Goal: Task Accomplishment & Management: Manage account settings

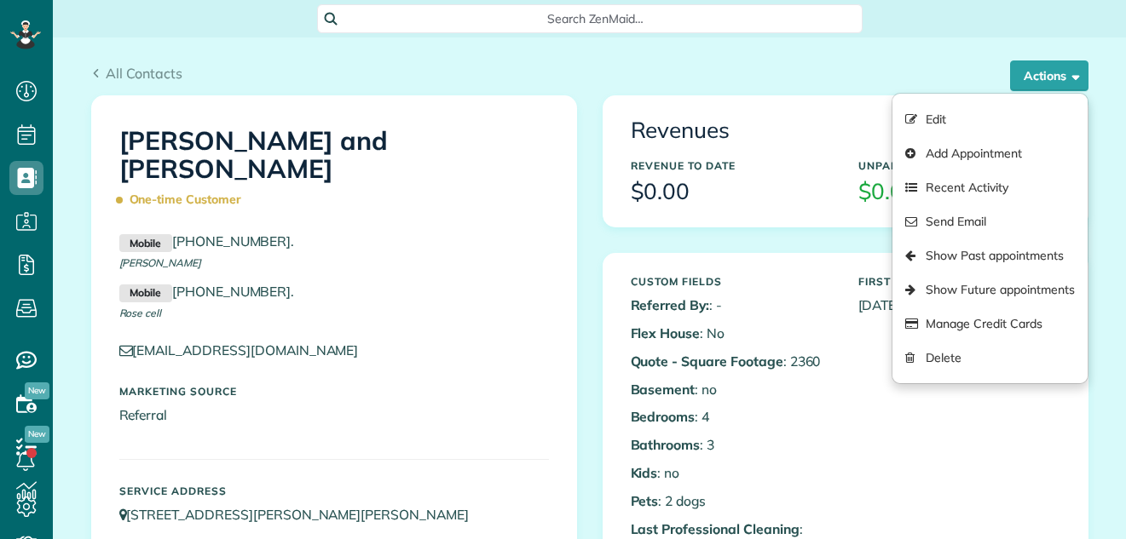
click at [900, 57] on div "All Contacts Actions Edit Add Appointment Recent Activity Send Email Show Past …" at bounding box center [589, 67] width 1023 height 58
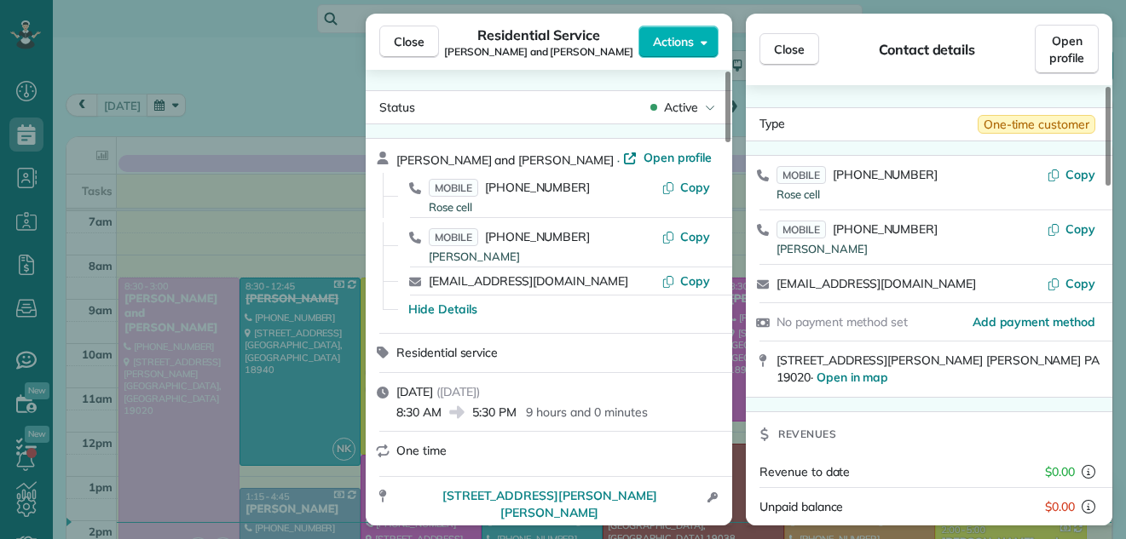
click at [399, 42] on span "Close" at bounding box center [409, 41] width 31 height 17
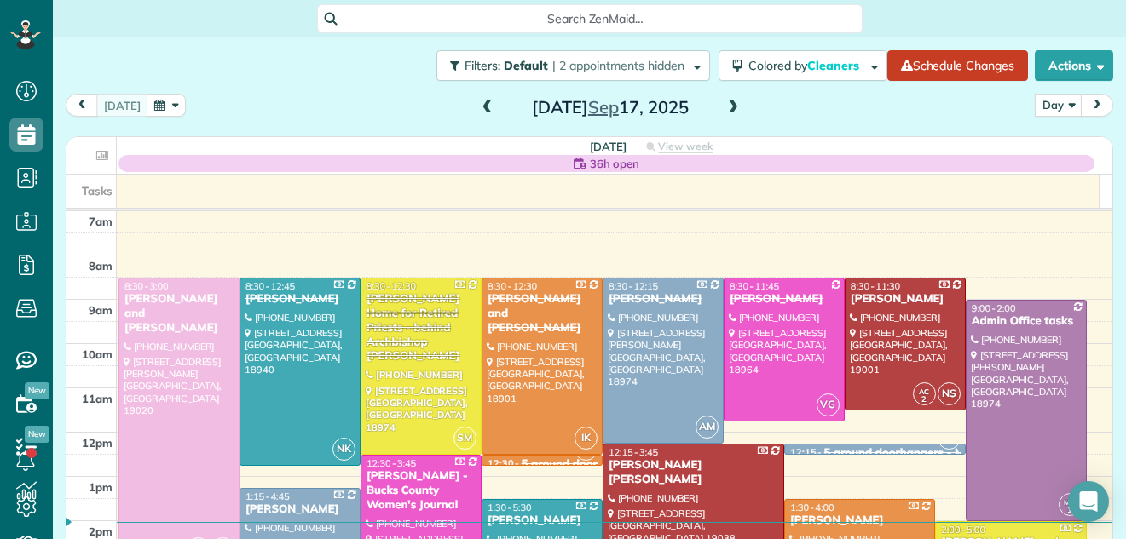
scroll to position [8, 8]
click at [478, 111] on span at bounding box center [487, 108] width 19 height 15
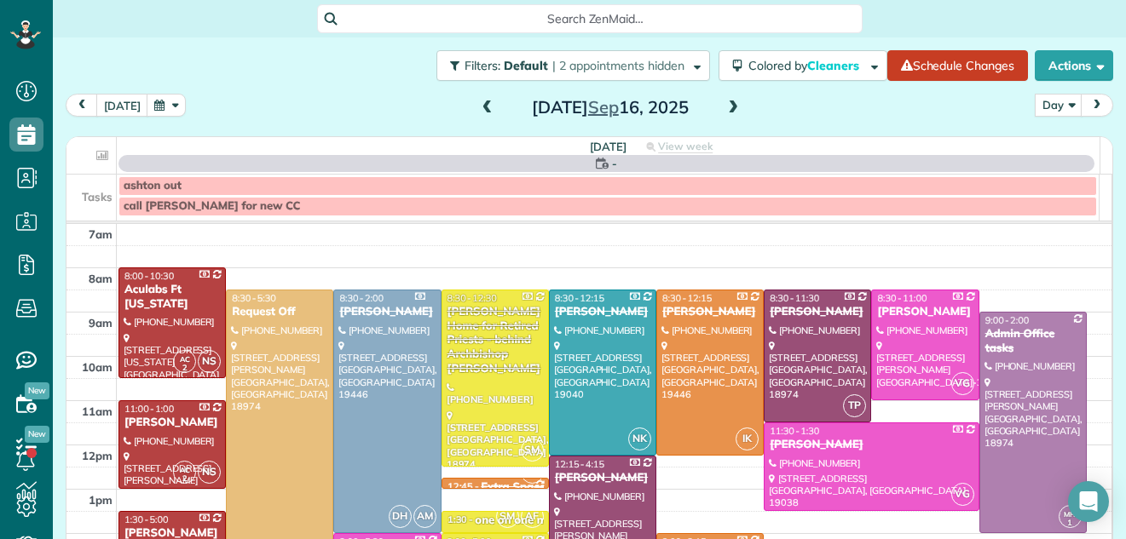
click at [478, 111] on span at bounding box center [487, 108] width 19 height 15
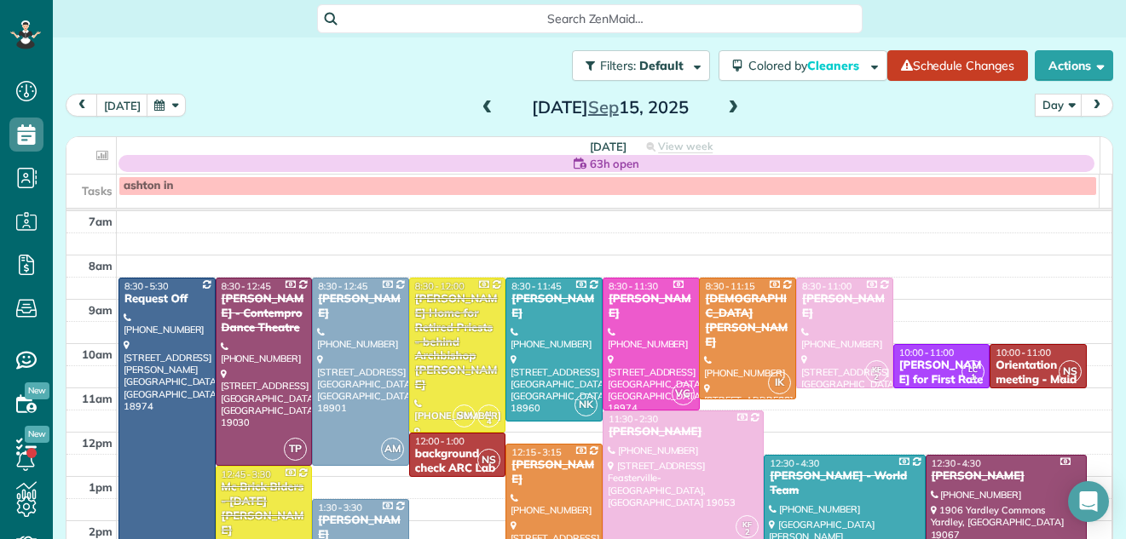
click at [478, 111] on span at bounding box center [487, 108] width 19 height 15
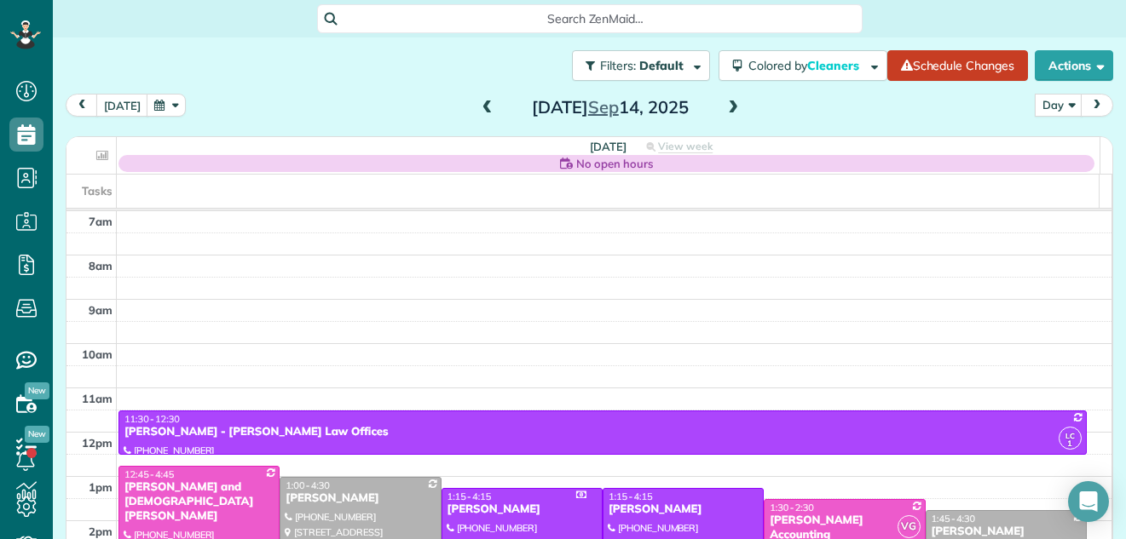
click at [478, 111] on span at bounding box center [487, 108] width 19 height 15
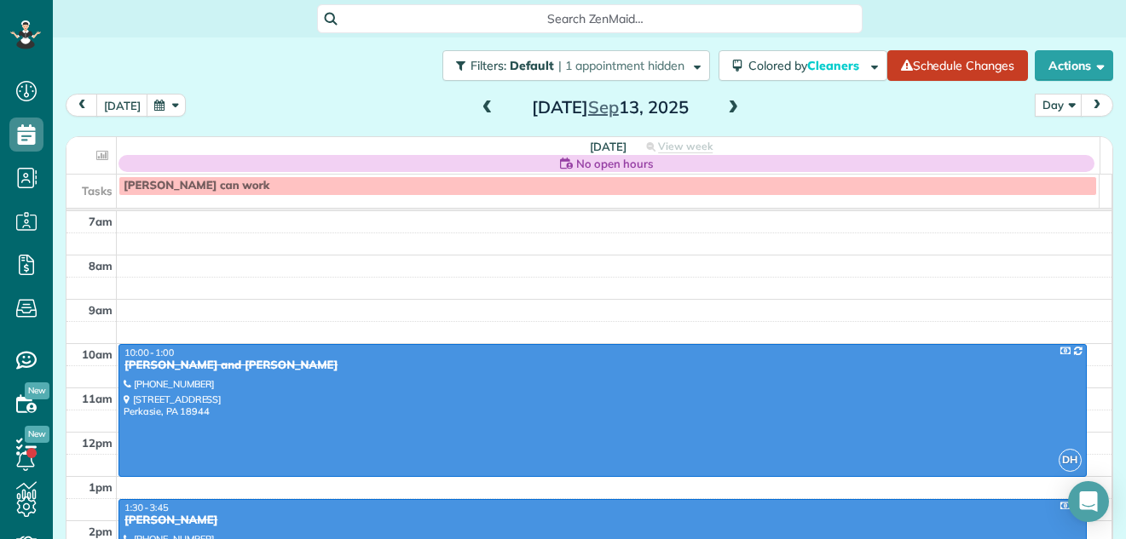
click at [478, 111] on span at bounding box center [487, 108] width 19 height 15
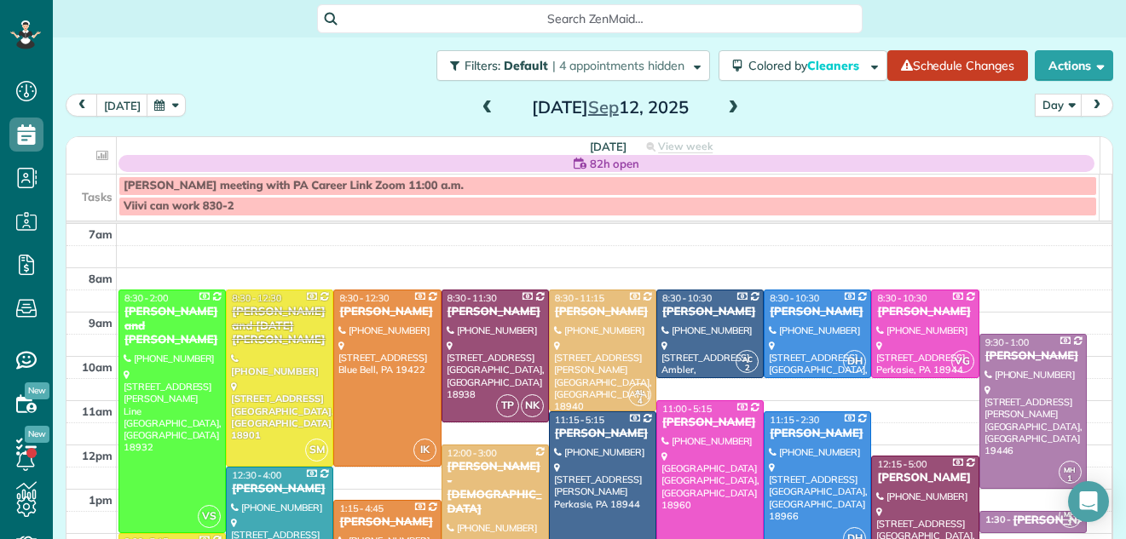
click at [478, 111] on span at bounding box center [487, 108] width 19 height 15
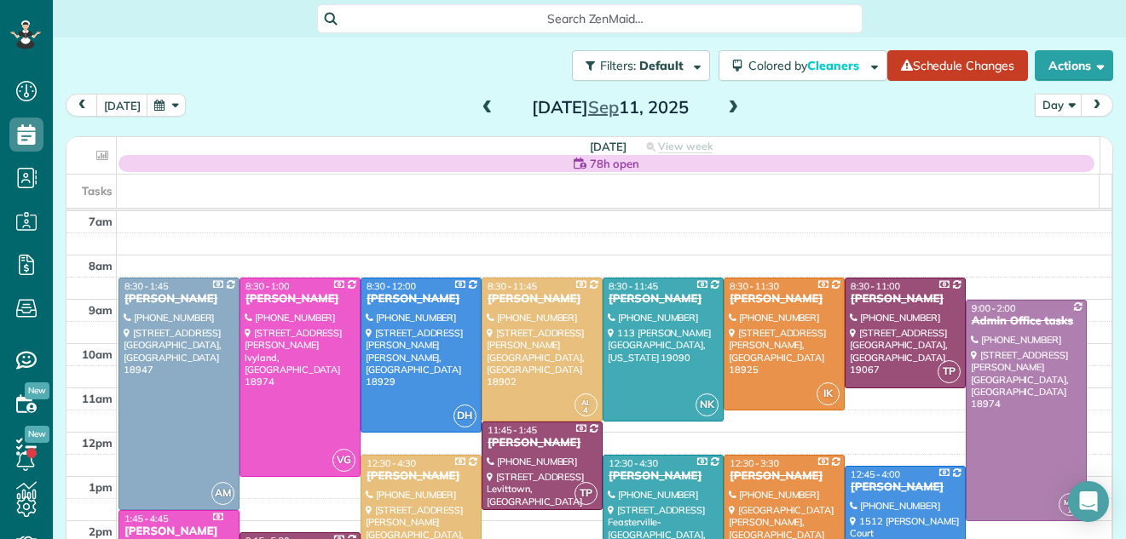
click at [478, 111] on span at bounding box center [487, 108] width 19 height 15
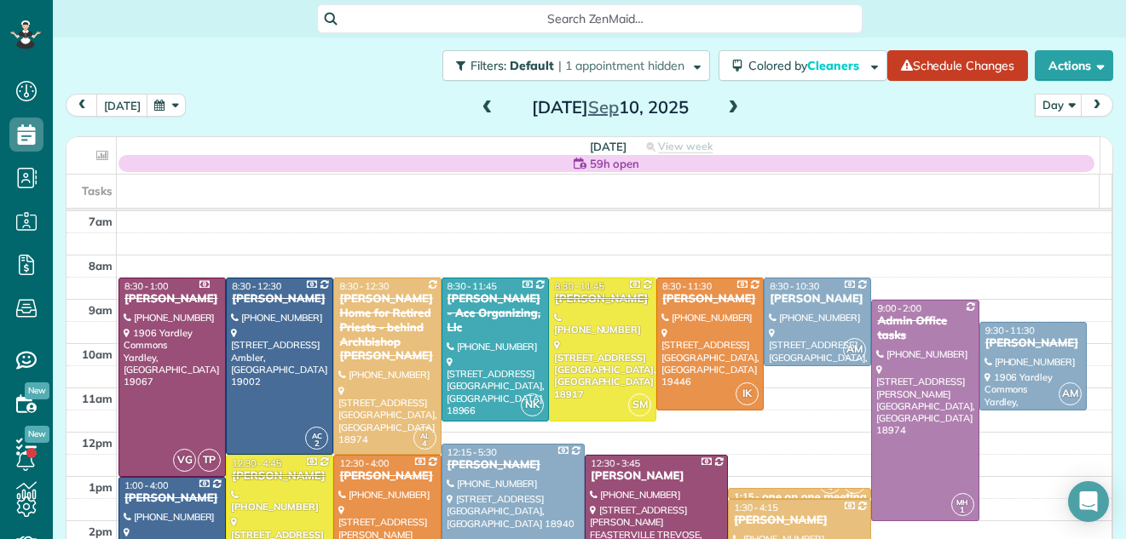
click at [478, 111] on span at bounding box center [487, 108] width 19 height 15
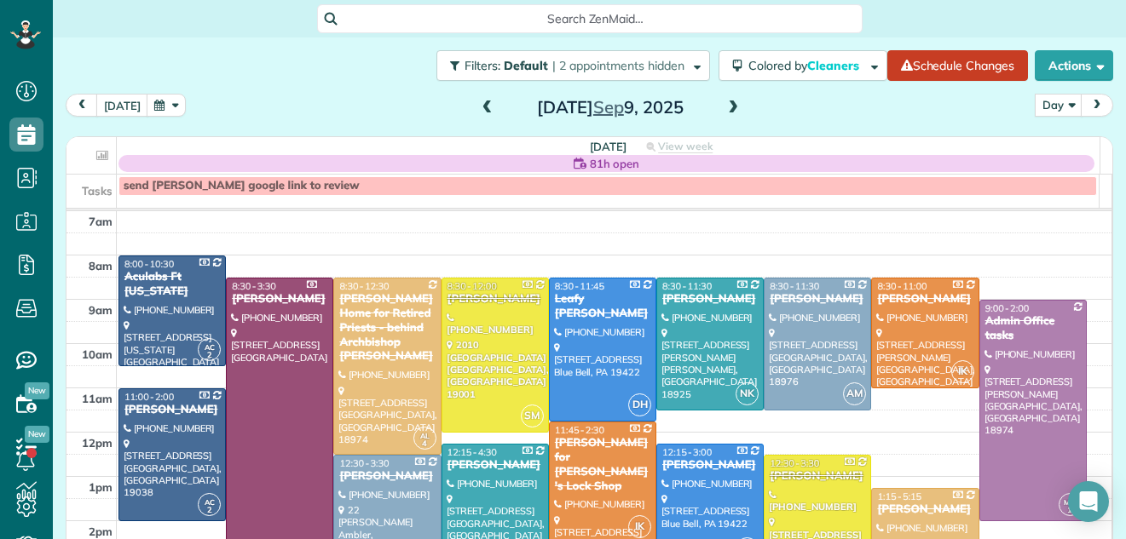
click at [478, 111] on span at bounding box center [487, 108] width 19 height 15
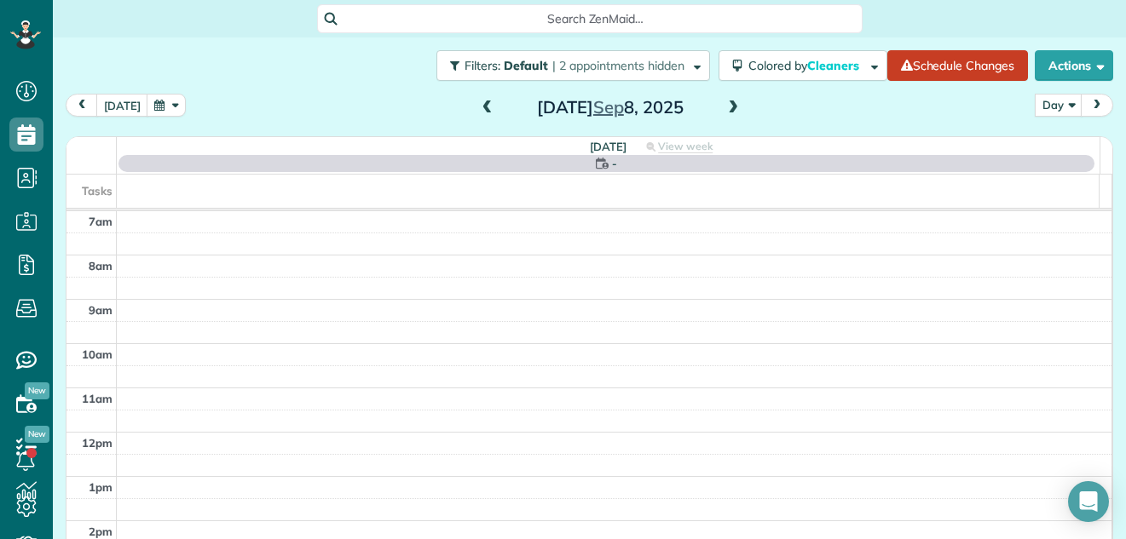
click at [478, 111] on span at bounding box center [487, 108] width 19 height 15
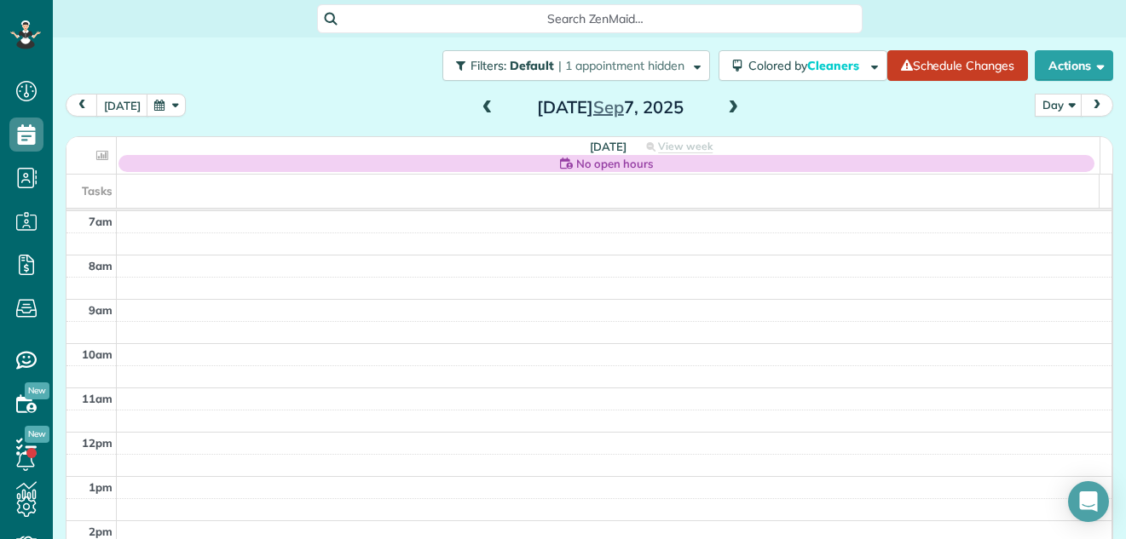
click at [725, 101] on span at bounding box center [733, 108] width 19 height 15
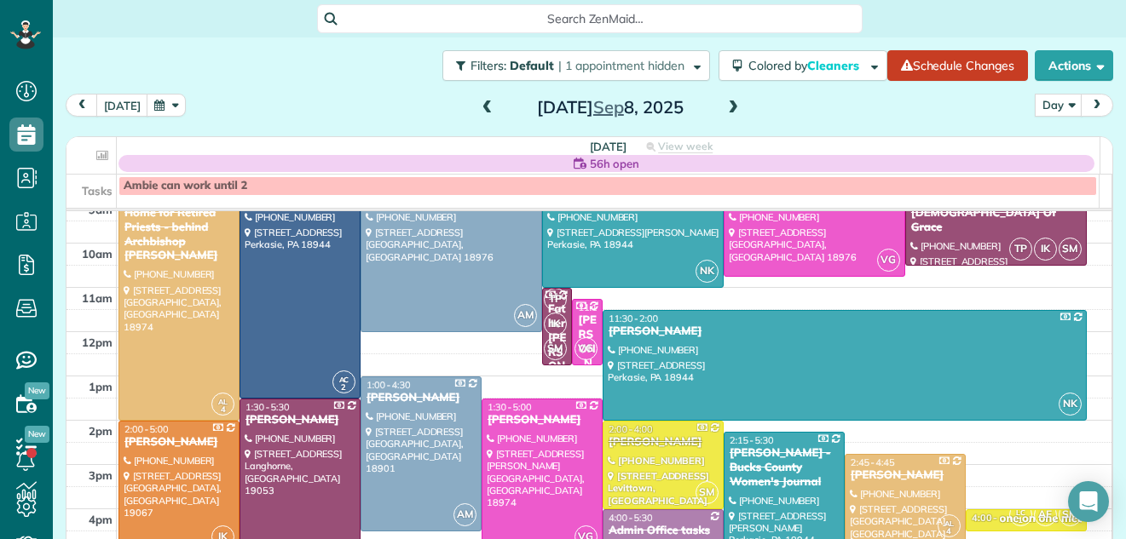
scroll to position [99, 0]
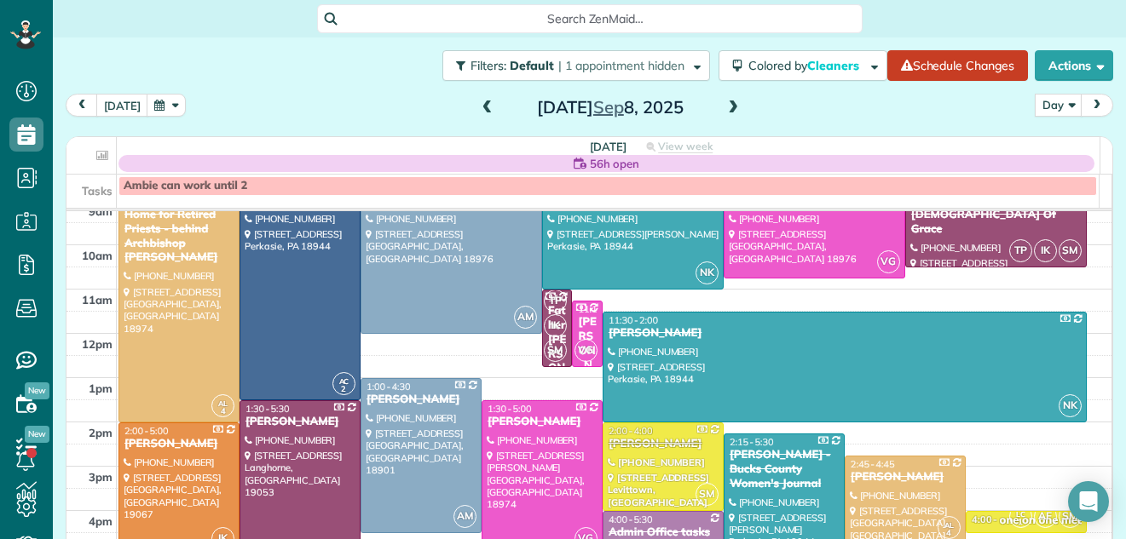
click at [724, 102] on span at bounding box center [733, 108] width 19 height 15
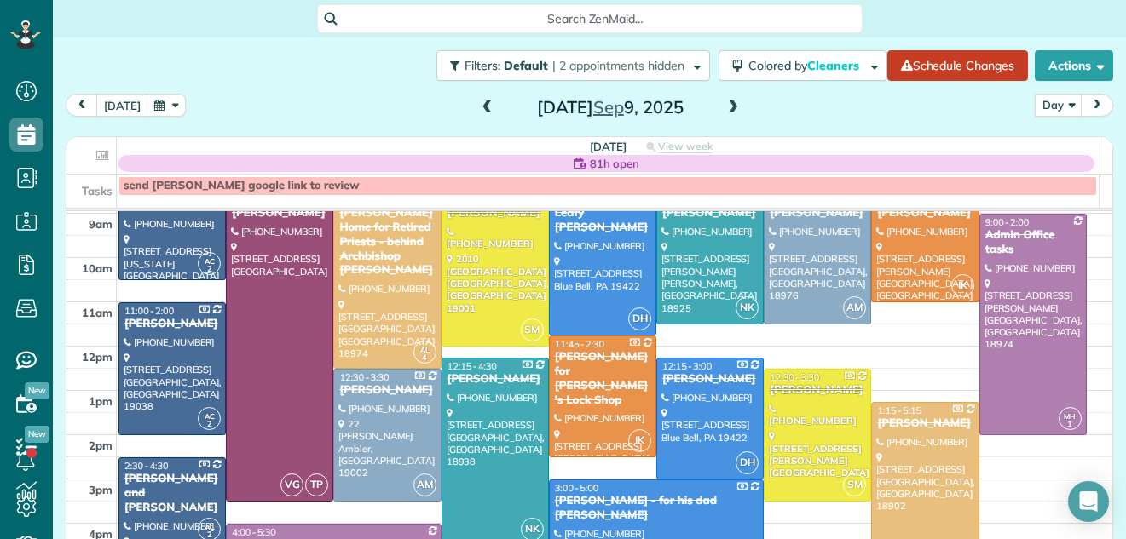
scroll to position [0, 0]
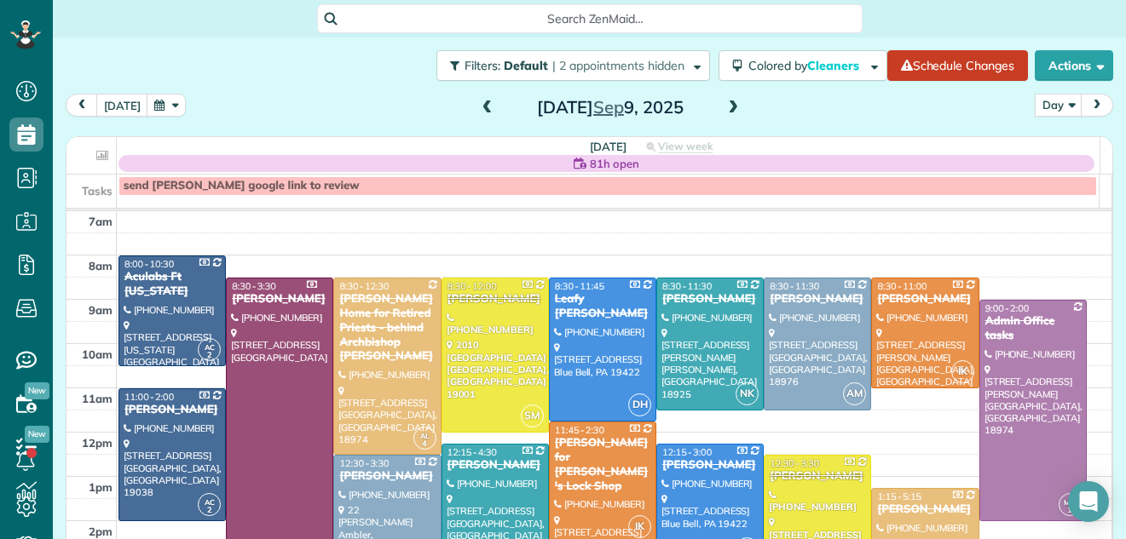
click at [724, 107] on span at bounding box center [733, 108] width 19 height 15
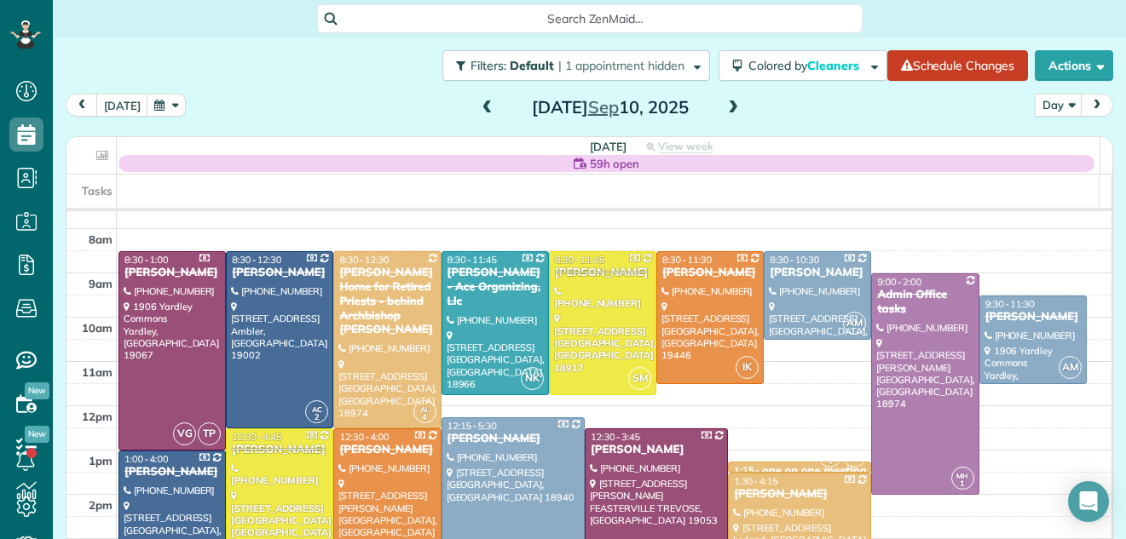
scroll to position [3, 0]
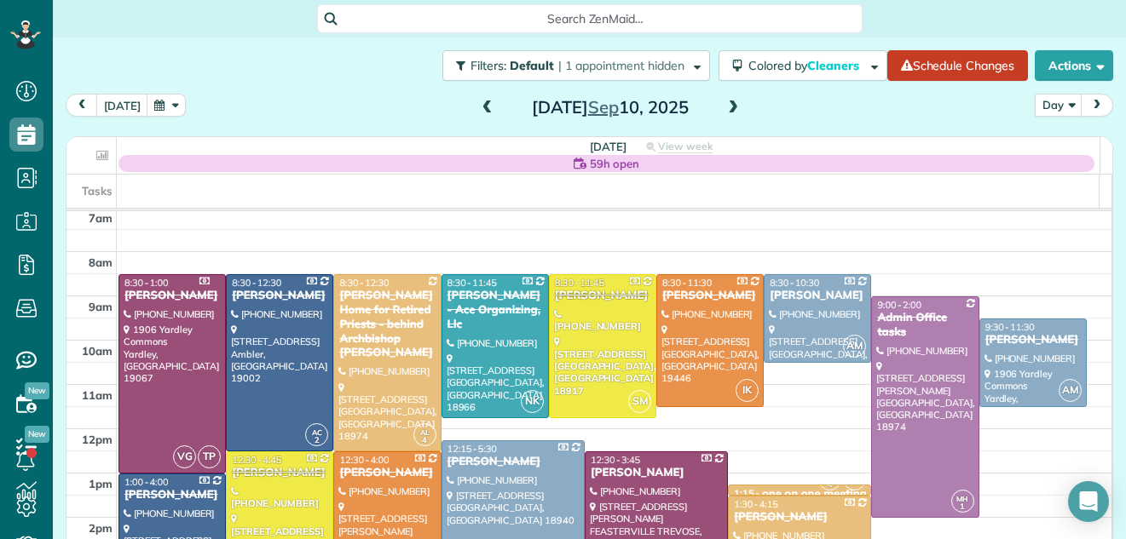
click at [724, 107] on span at bounding box center [733, 108] width 19 height 15
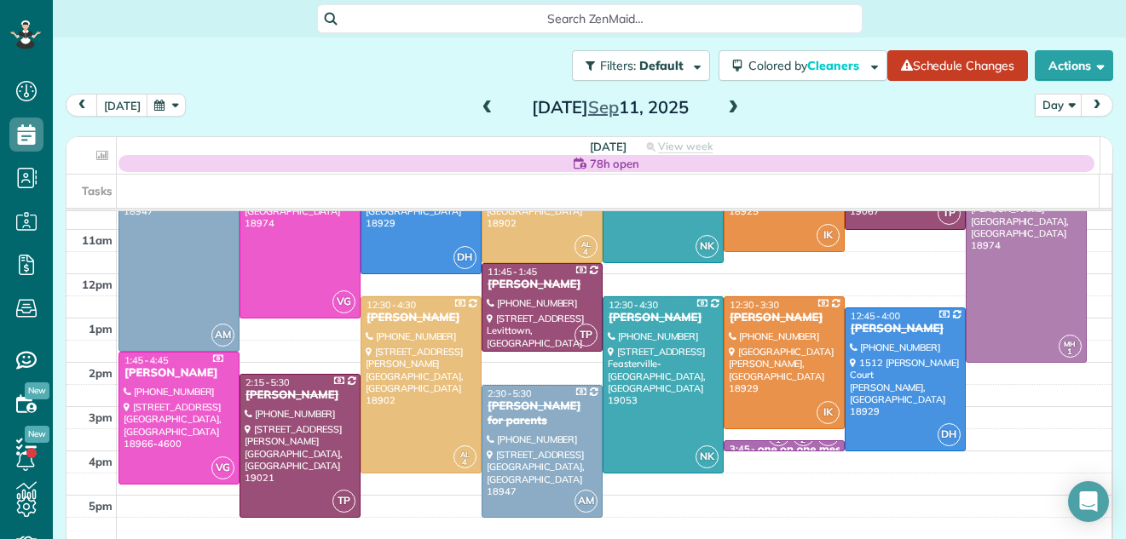
scroll to position [160, 0]
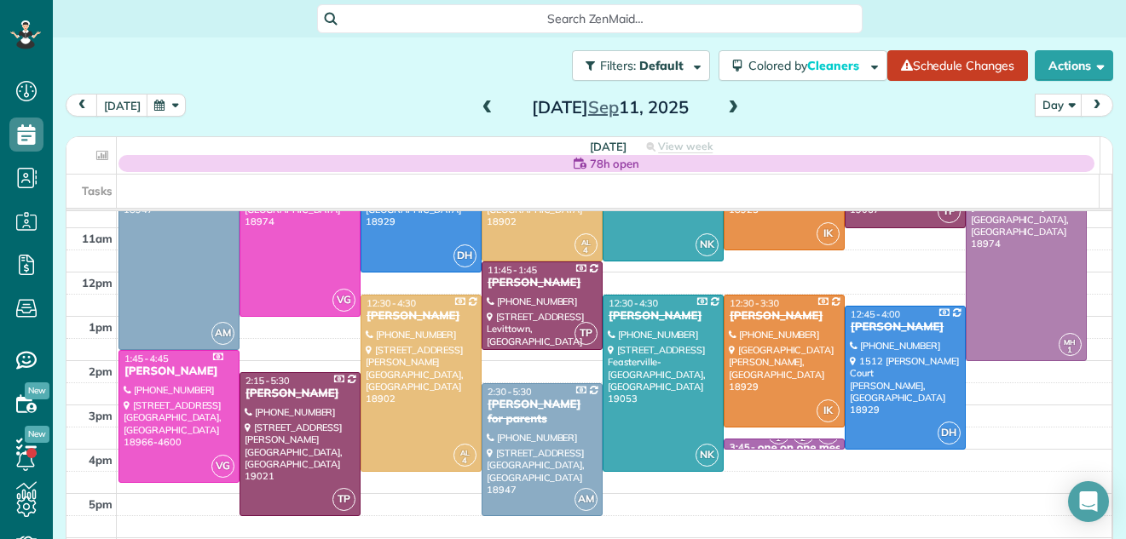
click at [724, 109] on span at bounding box center [733, 108] width 19 height 15
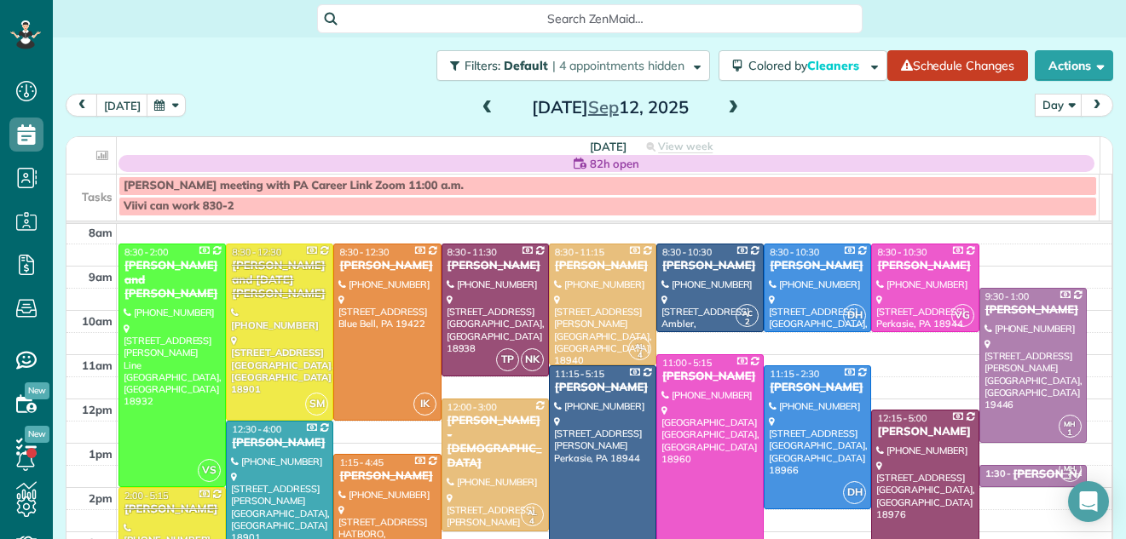
scroll to position [38, 0]
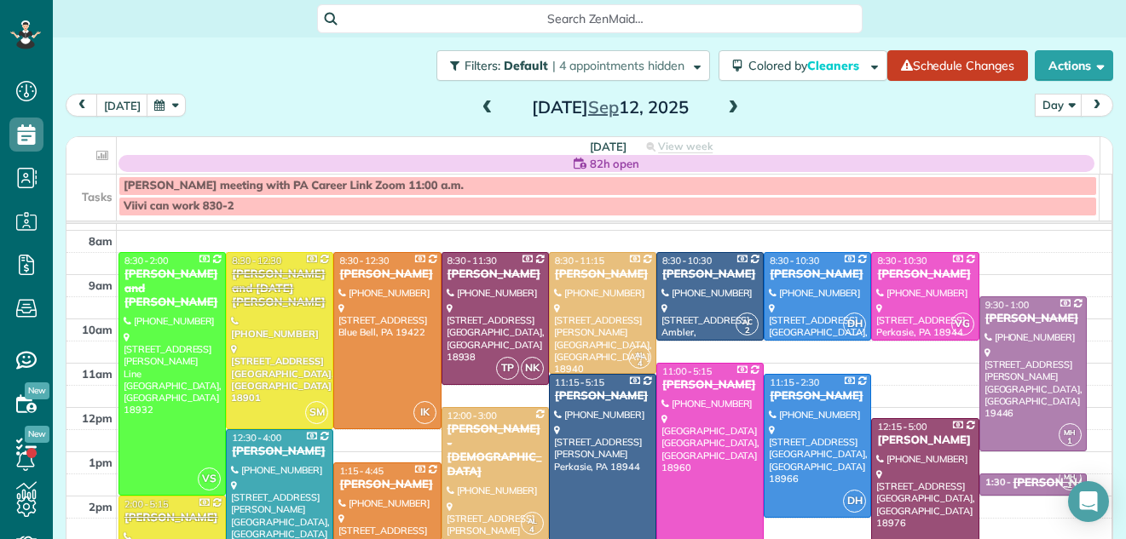
click at [478, 113] on span at bounding box center [487, 108] width 19 height 15
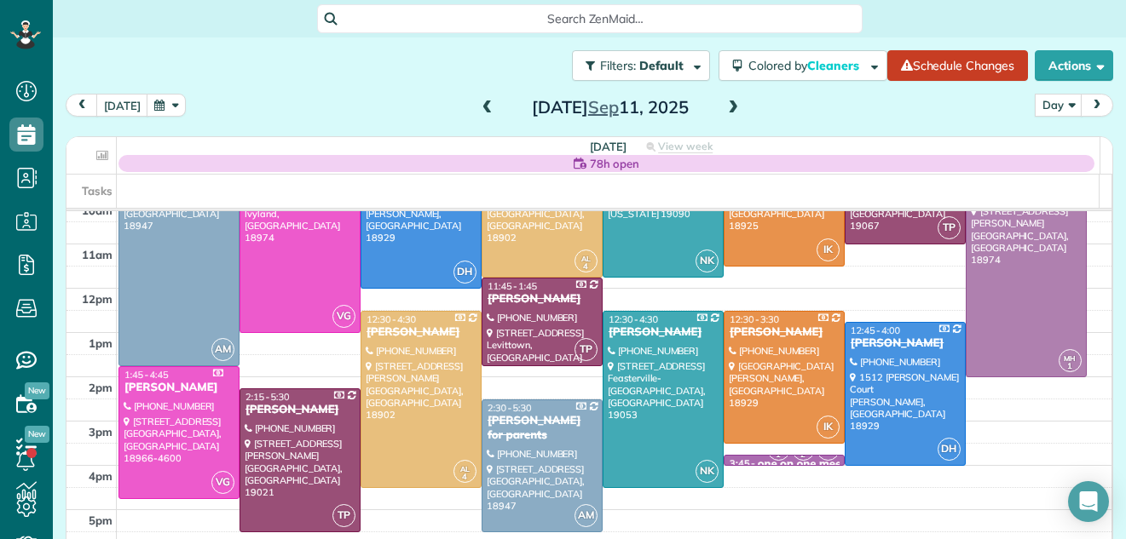
scroll to position [15, 0]
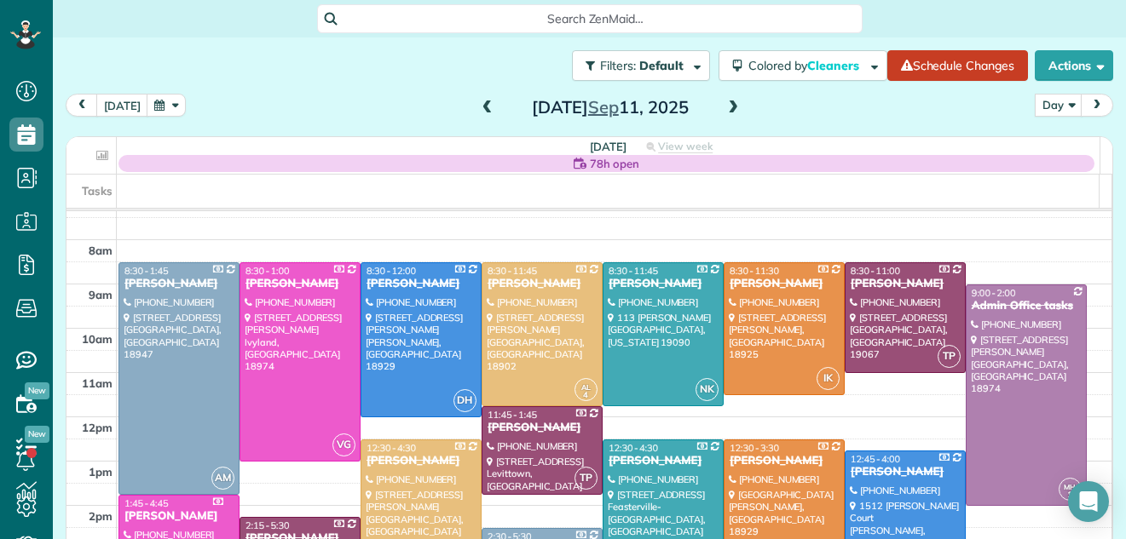
click at [479, 109] on span at bounding box center [487, 108] width 19 height 15
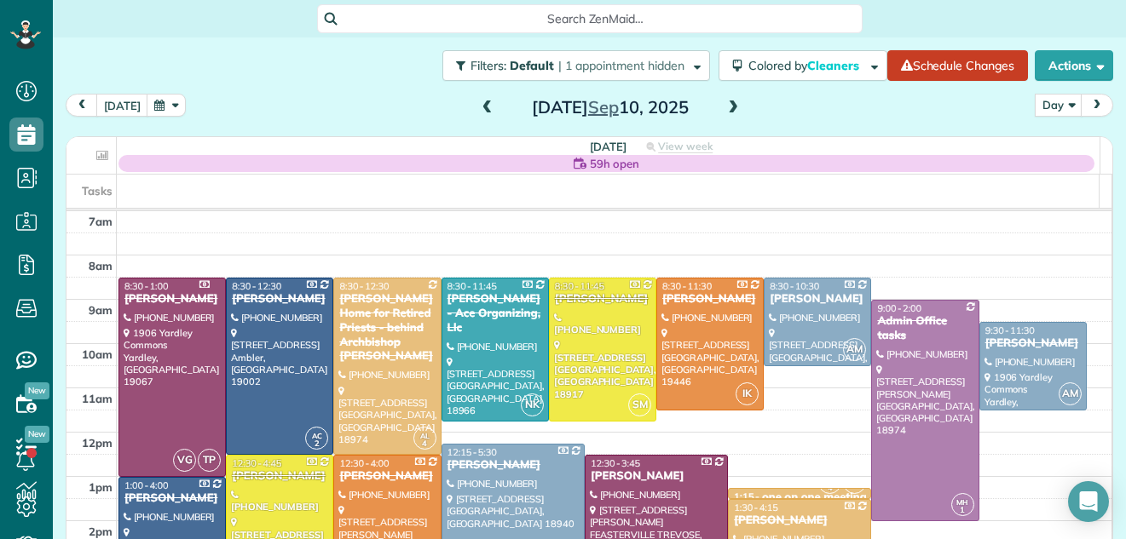
click at [479, 109] on span at bounding box center [487, 108] width 19 height 15
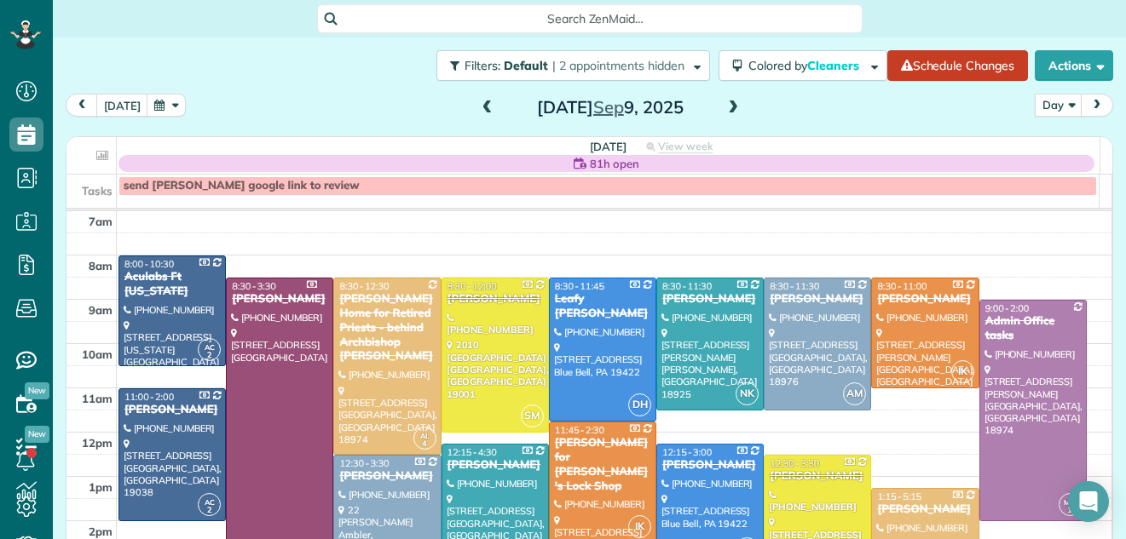
click at [479, 109] on span at bounding box center [487, 108] width 19 height 15
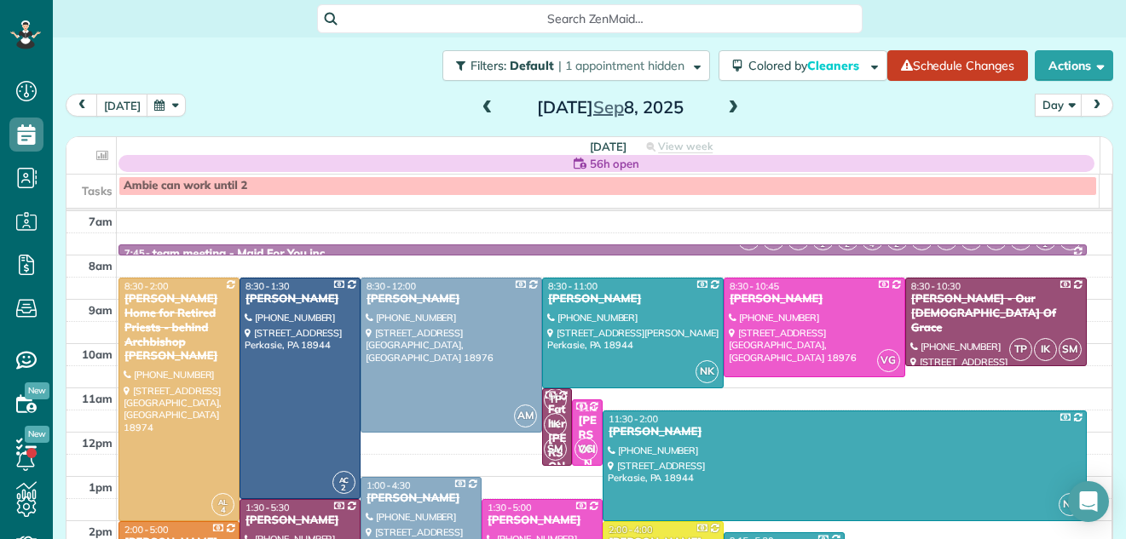
click at [479, 109] on span at bounding box center [487, 108] width 19 height 15
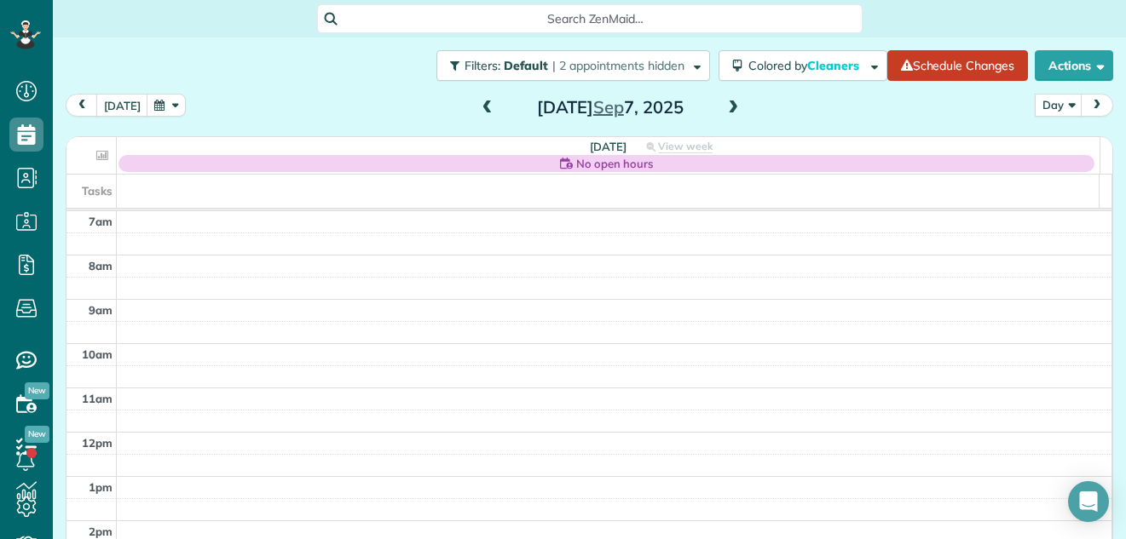
click at [729, 106] on span at bounding box center [733, 108] width 19 height 15
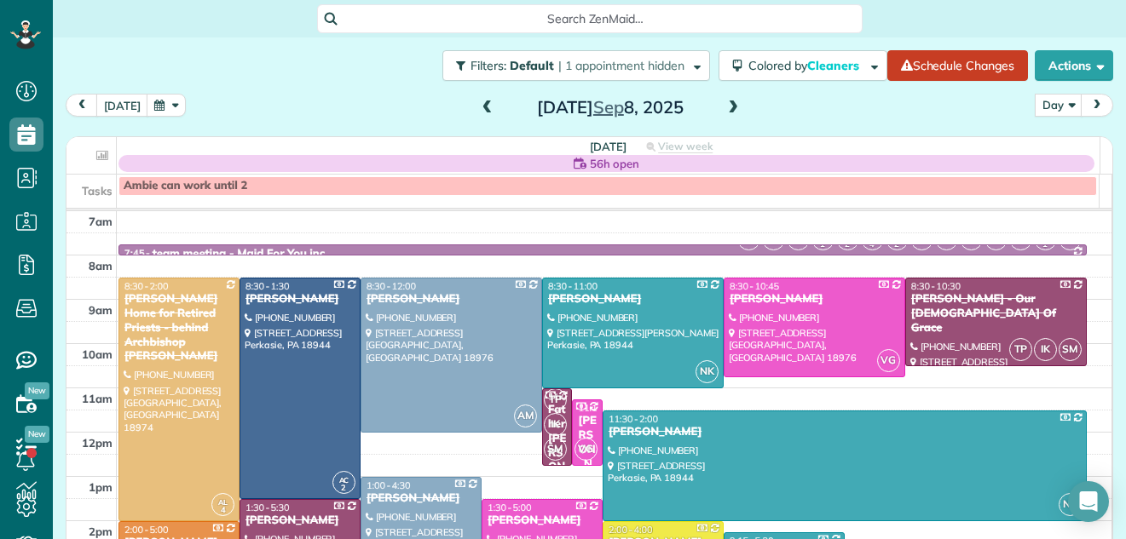
click at [479, 109] on span at bounding box center [487, 108] width 19 height 15
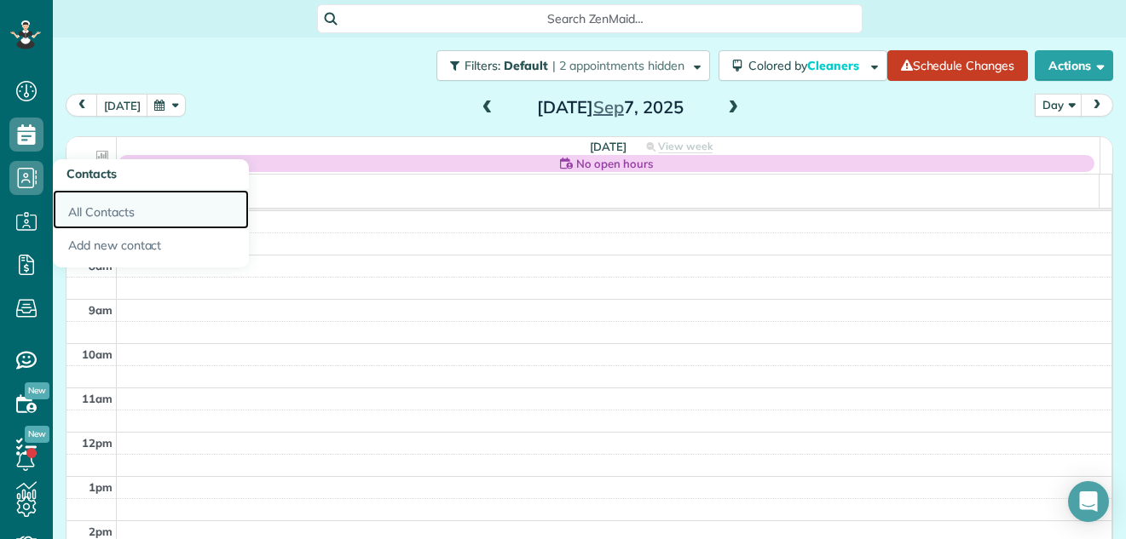
click at [93, 210] on link "All Contacts" at bounding box center [151, 209] width 196 height 39
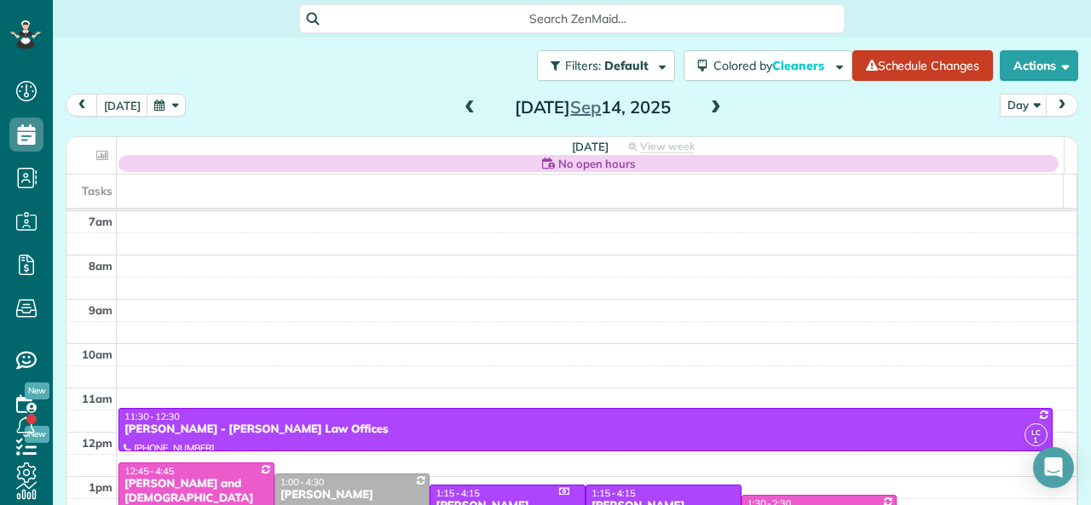
scroll to position [294, 0]
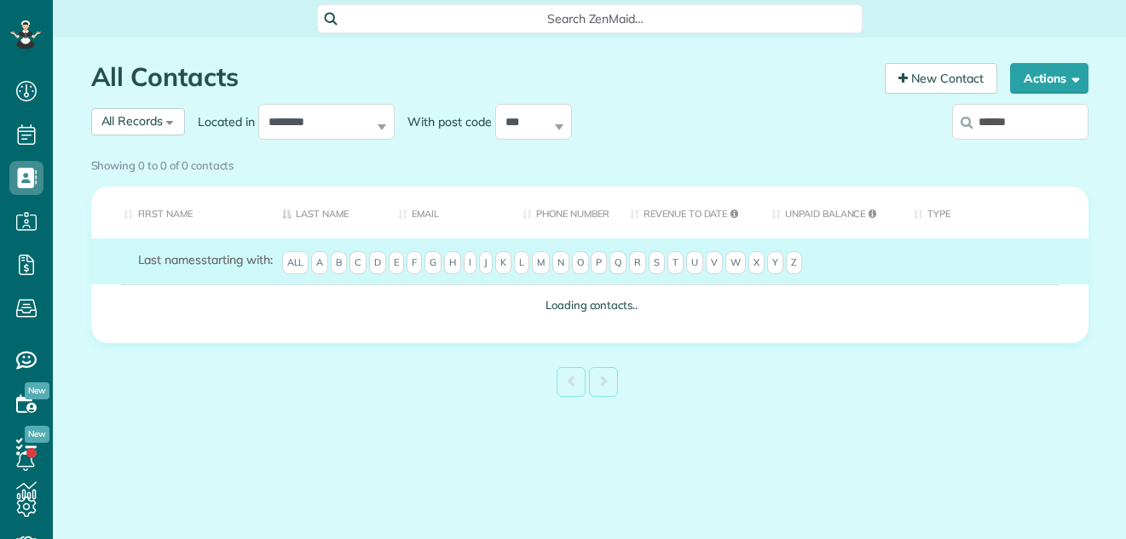
scroll to position [8, 8]
type input "*****"
click at [1013, 151] on div "Showing 0 to 0 of 0 contacts" at bounding box center [589, 162] width 997 height 23
click at [1009, 151] on div "Showing 0 to 0 of 0 contacts" at bounding box center [589, 166] width 1023 height 30
click at [1011, 151] on div "Showing 0 to 0 of 0 contacts" at bounding box center [589, 162] width 997 height 23
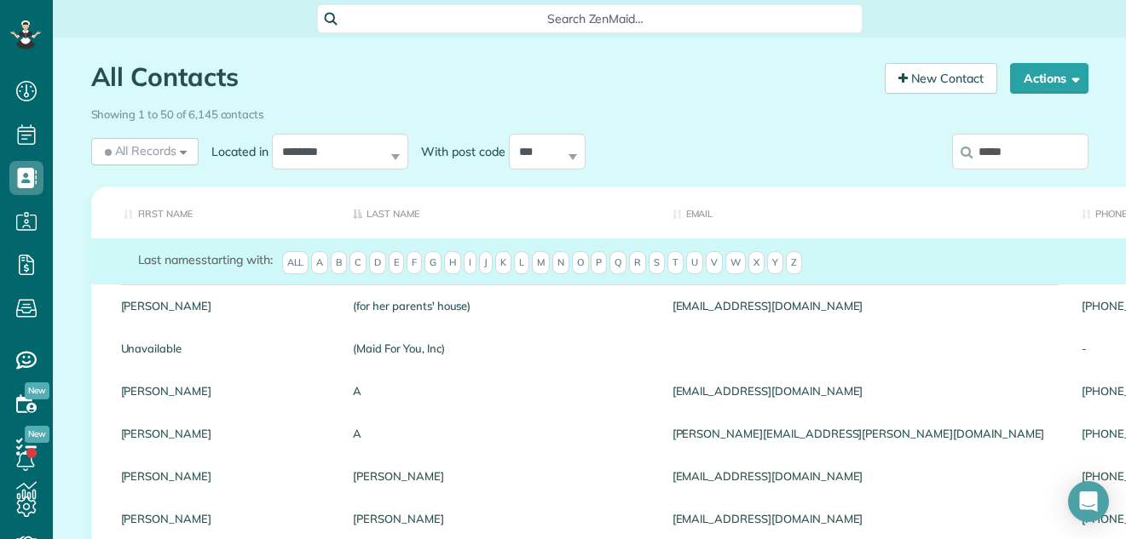
click at [1021, 154] on input "*****" at bounding box center [1020, 152] width 136 height 36
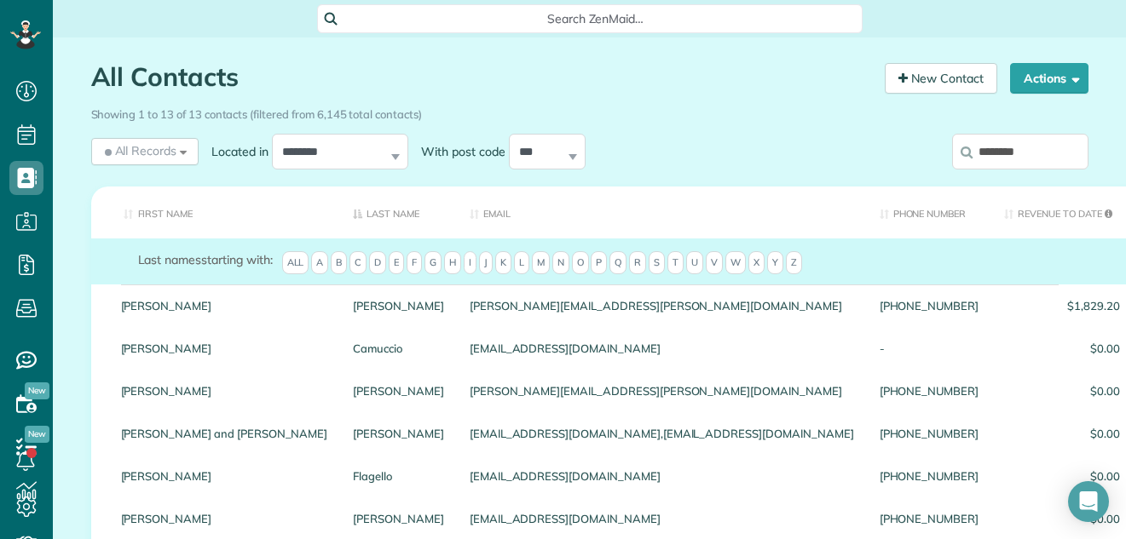
type input "*******"
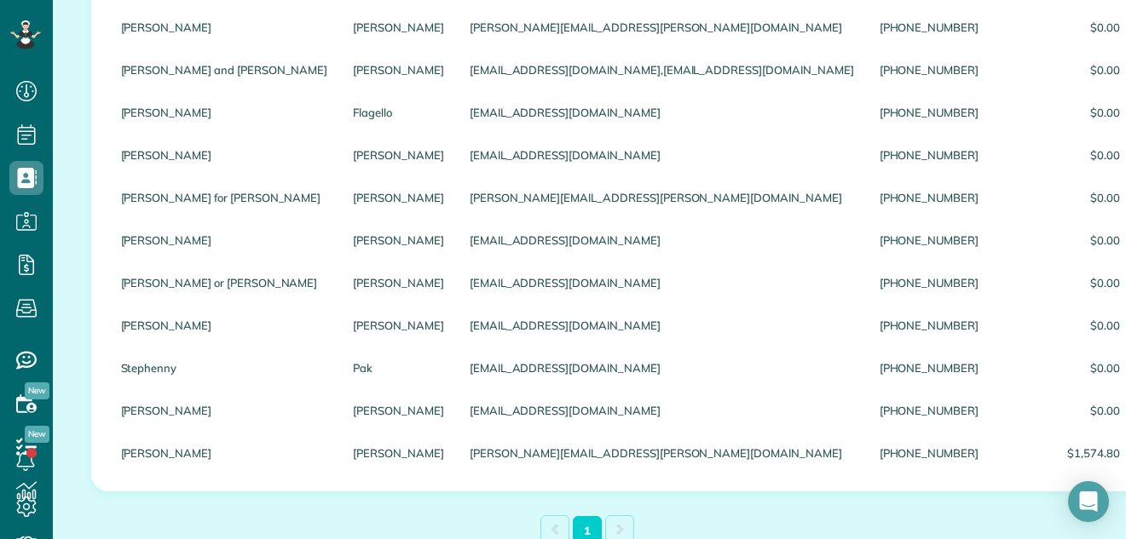
scroll to position [366, 0]
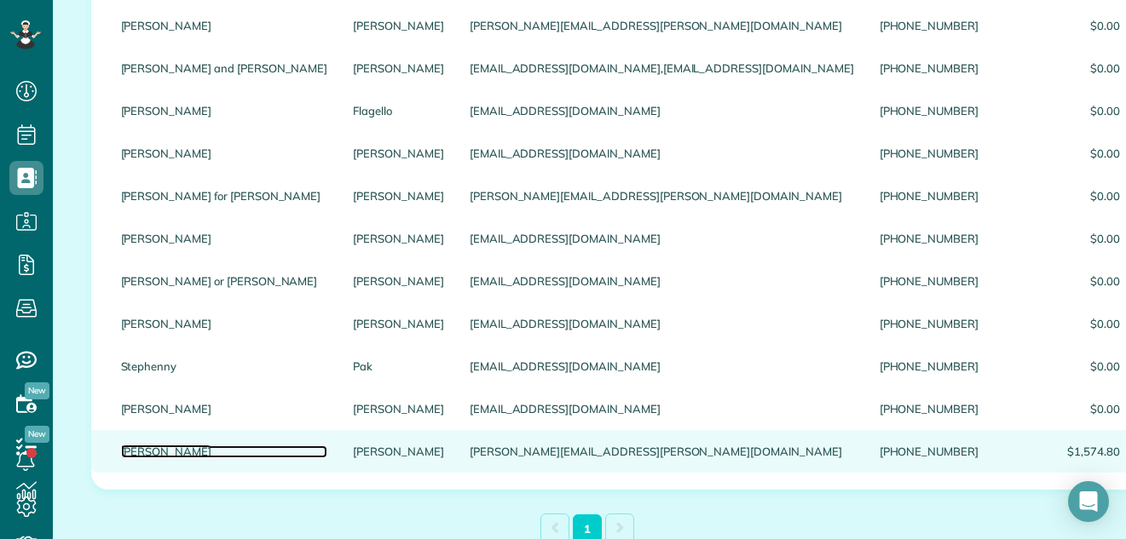
click at [125, 458] on link "Stephen" at bounding box center [224, 452] width 207 height 12
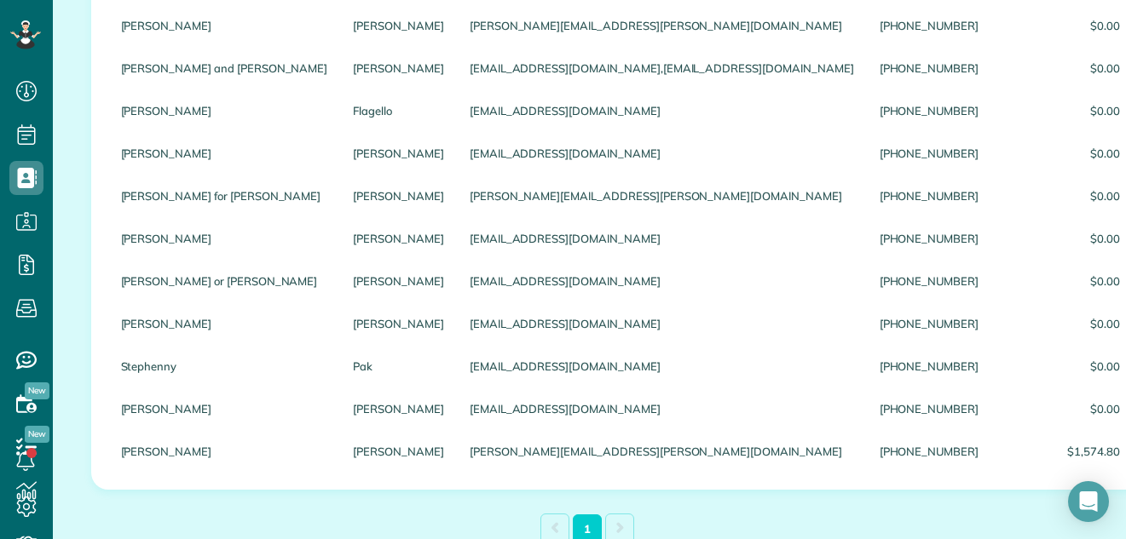
scroll to position [0, 0]
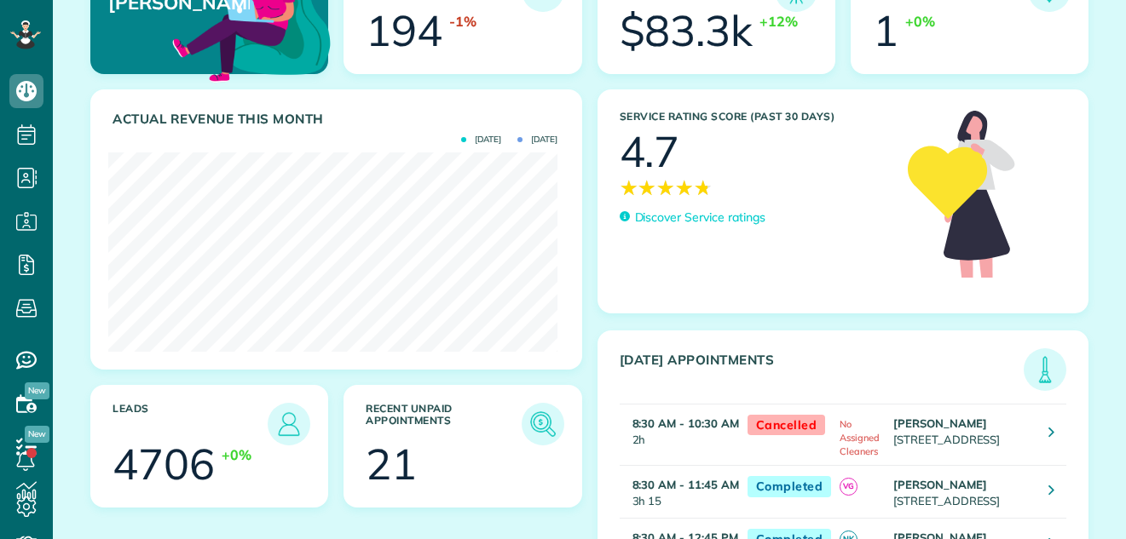
scroll to position [196, 0]
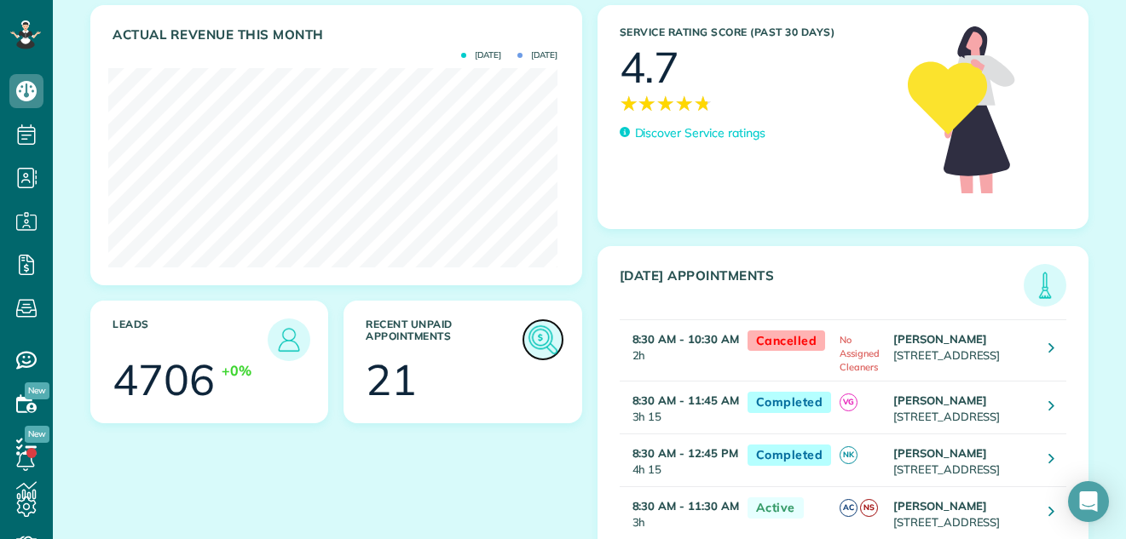
click at [543, 341] on img at bounding box center [542, 339] width 39 height 39
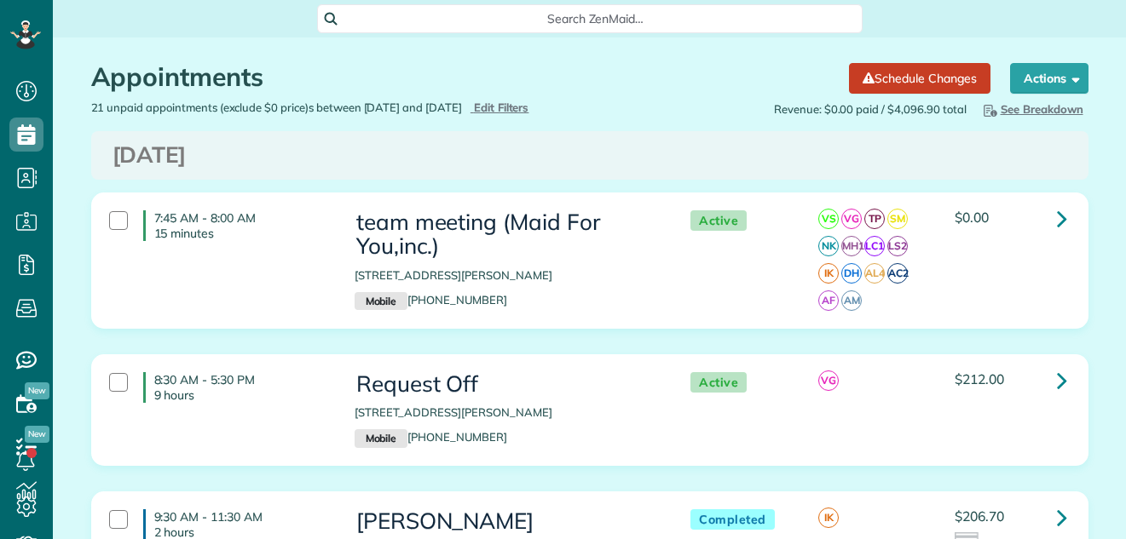
scroll to position [8, 8]
click at [1057, 220] on icon at bounding box center [1062, 219] width 10 height 30
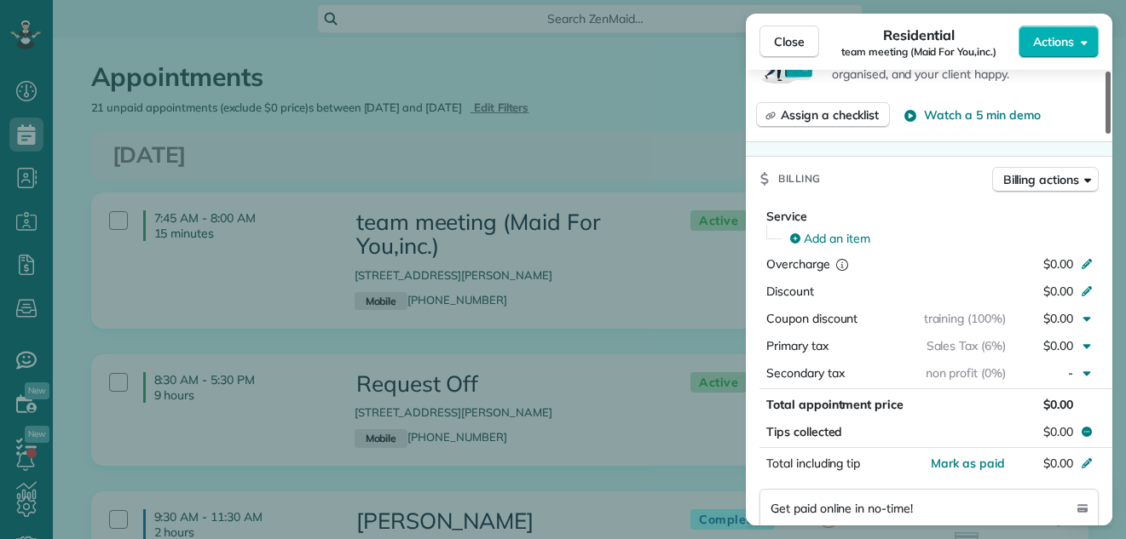
scroll to position [1252, 0]
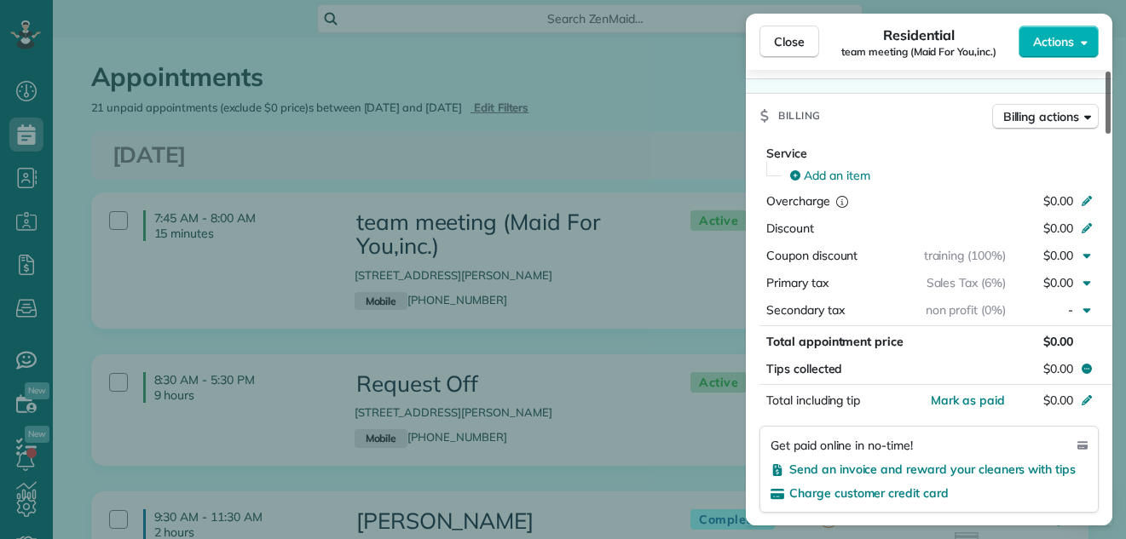
drag, startPoint x: 1106, startPoint y: 84, endPoint x: 1100, endPoint y: 255, distance: 170.6
click at [1105, 134] on div at bounding box center [1107, 103] width 5 height 62
click at [981, 399] on span "Mark as paid" at bounding box center [968, 400] width 74 height 15
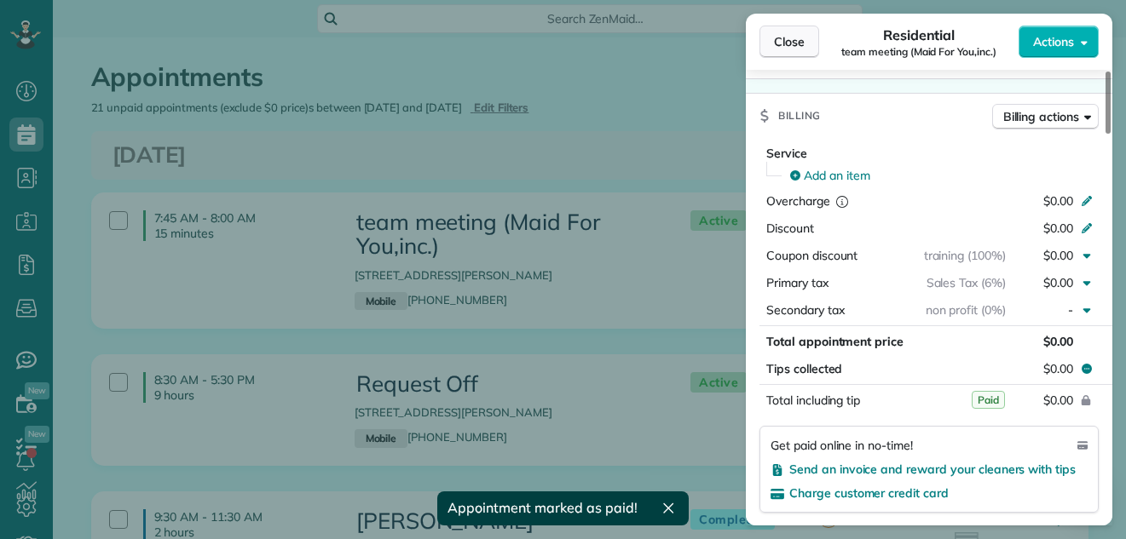
click at [799, 35] on span "Close" at bounding box center [789, 41] width 31 height 17
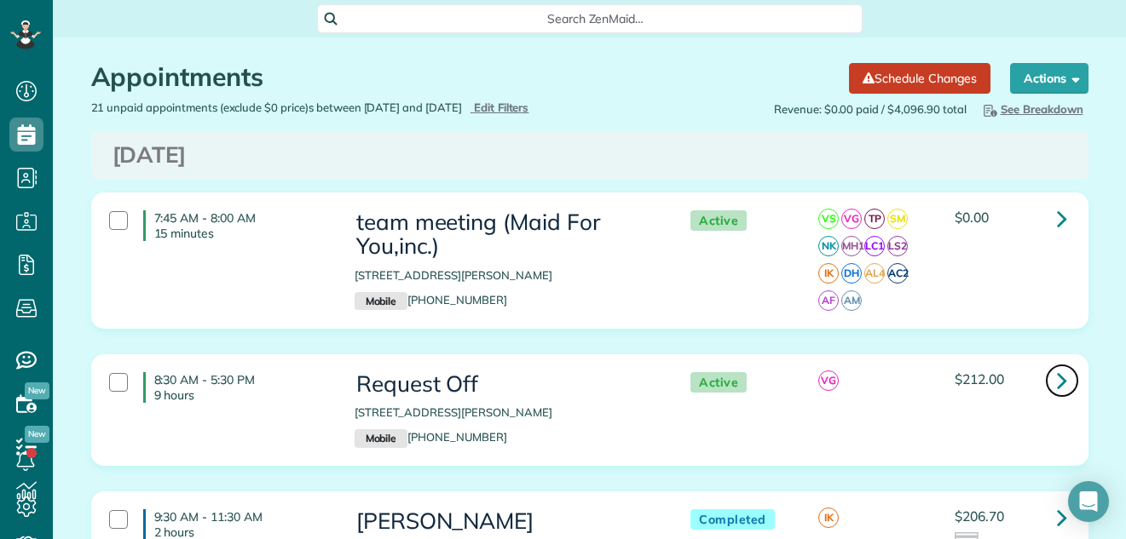
click at [1057, 379] on icon at bounding box center [1062, 381] width 10 height 30
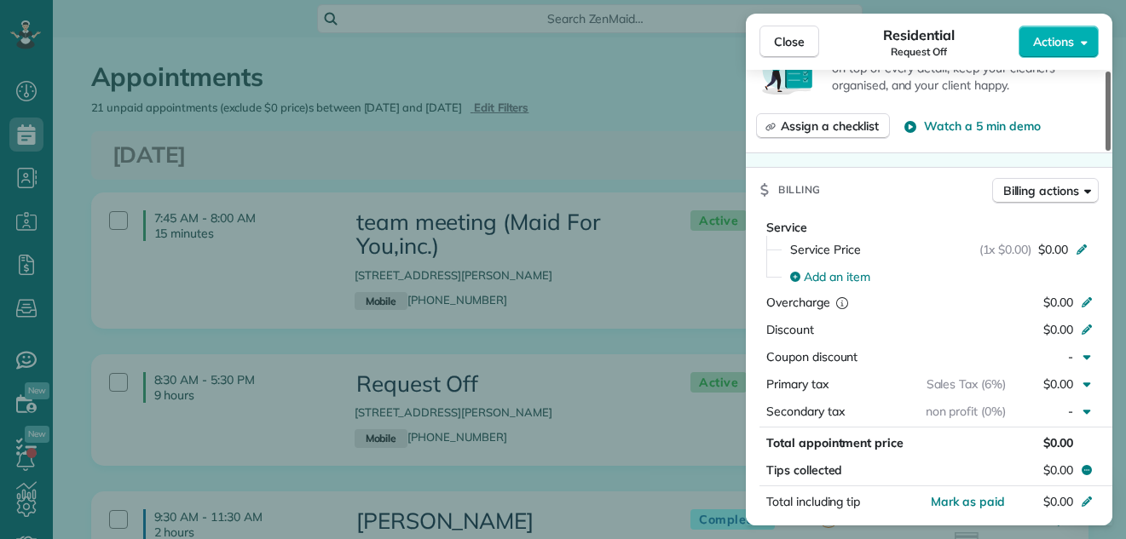
scroll to position [764, 0]
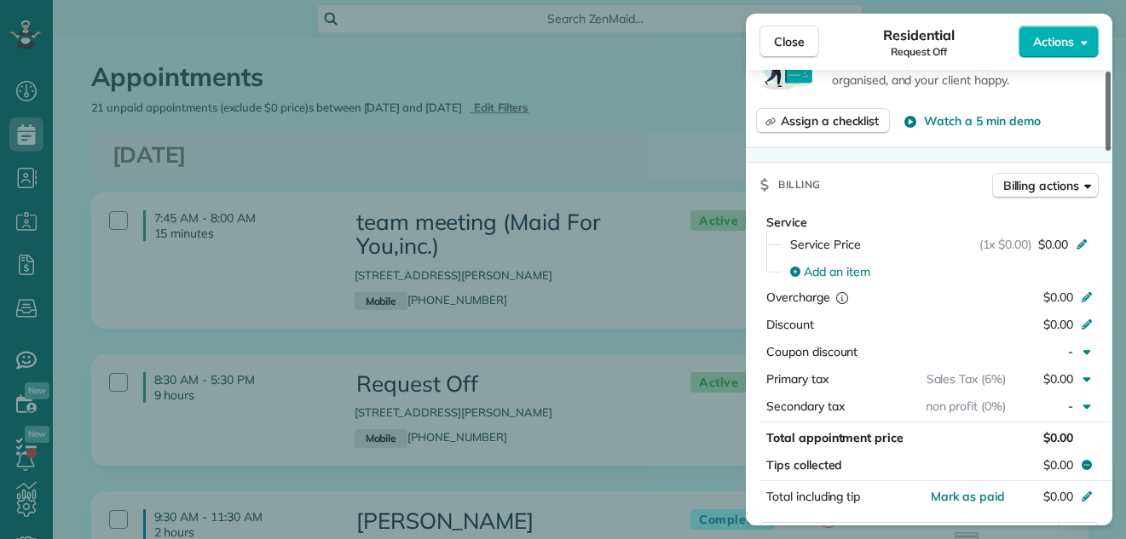
drag, startPoint x: 1107, startPoint y: 113, endPoint x: 1085, endPoint y: 245, distance: 133.9
click at [1105, 151] on div at bounding box center [1107, 111] width 5 height 79
click at [966, 350] on div "button" at bounding box center [931, 351] width 148 height 17
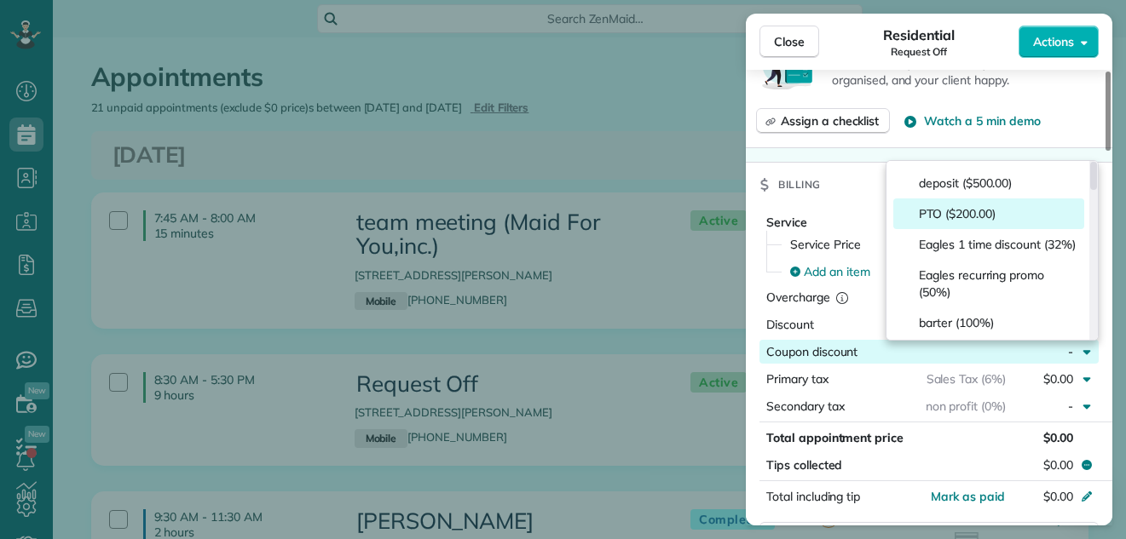
click at [1004, 211] on div "PTO ($200.00)" at bounding box center [988, 214] width 191 height 31
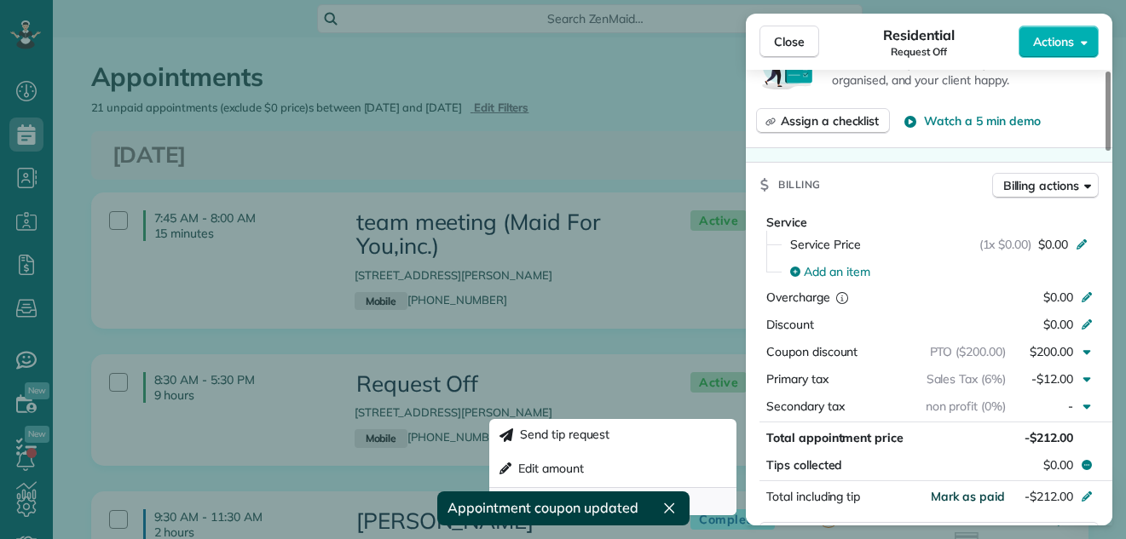
click at [959, 493] on span "Mark as paid" at bounding box center [968, 496] width 74 height 15
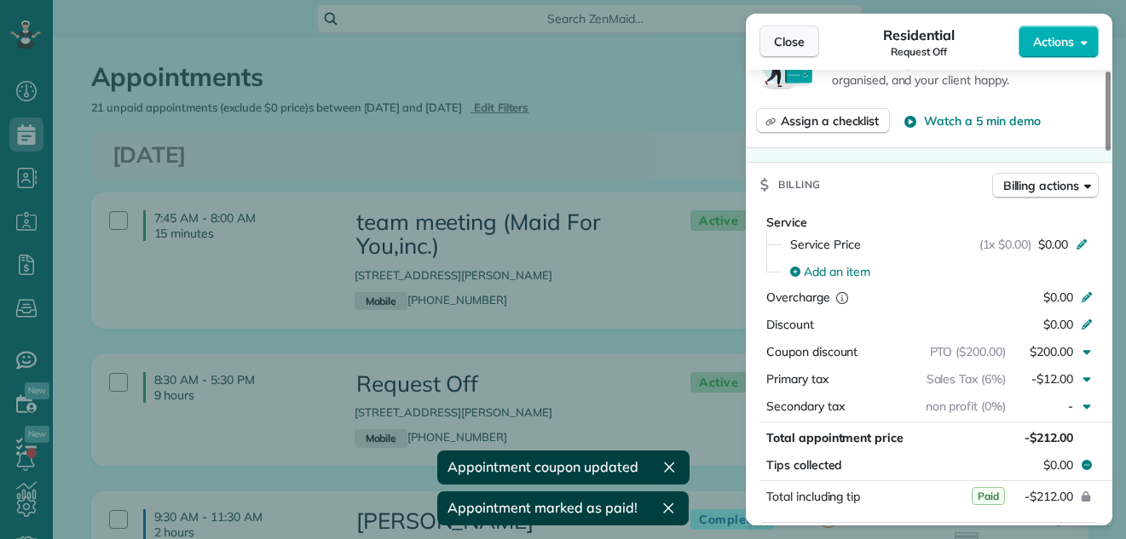
click at [794, 37] on span "Close" at bounding box center [789, 41] width 31 height 17
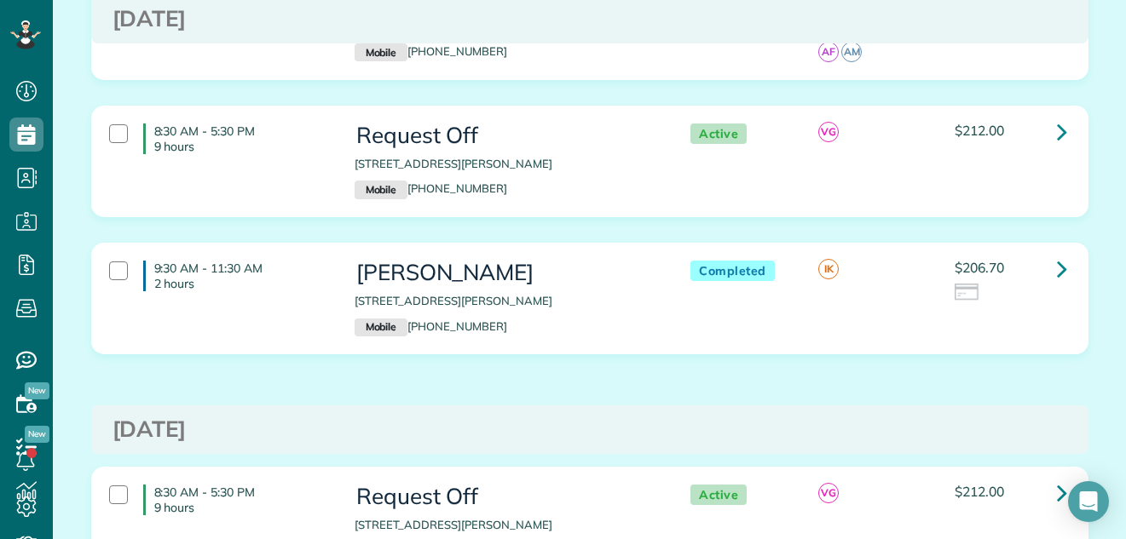
scroll to position [357, 0]
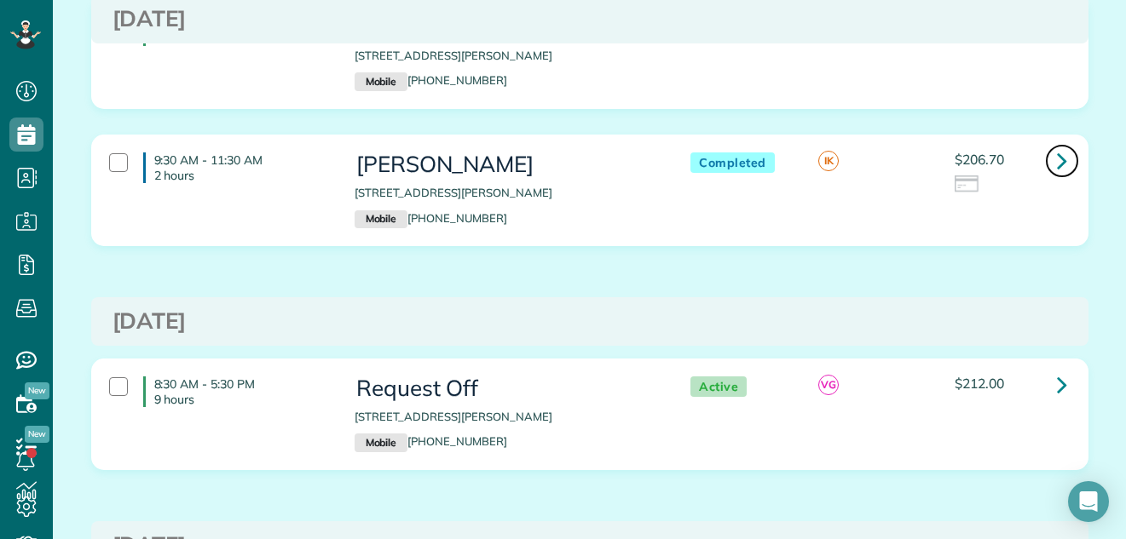
click at [1057, 157] on icon at bounding box center [1062, 161] width 10 height 30
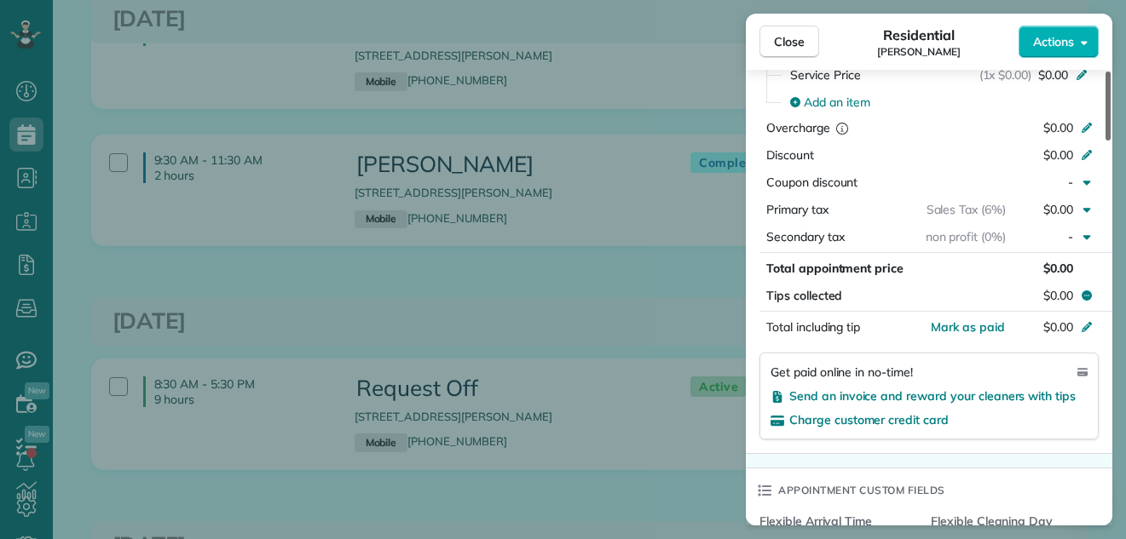
scroll to position [984, 0]
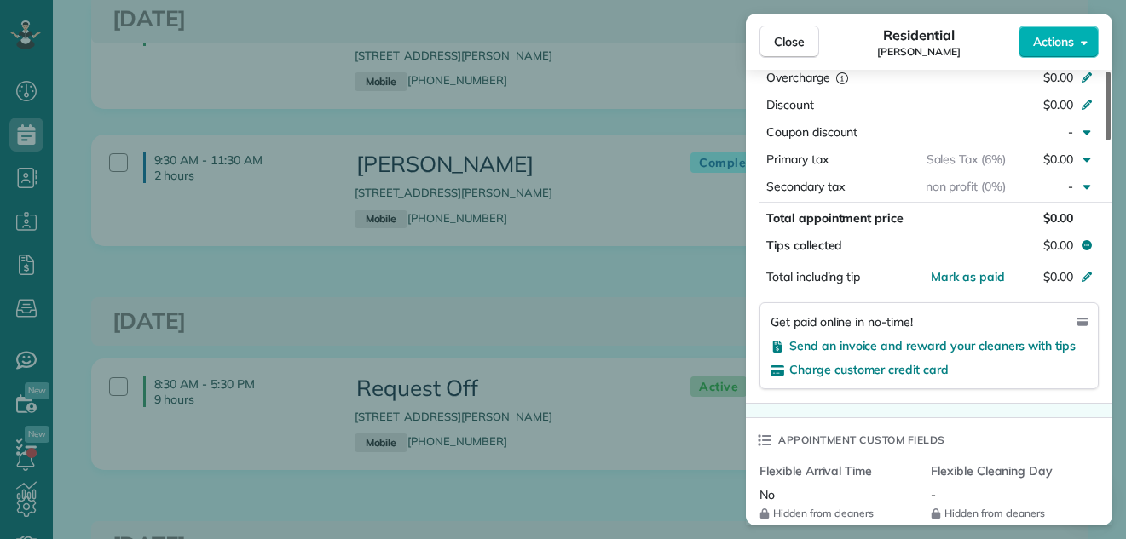
drag, startPoint x: 1107, startPoint y: 95, endPoint x: 1091, endPoint y: 245, distance: 150.9
click at [1105, 141] on div at bounding box center [1107, 106] width 5 height 69
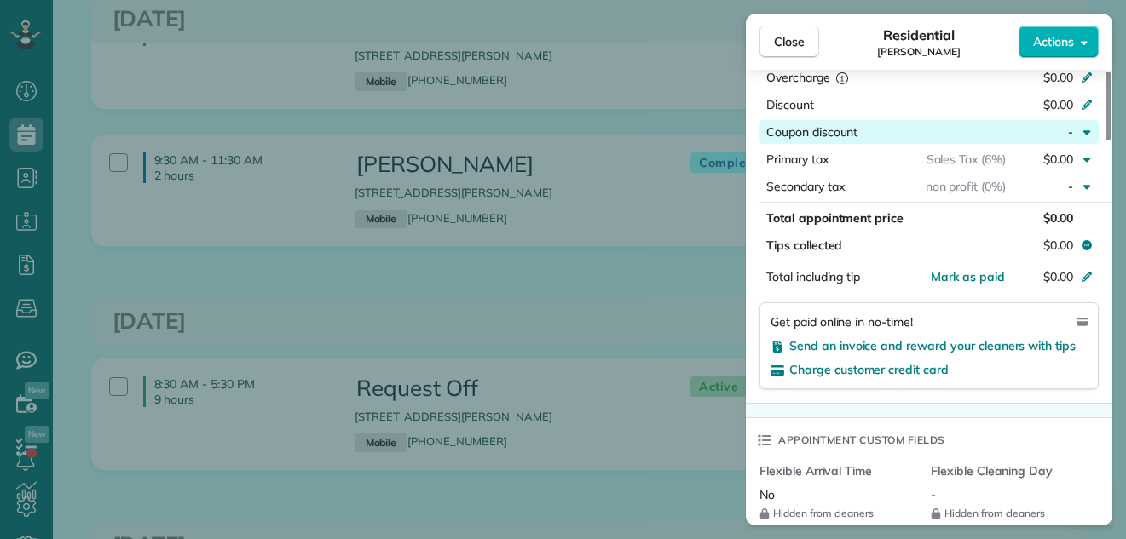
click at [1010, 133] on div "-" at bounding box center [1043, 132] width 74 height 17
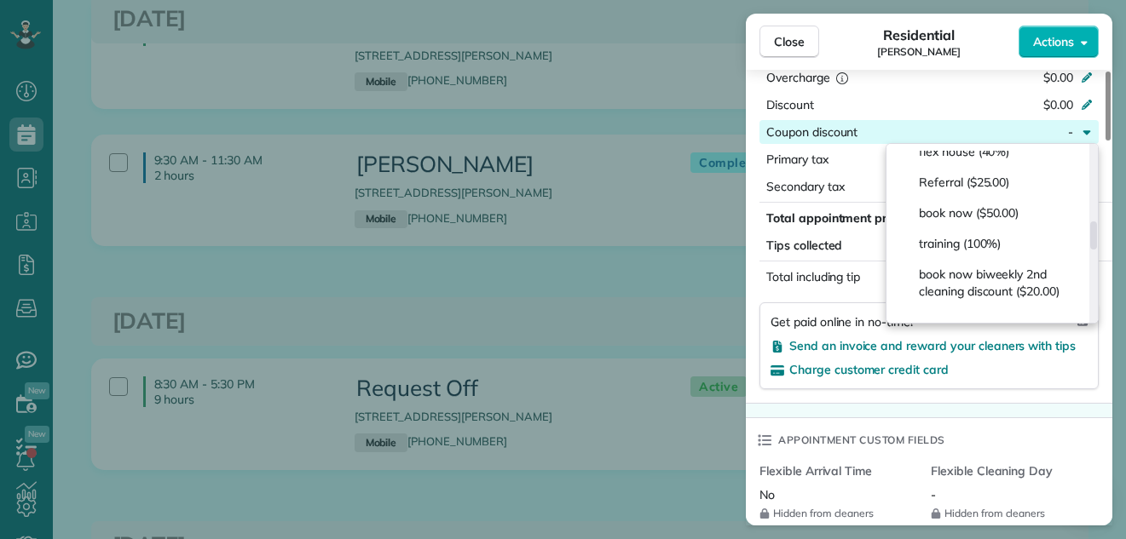
scroll to position [466, 0]
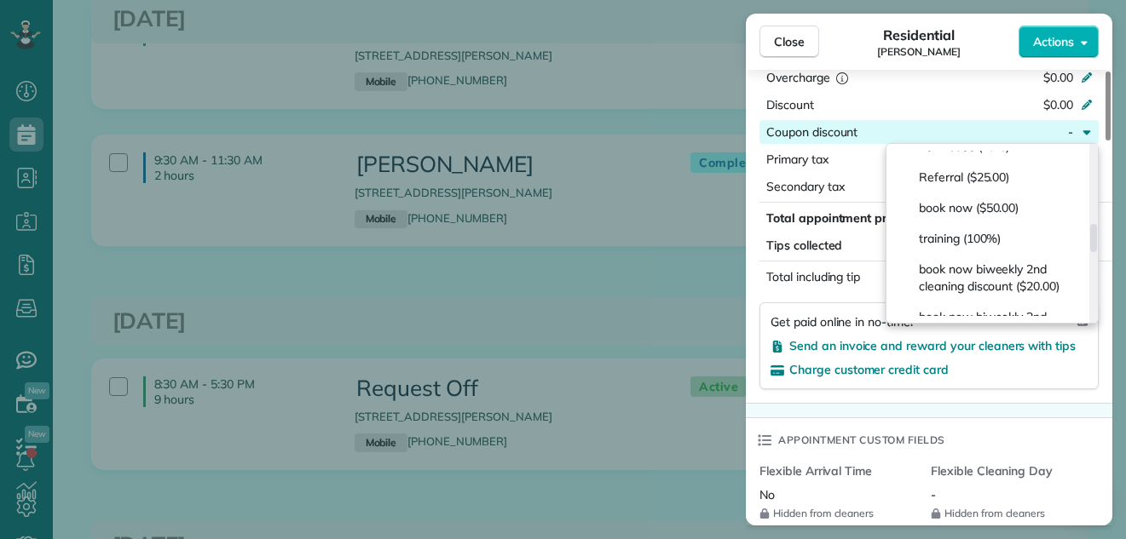
drag, startPoint x: 1094, startPoint y: 166, endPoint x: 1098, endPoint y: 245, distance: 78.5
click at [1097, 245] on div at bounding box center [1093, 238] width 7 height 28
click at [1008, 254] on div "training (100%)" at bounding box center [988, 238] width 191 height 31
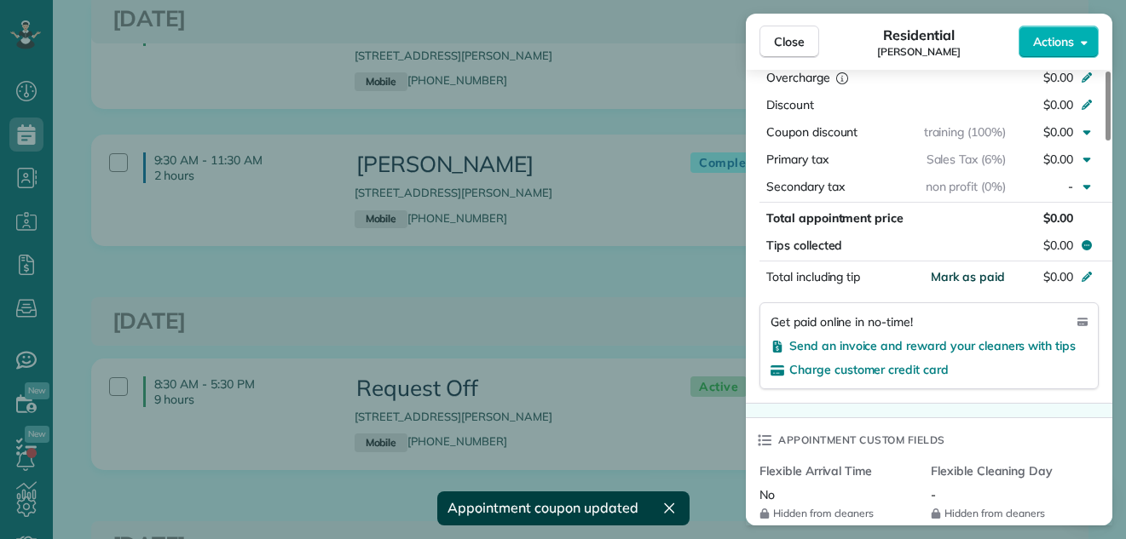
click at [981, 273] on span "Mark as paid" at bounding box center [968, 276] width 74 height 15
click at [796, 43] on span "Close" at bounding box center [789, 41] width 31 height 17
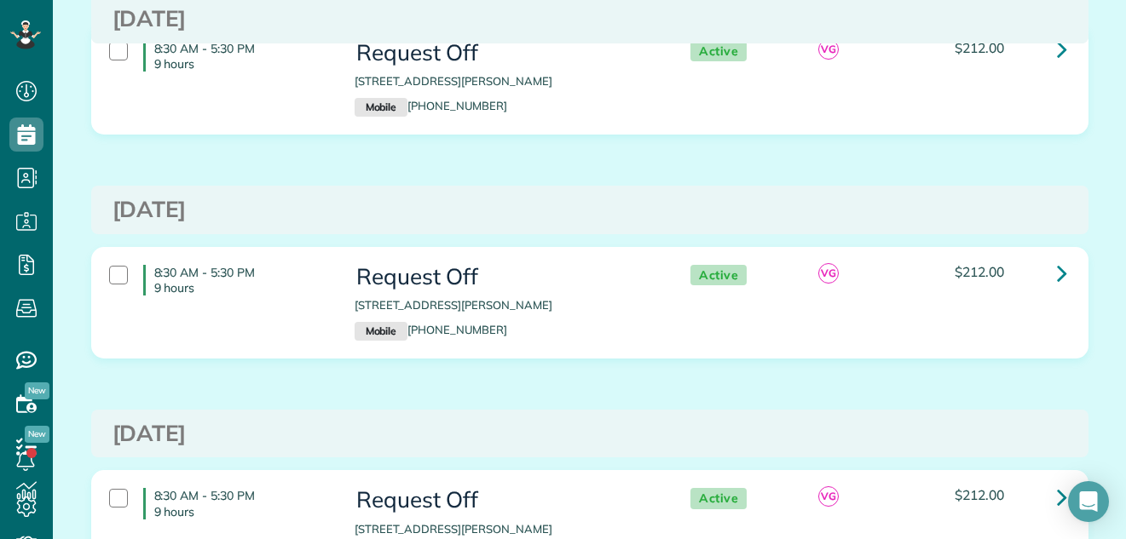
scroll to position [844, 0]
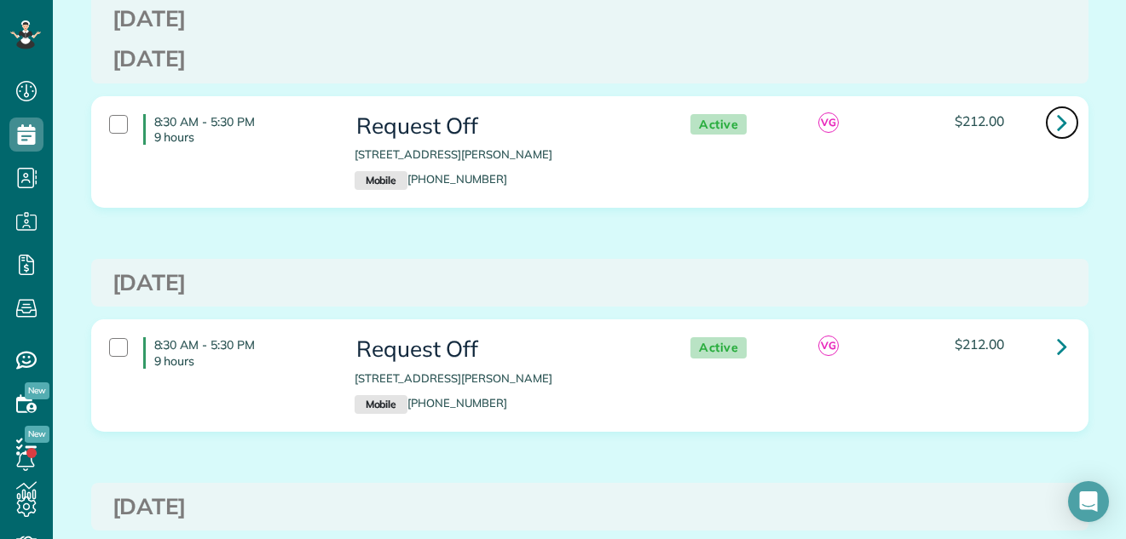
click at [1060, 122] on icon at bounding box center [1062, 122] width 10 height 30
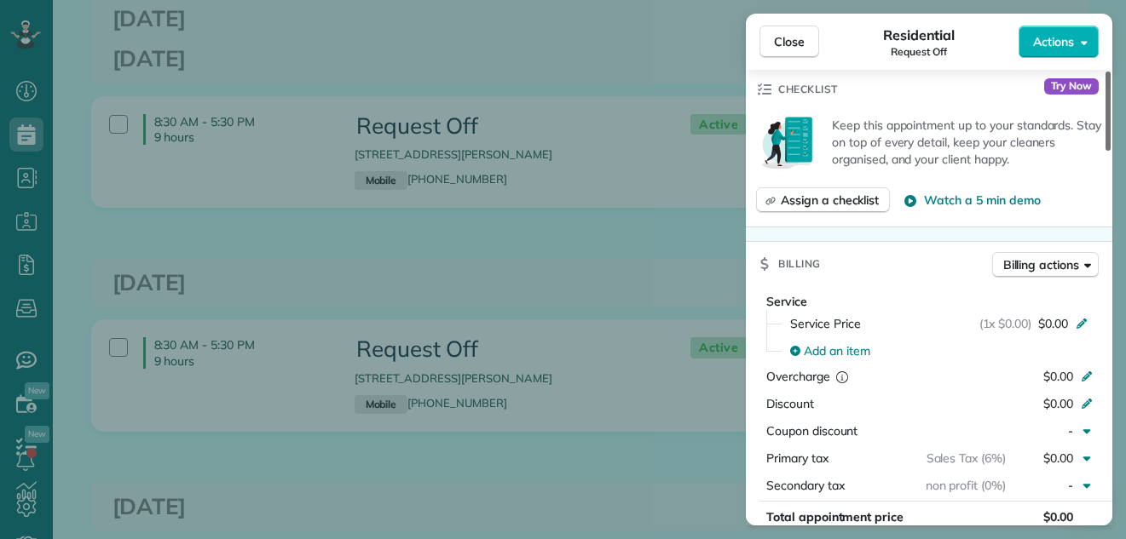
scroll to position [715, 0]
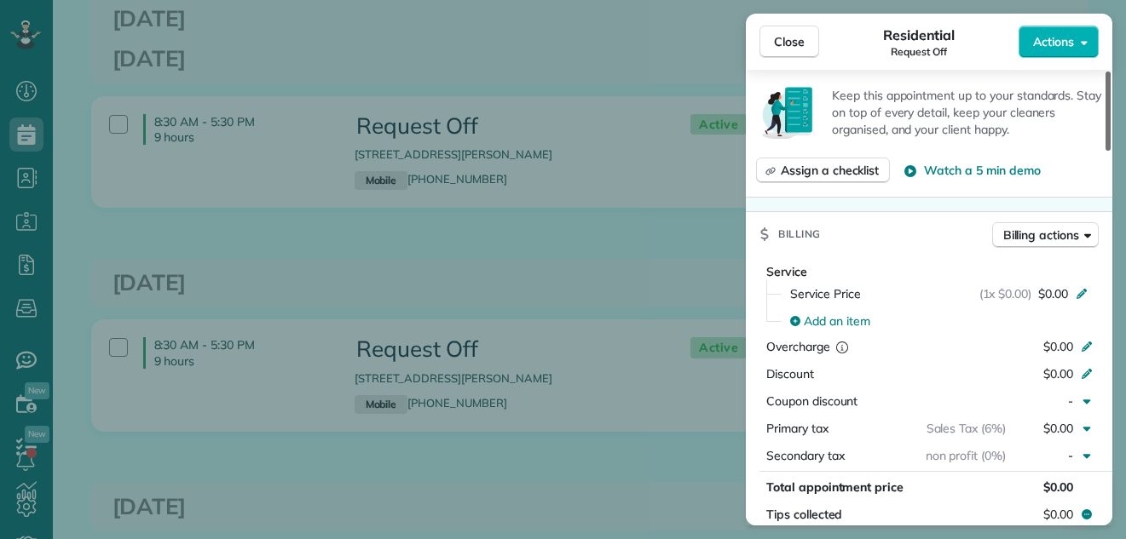
drag, startPoint x: 1111, startPoint y: 107, endPoint x: 1084, endPoint y: 231, distance: 126.4
click at [1105, 151] on div at bounding box center [1107, 111] width 5 height 79
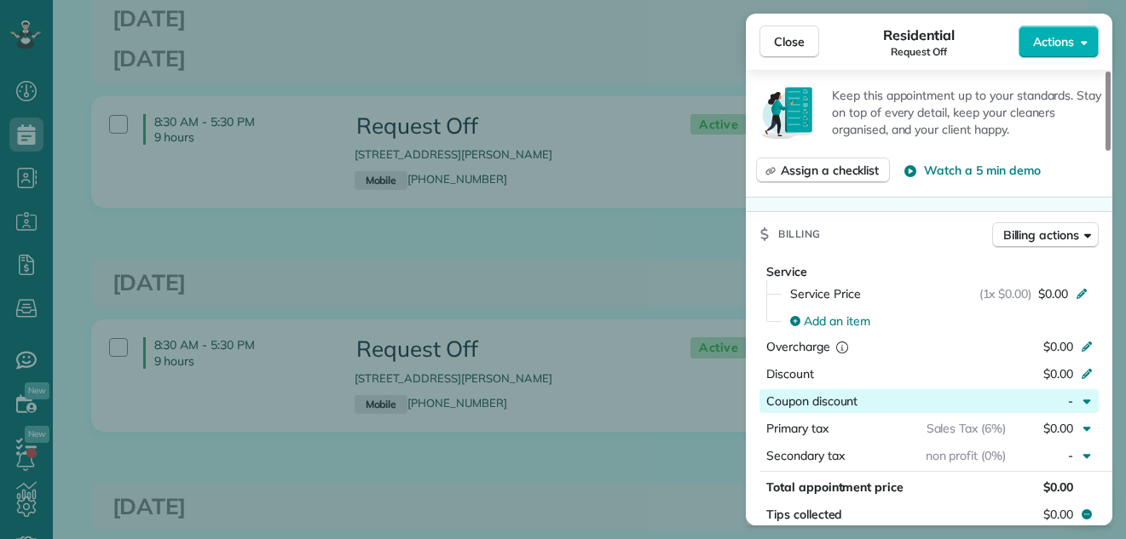
click at [959, 401] on div "button" at bounding box center [931, 401] width 148 height 17
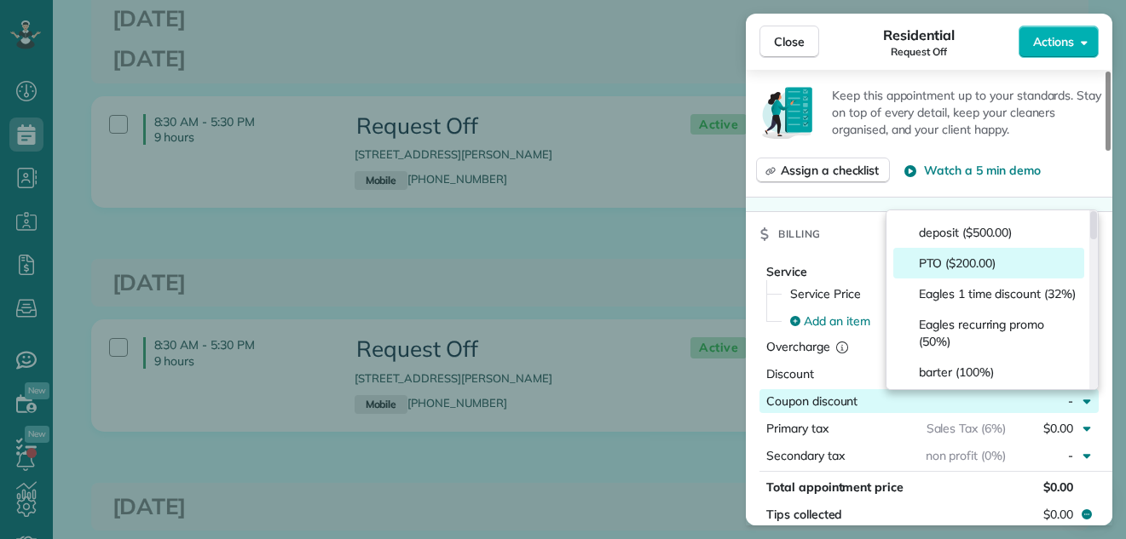
click at [948, 272] on div "PTO ($200.00)" at bounding box center [988, 263] width 191 height 31
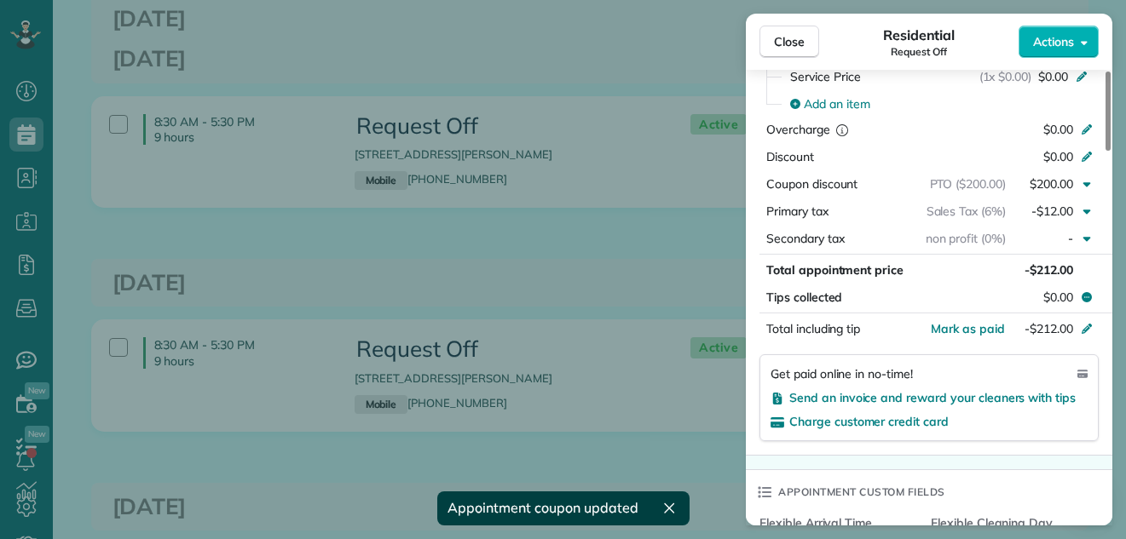
scroll to position [917, 0]
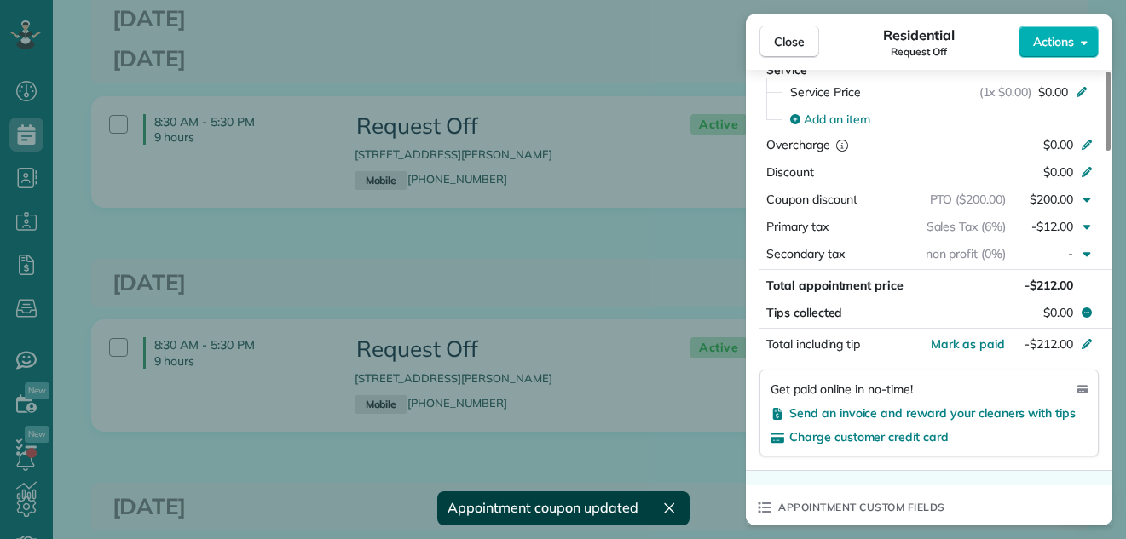
drag, startPoint x: 1106, startPoint y: 244, endPoint x: 1094, endPoint y: 279, distance: 36.9
click at [1105, 151] on div at bounding box center [1107, 111] width 5 height 79
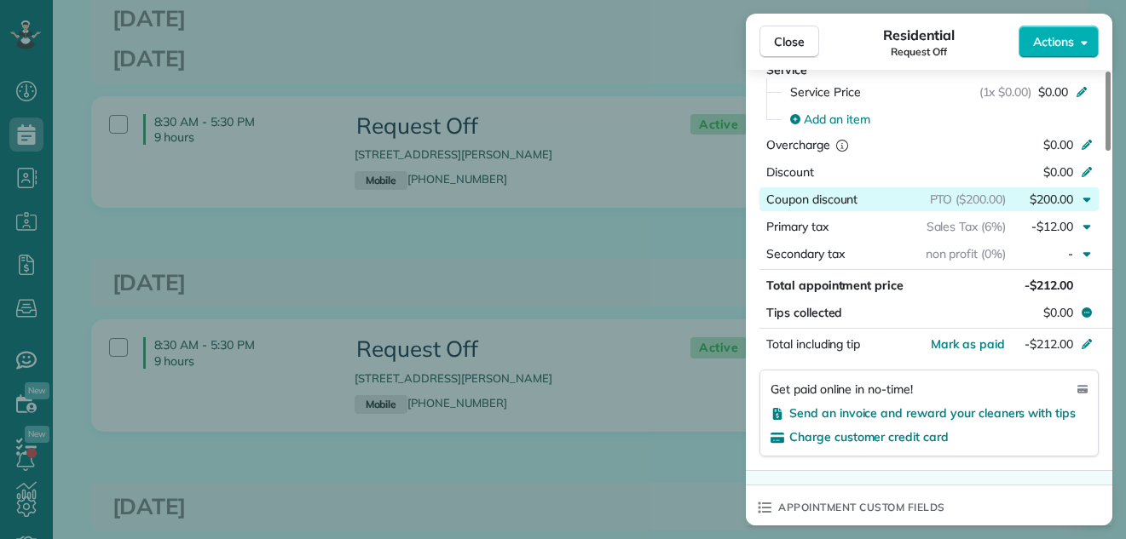
click at [996, 196] on span "PTO ($200.00)" at bounding box center [968, 199] width 77 height 15
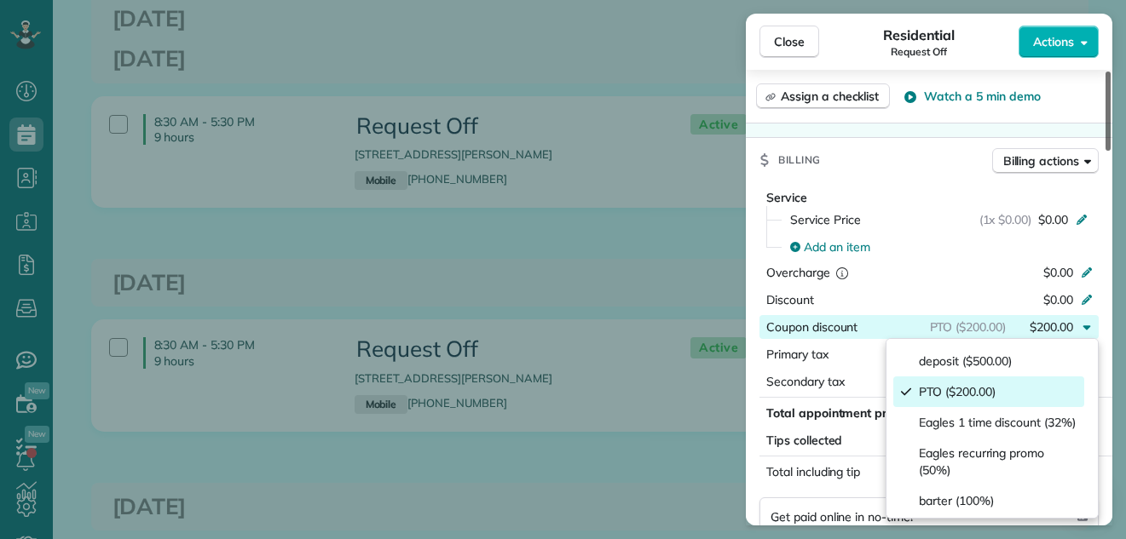
scroll to position [769, 0]
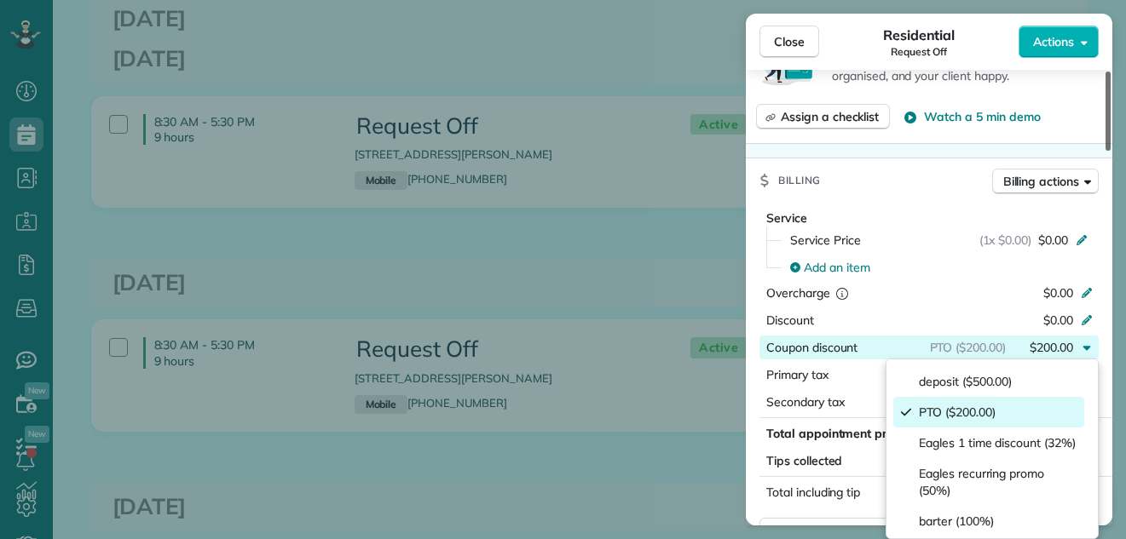
drag, startPoint x: 1108, startPoint y: 241, endPoint x: 1105, endPoint y: 216, distance: 25.7
click at [1105, 151] on div at bounding box center [1107, 111] width 5 height 79
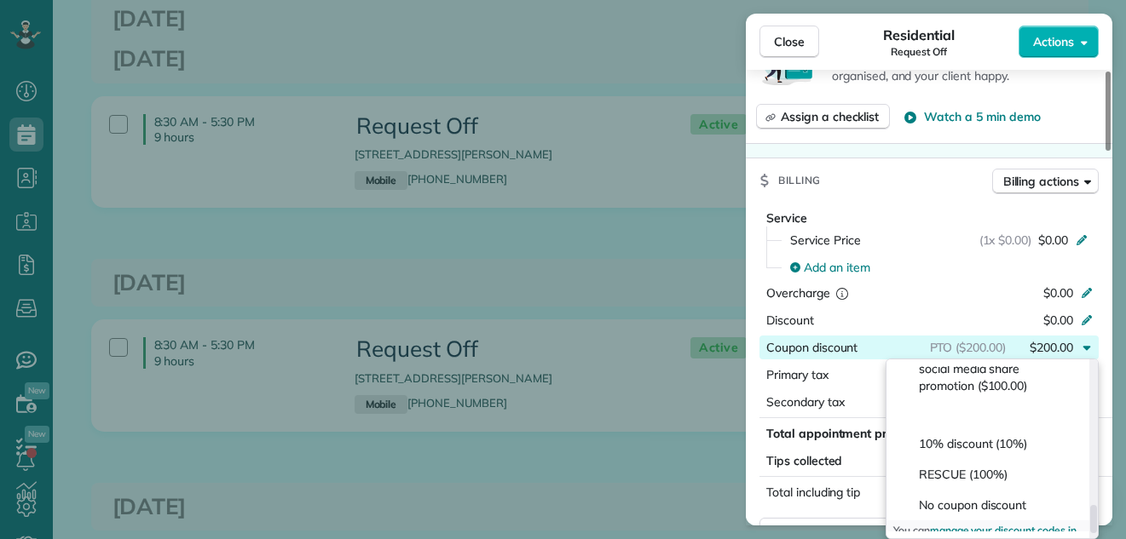
scroll to position [888, 0]
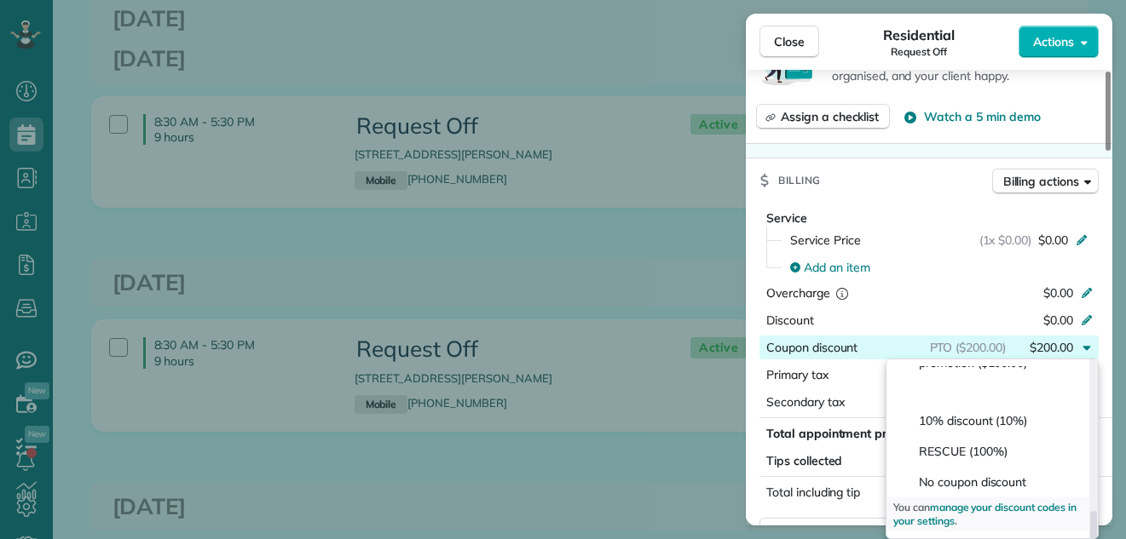
drag, startPoint x: 1094, startPoint y: 378, endPoint x: 1087, endPoint y: 540, distance: 163.0
click at [1090, 539] on div at bounding box center [1093, 525] width 7 height 28
click at [1028, 481] on div "No coupon discount" at bounding box center [988, 482] width 191 height 31
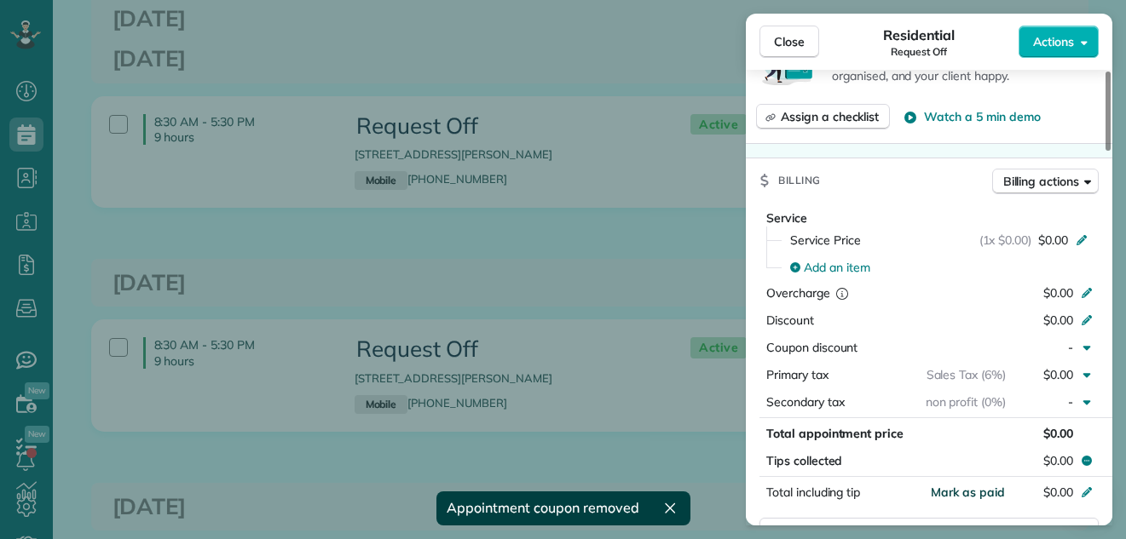
click at [980, 486] on span "Mark as paid" at bounding box center [968, 492] width 74 height 15
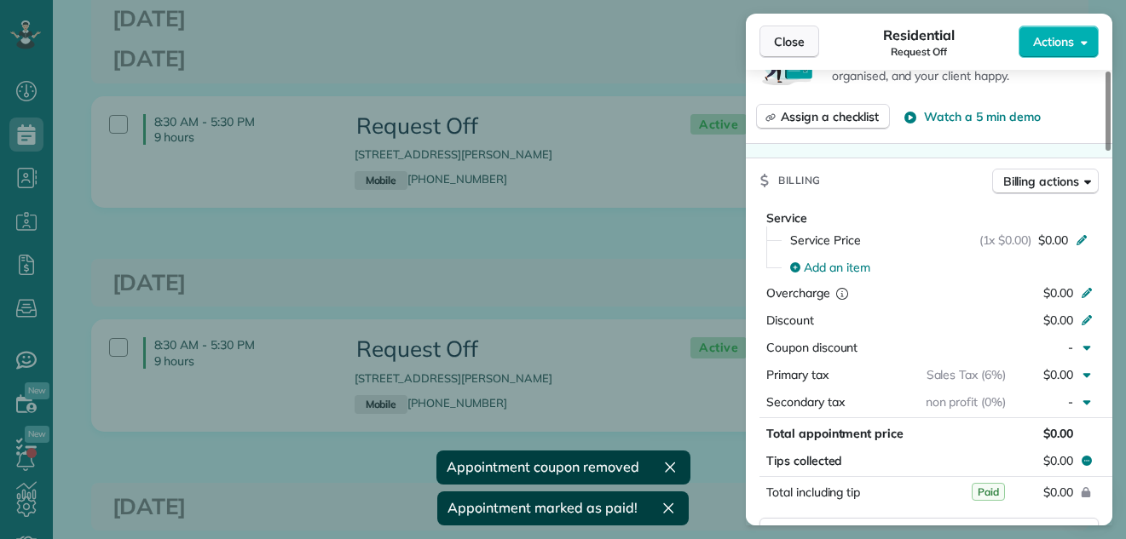
click at [777, 37] on span "Close" at bounding box center [789, 41] width 31 height 17
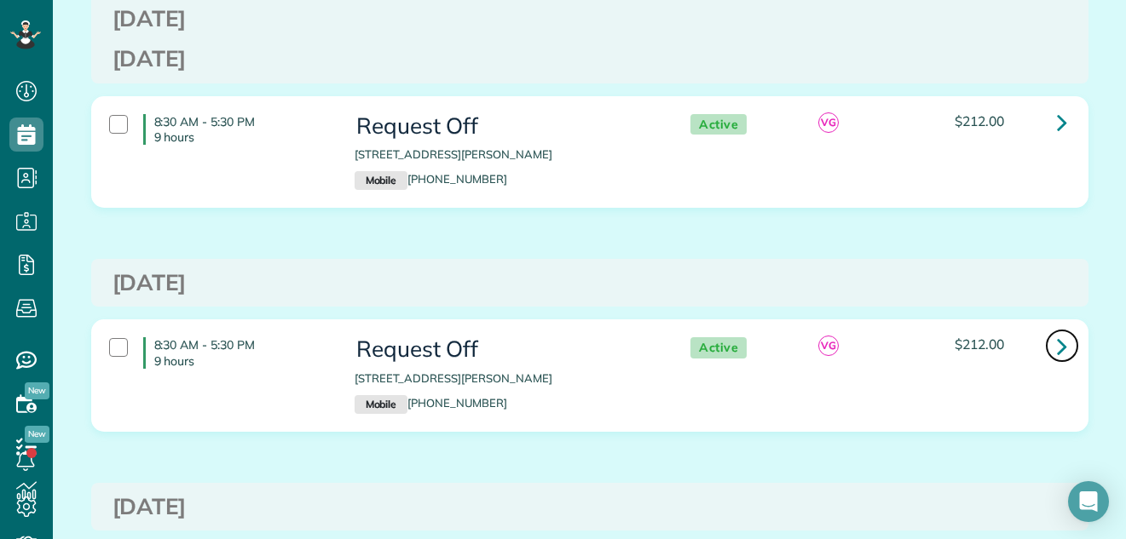
click at [1057, 345] on icon at bounding box center [1062, 347] width 10 height 30
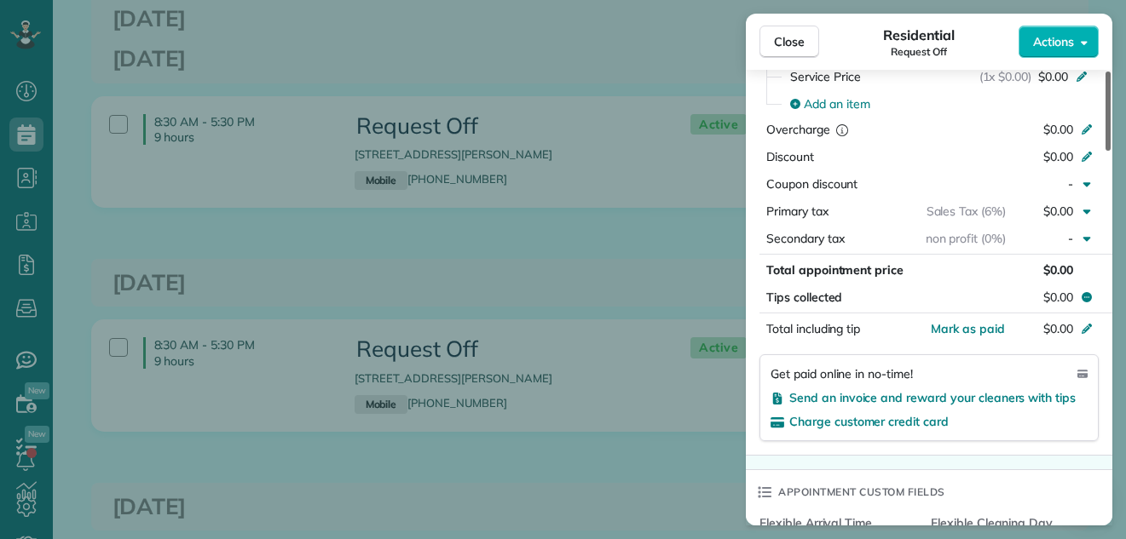
drag, startPoint x: 1107, startPoint y: 116, endPoint x: 1088, endPoint y: 279, distance: 163.9
click at [1105, 151] on div at bounding box center [1107, 111] width 5 height 79
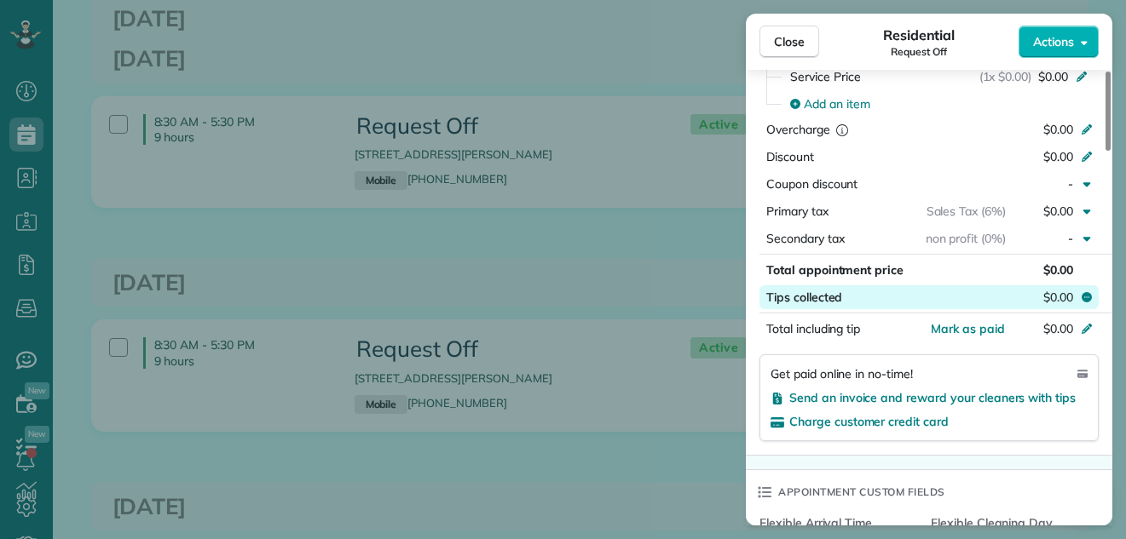
scroll to position [942, 0]
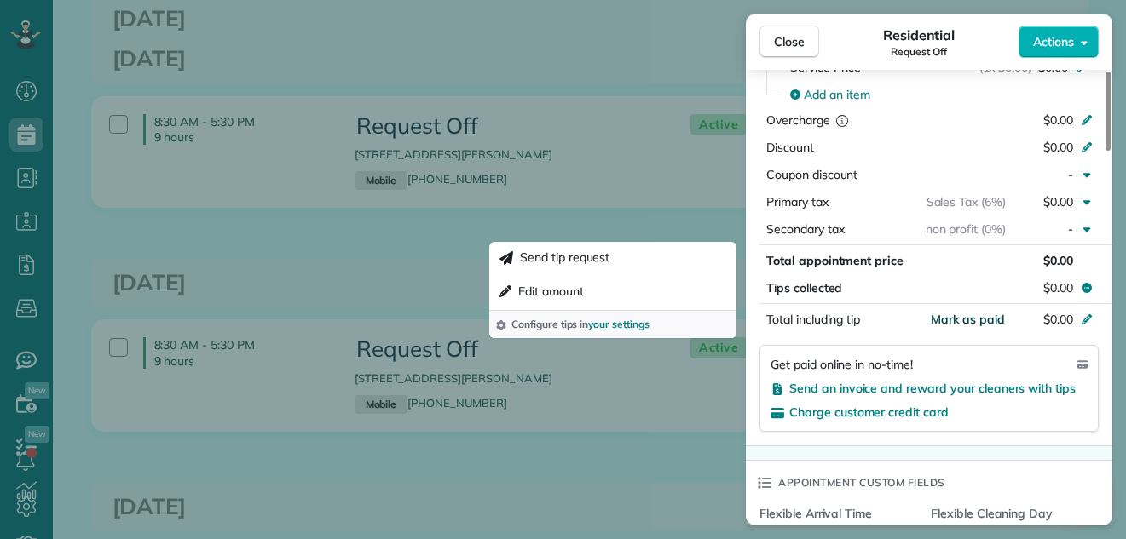
click at [983, 312] on span "Mark as paid" at bounding box center [968, 319] width 74 height 15
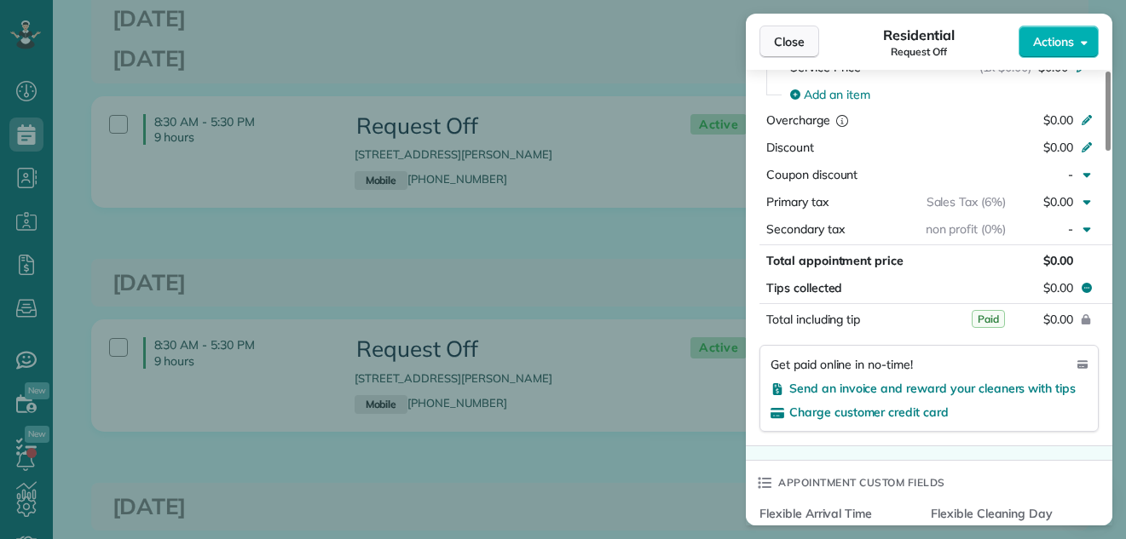
click at [794, 43] on span "Close" at bounding box center [789, 41] width 31 height 17
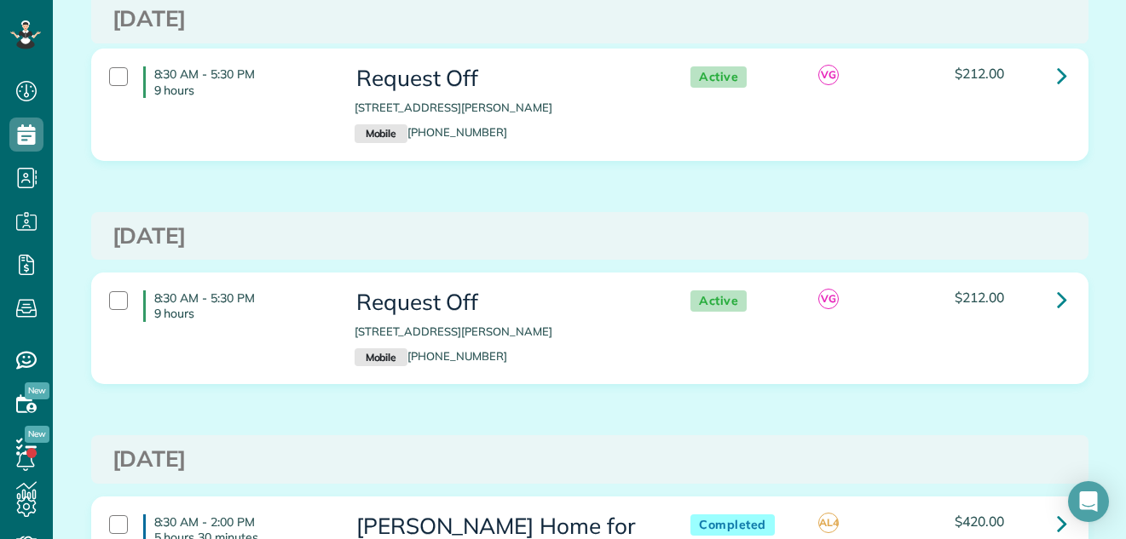
scroll to position [1299, 0]
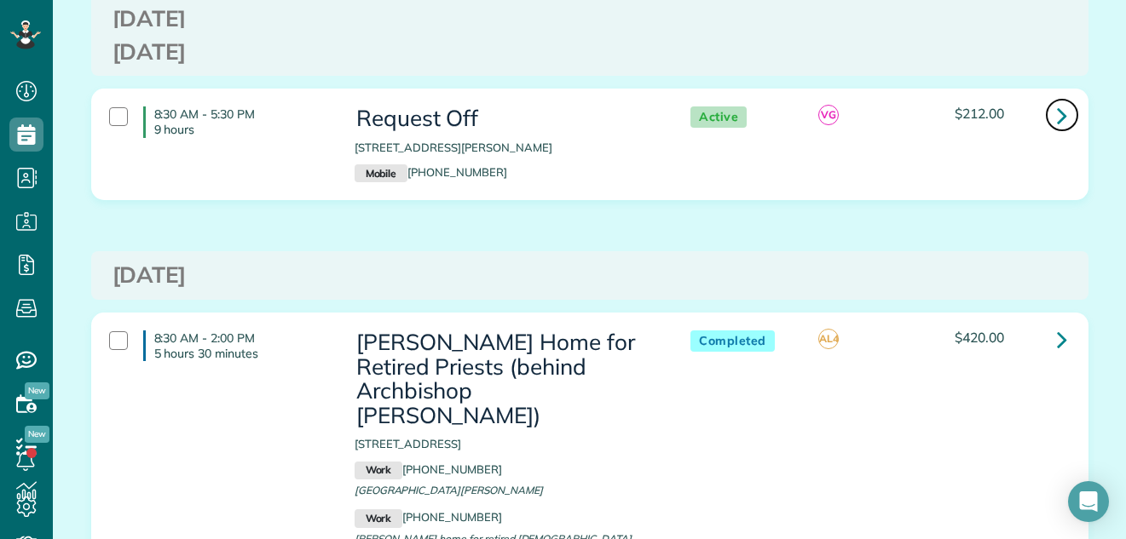
click at [1057, 118] on icon at bounding box center [1062, 116] width 10 height 30
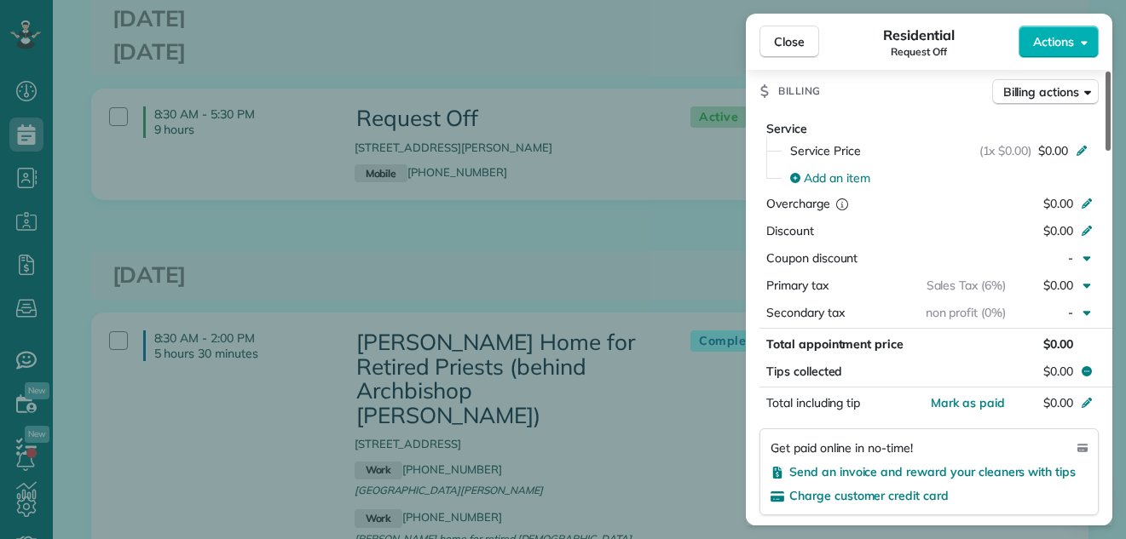
scroll to position [952, 0]
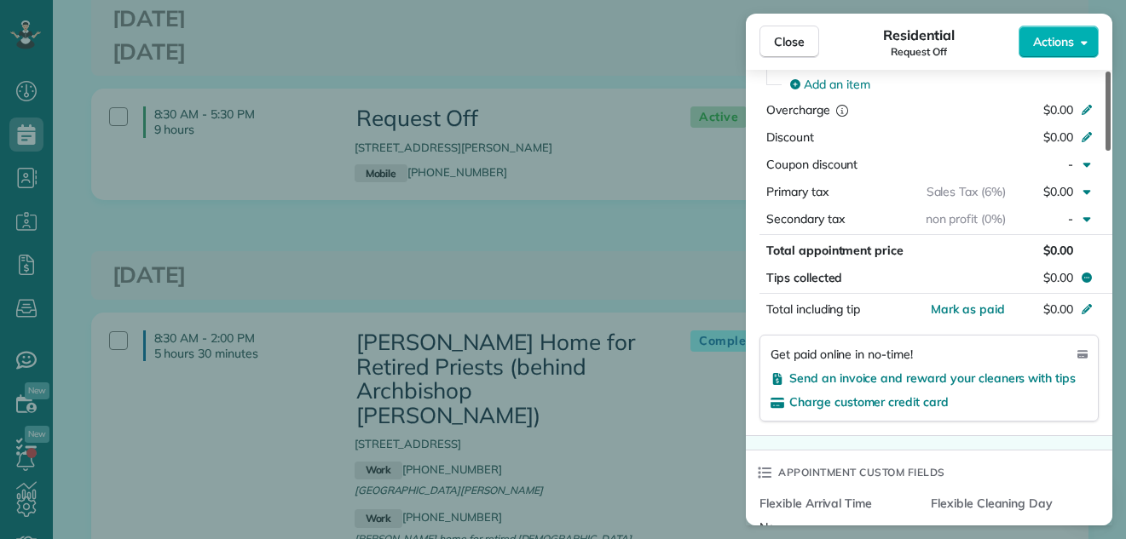
drag, startPoint x: 1106, startPoint y: 90, endPoint x: 1079, endPoint y: 255, distance: 166.7
click at [1105, 151] on div at bounding box center [1107, 111] width 5 height 79
click at [990, 305] on span "Mark as paid" at bounding box center [968, 309] width 74 height 15
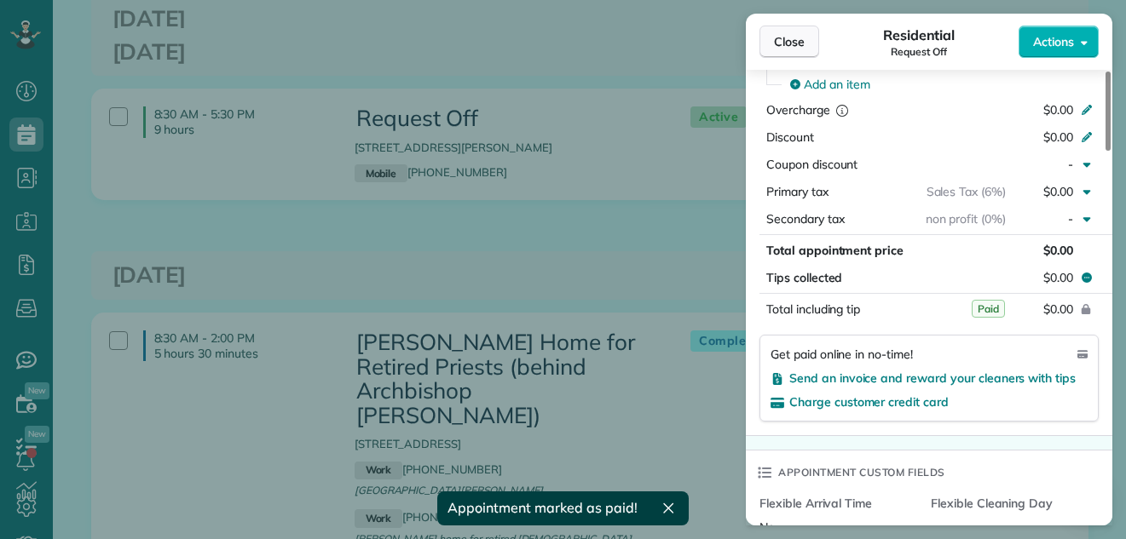
click at [783, 42] on span "Close" at bounding box center [789, 41] width 31 height 17
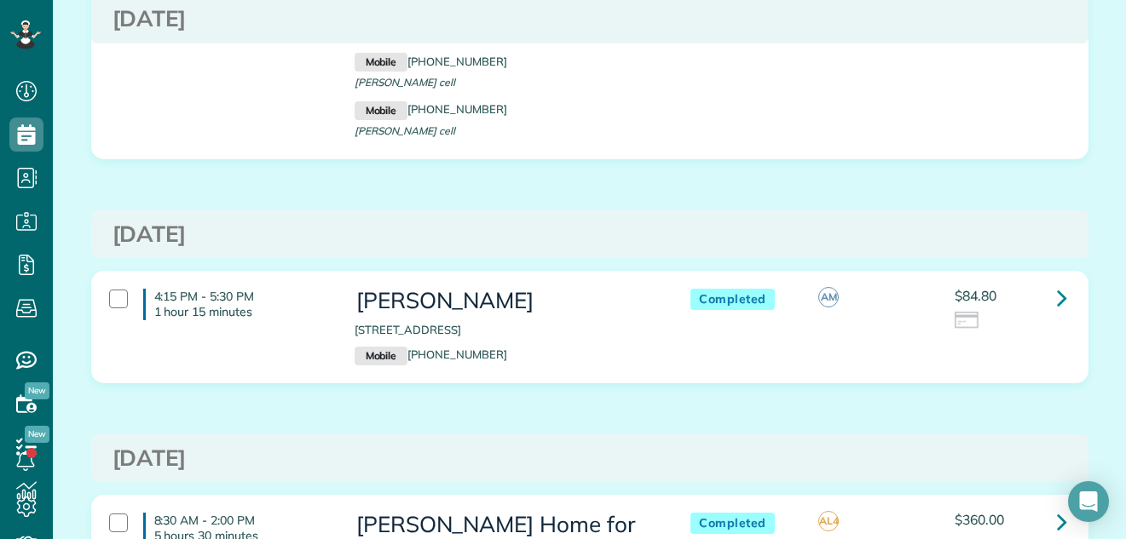
scroll to position [2922, 0]
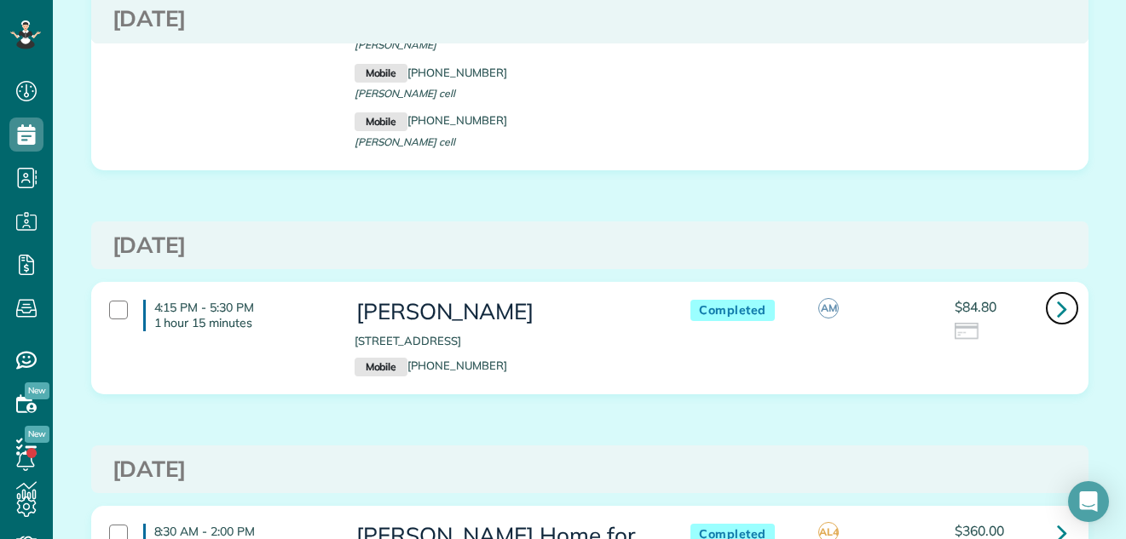
click at [1057, 294] on icon at bounding box center [1062, 309] width 10 height 30
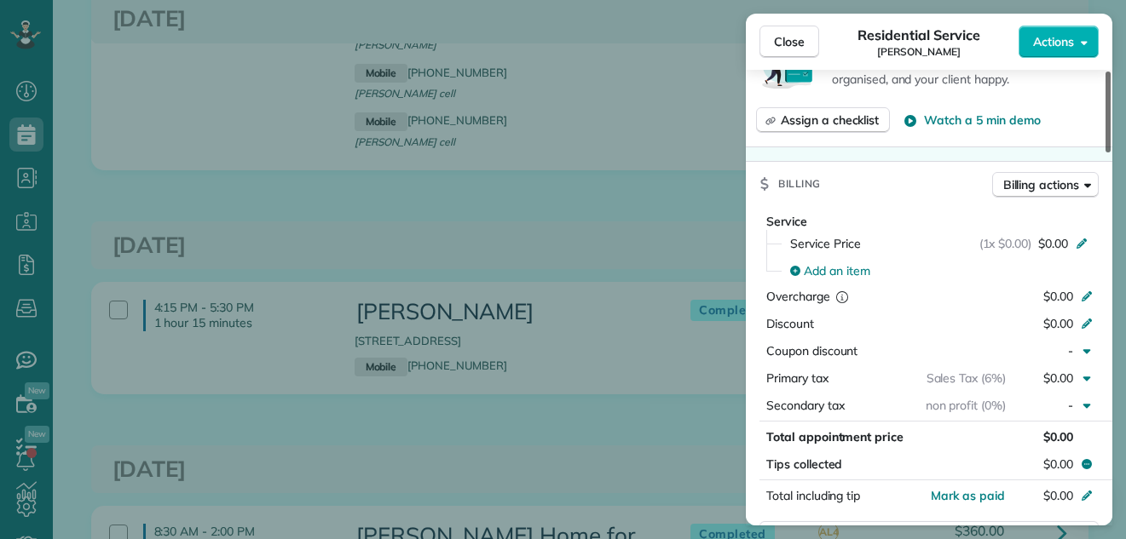
scroll to position [783, 0]
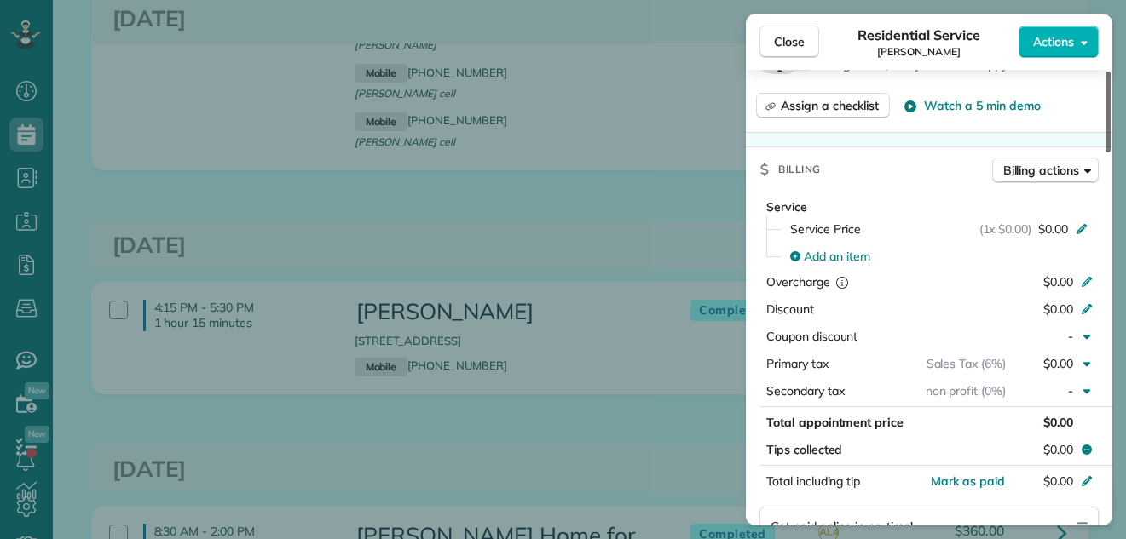
drag, startPoint x: 1107, startPoint y: 97, endPoint x: 1096, endPoint y: 237, distance: 140.2
click at [1105, 153] on div at bounding box center [1107, 112] width 5 height 81
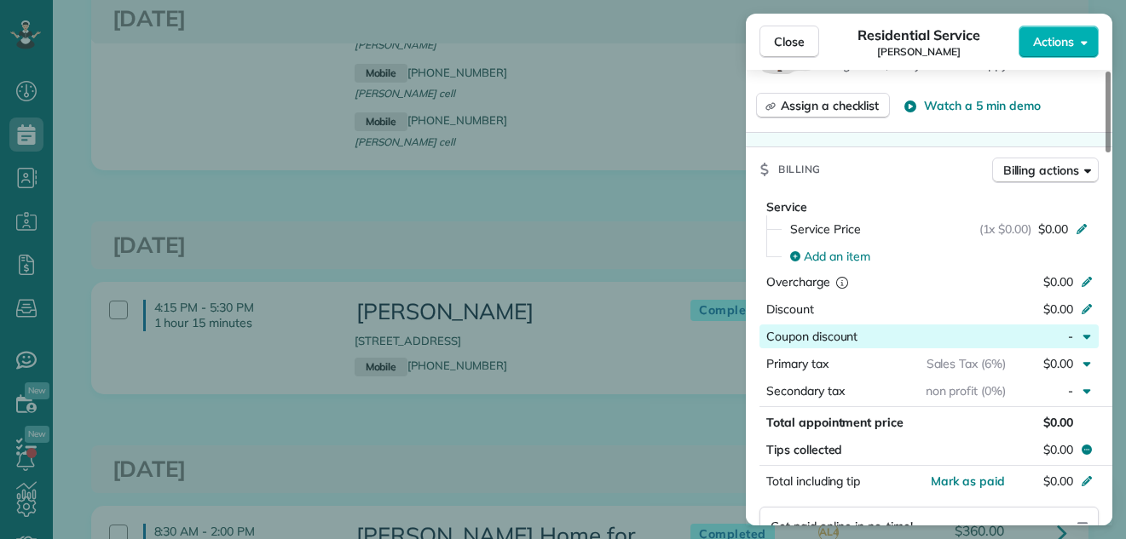
click at [990, 332] on div "button" at bounding box center [931, 336] width 148 height 17
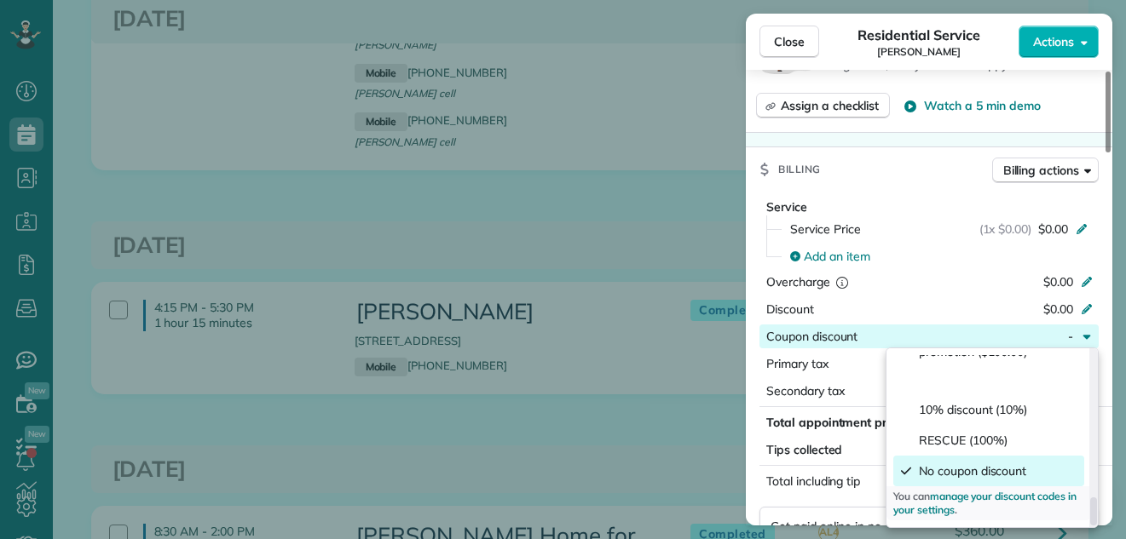
scroll to position [888, 0]
drag, startPoint x: 1092, startPoint y: 361, endPoint x: 1070, endPoint y: 516, distance: 157.5
click at [1090, 516] on div at bounding box center [1093, 514] width 7 height 28
click at [1007, 441] on span "RESCUE (100%)" at bounding box center [963, 440] width 89 height 17
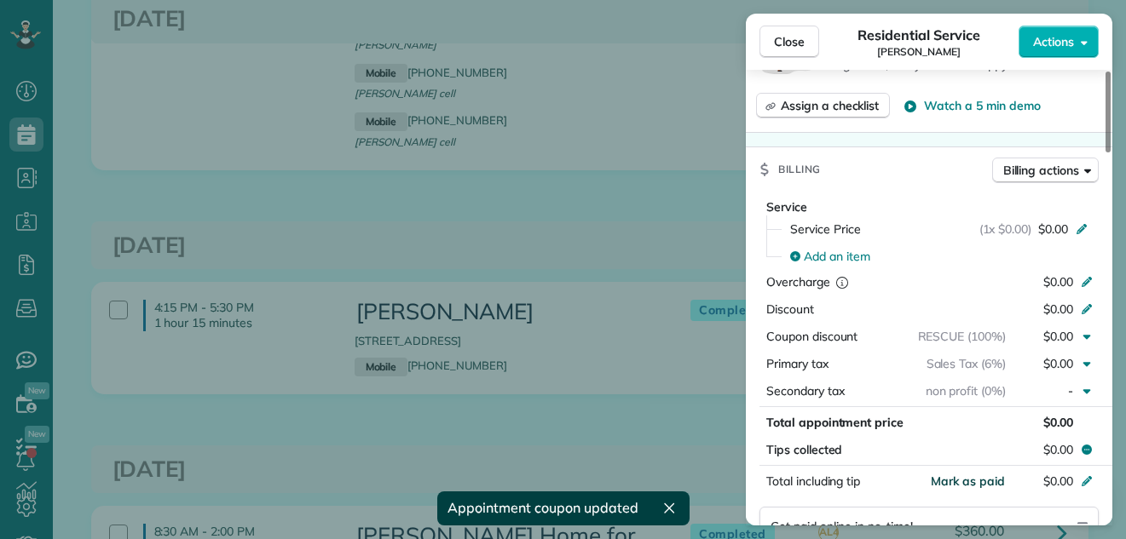
click at [990, 482] on span "Mark as paid" at bounding box center [968, 481] width 74 height 15
click at [789, 33] on span "Close" at bounding box center [789, 41] width 31 height 17
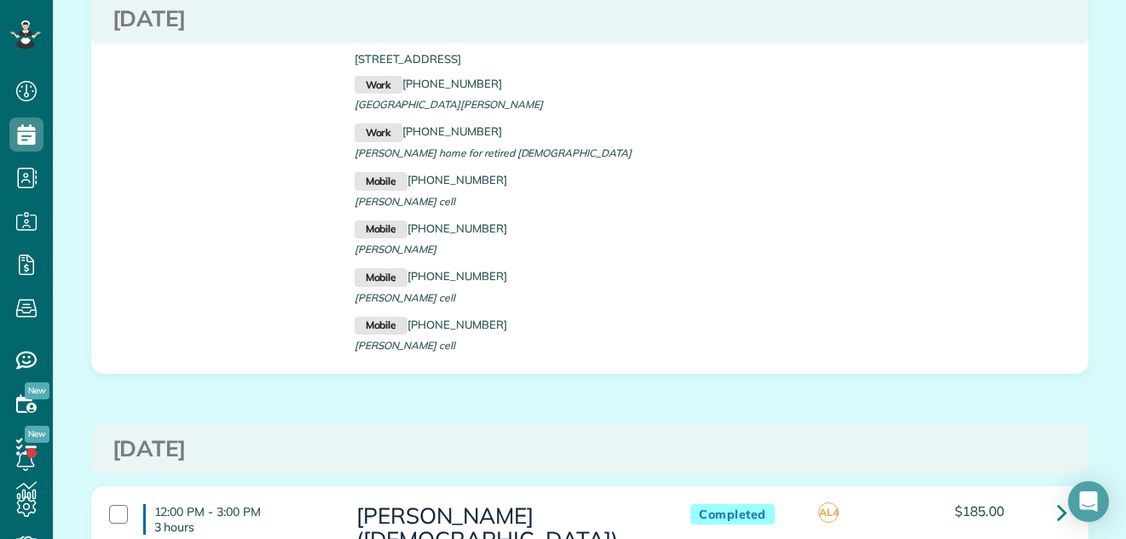
scroll to position [4761, 0]
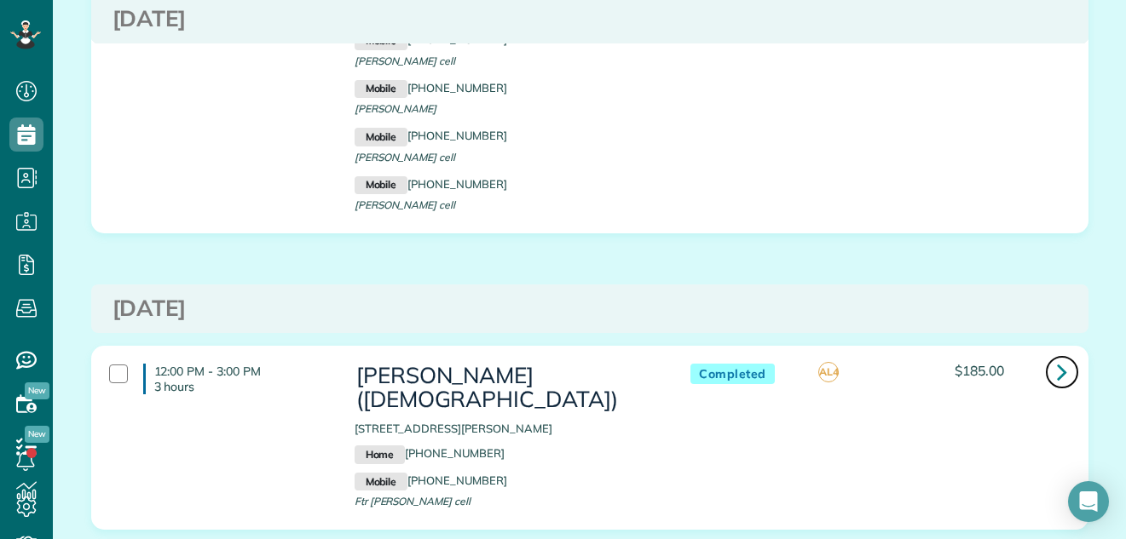
click at [1057, 357] on icon at bounding box center [1062, 372] width 10 height 30
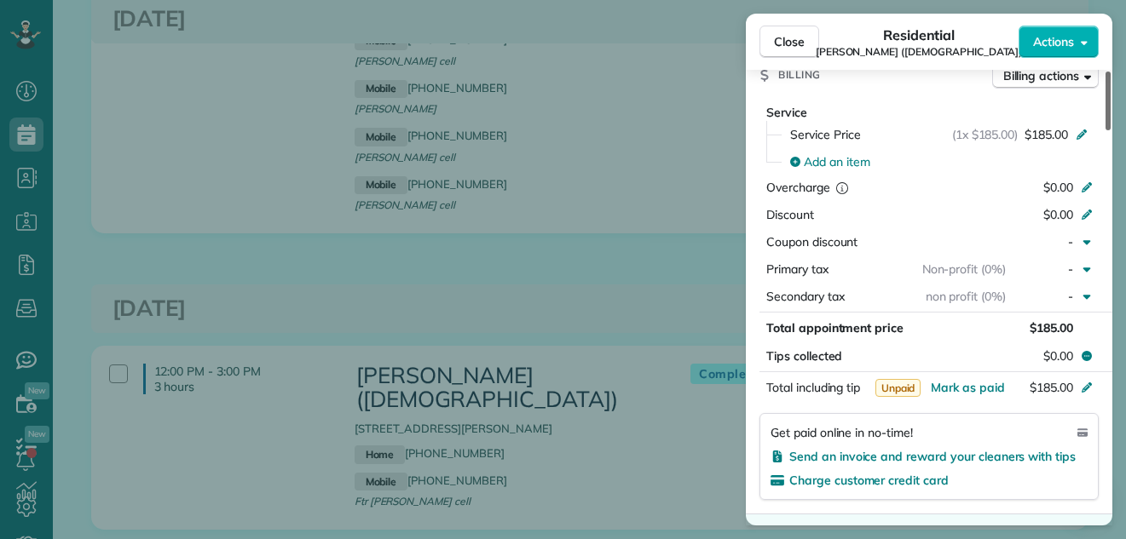
scroll to position [1104, 0]
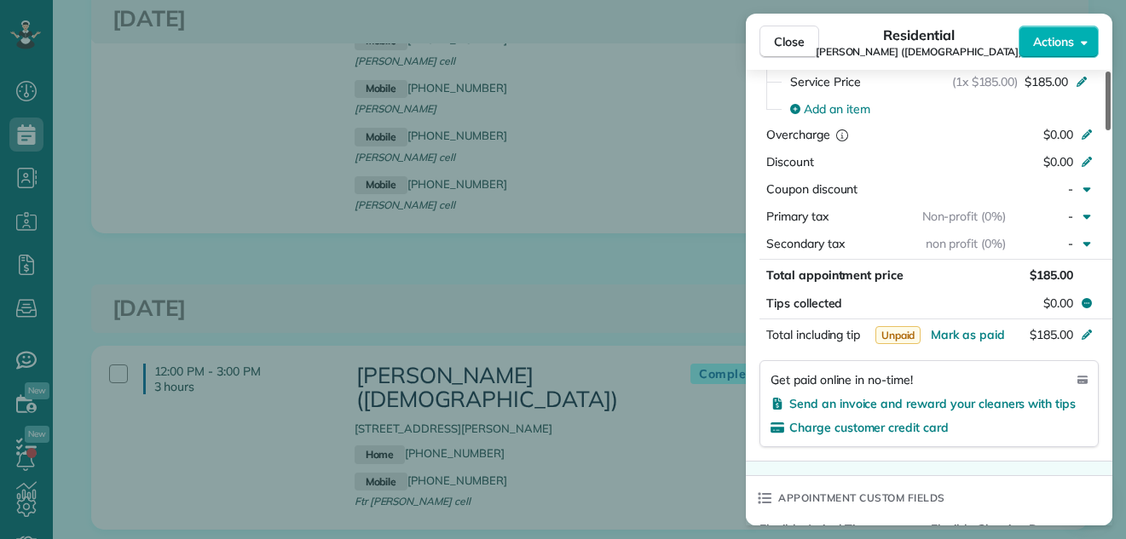
drag, startPoint x: 1109, startPoint y: 117, endPoint x: 1105, endPoint y: 258, distance: 141.5
click at [1105, 130] on div at bounding box center [1107, 101] width 5 height 59
click at [989, 326] on button "Mark as paid" at bounding box center [968, 334] width 74 height 17
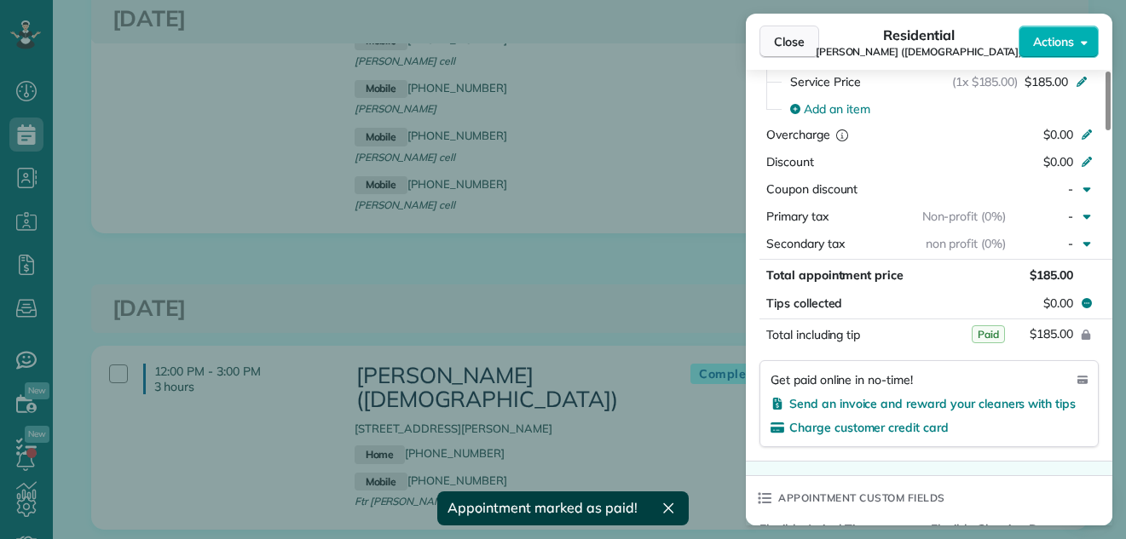
click at [797, 29] on button "Close" at bounding box center [789, 42] width 60 height 32
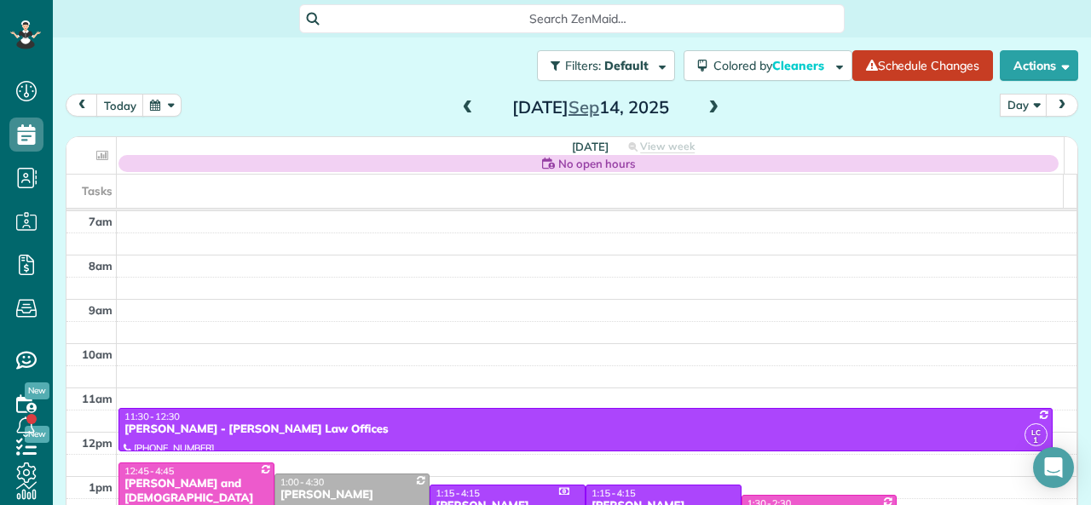
scroll to position [294, 0]
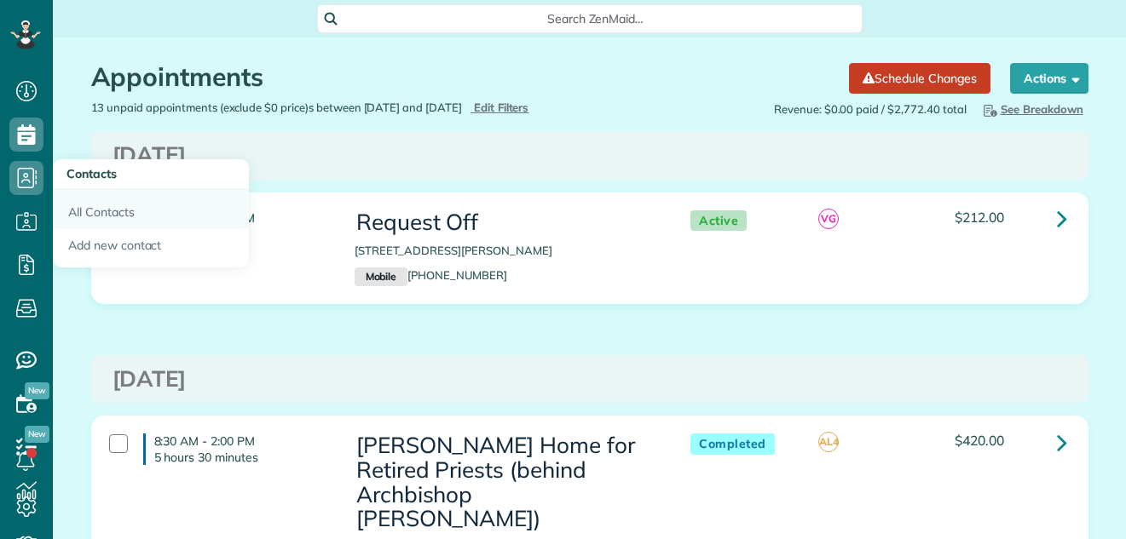
scroll to position [8, 8]
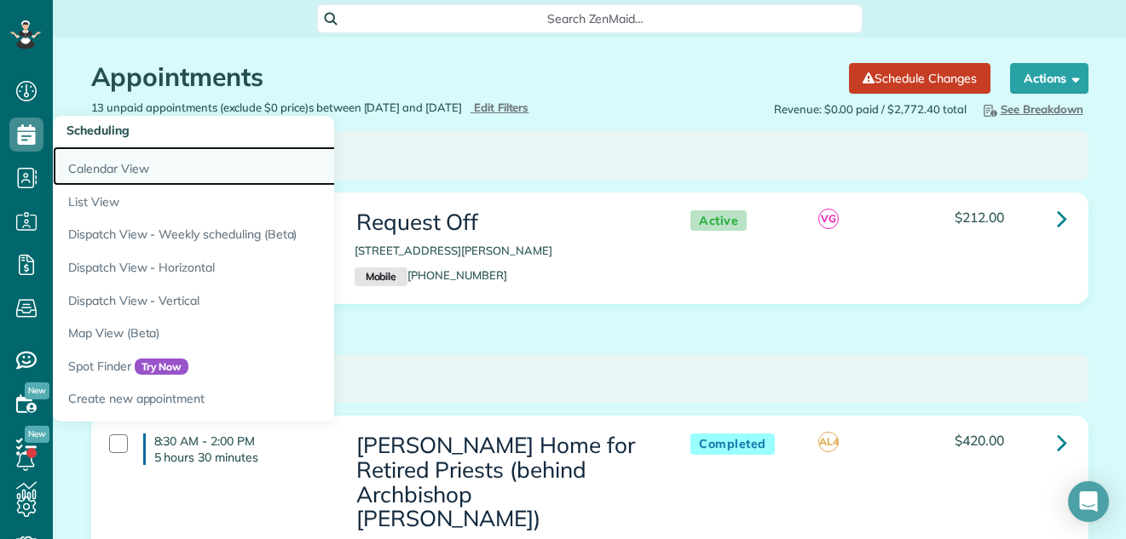
click at [92, 166] on link "Calendar View" at bounding box center [266, 166] width 426 height 39
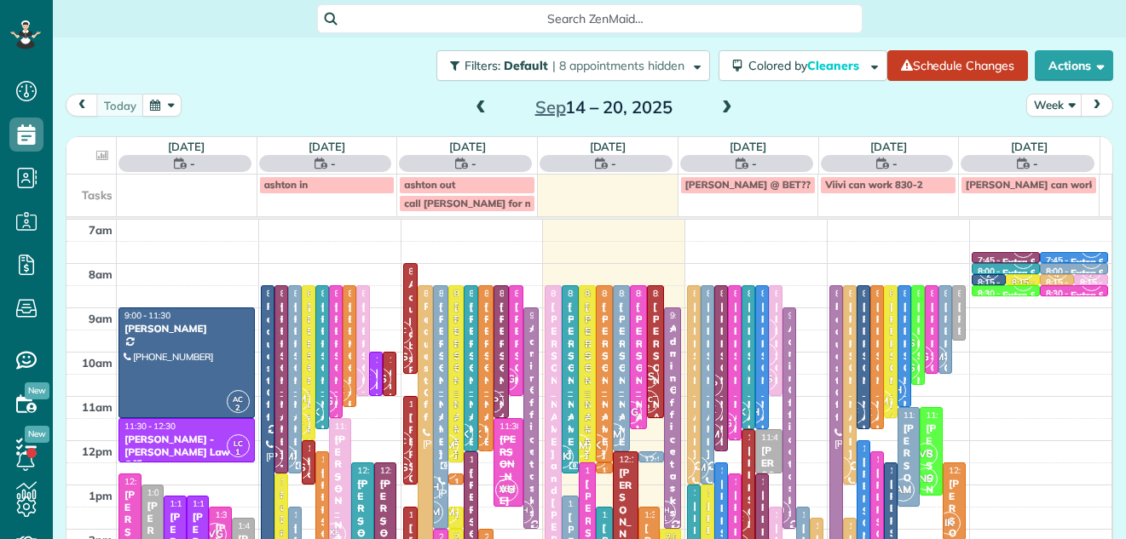
scroll to position [8, 8]
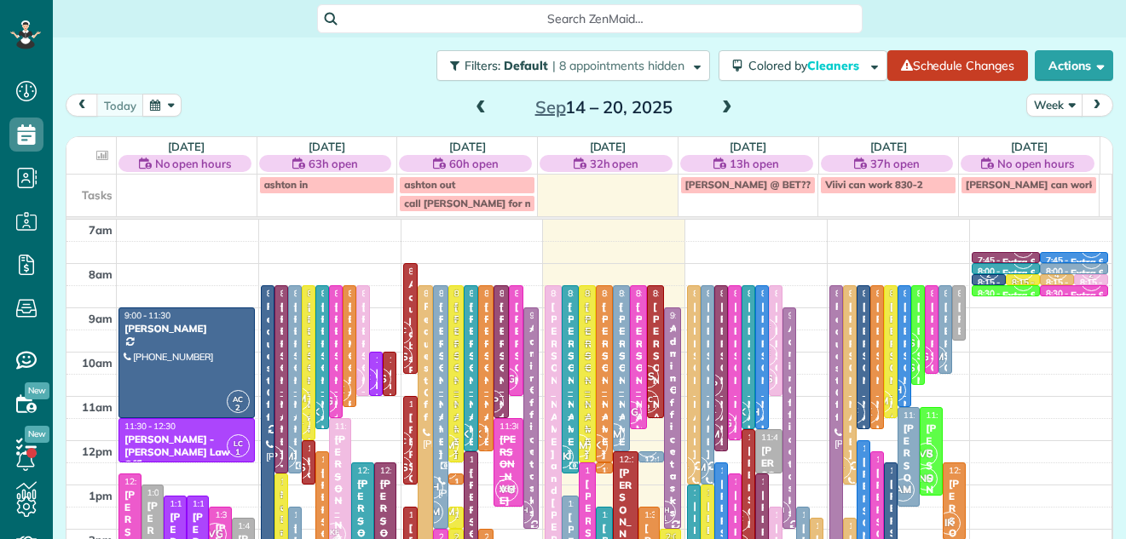
click at [1031, 101] on button "Week" at bounding box center [1054, 105] width 56 height 23
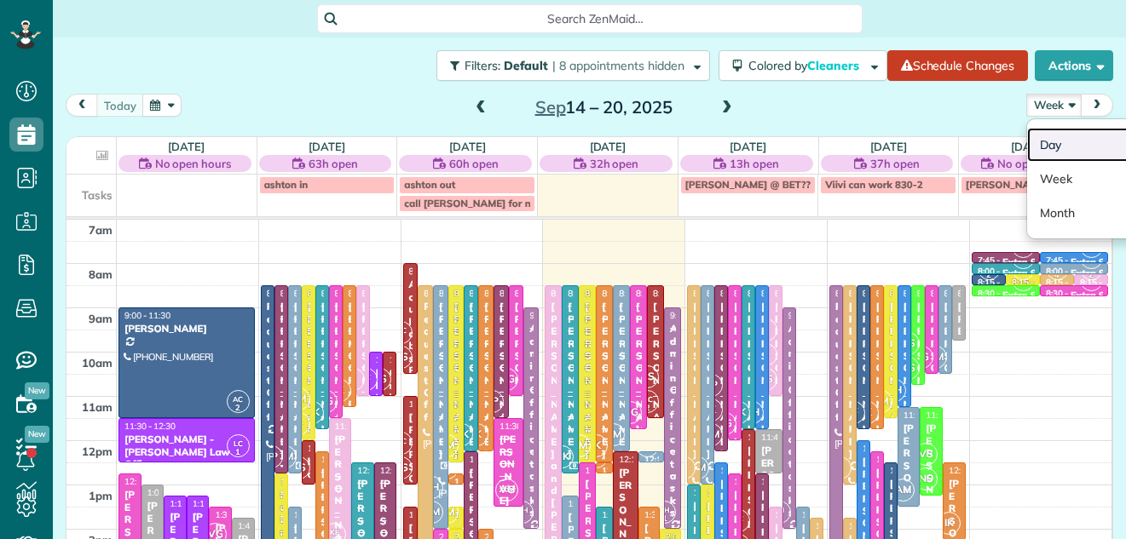
click at [1036, 140] on link "Day" at bounding box center [1094, 145] width 135 height 34
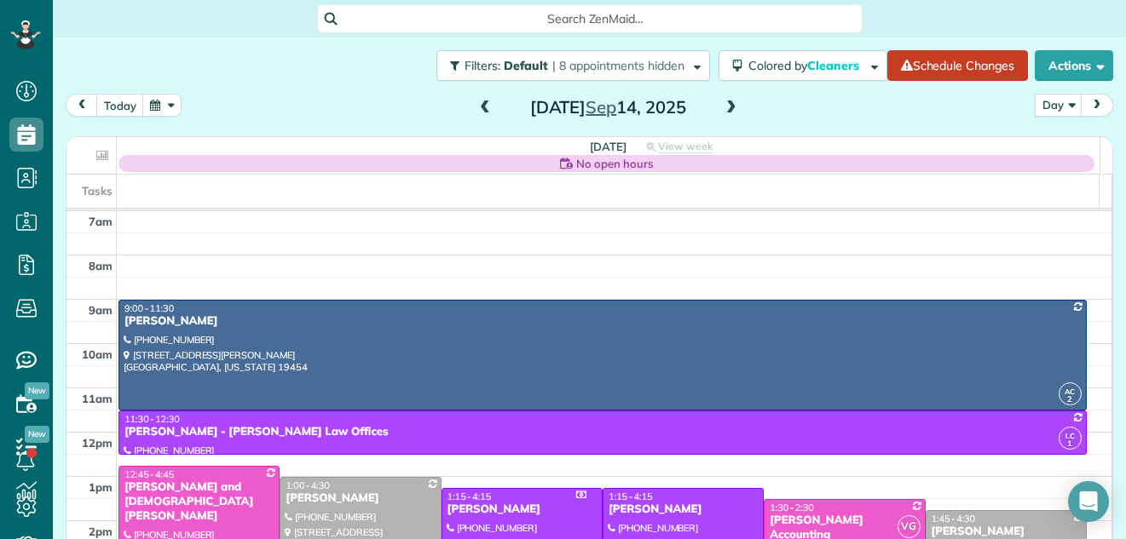
click at [722, 107] on span at bounding box center [731, 108] width 19 height 15
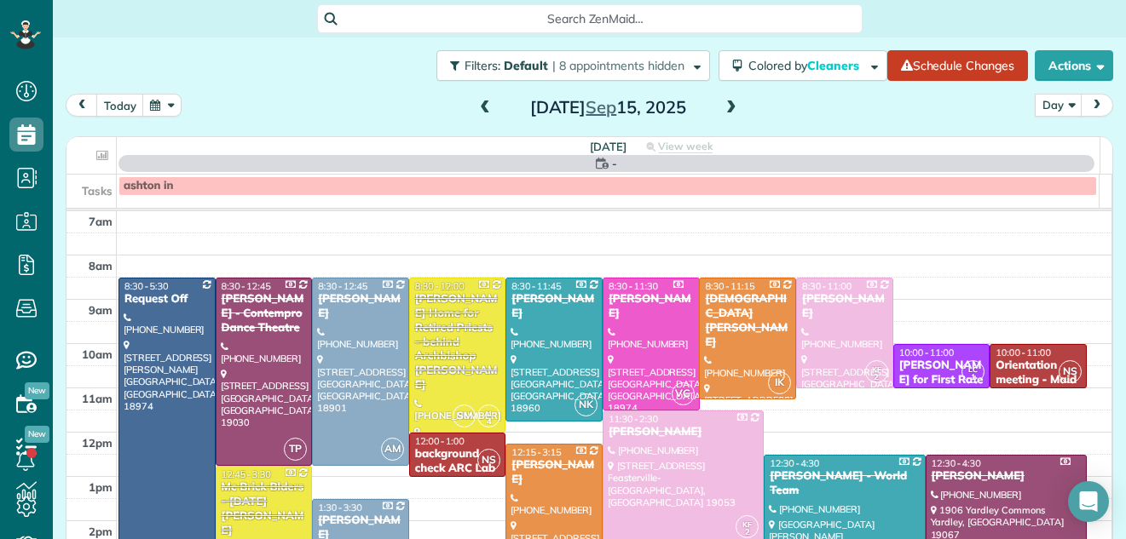
click at [722, 107] on span at bounding box center [731, 108] width 19 height 15
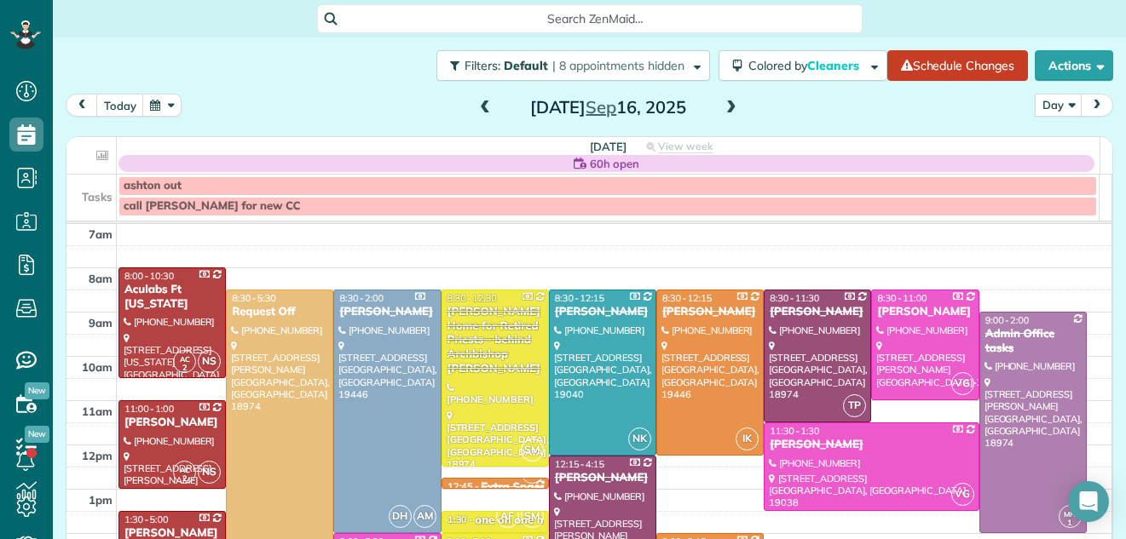
click at [722, 107] on span at bounding box center [731, 108] width 19 height 15
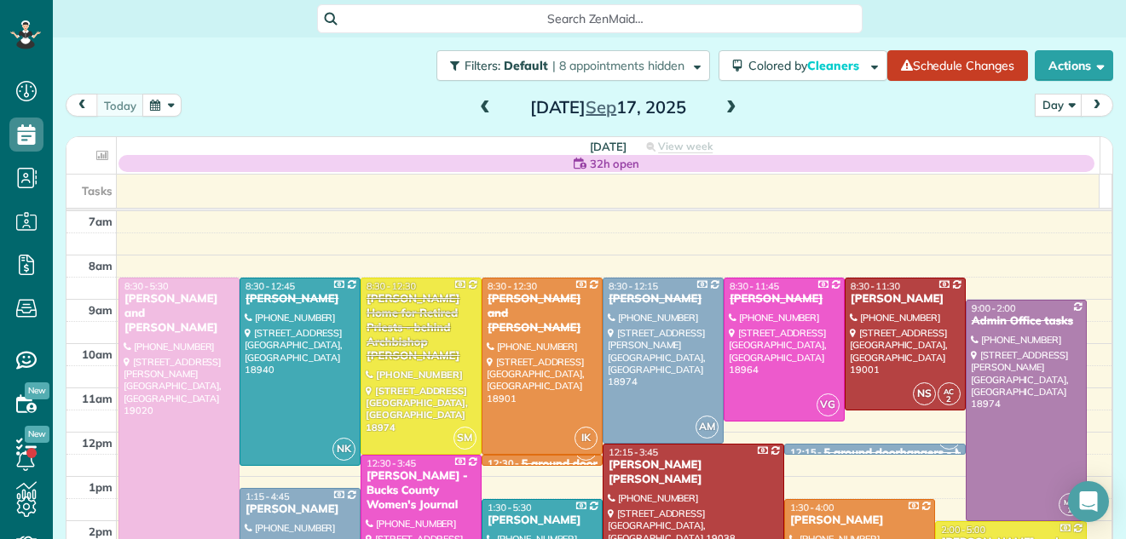
click at [208, 349] on div at bounding box center [178, 477] width 119 height 397
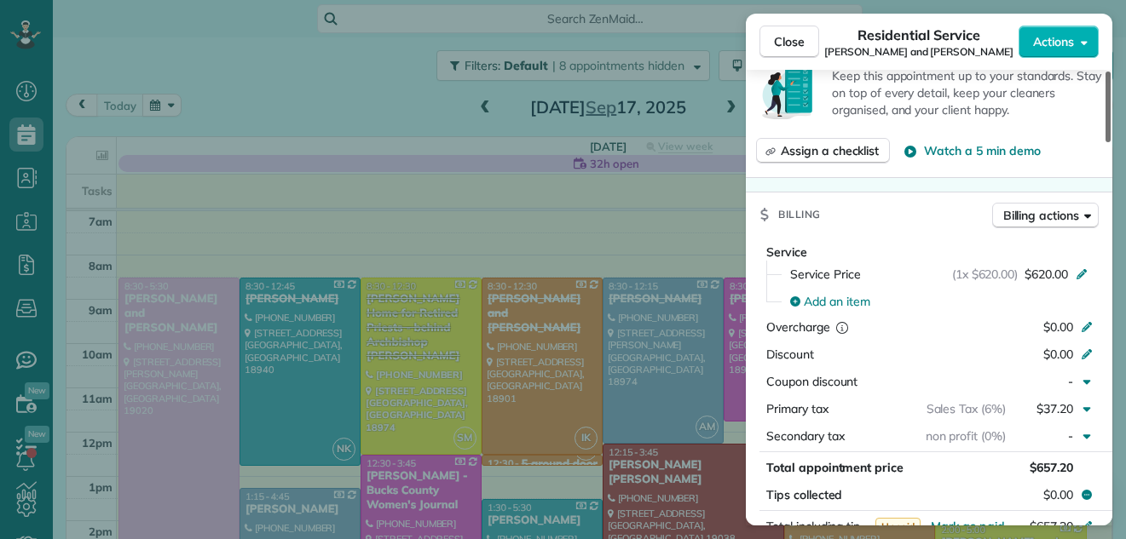
scroll to position [756, 0]
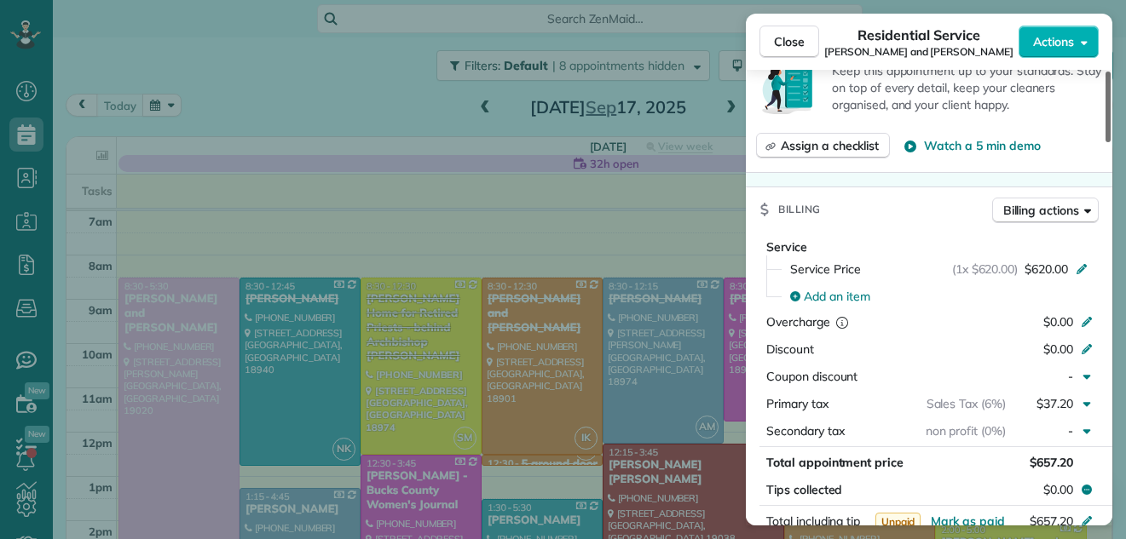
drag, startPoint x: 1107, startPoint y: 105, endPoint x: 1093, endPoint y: 222, distance: 118.4
click at [1105, 142] on div at bounding box center [1107, 107] width 5 height 71
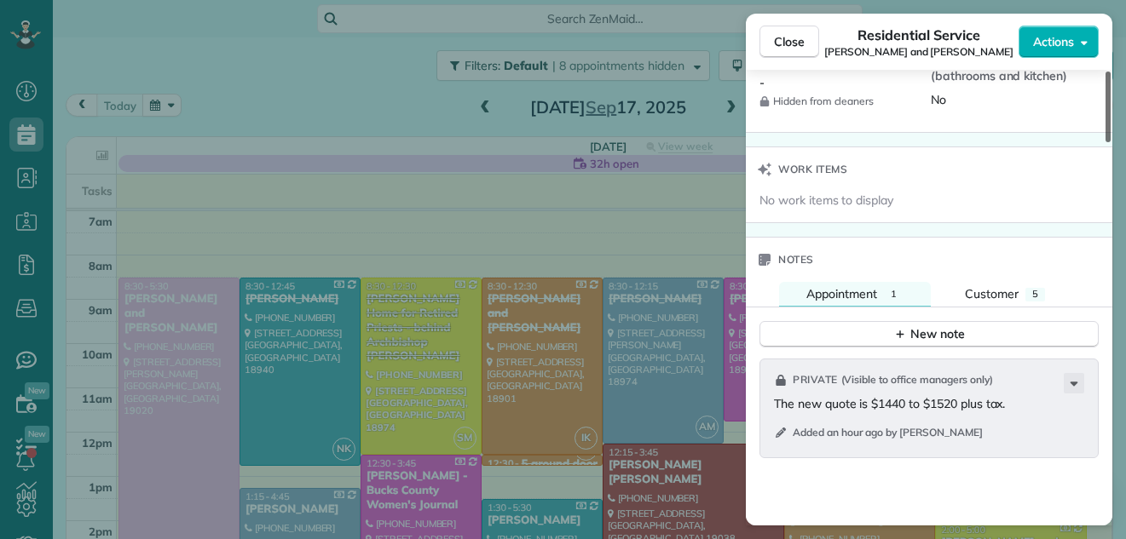
scroll to position [1786, 0]
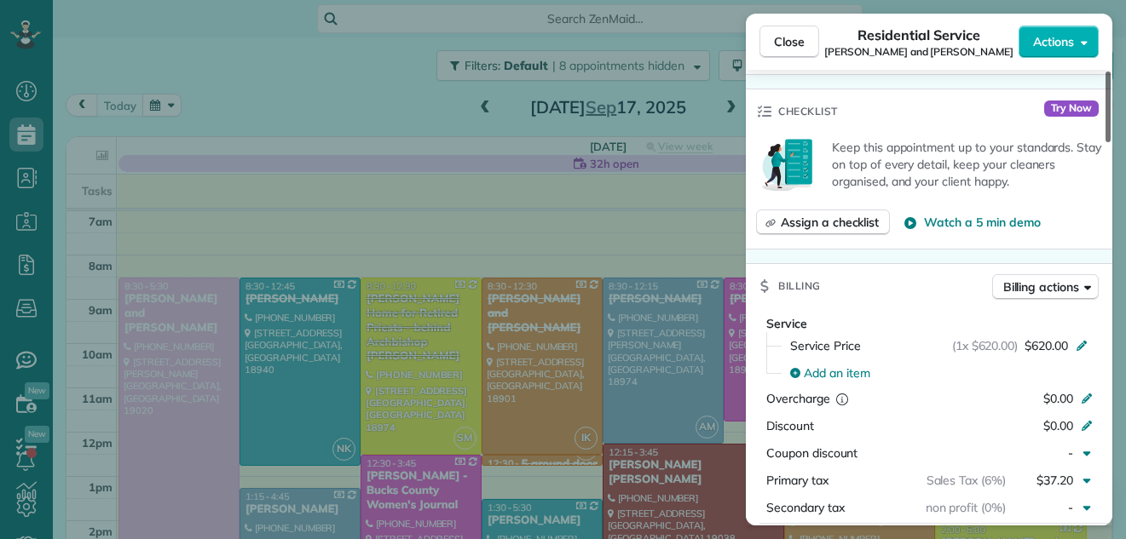
drag, startPoint x: 1106, startPoint y: 208, endPoint x: 1104, endPoint y: 194, distance: 13.9
click at [1105, 142] on div at bounding box center [1107, 107] width 5 height 71
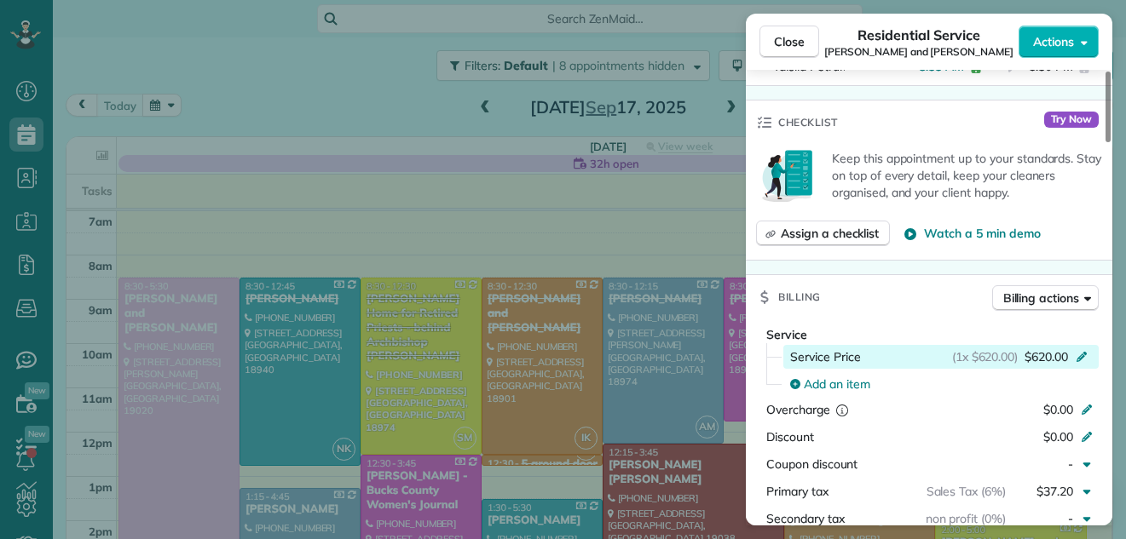
click at [1042, 349] on span "$620.00" at bounding box center [1045, 357] width 43 height 17
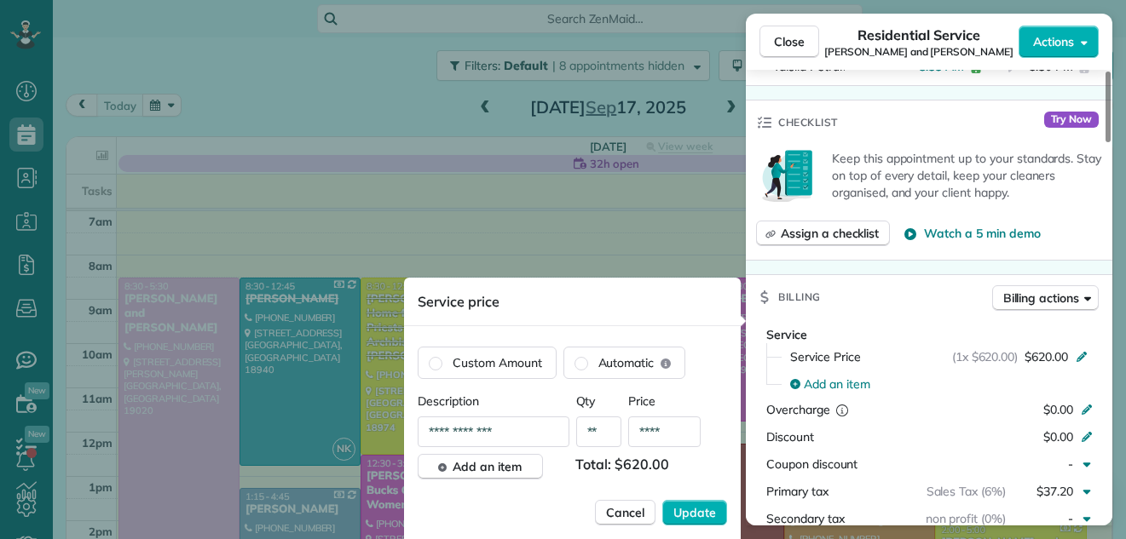
click at [670, 434] on input "****" at bounding box center [664, 432] width 72 height 31
type input "**"
type input "*****"
click at [690, 511] on span "Update" at bounding box center [694, 513] width 43 height 17
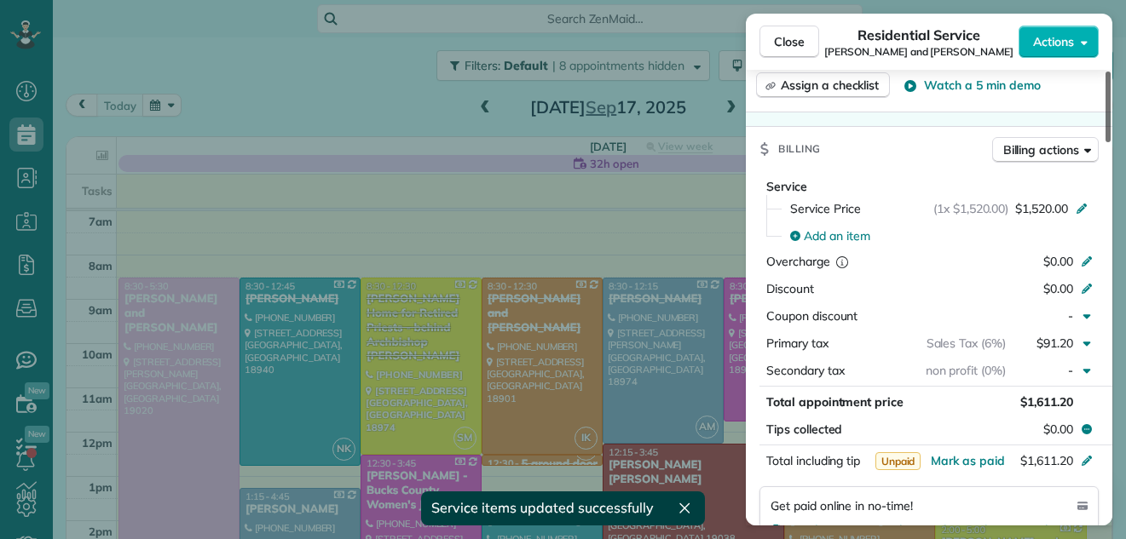
scroll to position [838, 0]
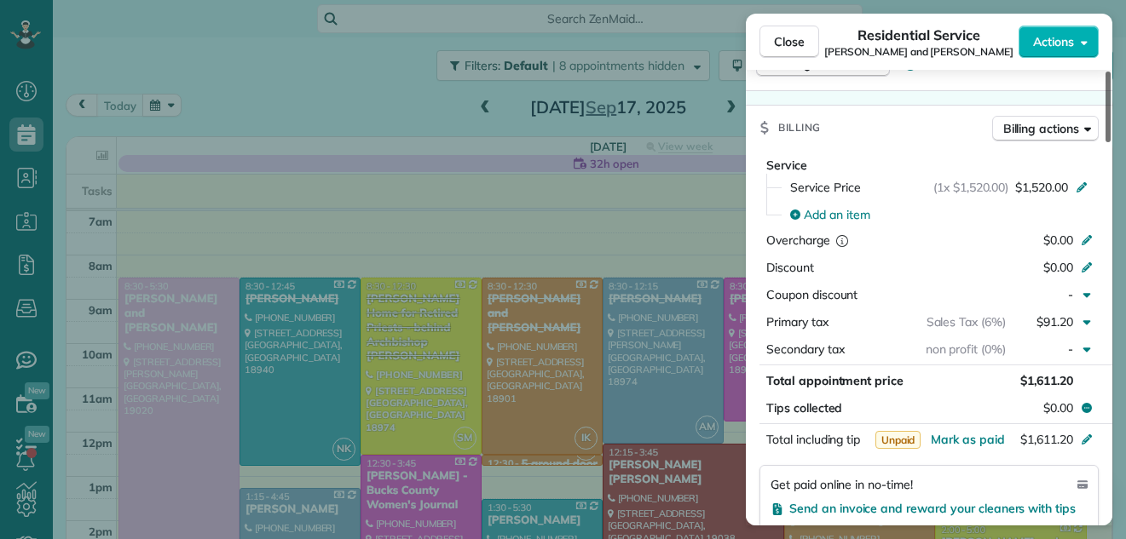
drag, startPoint x: 1108, startPoint y: 222, endPoint x: 1104, endPoint y: 249, distance: 26.8
click at [1105, 142] on div at bounding box center [1107, 107] width 5 height 71
click at [791, 35] on span "Close" at bounding box center [789, 41] width 31 height 17
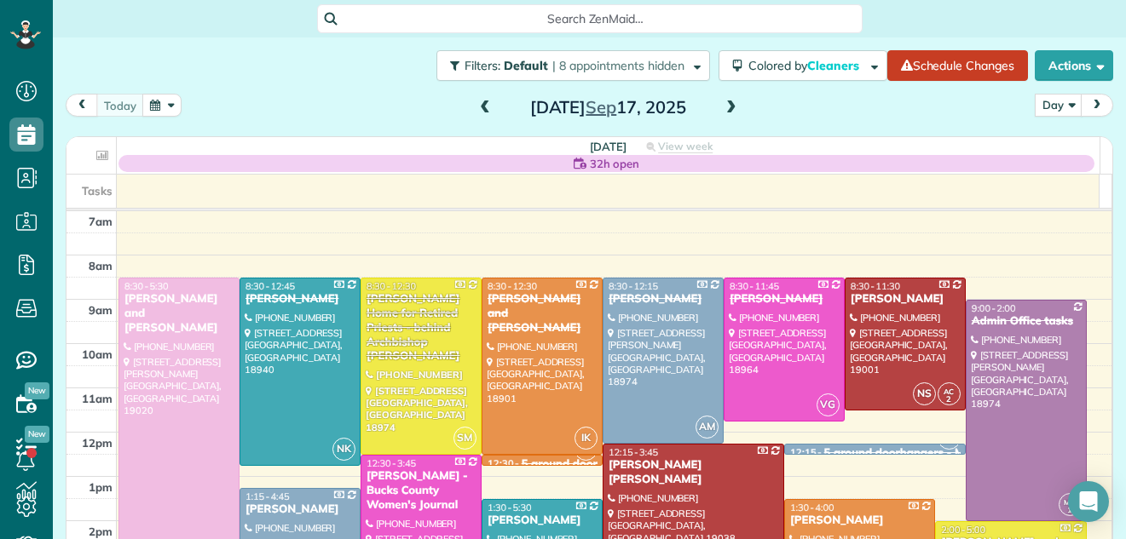
click at [722, 103] on span at bounding box center [731, 108] width 19 height 15
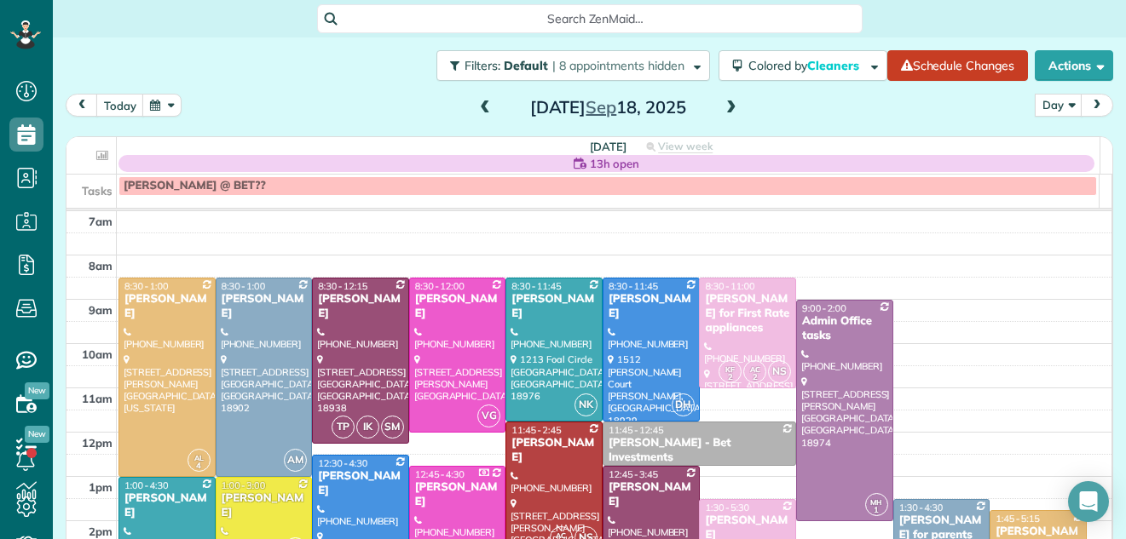
click at [722, 103] on span at bounding box center [731, 108] width 19 height 15
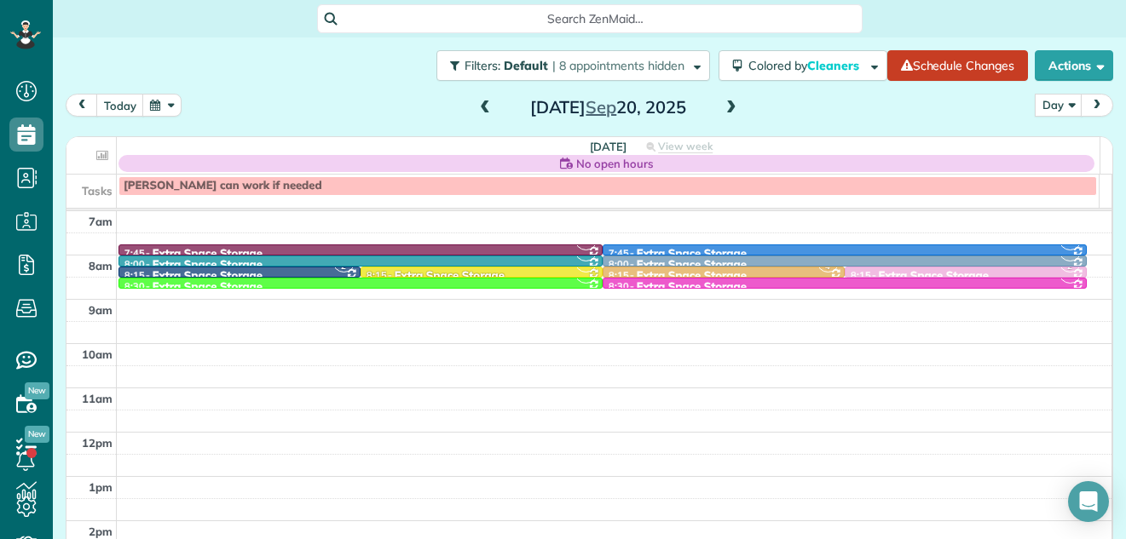
click at [722, 103] on span at bounding box center [731, 108] width 19 height 15
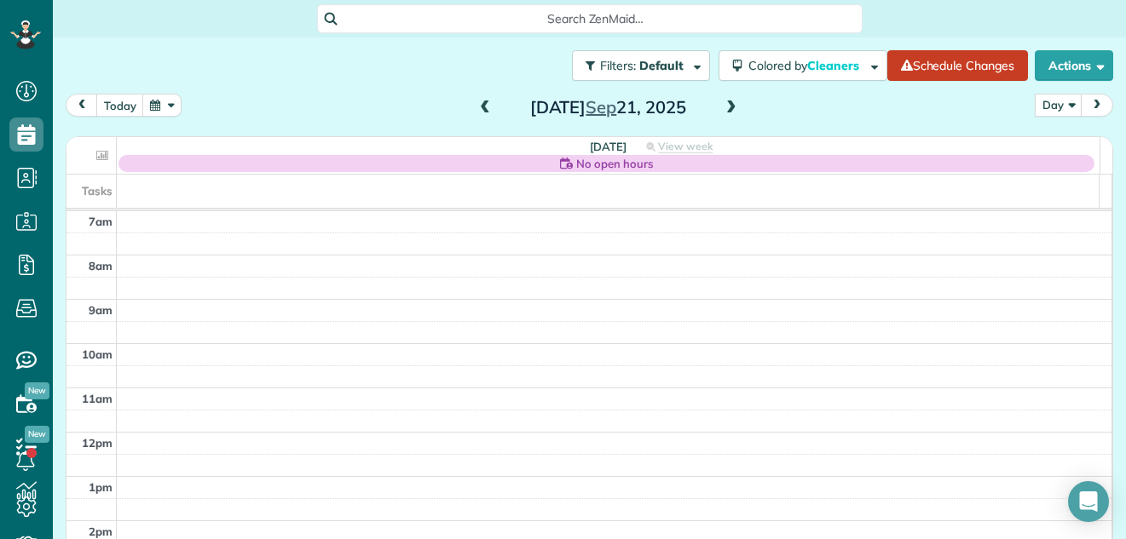
click at [722, 103] on span at bounding box center [731, 108] width 19 height 15
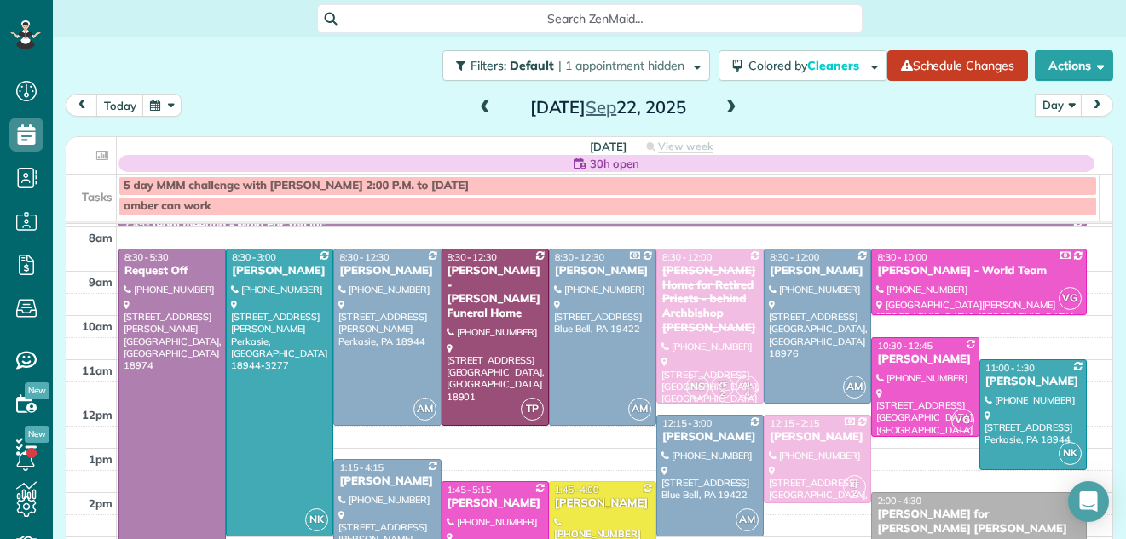
scroll to position [86, 0]
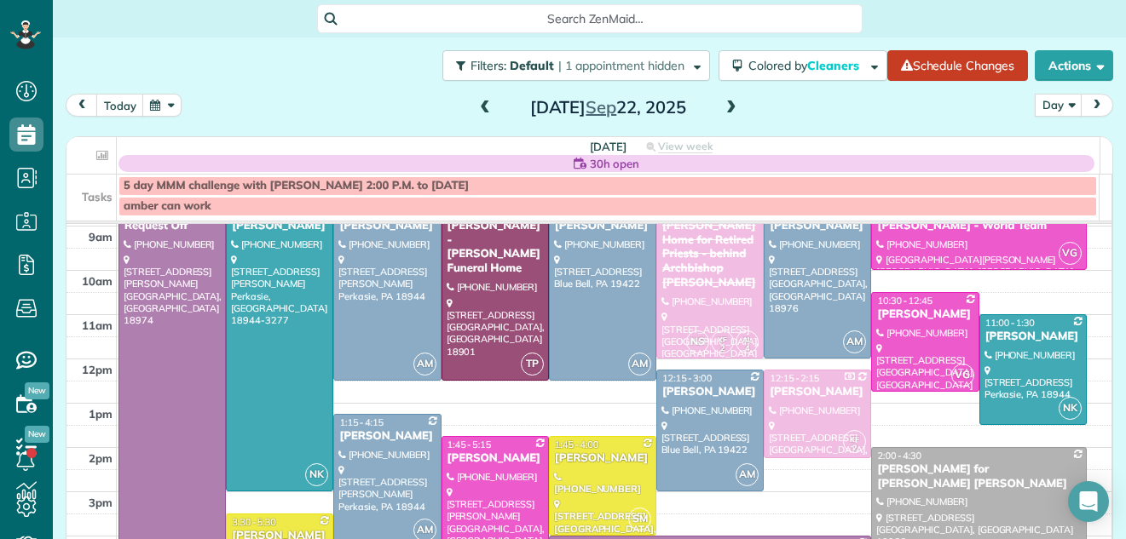
click at [722, 109] on span at bounding box center [731, 108] width 19 height 15
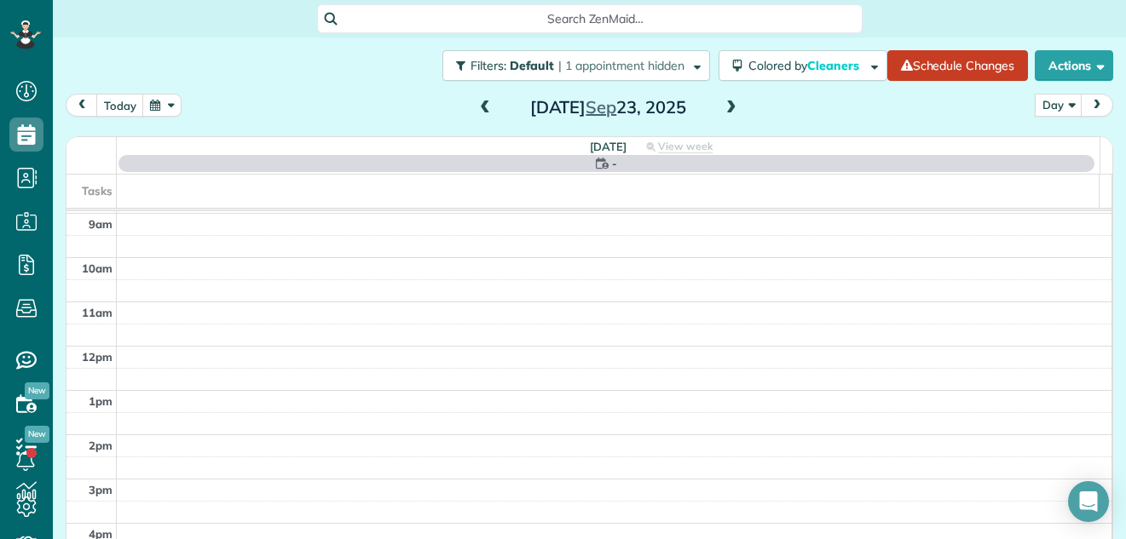
scroll to position [0, 0]
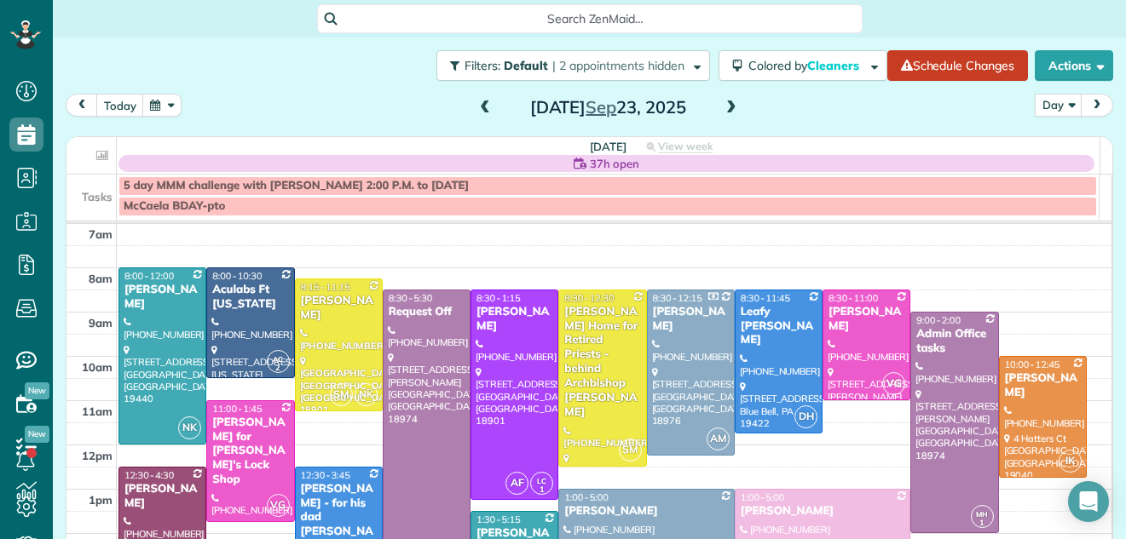
click at [724, 104] on span at bounding box center [731, 108] width 19 height 15
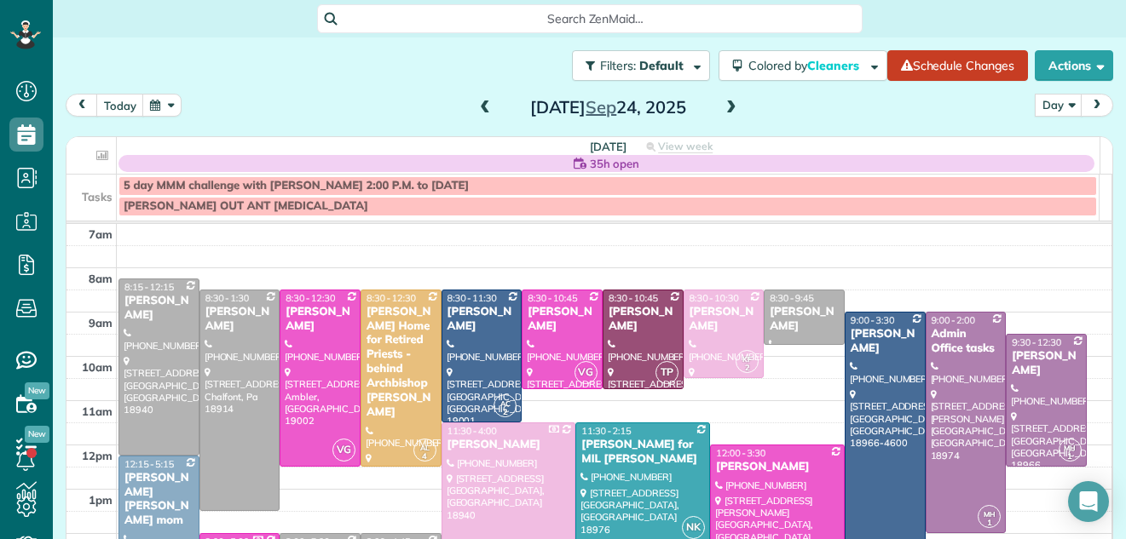
click at [476, 108] on span at bounding box center [485, 108] width 19 height 15
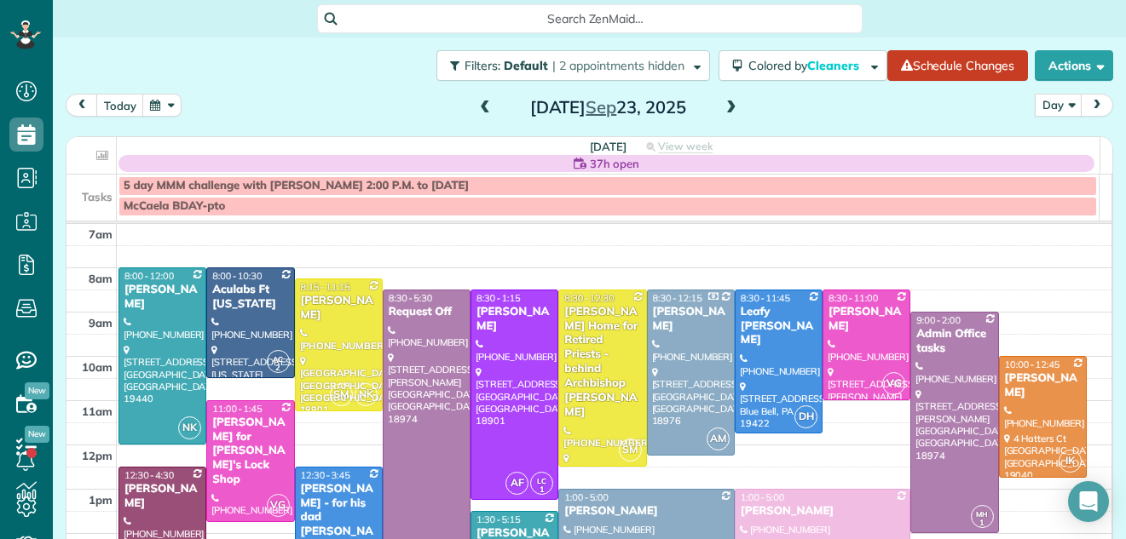
click at [476, 108] on span at bounding box center [485, 108] width 19 height 15
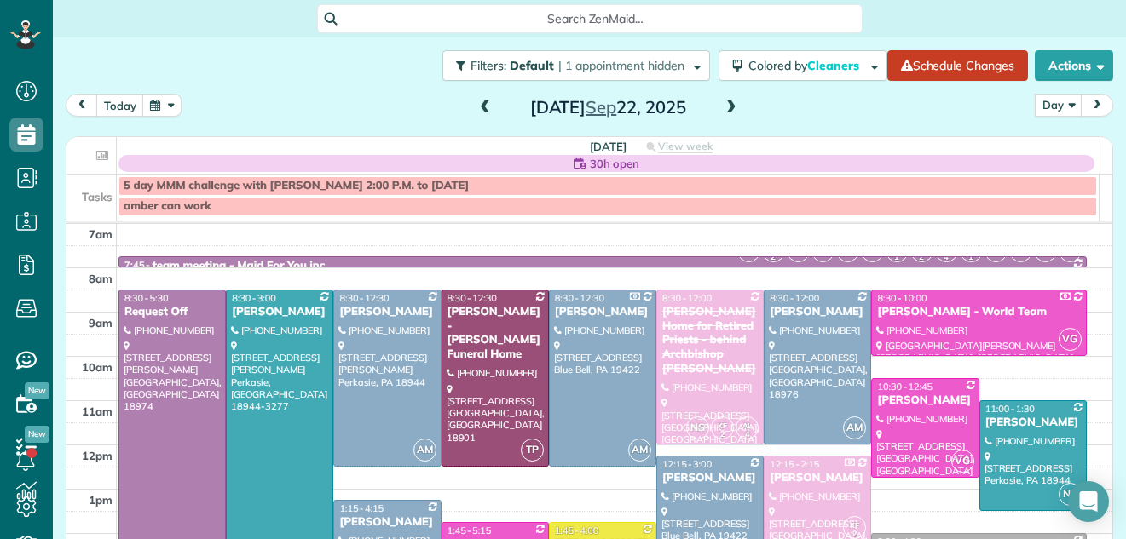
click at [724, 106] on span at bounding box center [731, 108] width 19 height 15
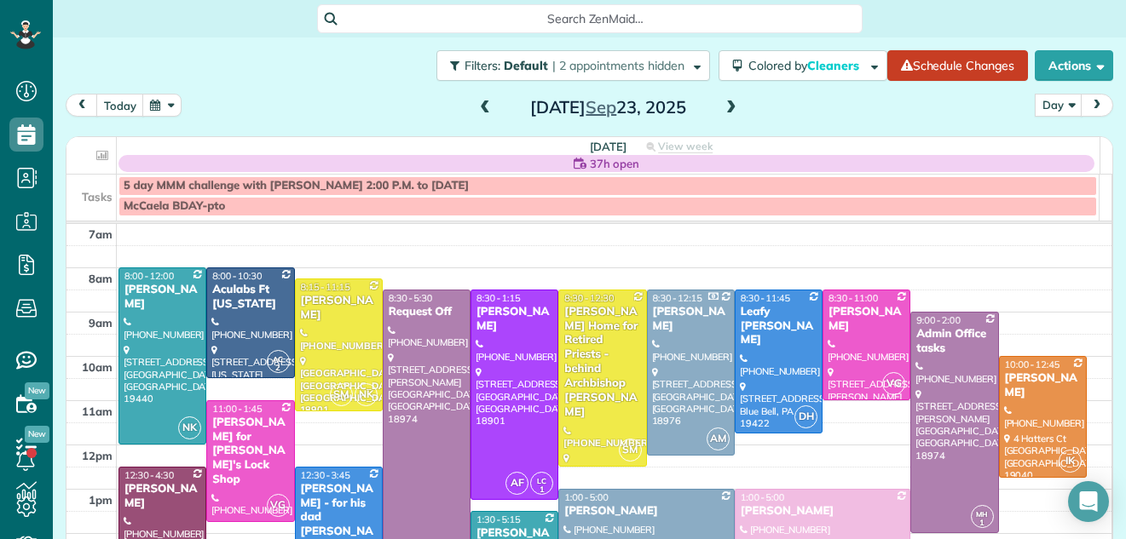
click at [724, 106] on span at bounding box center [731, 108] width 19 height 15
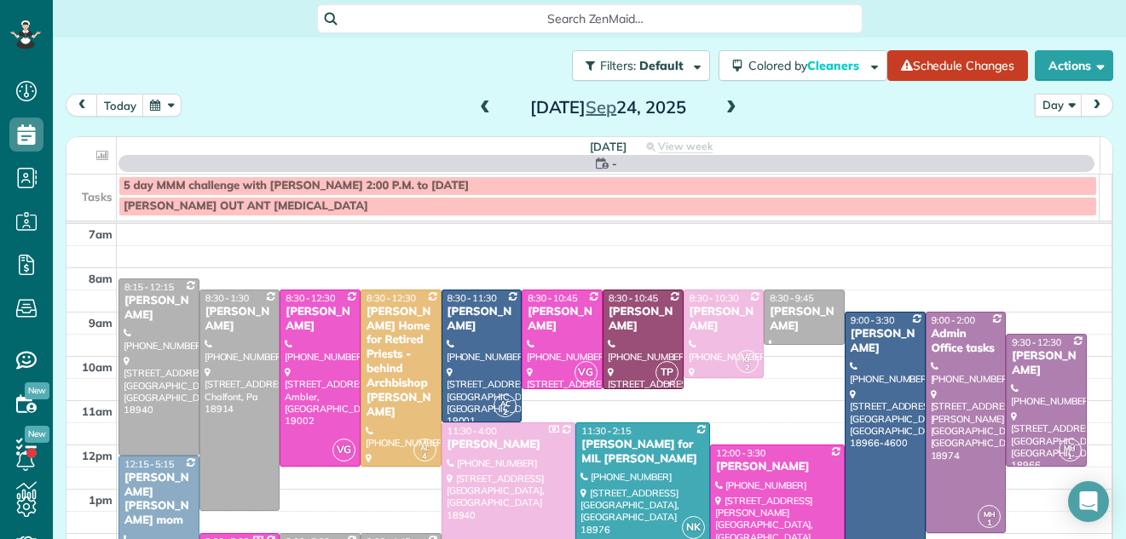
click at [724, 106] on span at bounding box center [731, 108] width 19 height 15
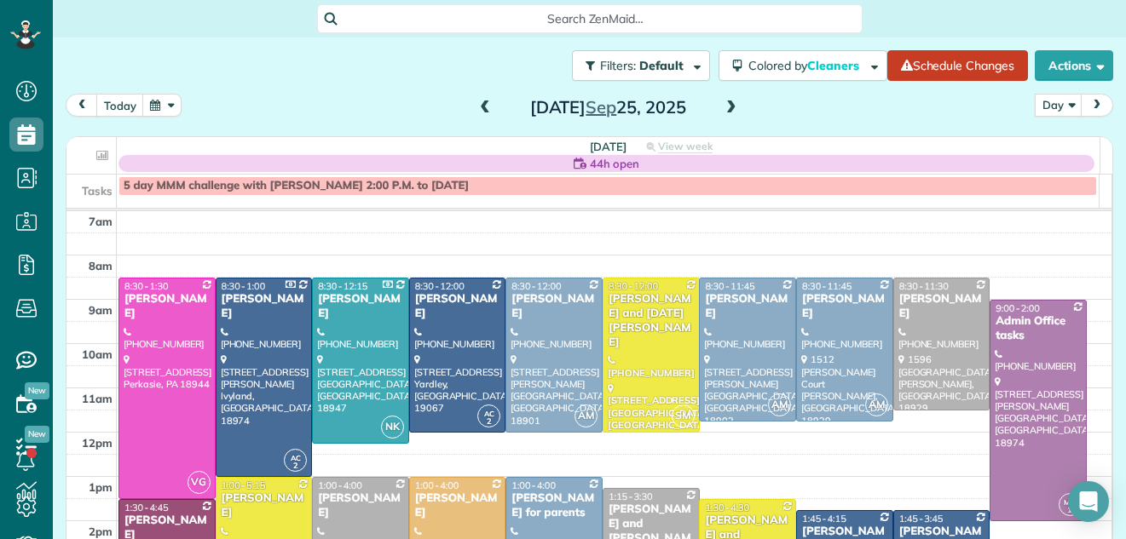
click at [724, 106] on span at bounding box center [731, 108] width 19 height 15
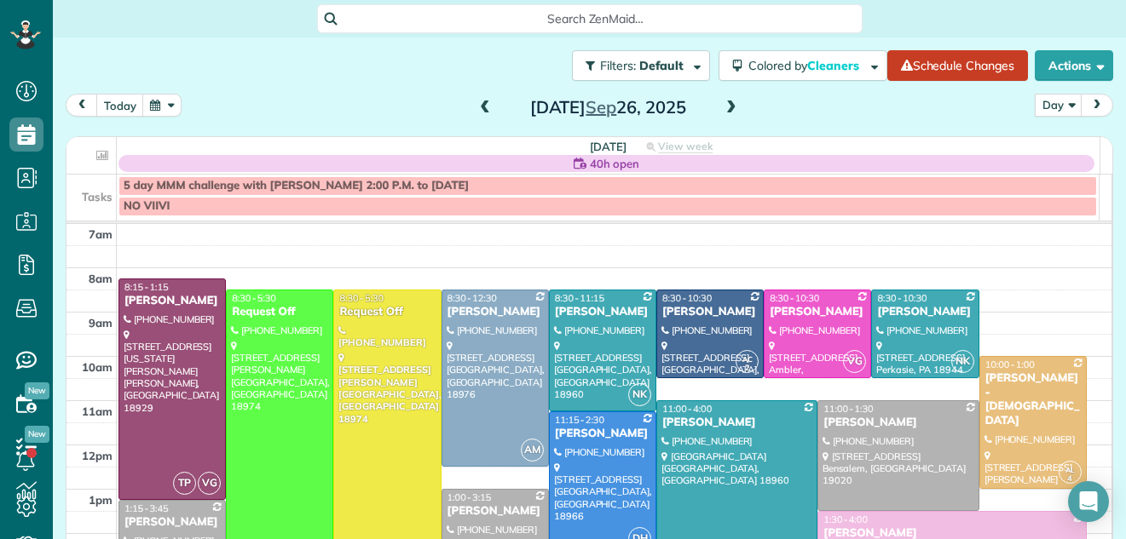
click at [724, 106] on span at bounding box center [731, 108] width 19 height 15
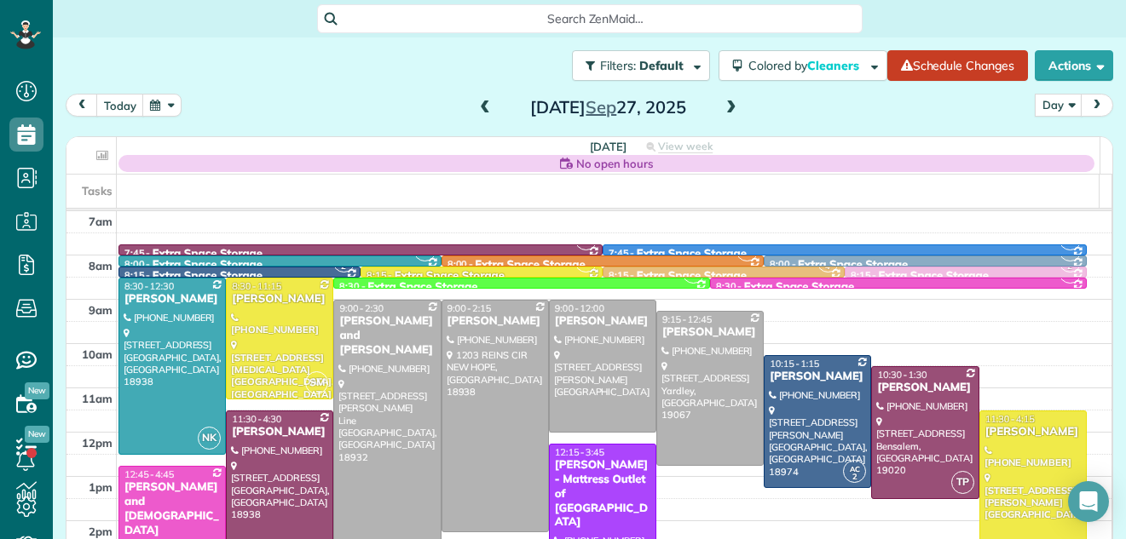
click at [724, 106] on span at bounding box center [731, 108] width 19 height 15
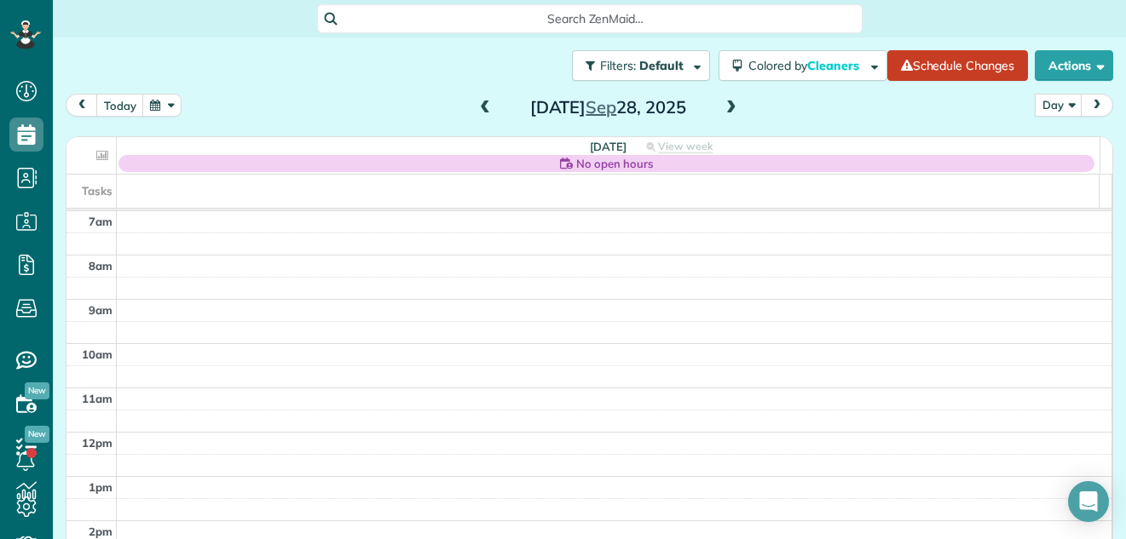
click at [481, 107] on span at bounding box center [485, 108] width 19 height 15
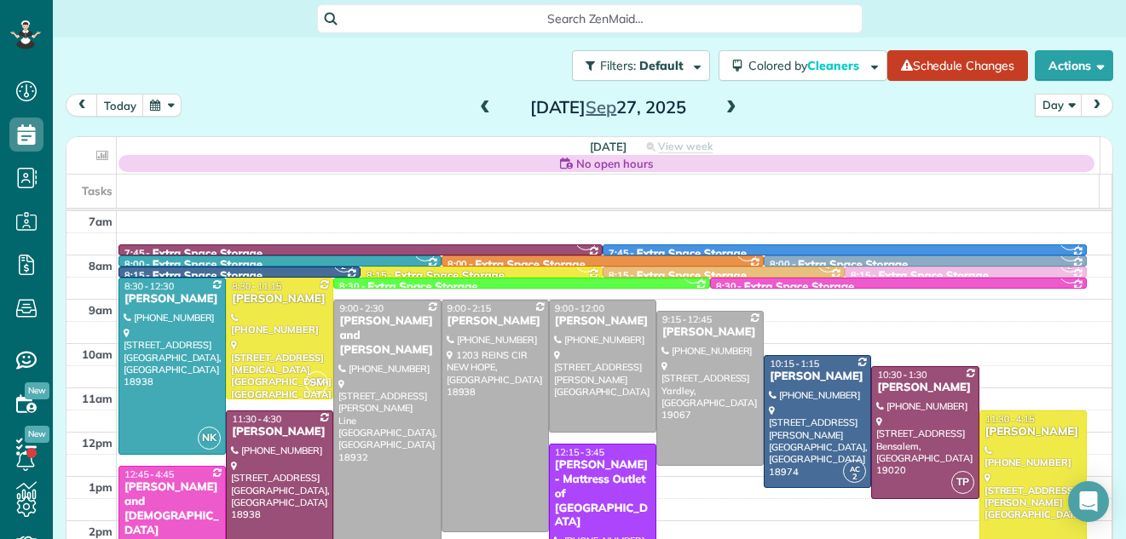
click at [481, 106] on span at bounding box center [485, 108] width 19 height 15
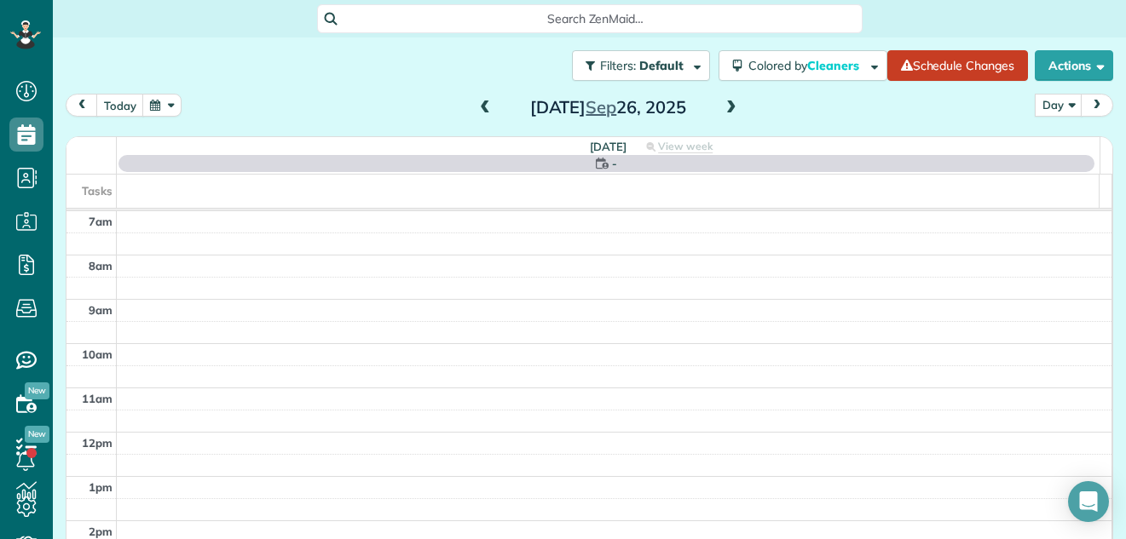
click at [481, 106] on span at bounding box center [485, 108] width 19 height 15
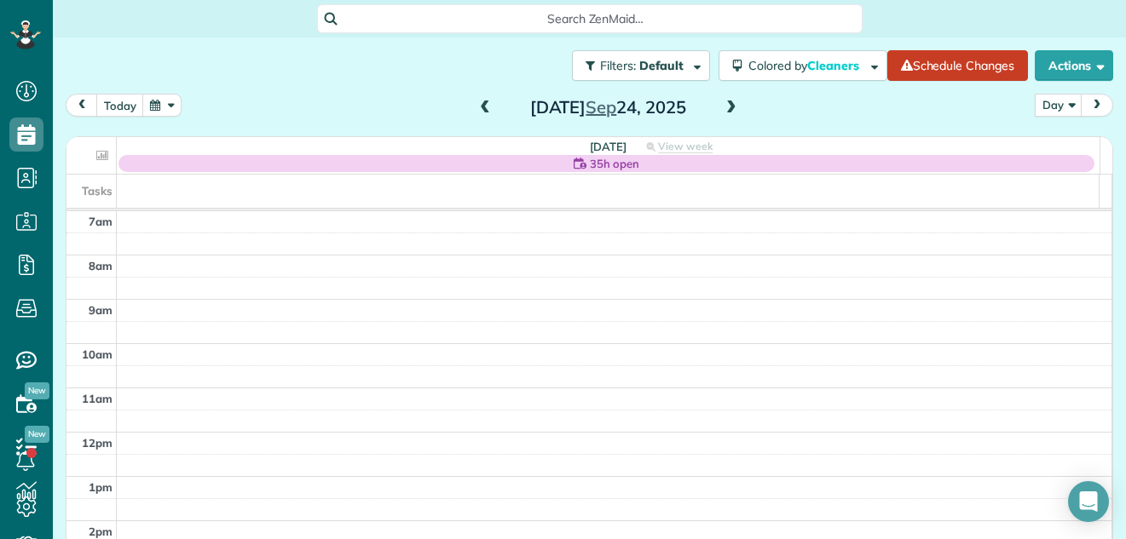
click at [481, 106] on span at bounding box center [485, 108] width 19 height 15
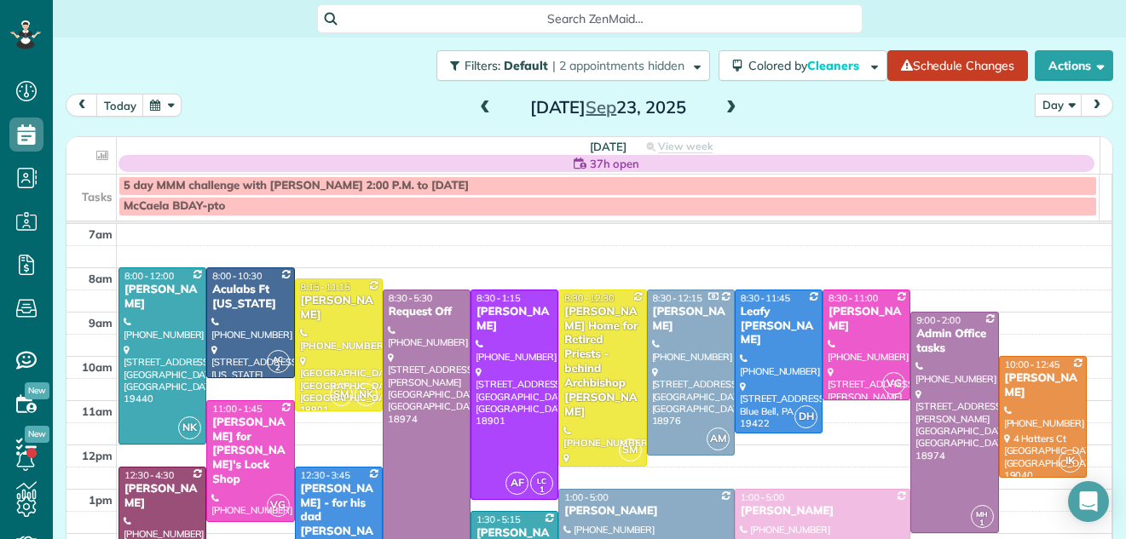
click at [481, 106] on span at bounding box center [485, 108] width 19 height 15
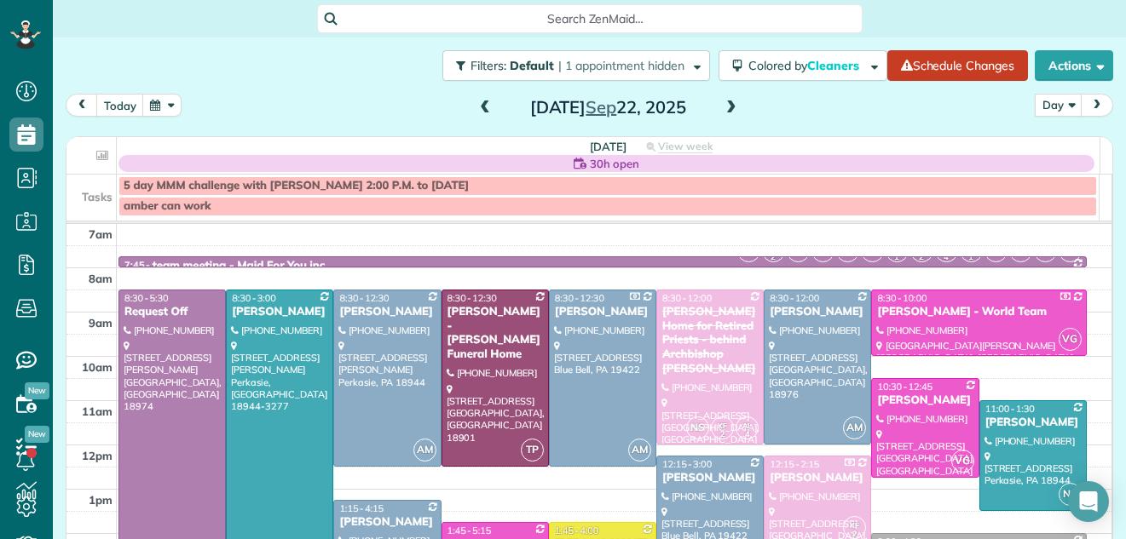
click at [477, 109] on span at bounding box center [485, 108] width 19 height 15
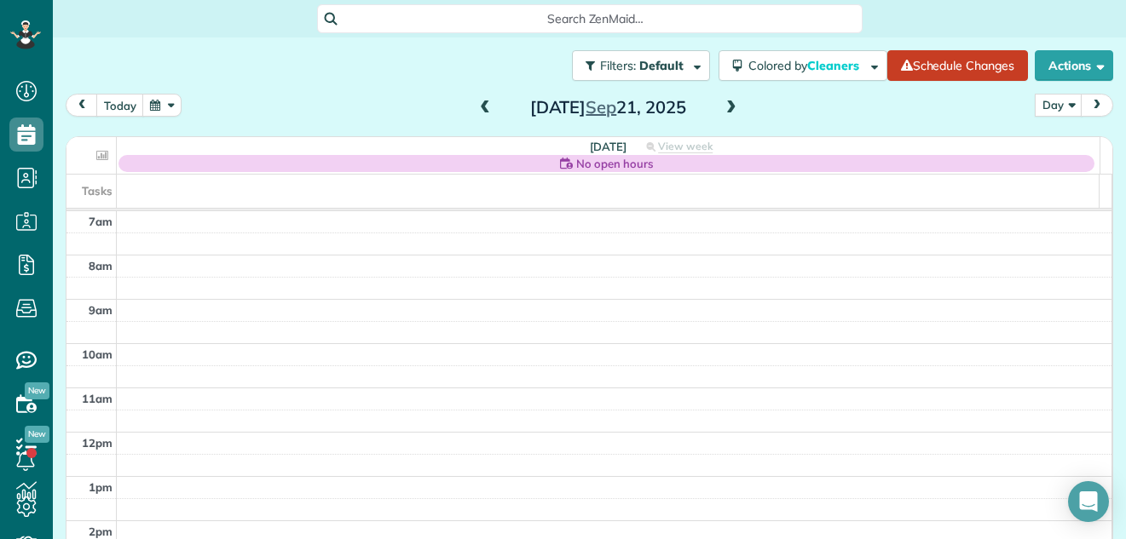
click at [477, 109] on span at bounding box center [485, 108] width 19 height 15
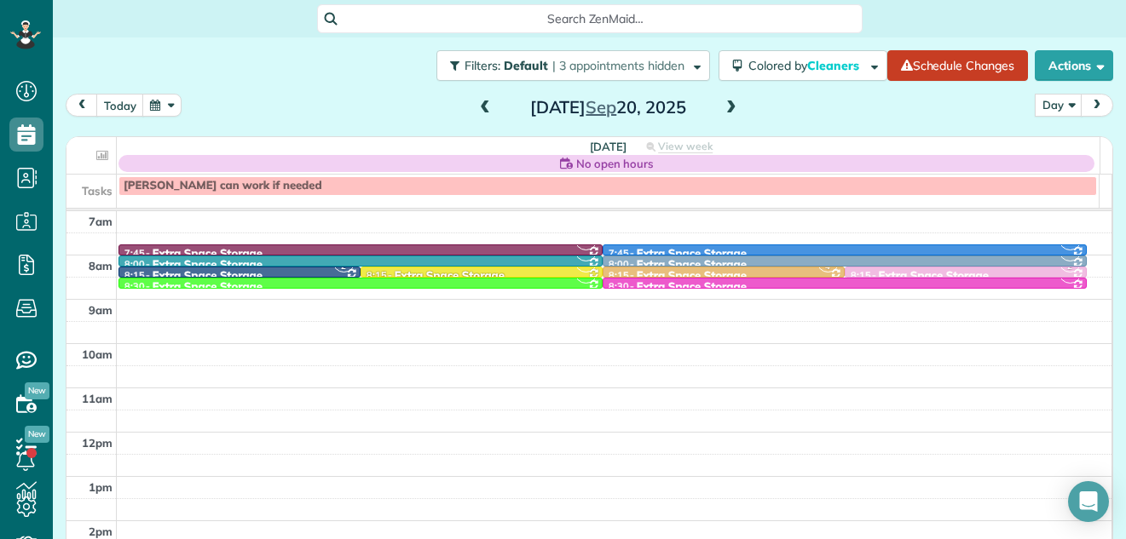
click at [477, 109] on span at bounding box center [485, 108] width 19 height 15
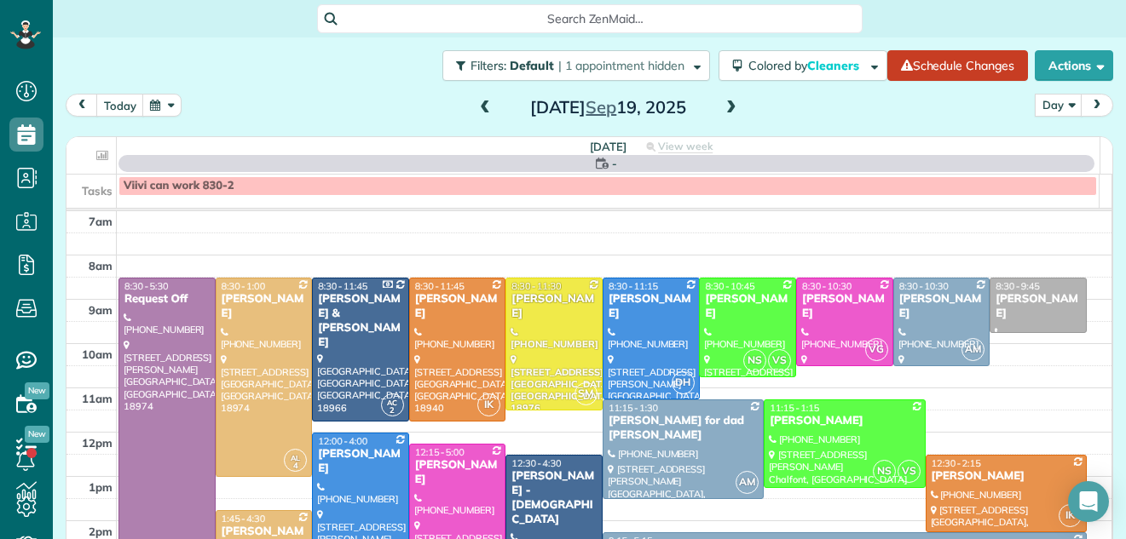
click at [477, 109] on span at bounding box center [485, 108] width 19 height 15
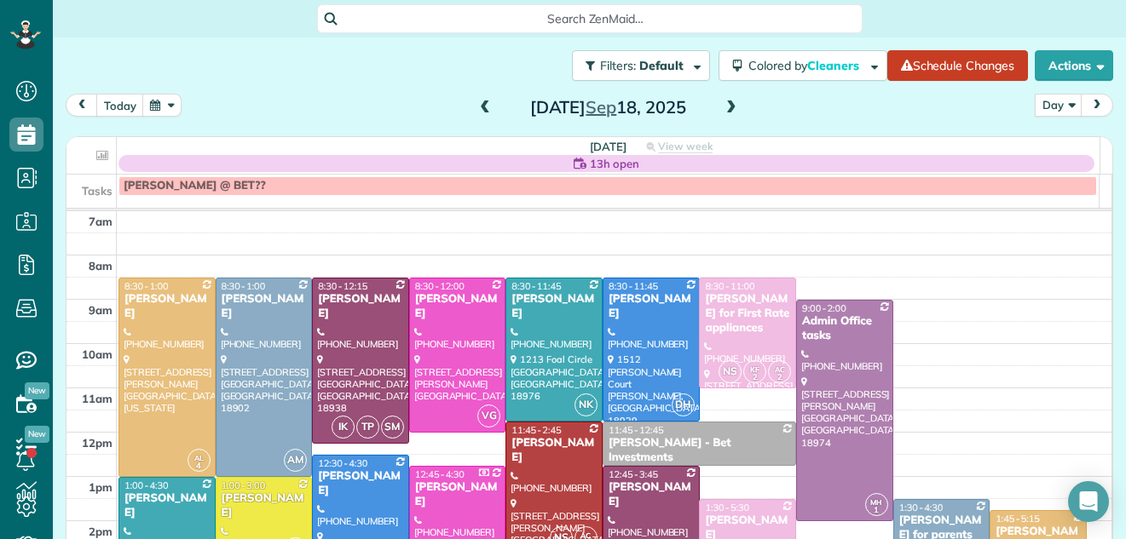
click at [477, 109] on span at bounding box center [485, 108] width 19 height 15
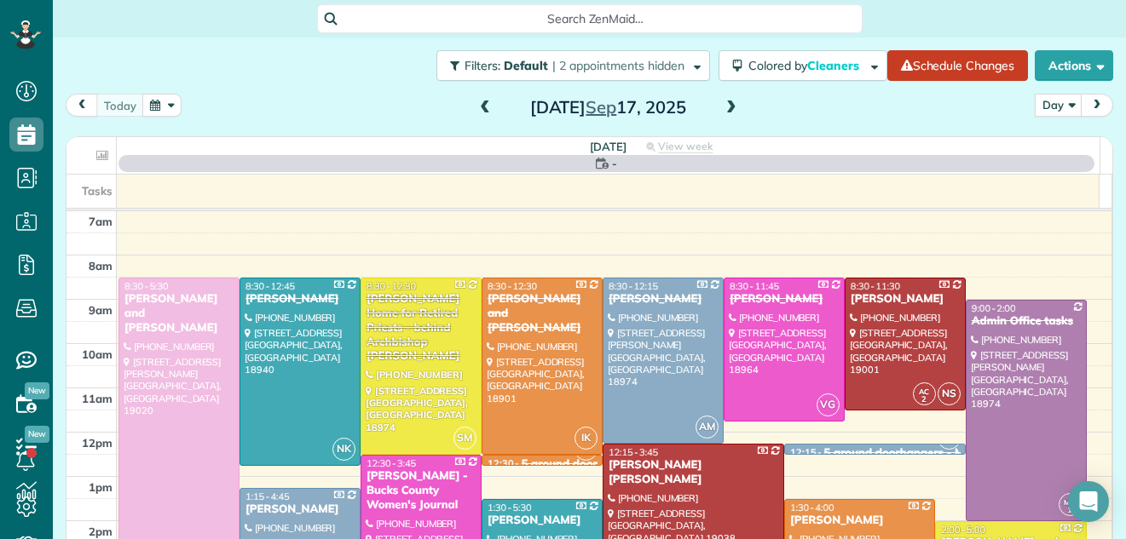
click at [477, 109] on span at bounding box center [485, 108] width 19 height 15
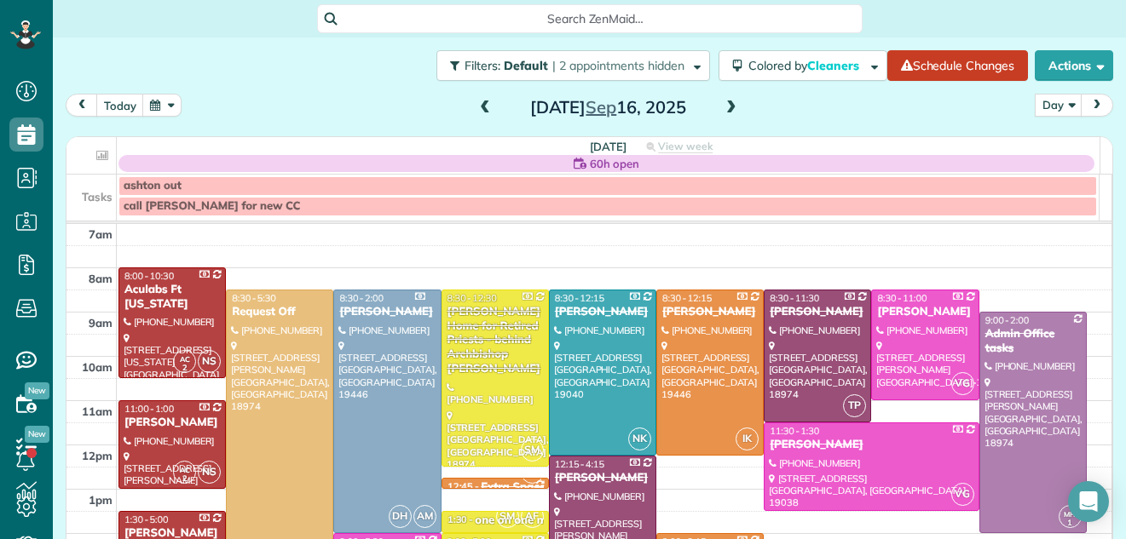
click at [477, 109] on span at bounding box center [485, 108] width 19 height 15
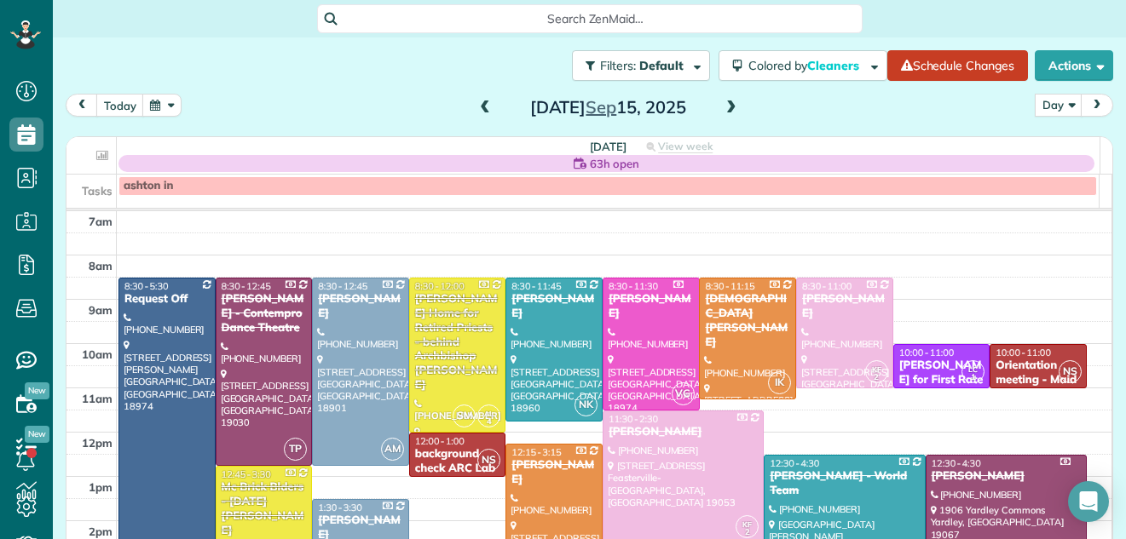
click at [477, 109] on span at bounding box center [485, 108] width 19 height 15
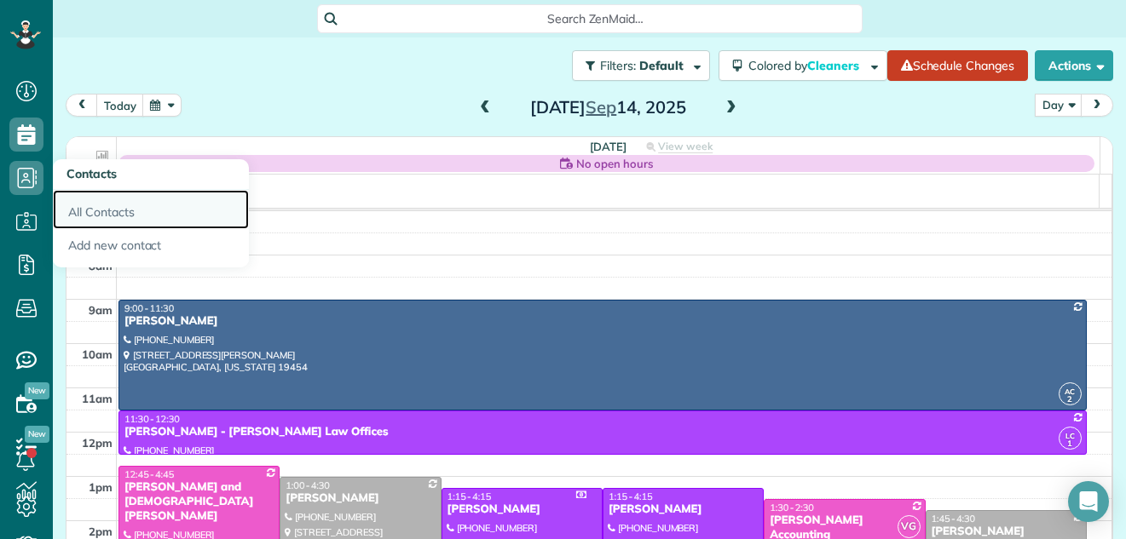
click at [80, 205] on link "All Contacts" at bounding box center [151, 209] width 196 height 39
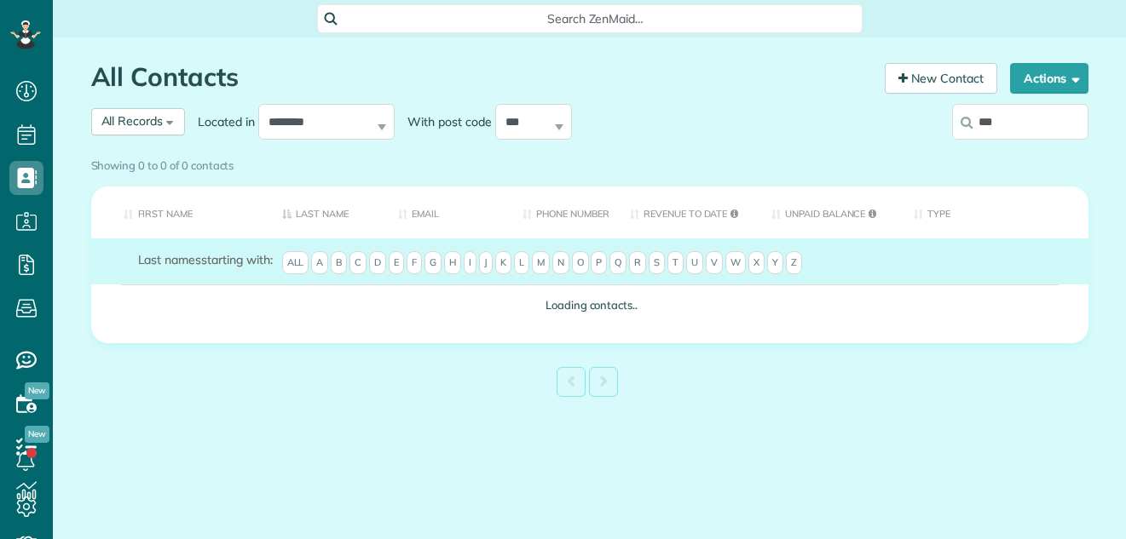
scroll to position [8, 8]
type input "**********"
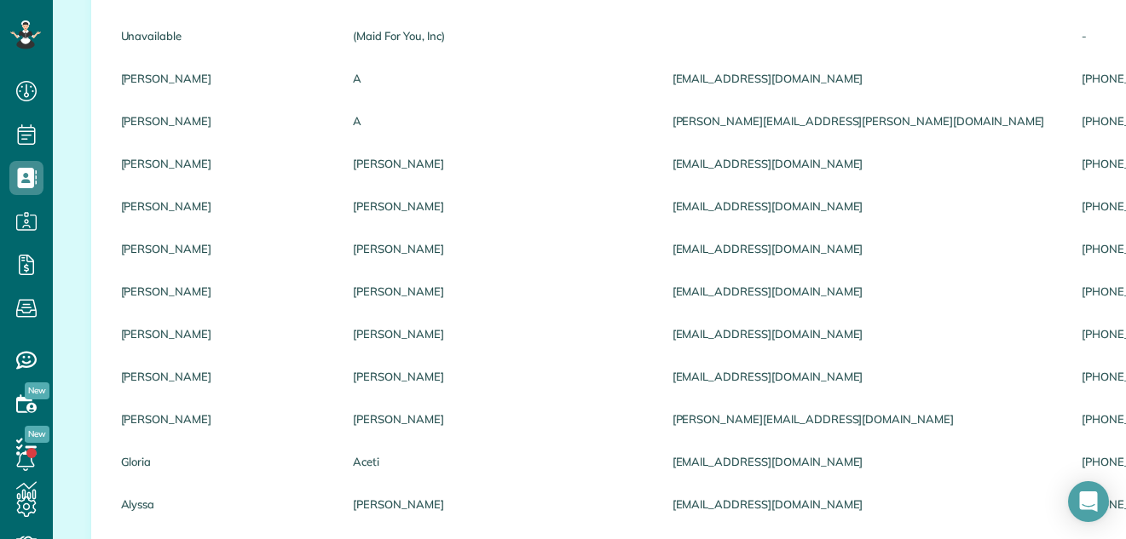
scroll to position [0, 0]
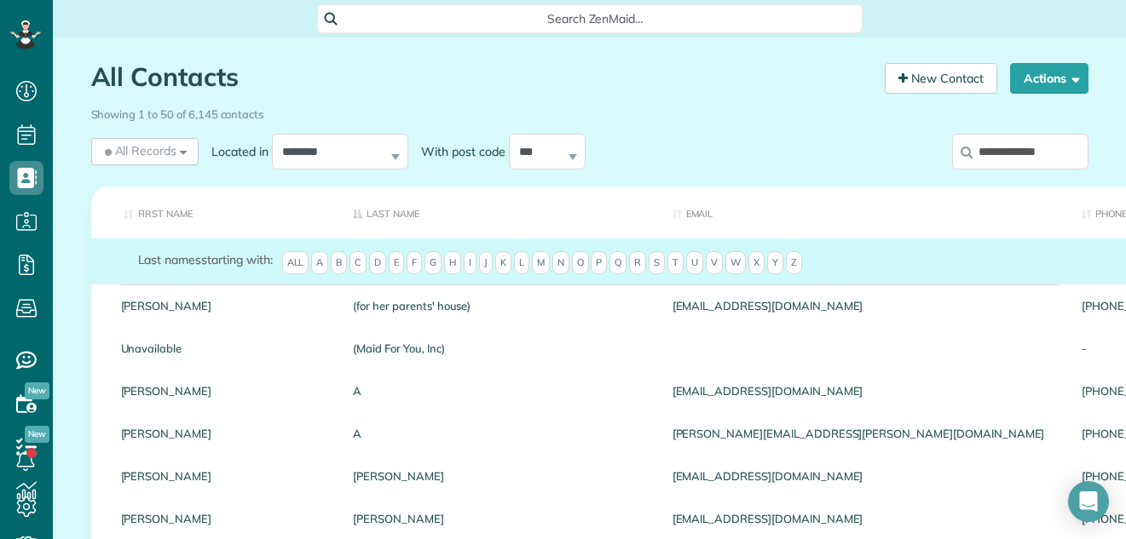
click at [1055, 150] on input "**********" at bounding box center [1020, 152] width 136 height 36
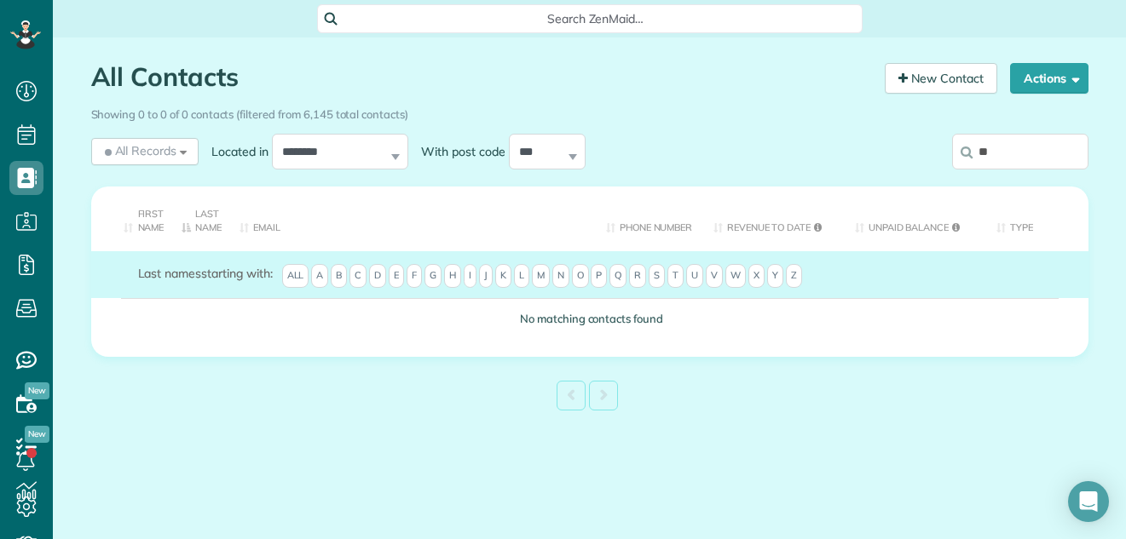
type input "*"
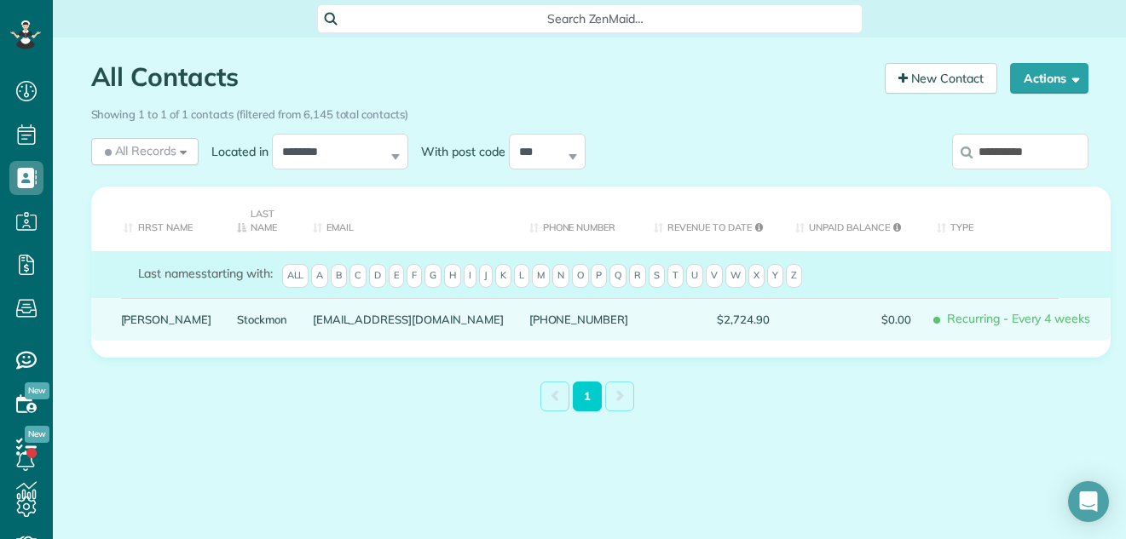
type input "**********"
click at [237, 316] on link "Stockmon" at bounding box center [262, 320] width 50 height 12
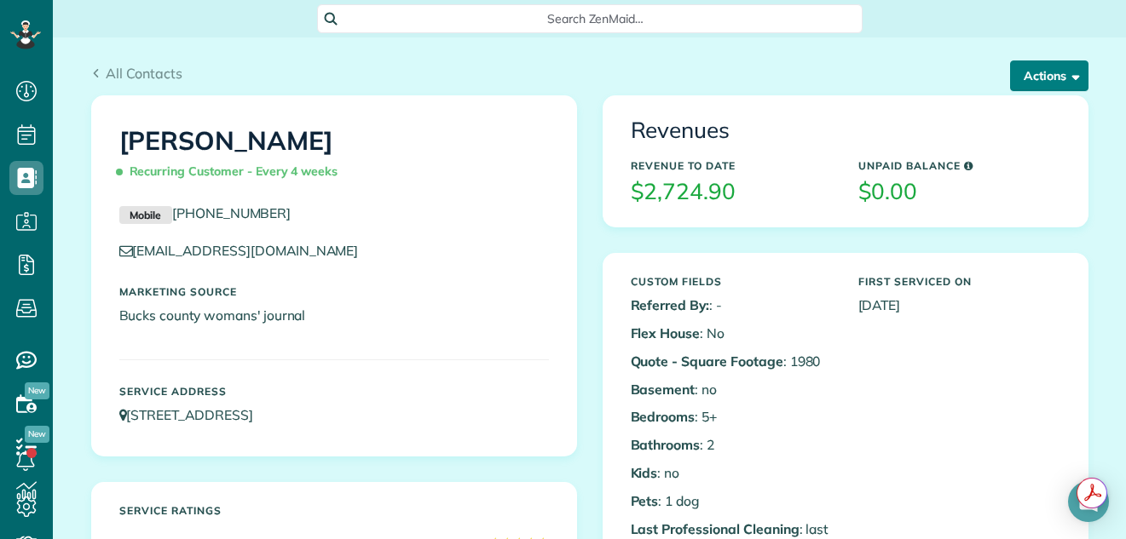
click at [1030, 74] on button "Actions" at bounding box center [1049, 76] width 78 height 31
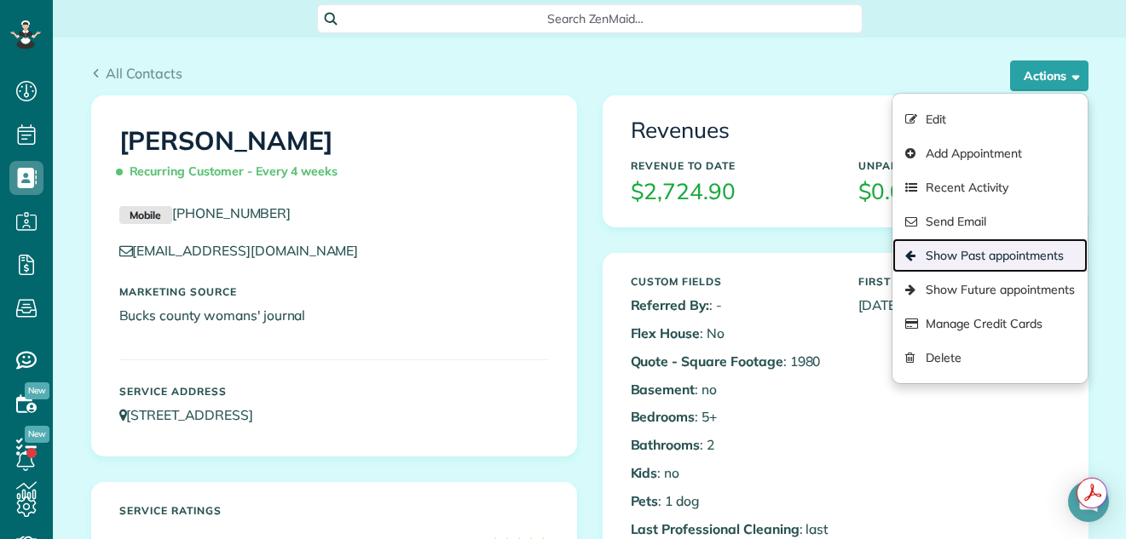
click at [963, 254] on link "Show Past appointments" at bounding box center [989, 256] width 194 height 34
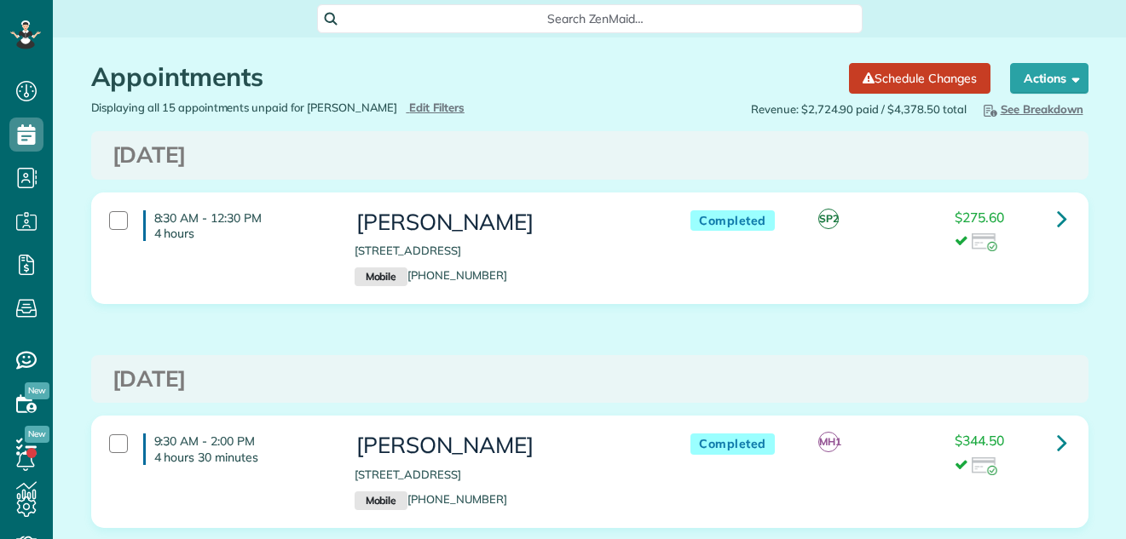
scroll to position [8, 8]
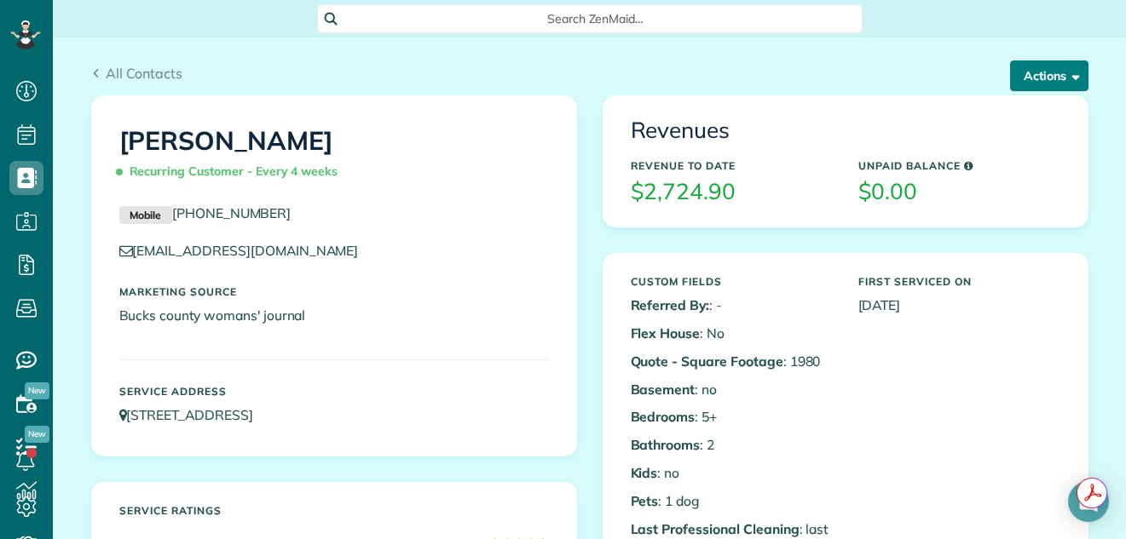
click at [1047, 66] on button "Actions" at bounding box center [1049, 76] width 78 height 31
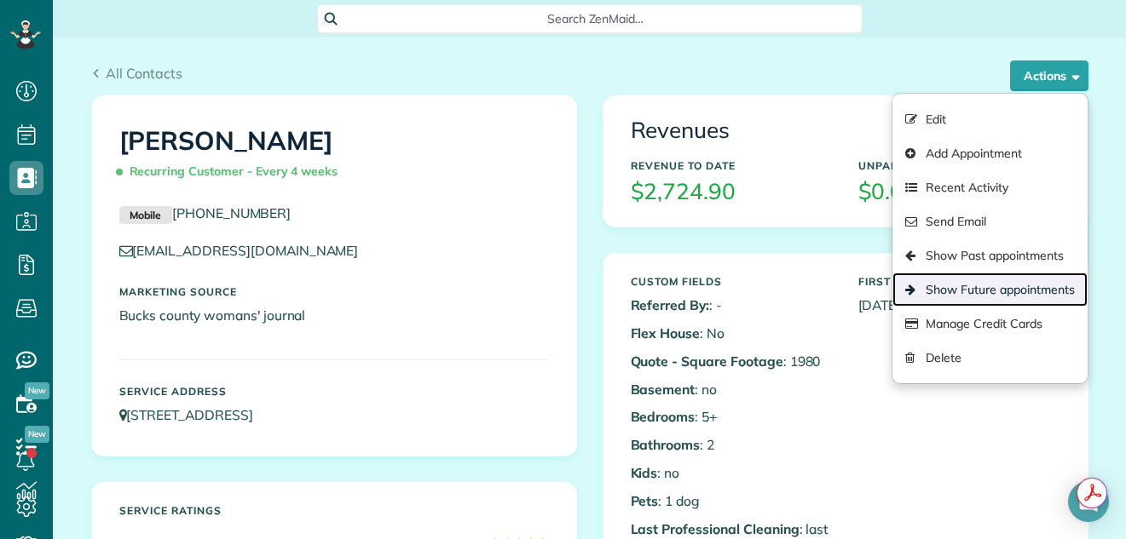
click at [963, 285] on link "Show Future appointments" at bounding box center [989, 290] width 194 height 34
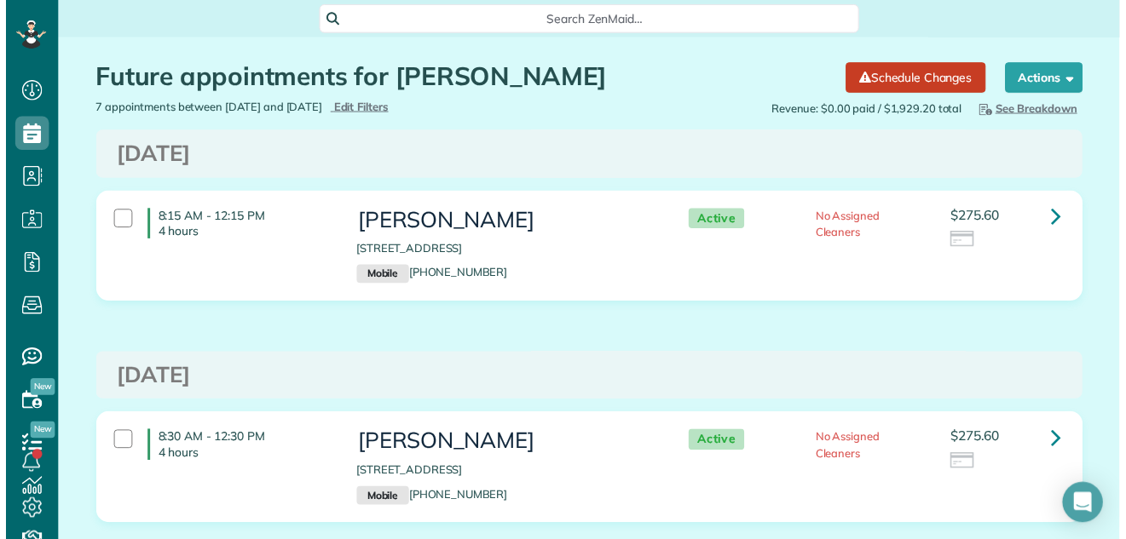
scroll to position [539, 53]
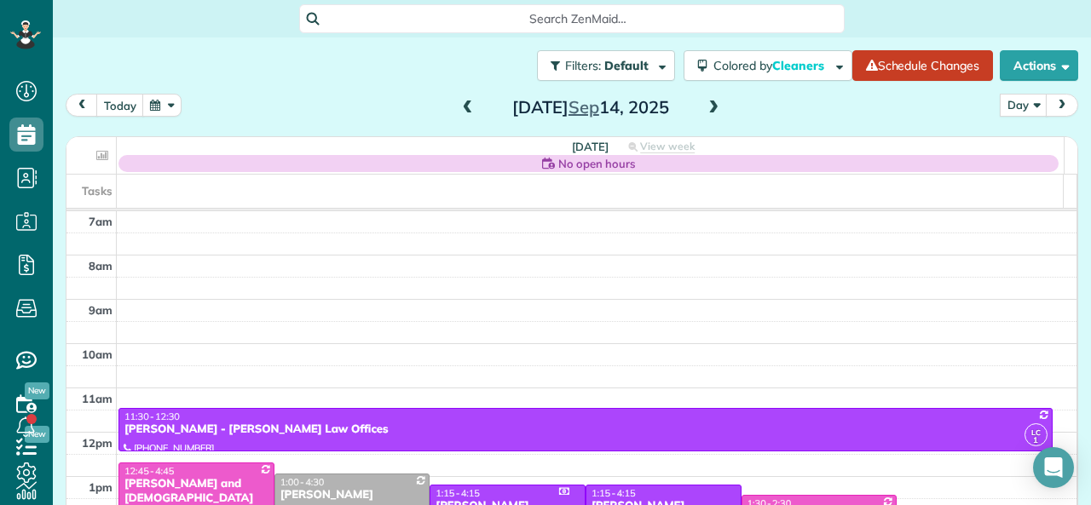
scroll to position [294, 0]
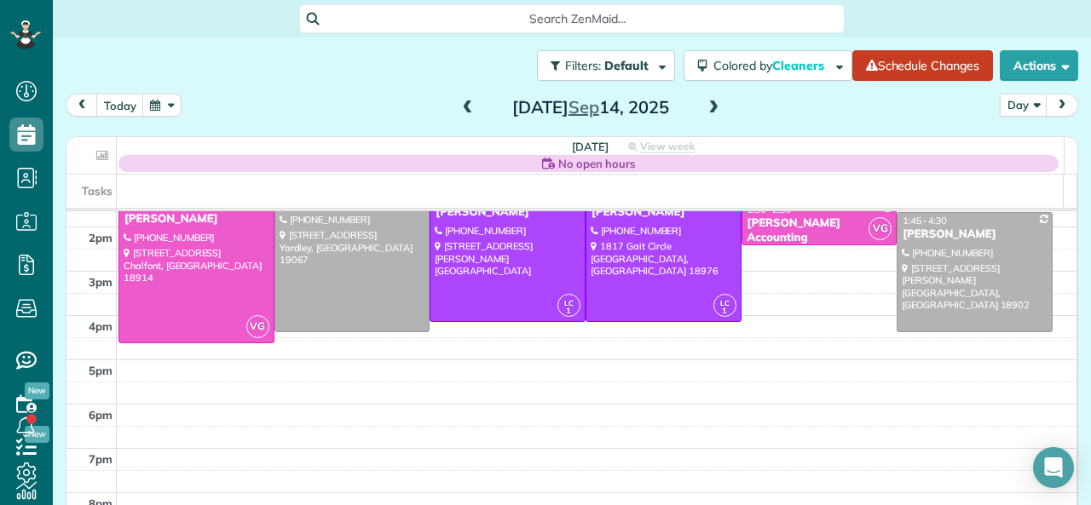
click at [1047, 159] on div "No open hours" at bounding box center [589, 163] width 943 height 17
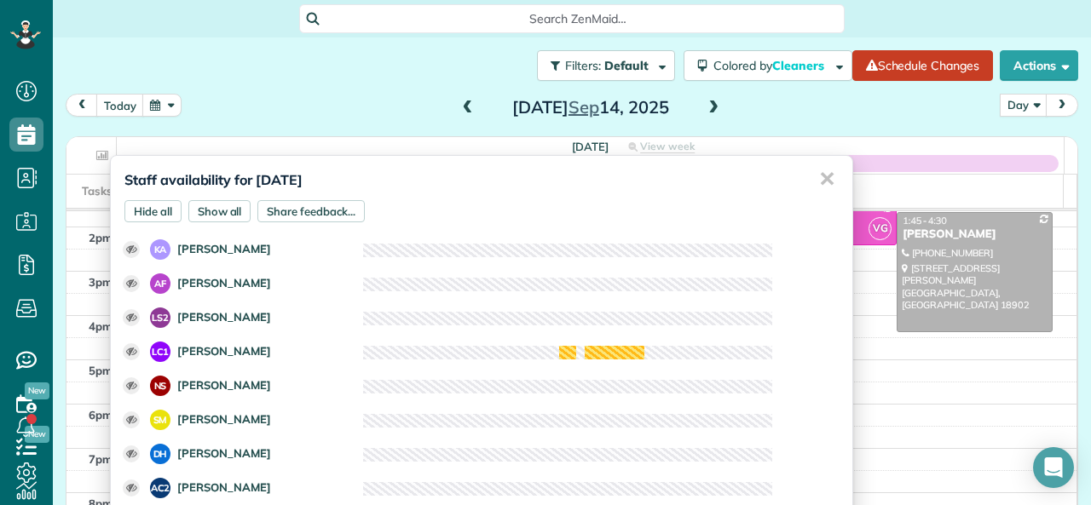
click at [810, 178] on div "✕" at bounding box center [827, 179] width 34 height 47
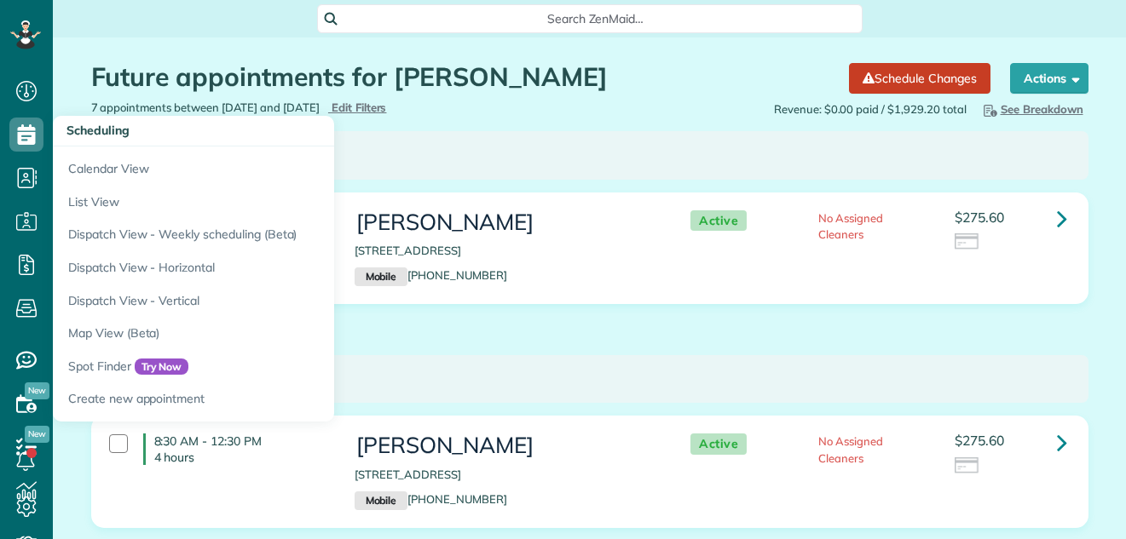
scroll to position [8, 8]
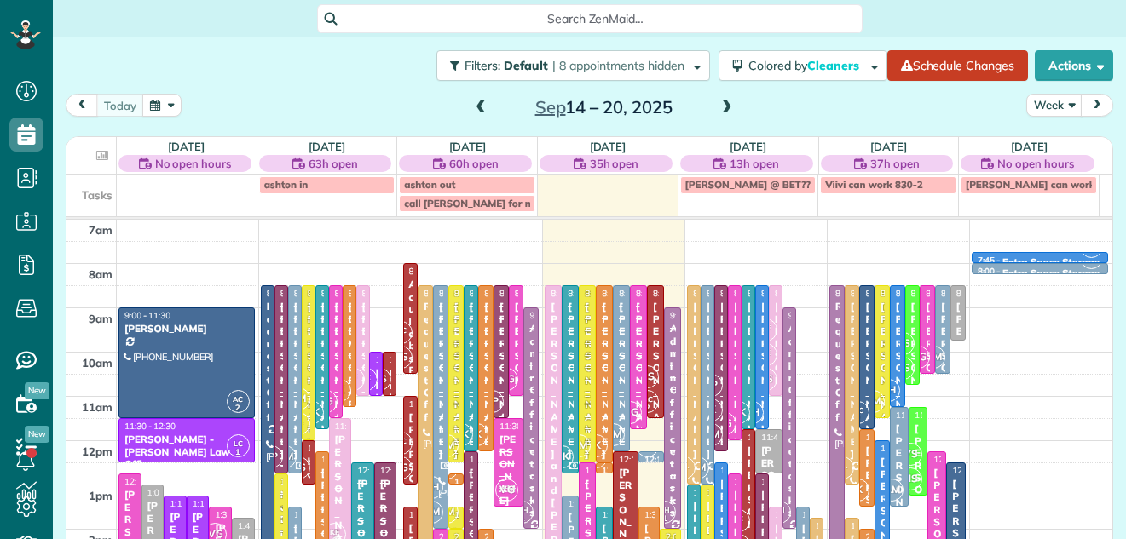
scroll to position [8, 8]
click at [1033, 98] on button "Week" at bounding box center [1054, 105] width 56 height 23
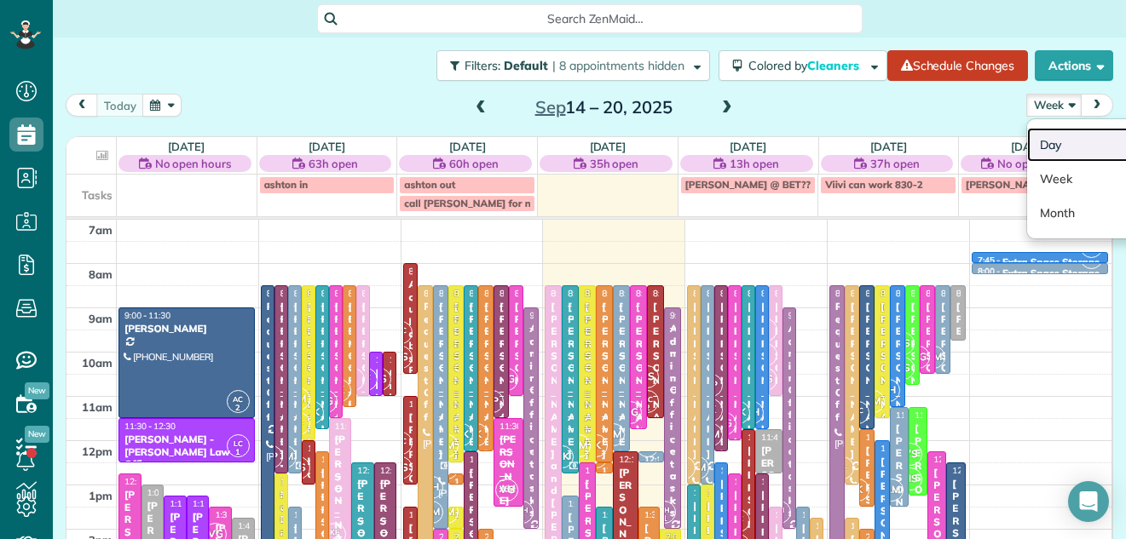
click at [1027, 146] on link "Day" at bounding box center [1094, 145] width 135 height 34
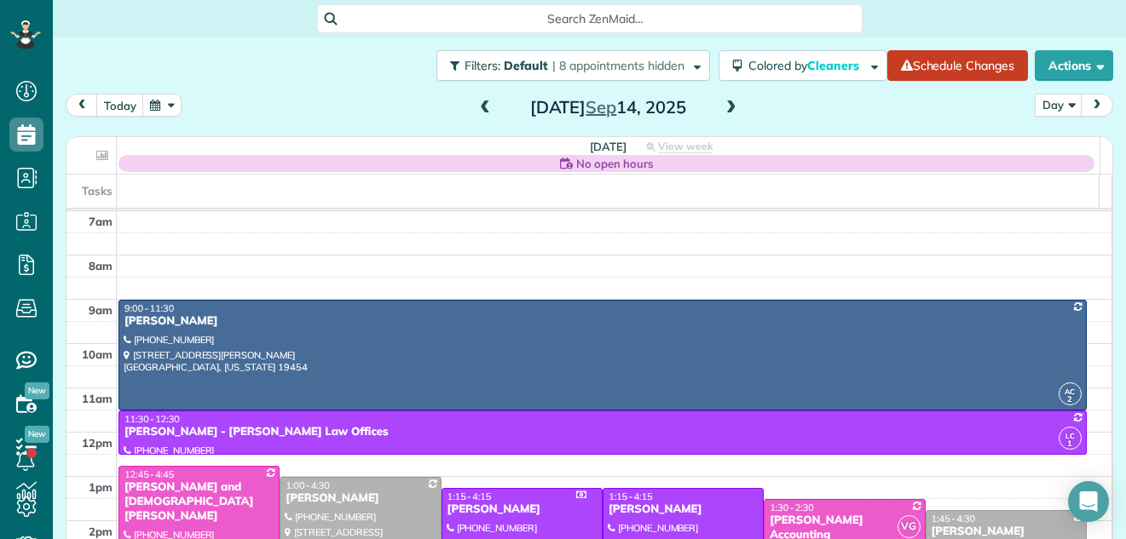
click at [722, 102] on span at bounding box center [731, 108] width 19 height 15
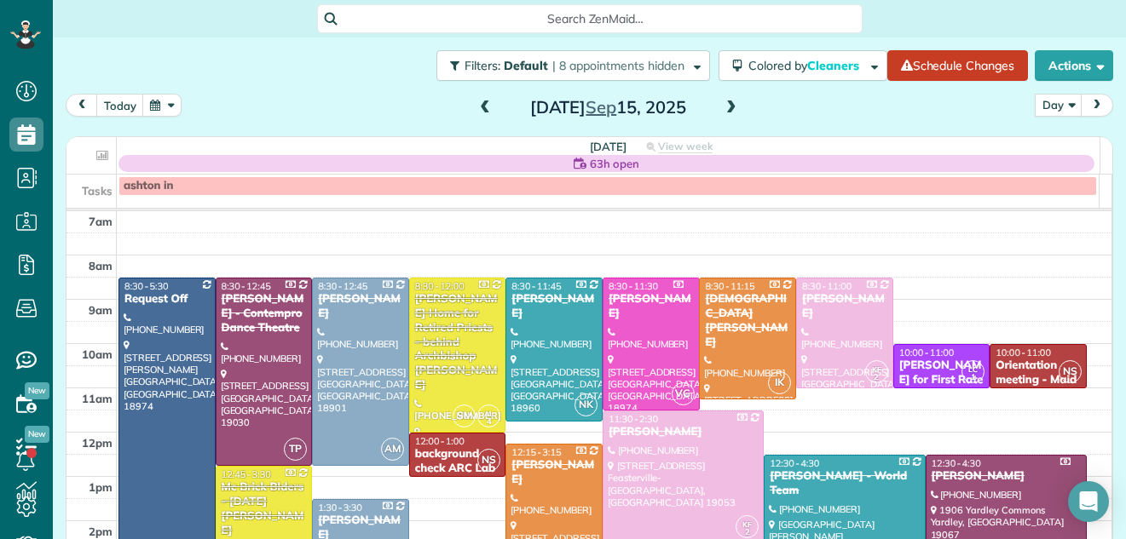
click at [722, 102] on span at bounding box center [731, 108] width 19 height 15
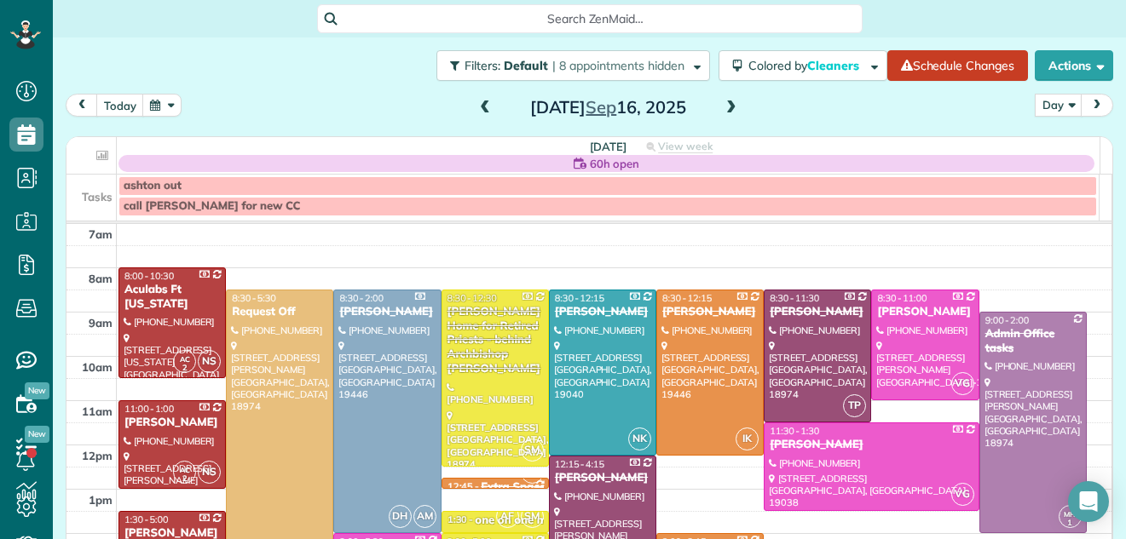
click at [722, 102] on span at bounding box center [731, 108] width 19 height 15
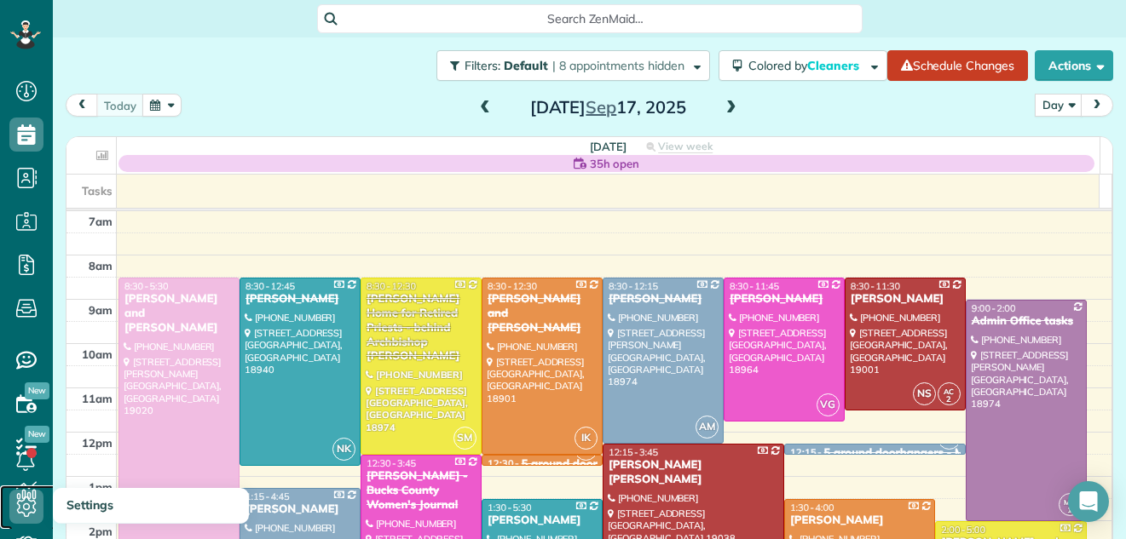
click at [23, 492] on icon at bounding box center [26, 507] width 34 height 34
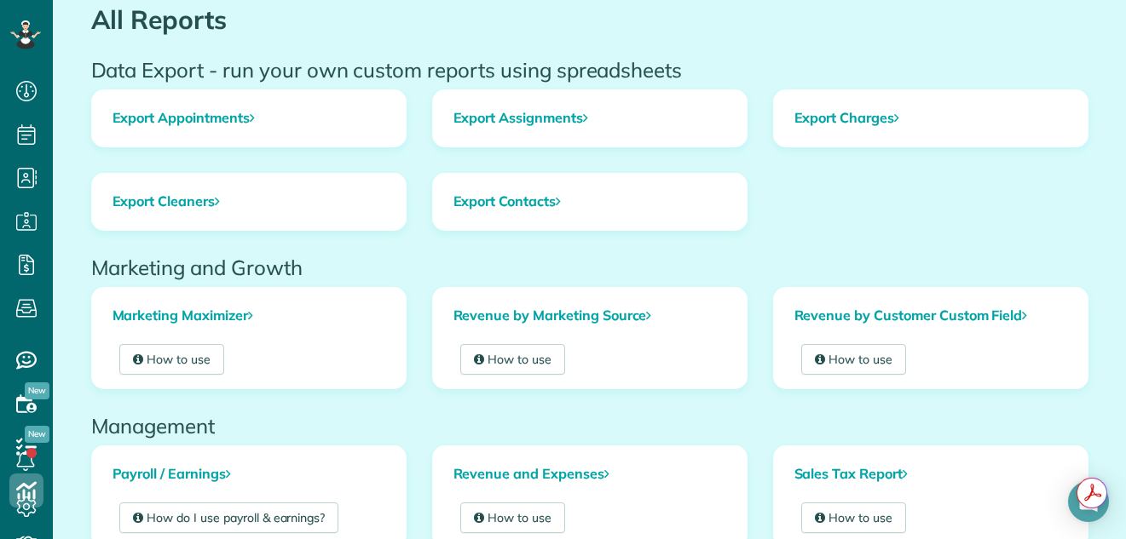
scroll to position [161, 0]
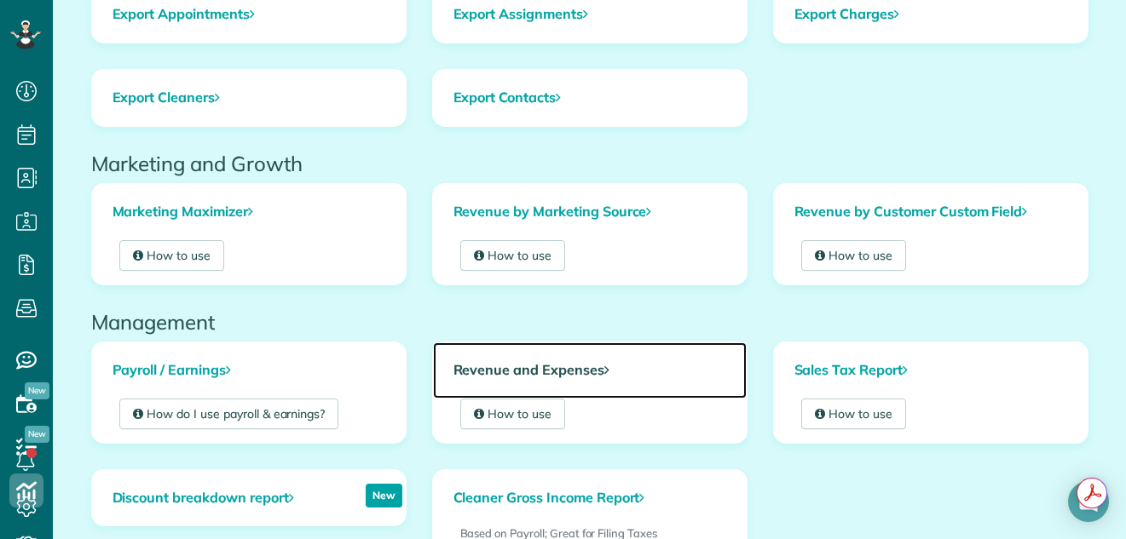
click at [542, 363] on link "Revenue and Expenses" at bounding box center [590, 371] width 314 height 56
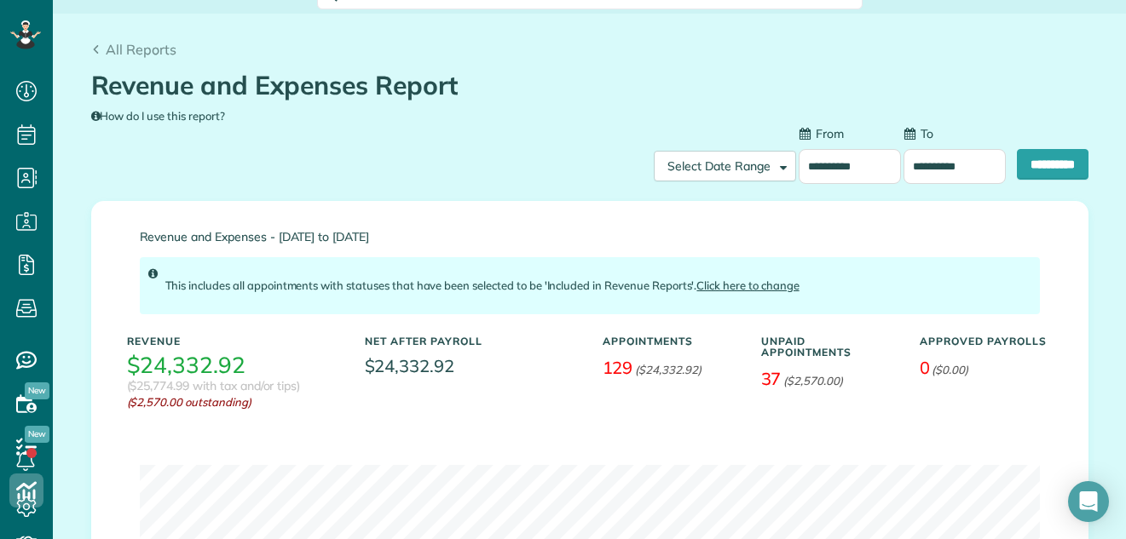
scroll to position [8, 0]
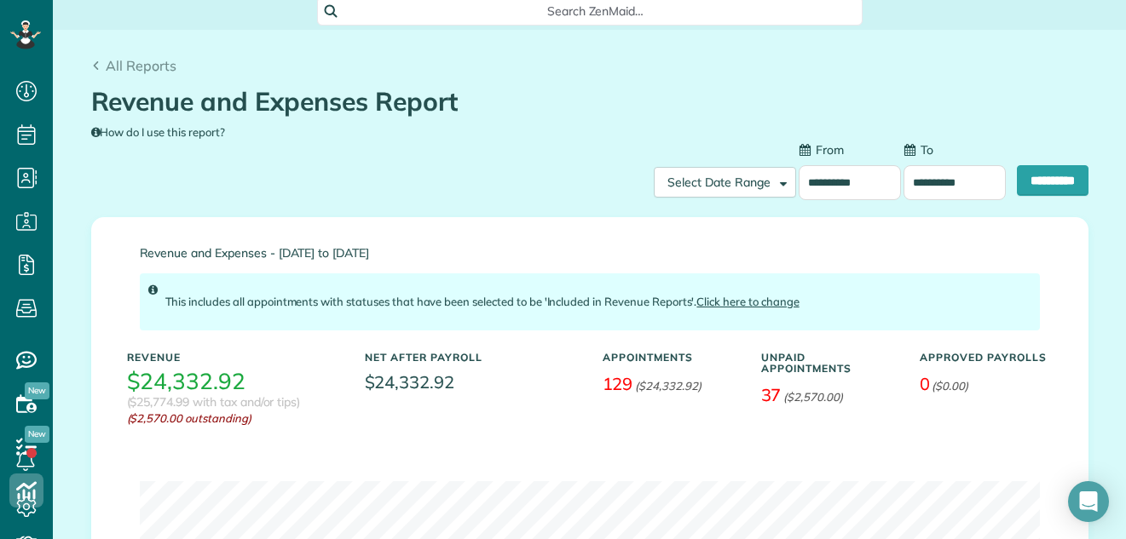
click at [817, 180] on input "**********" at bounding box center [850, 182] width 102 height 35
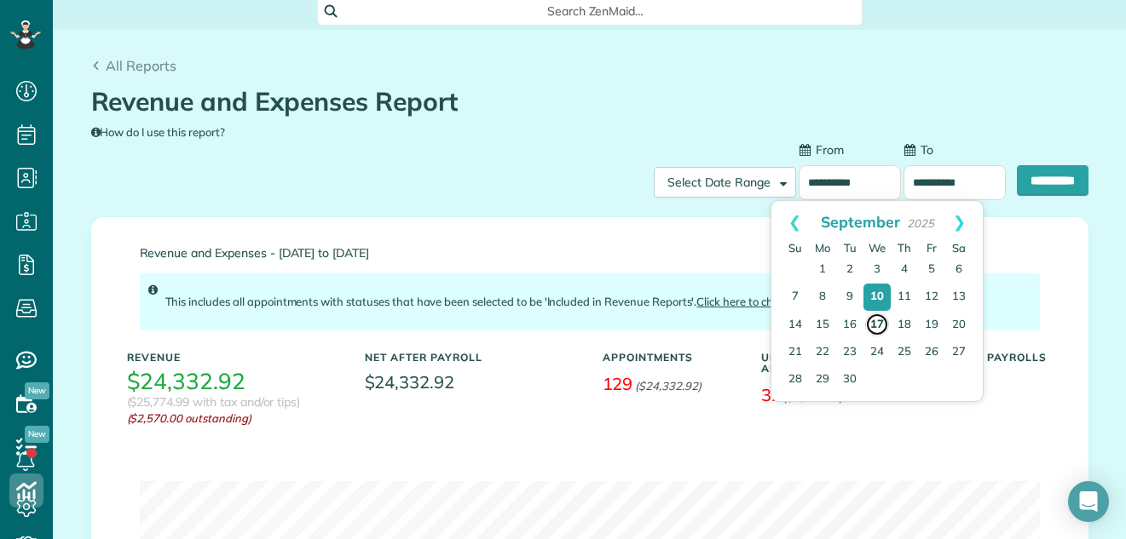
click at [880, 326] on link "17" at bounding box center [877, 325] width 24 height 24
type input "**********"
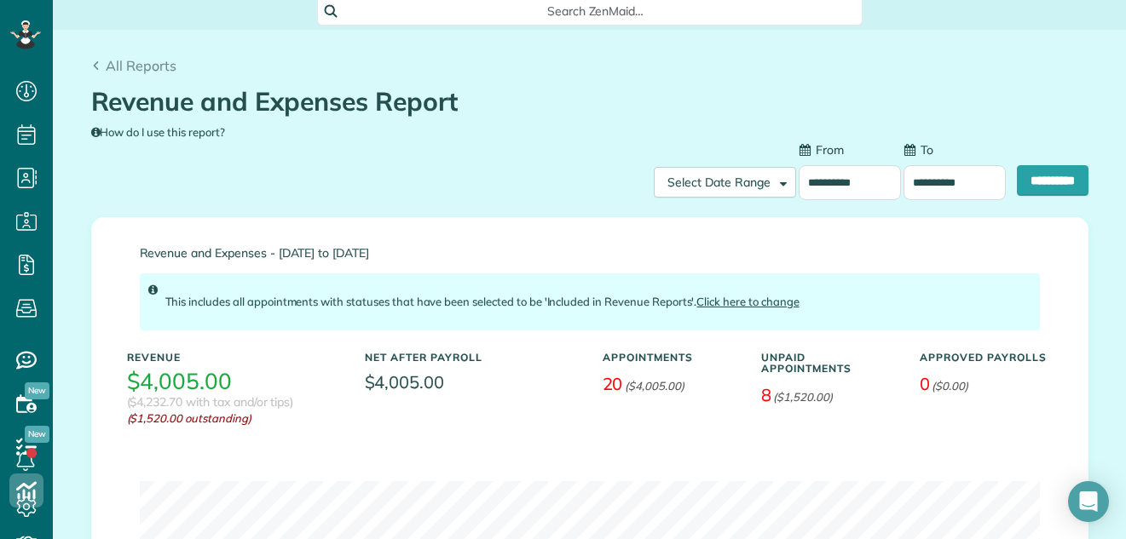
click at [836, 188] on input "**********" at bounding box center [850, 182] width 102 height 35
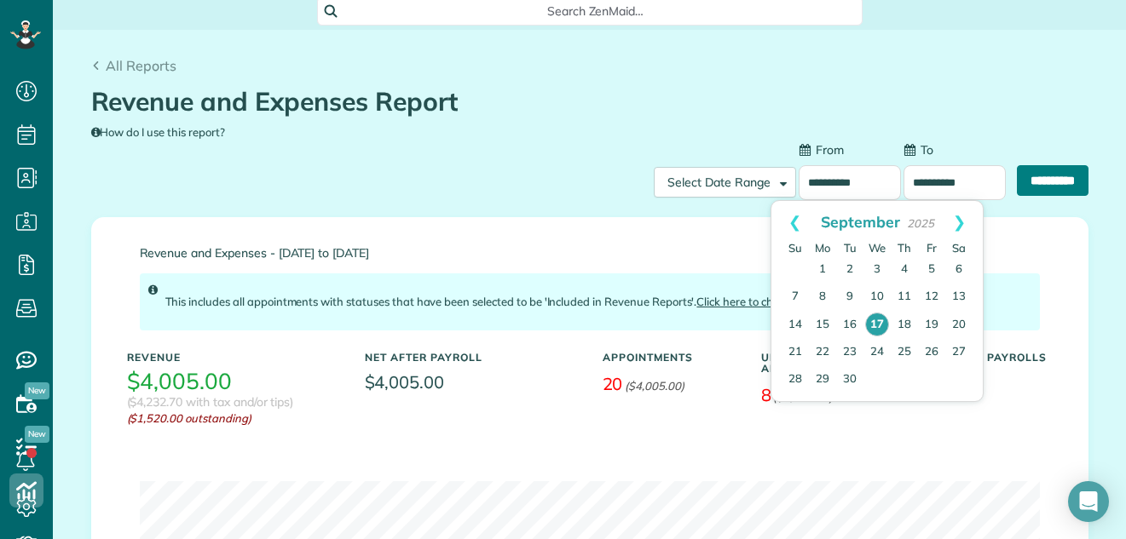
click at [1036, 180] on input "**********" at bounding box center [1053, 180] width 72 height 31
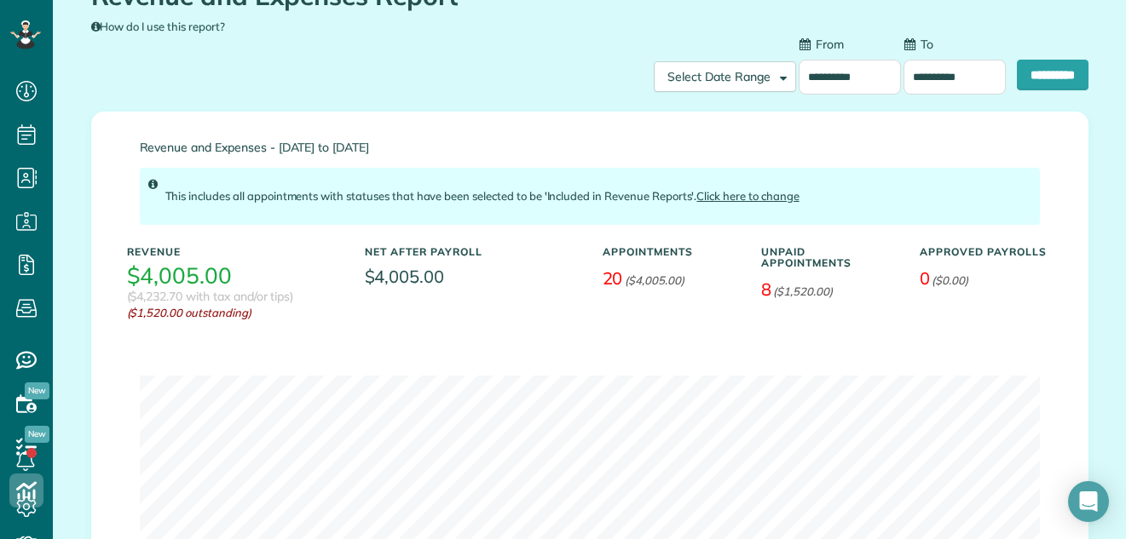
scroll to position [0, 0]
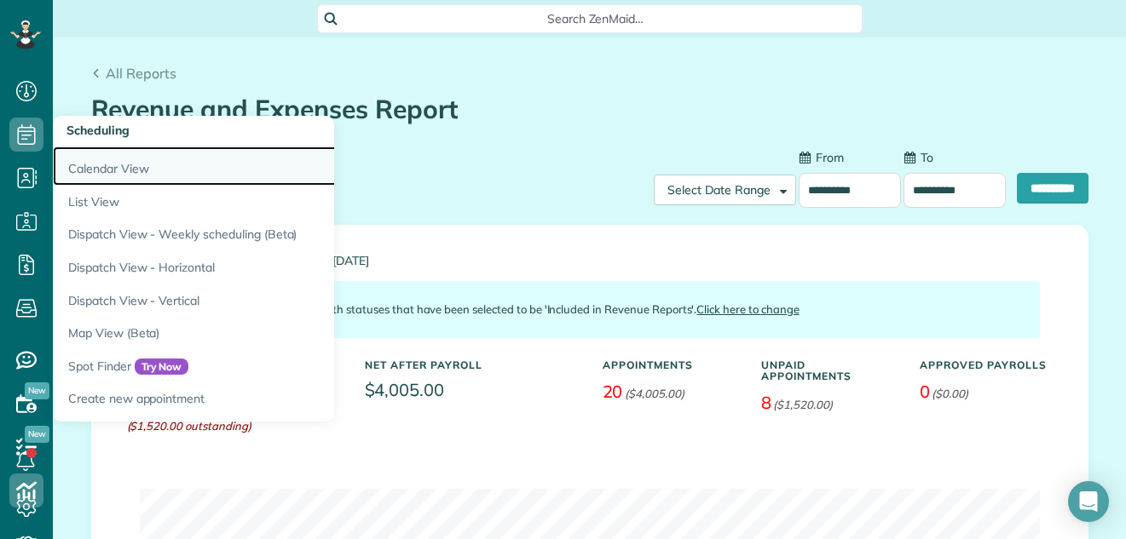
click at [106, 162] on link "Calendar View" at bounding box center [266, 166] width 426 height 39
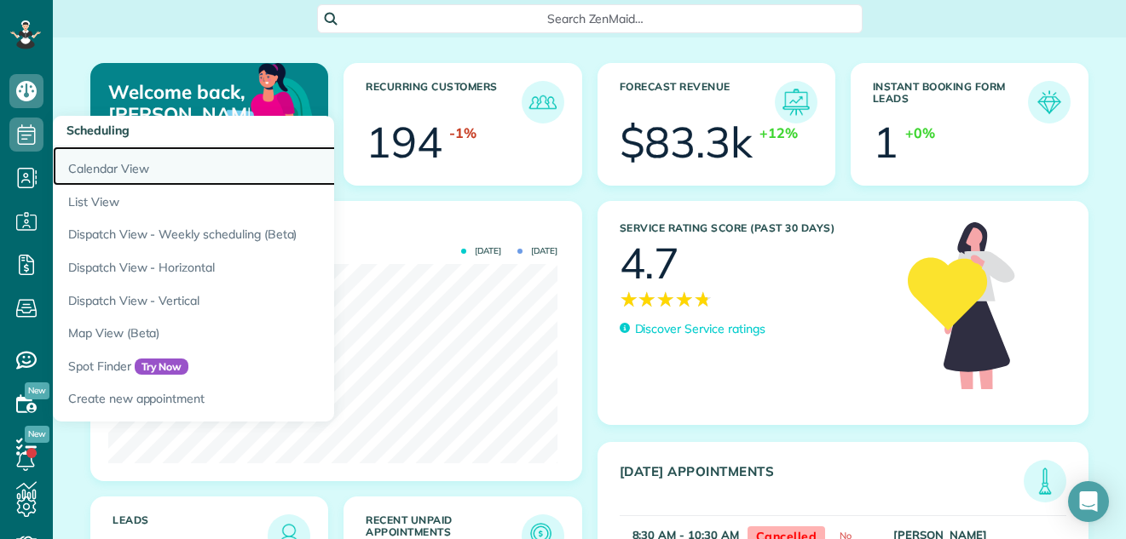
click at [89, 167] on link "Calendar View" at bounding box center [266, 166] width 426 height 39
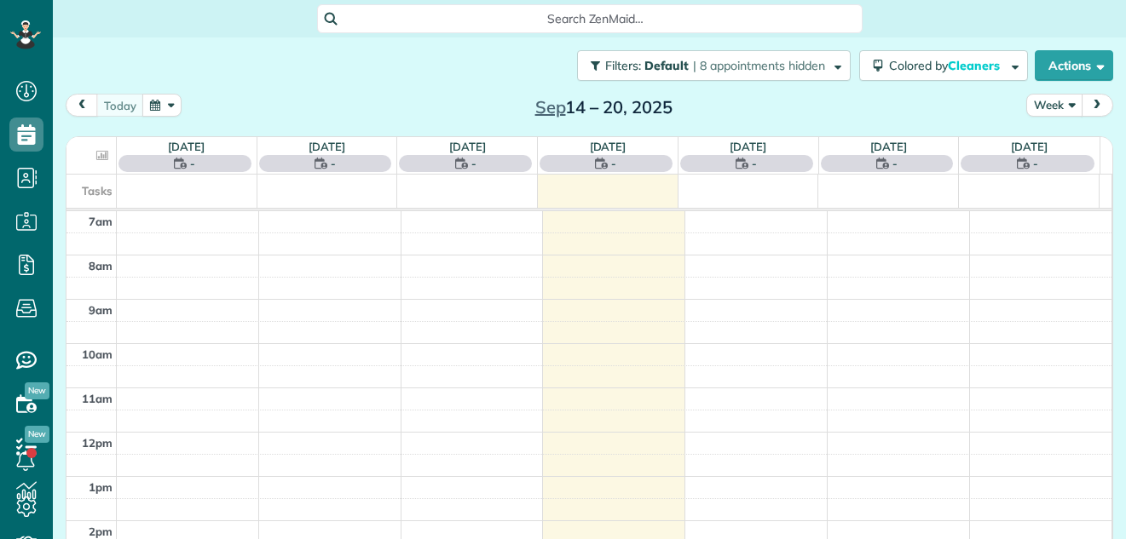
click at [1041, 106] on button "Week" at bounding box center [1054, 105] width 56 height 23
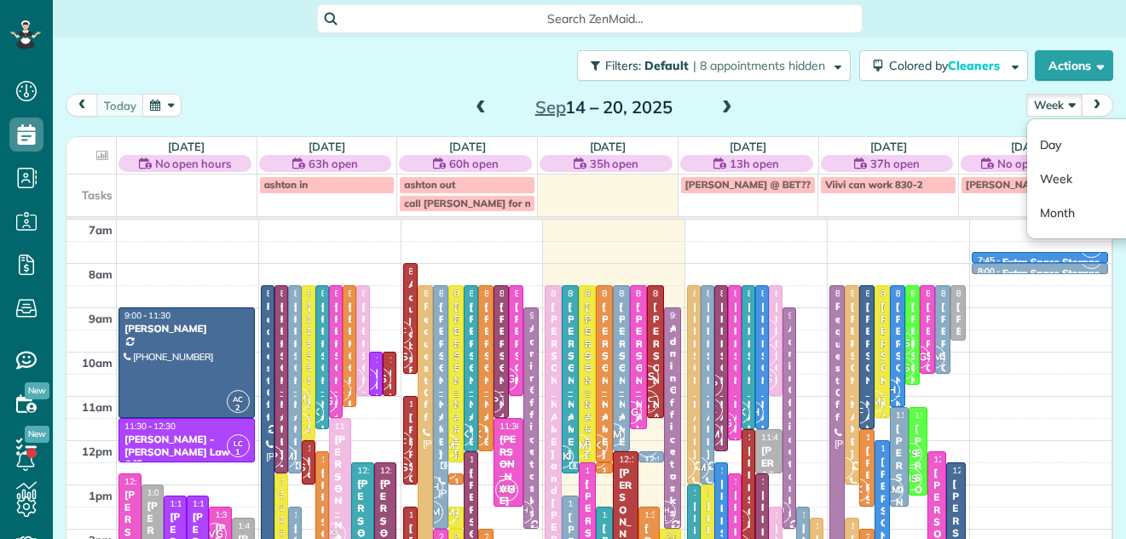
scroll to position [8, 8]
click at [1037, 139] on link "Day" at bounding box center [1094, 145] width 135 height 34
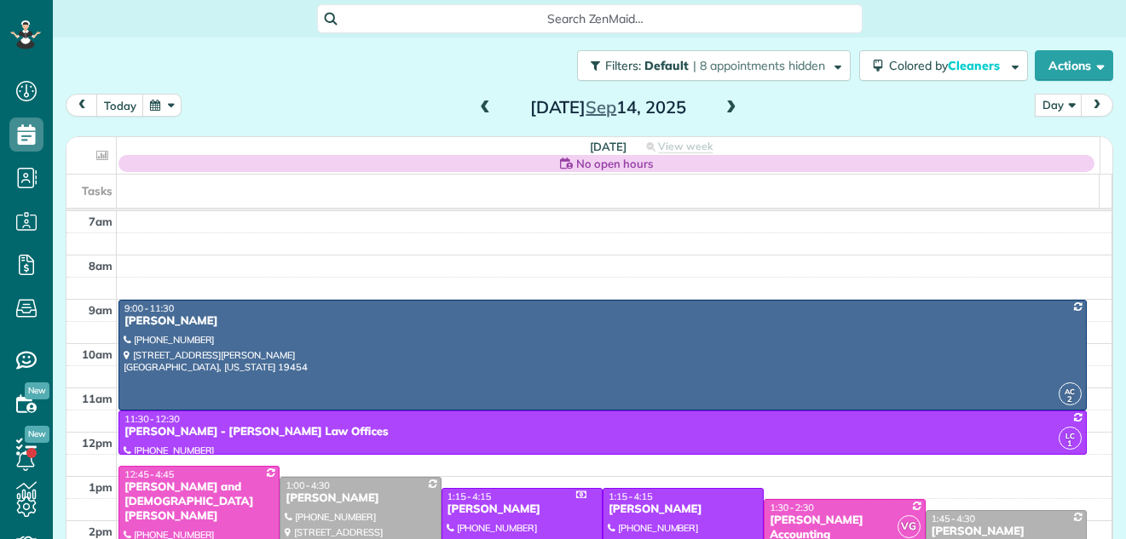
click at [724, 105] on span at bounding box center [731, 108] width 19 height 15
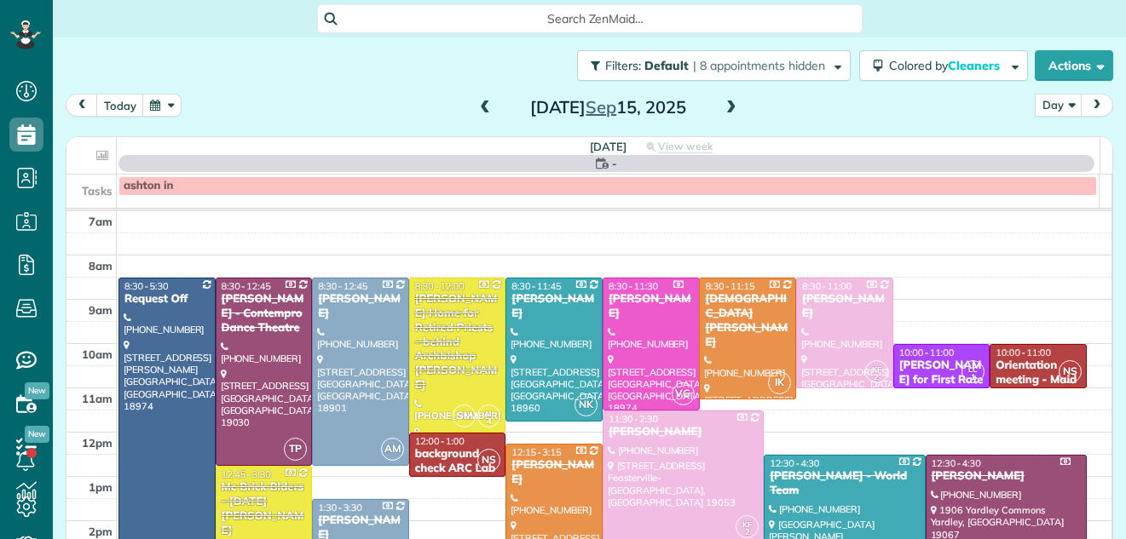
click at [724, 105] on span at bounding box center [731, 108] width 19 height 15
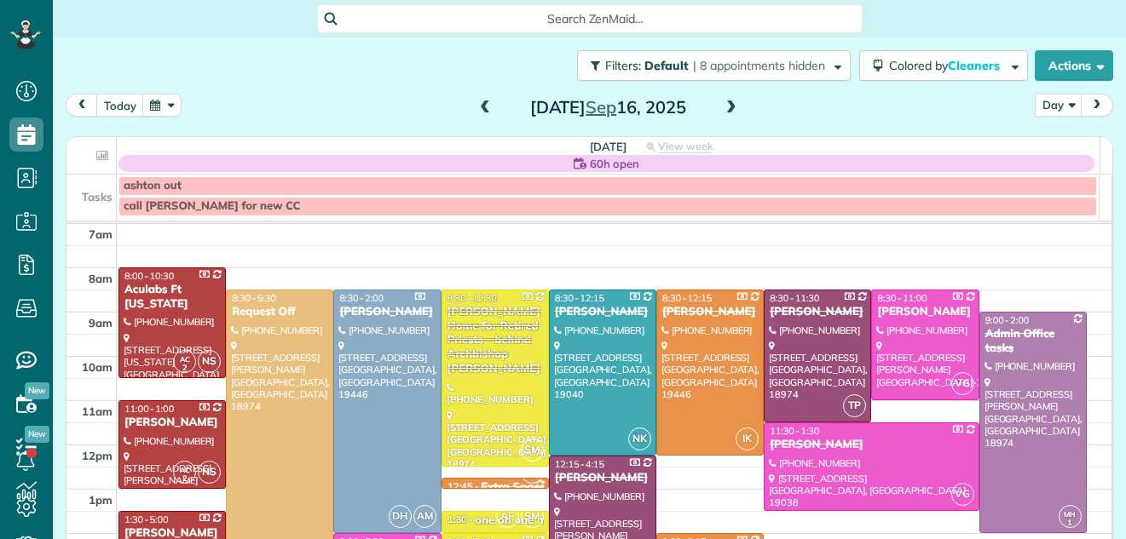
click at [724, 105] on span at bounding box center [731, 108] width 19 height 15
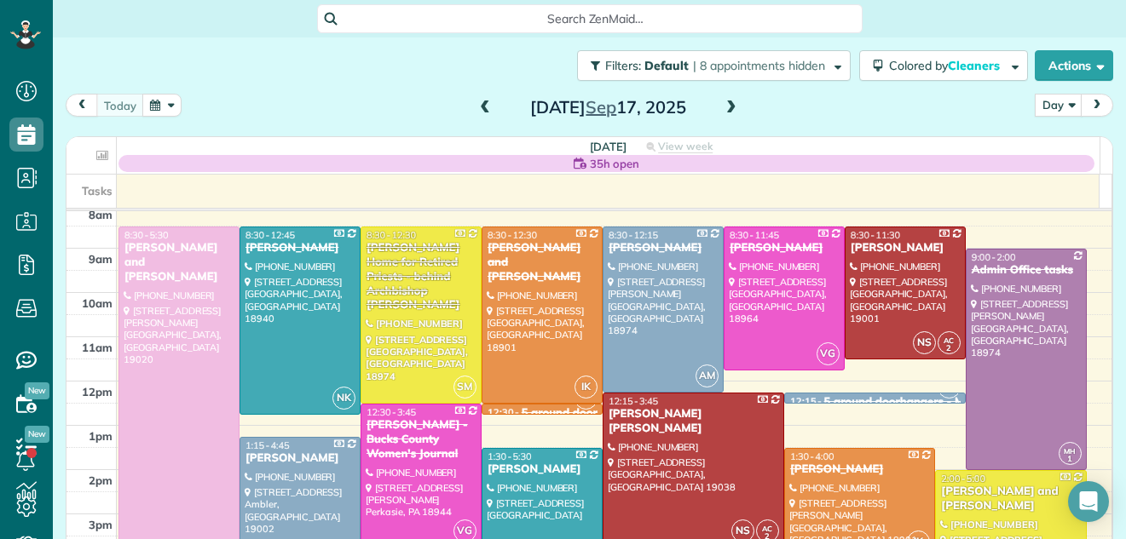
scroll to position [41, 0]
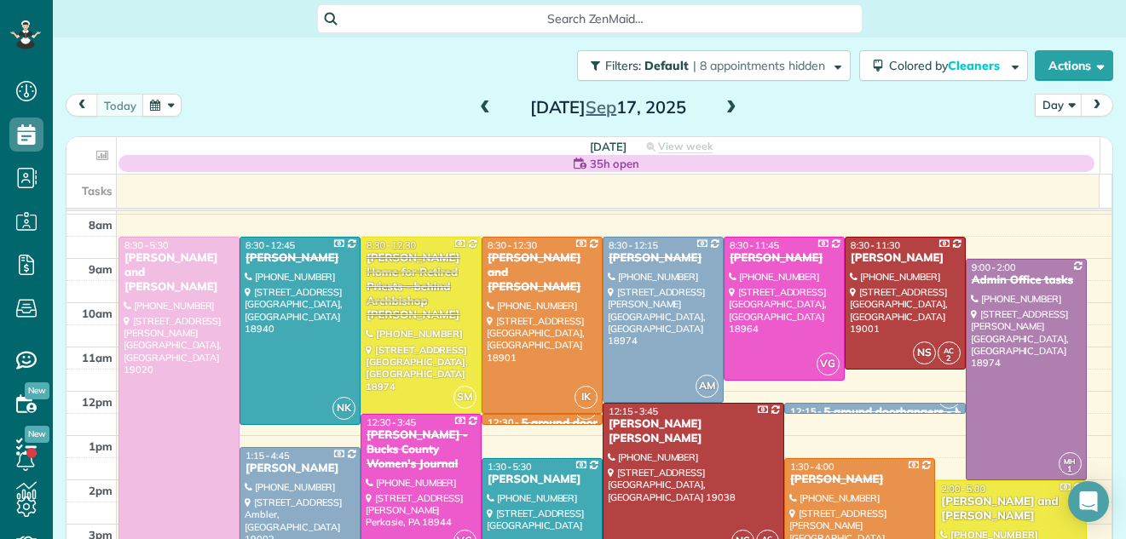
click at [181, 346] on div at bounding box center [178, 436] width 119 height 397
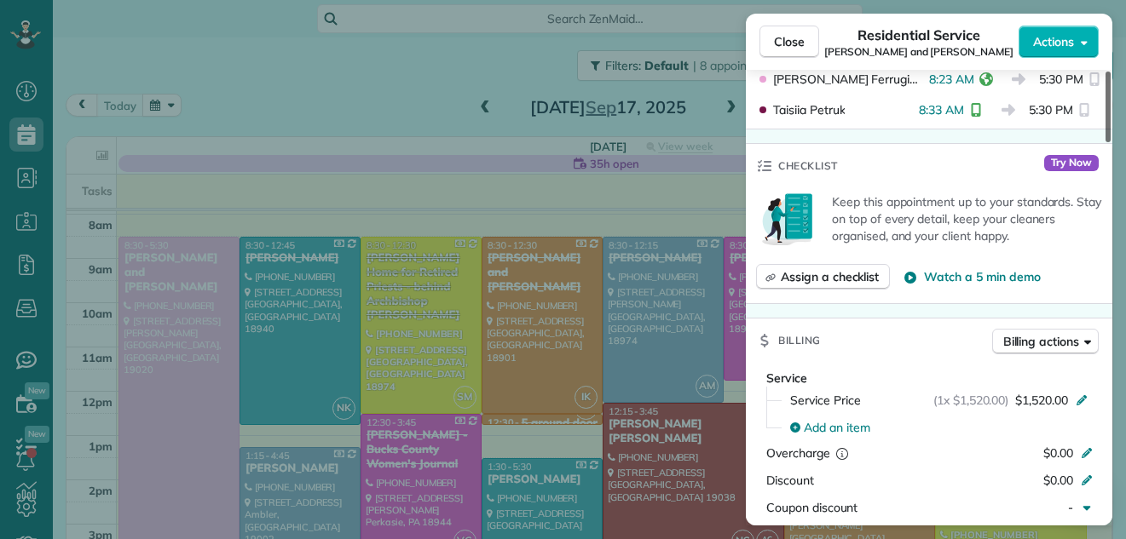
scroll to position [707, 0]
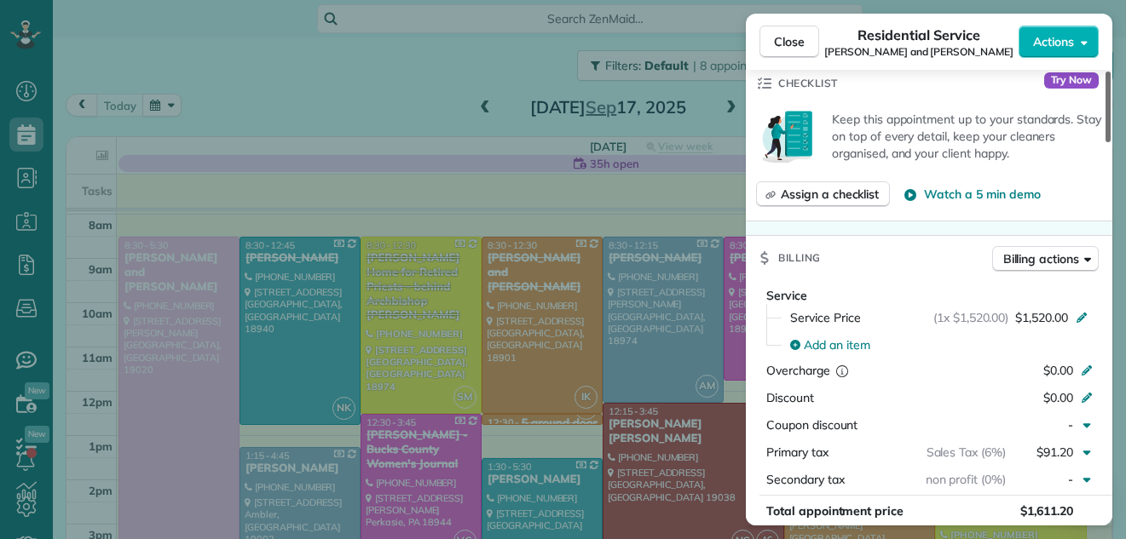
drag, startPoint x: 1107, startPoint y: 102, endPoint x: 1129, endPoint y: 212, distance: 112.2
click at [1111, 142] on div at bounding box center [1107, 107] width 5 height 71
click at [801, 36] on span "Close" at bounding box center [789, 41] width 31 height 17
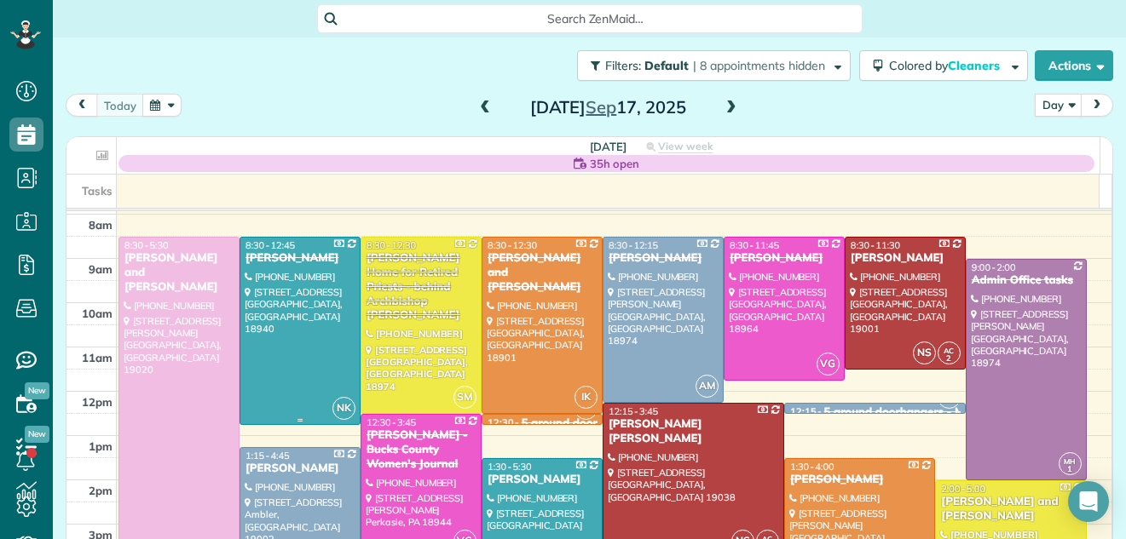
click at [306, 295] on div at bounding box center [299, 331] width 119 height 187
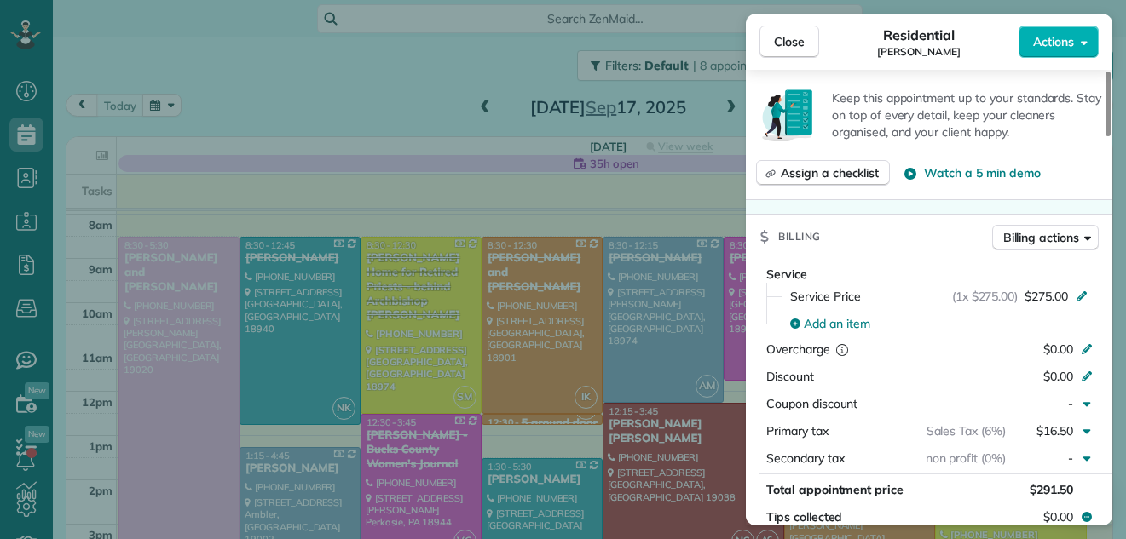
drag, startPoint x: 1105, startPoint y: 103, endPoint x: 1121, endPoint y: 176, distance: 74.9
click at [1111, 136] on div at bounding box center [1107, 104] width 5 height 65
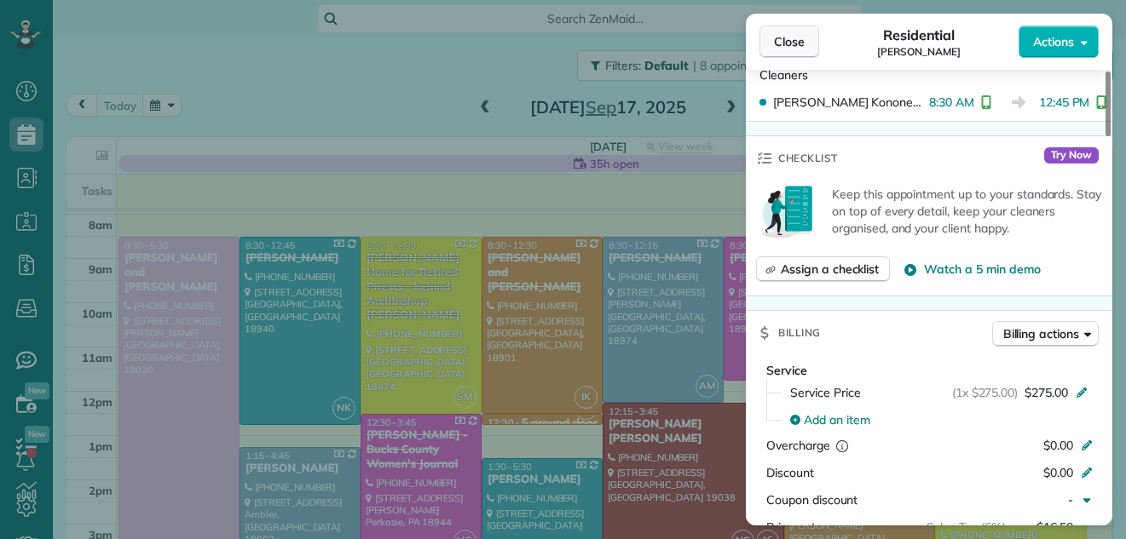
drag, startPoint x: 1121, startPoint y: 176, endPoint x: 796, endPoint y: 44, distance: 350.6
click at [687, 93] on div "Close Residential [PERSON_NAME] Actions Status Completed [PERSON_NAME] · Open p…" at bounding box center [563, 269] width 1126 height 539
click at [790, 33] on span "Close" at bounding box center [789, 41] width 31 height 17
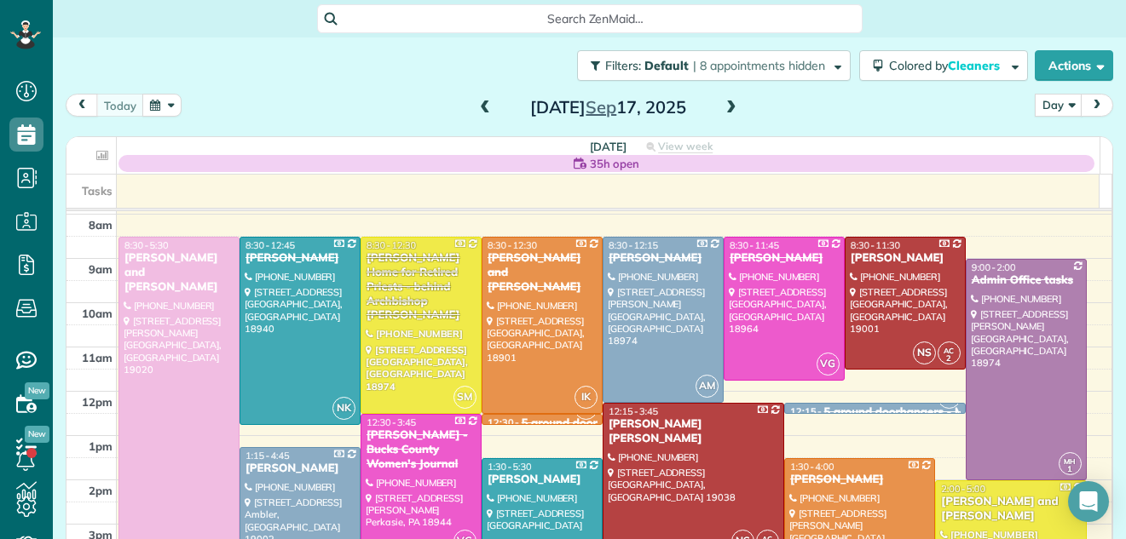
click at [796, 44] on span "Close" at bounding box center [789, 41] width 31 height 17
click at [523, 301] on div "Close Residential Amber Kopp Actions Status Completed Amber Kopp · Open profile…" at bounding box center [563, 269] width 1126 height 539
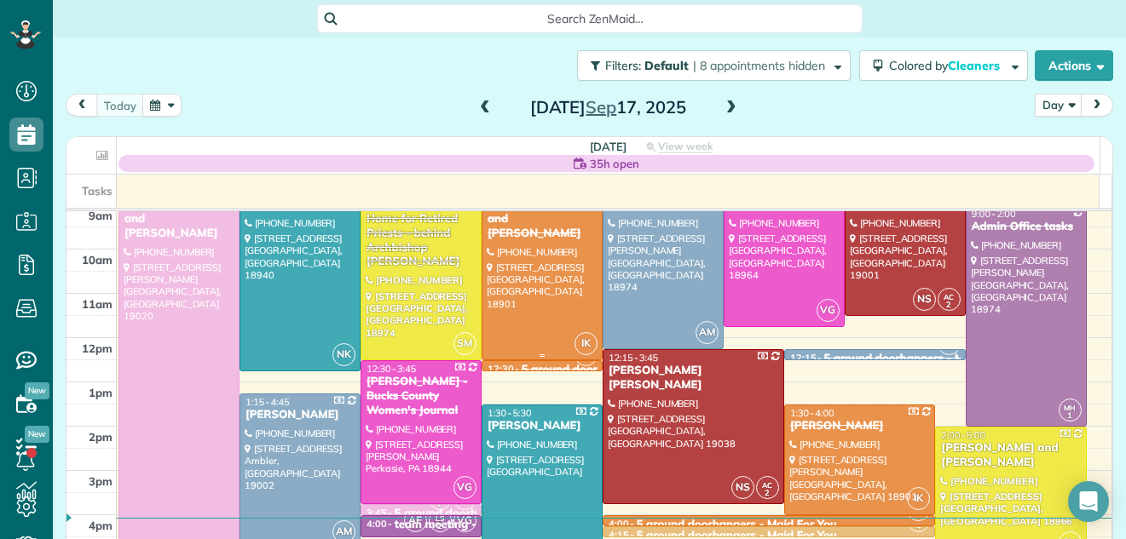
click at [547, 283] on div at bounding box center [541, 272] width 119 height 176
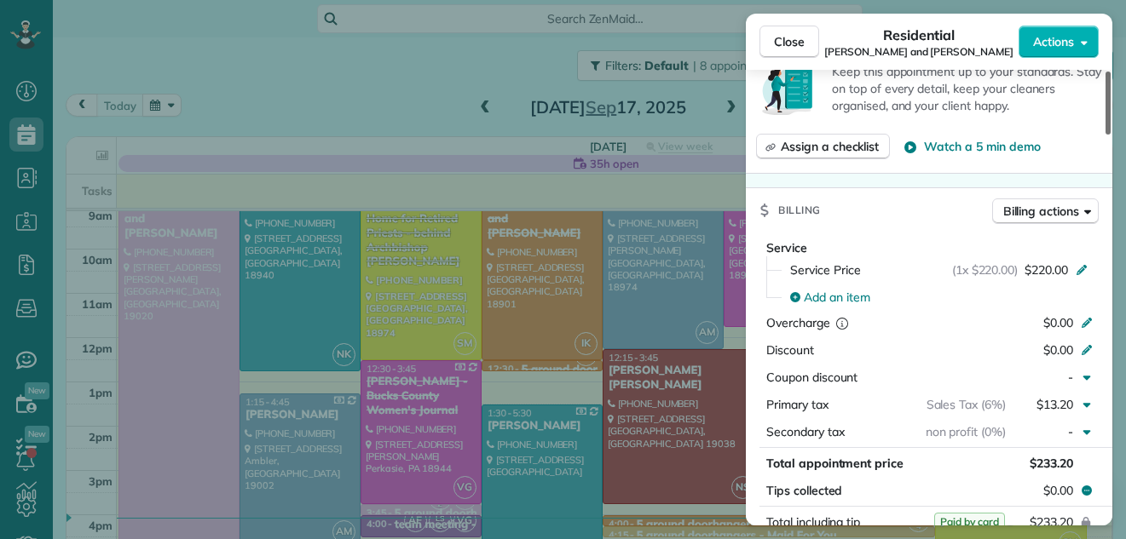
scroll to position [724, 0]
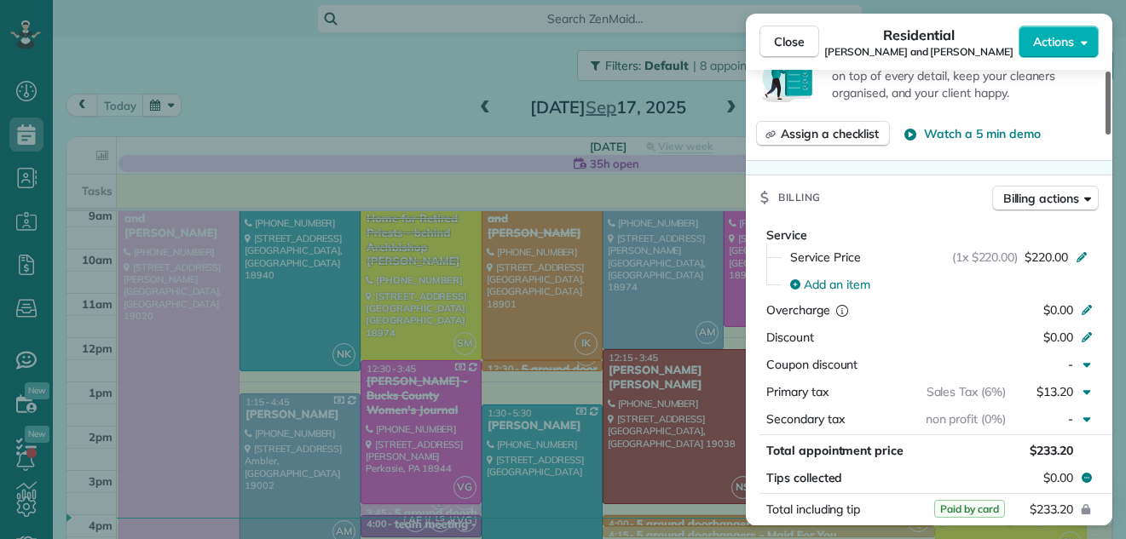
drag, startPoint x: 1106, startPoint y: 106, endPoint x: 1122, endPoint y: 206, distance: 101.9
click at [1111, 135] on div at bounding box center [1107, 103] width 5 height 63
click at [804, 39] on span "Close" at bounding box center [789, 41] width 31 height 17
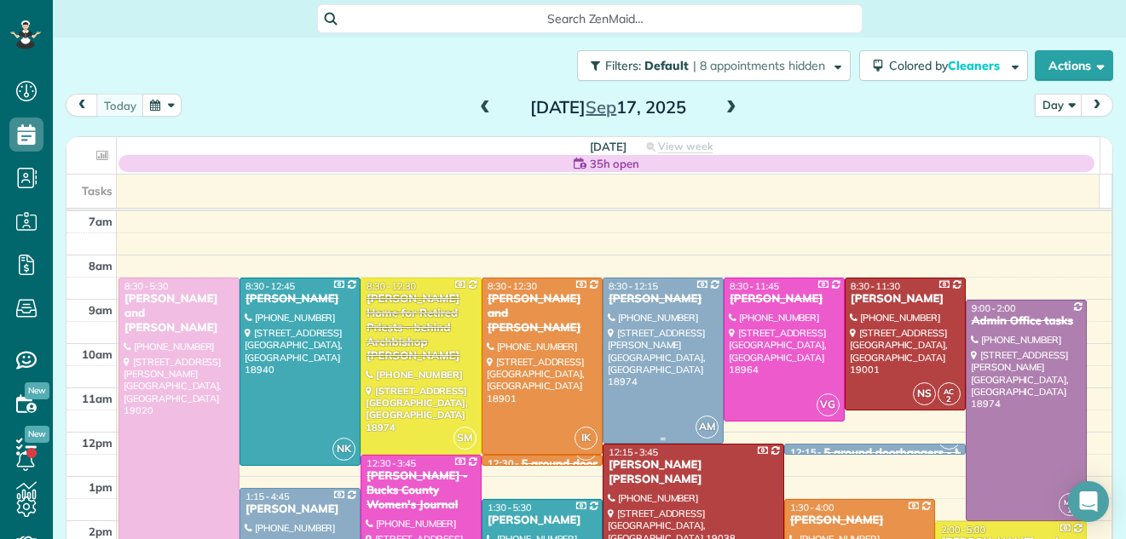
click at [642, 343] on div at bounding box center [662, 361] width 119 height 164
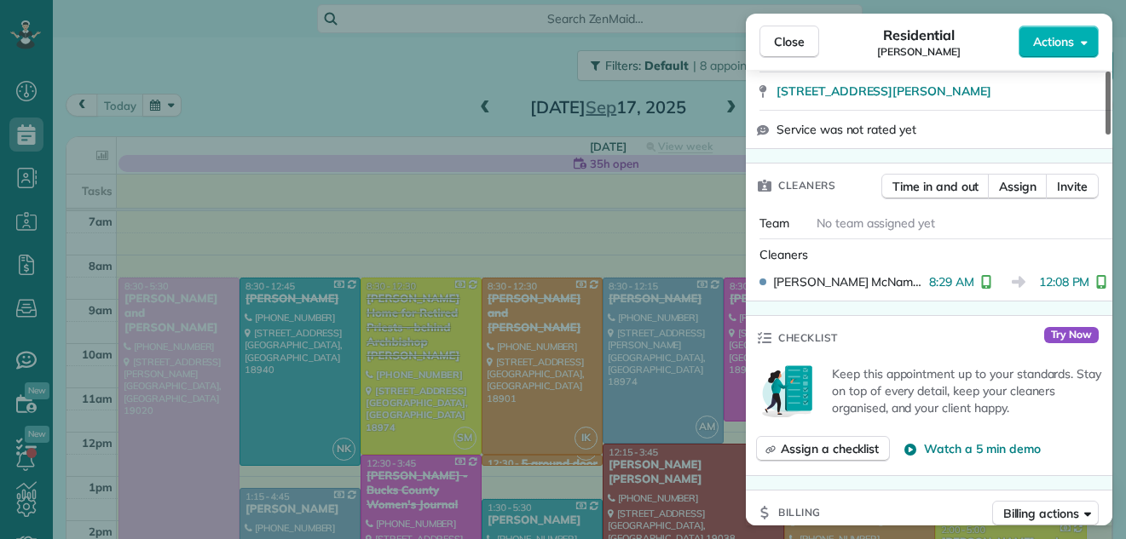
scroll to position [632, 0]
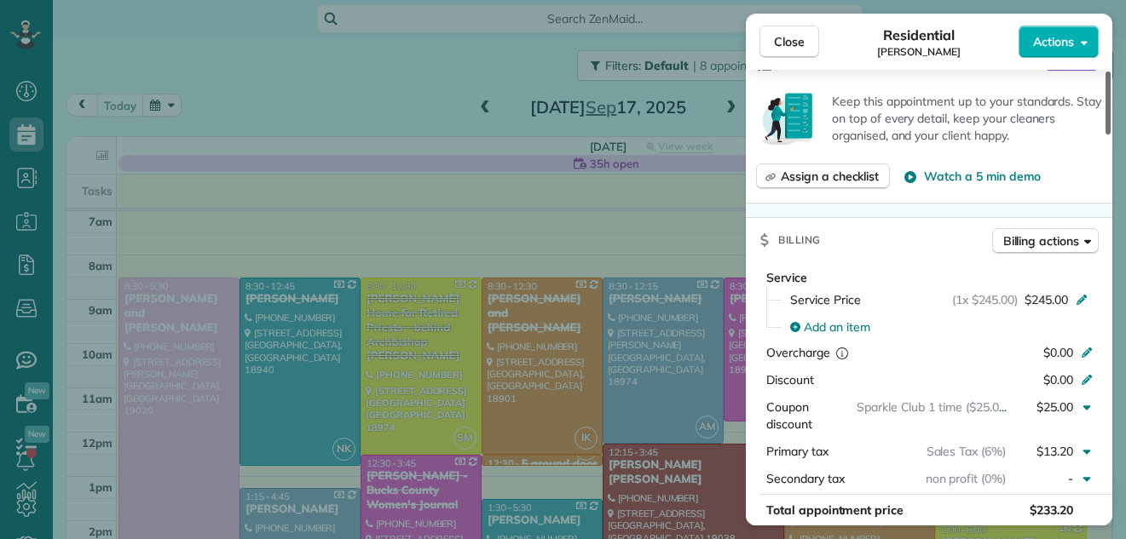
drag, startPoint x: 1106, startPoint y: 122, endPoint x: 1119, endPoint y: 209, distance: 87.9
click at [1111, 135] on div at bounding box center [1107, 103] width 5 height 63
click at [776, 43] on span "Close" at bounding box center [789, 41] width 31 height 17
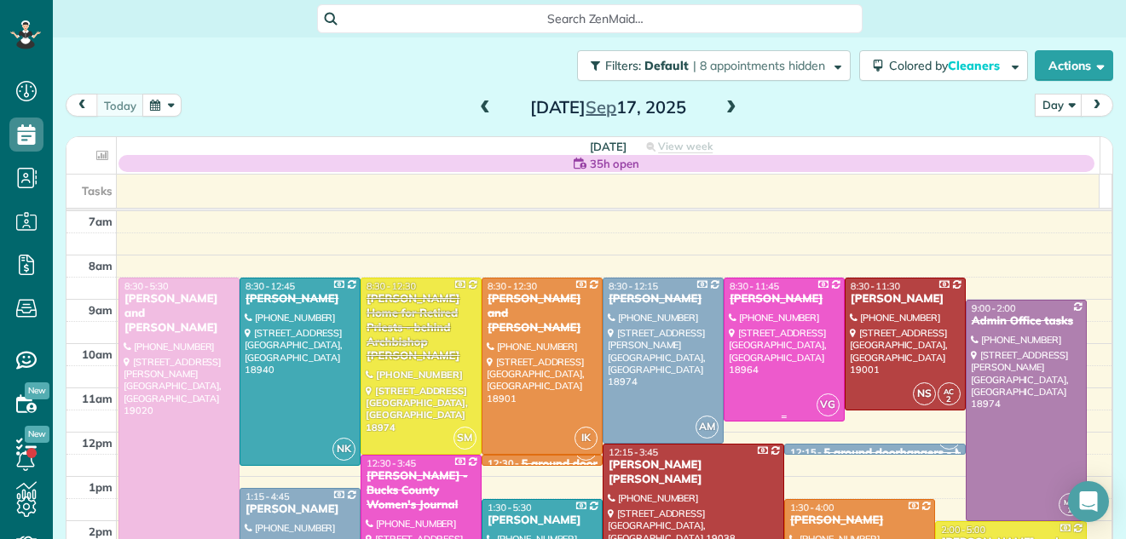
click at [738, 345] on div at bounding box center [783, 350] width 119 height 142
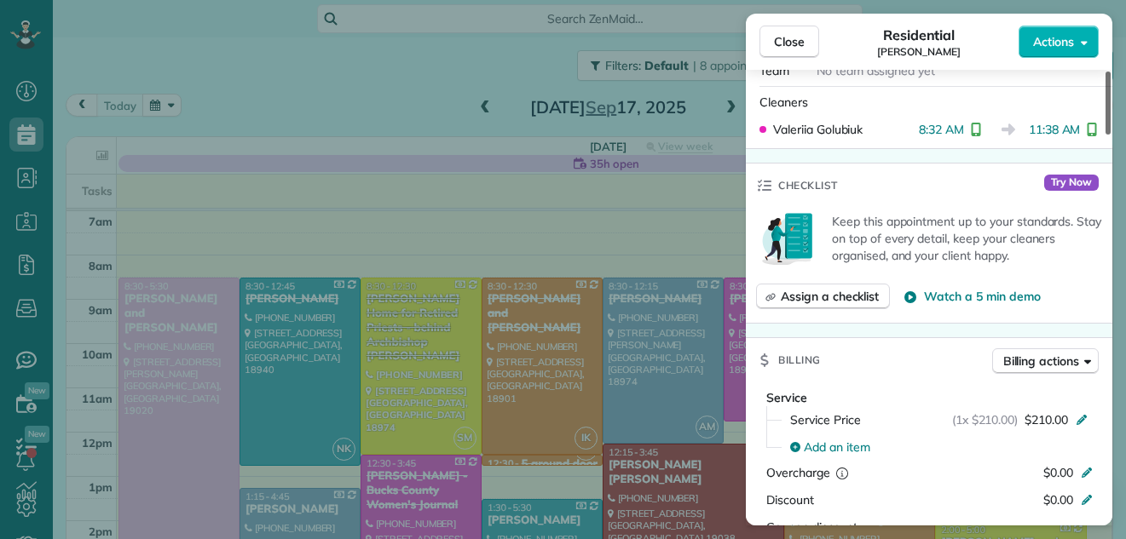
scroll to position [545, 0]
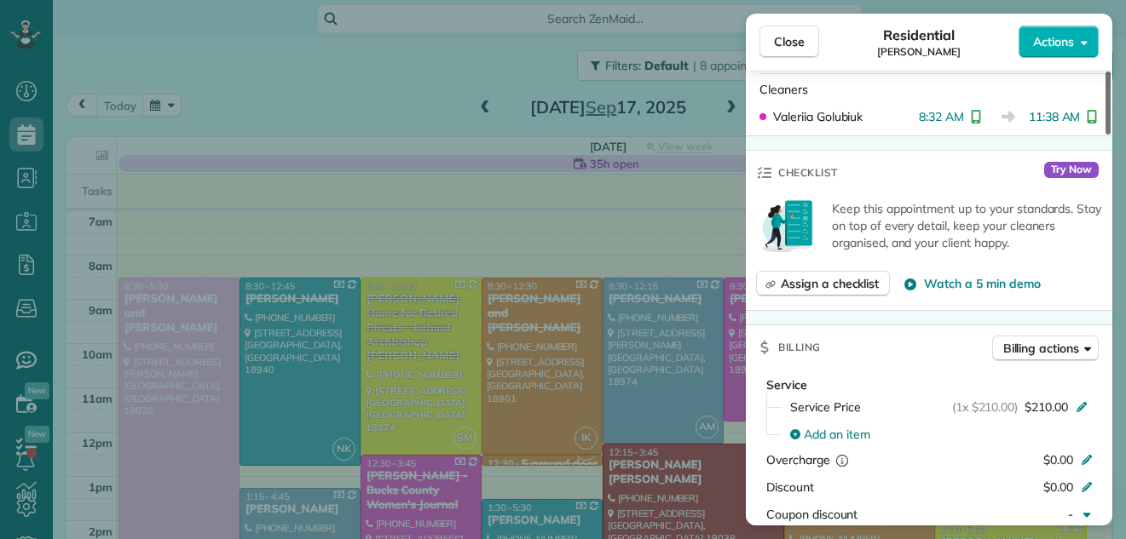
drag, startPoint x: 1108, startPoint y: 110, endPoint x: 1114, endPoint y: 185, distance: 75.2
click at [1111, 135] on div at bounding box center [1107, 103] width 5 height 63
click at [793, 37] on span "Close" at bounding box center [789, 41] width 31 height 17
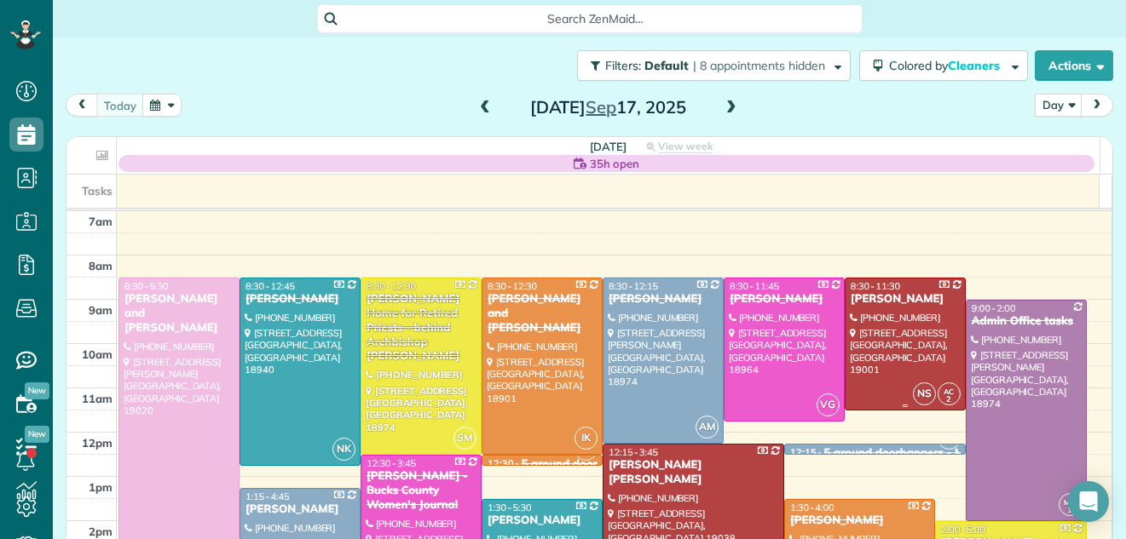
click at [848, 319] on div at bounding box center [904, 344] width 119 height 131
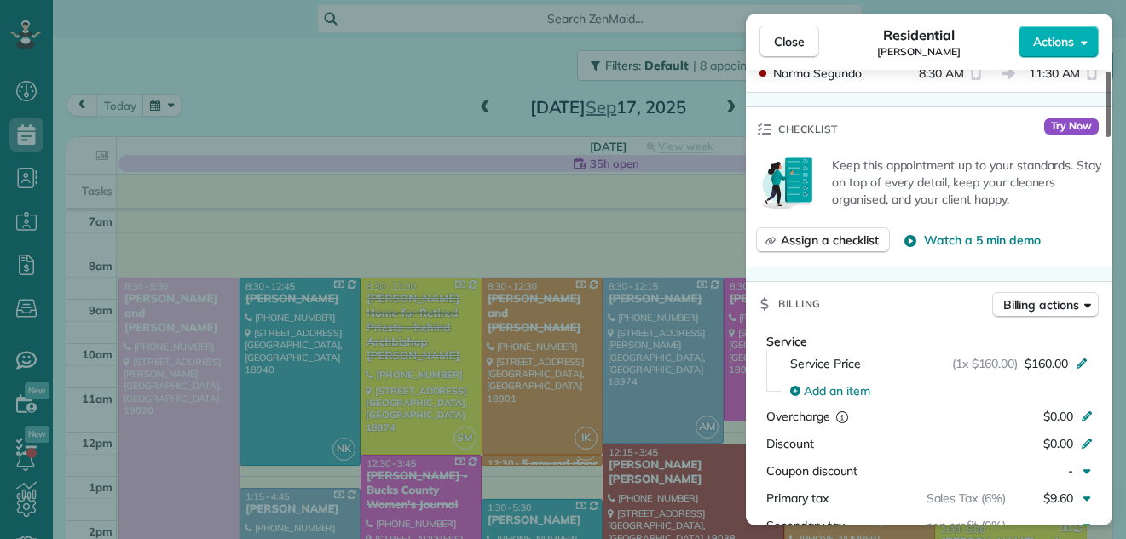
scroll to position [644, 0]
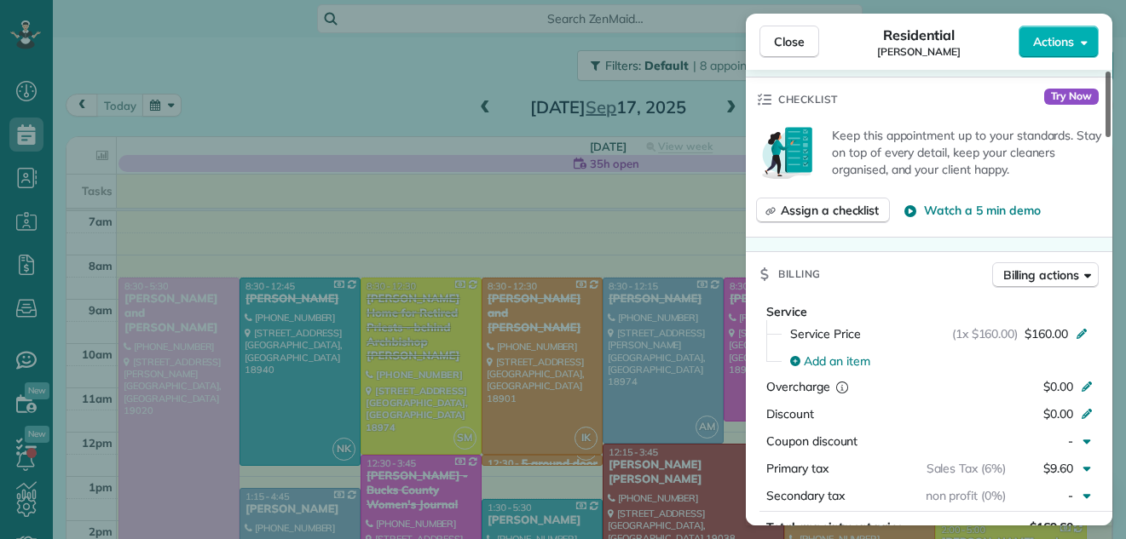
drag, startPoint x: 1108, startPoint y: 114, endPoint x: 1116, endPoint y: 207, distance: 93.3
click at [1111, 137] on div at bounding box center [1107, 105] width 5 height 66
click at [776, 43] on span "Close" at bounding box center [789, 41] width 31 height 17
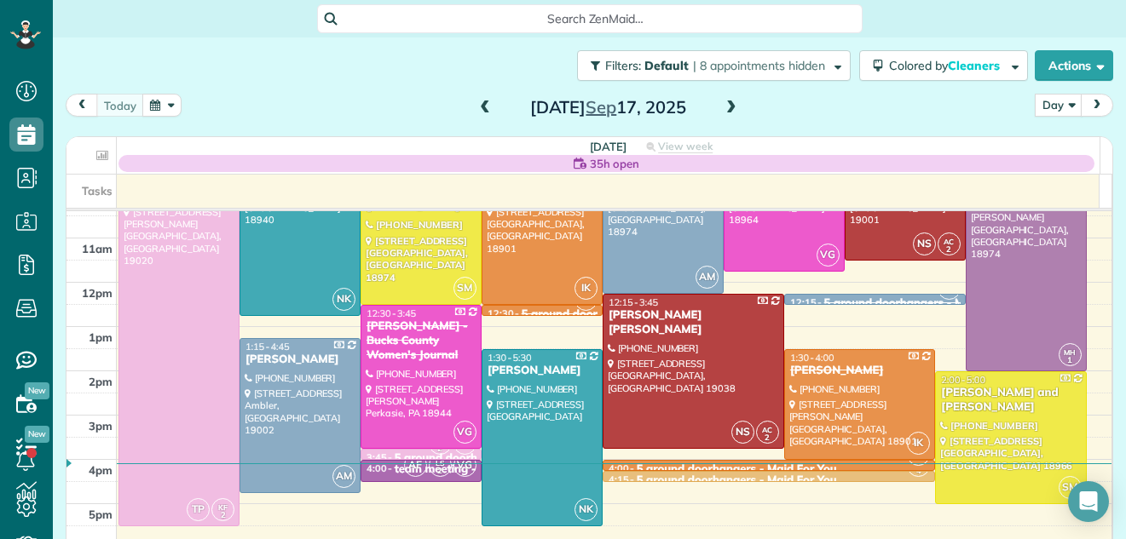
scroll to position [153, 0]
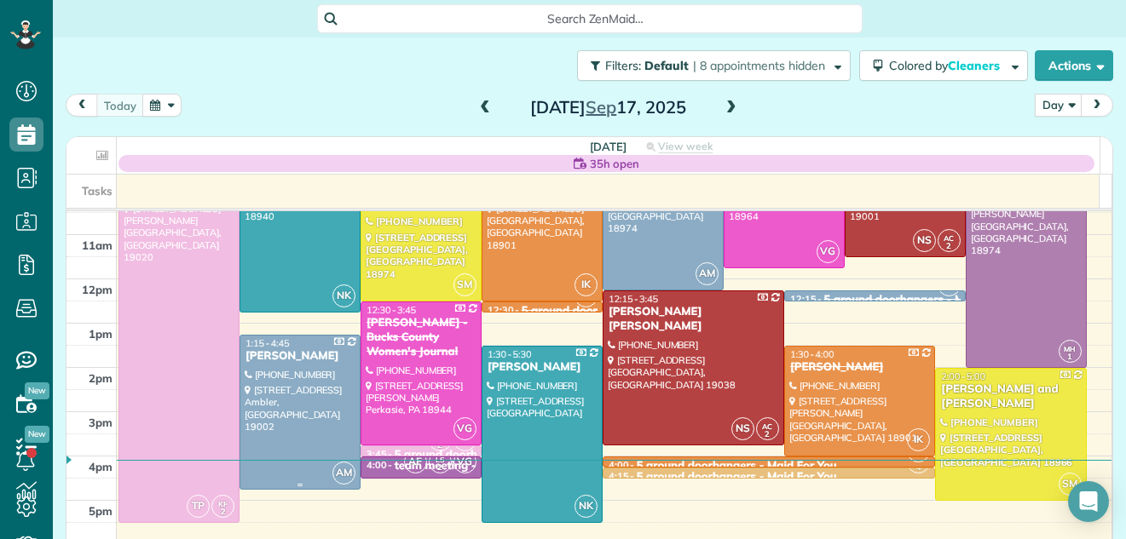
click at [277, 399] on div at bounding box center [299, 412] width 119 height 153
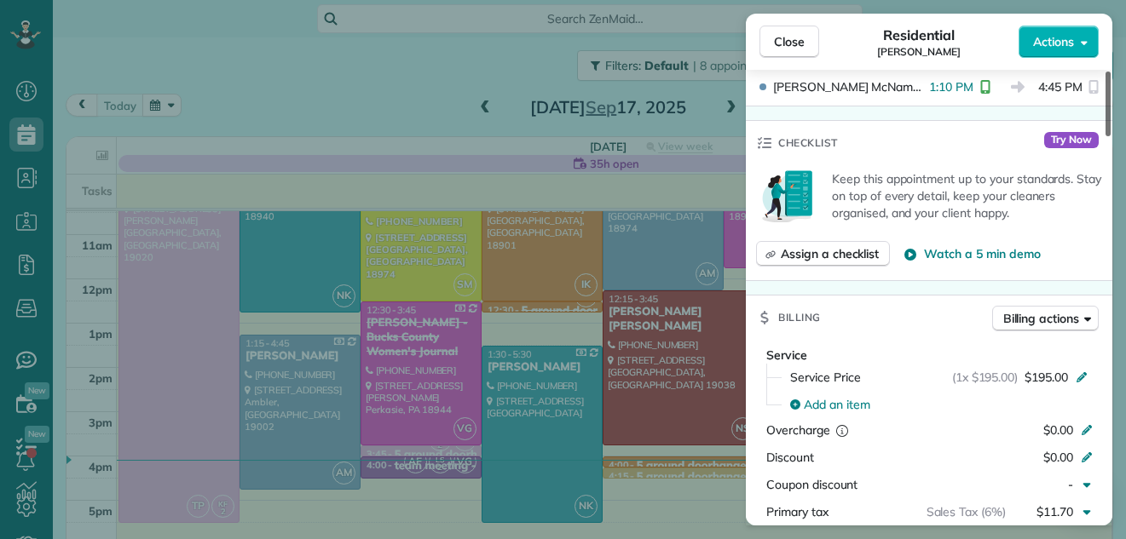
scroll to position [560, 0]
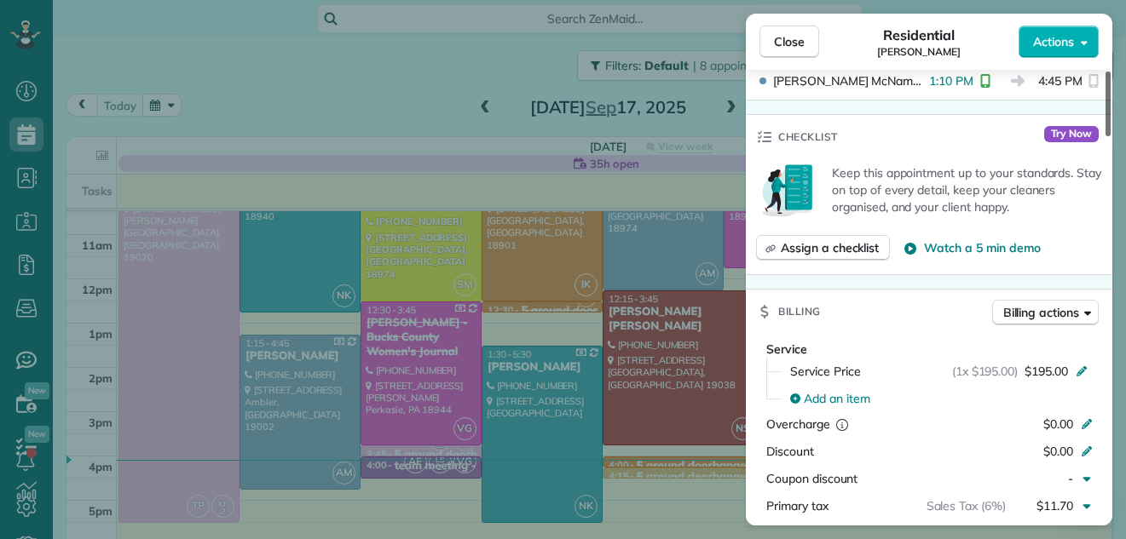
drag, startPoint x: 1106, startPoint y: 110, endPoint x: 1119, endPoint y: 190, distance: 81.1
click at [1111, 136] on div at bounding box center [1107, 104] width 5 height 65
click at [793, 39] on span "Close" at bounding box center [789, 41] width 31 height 17
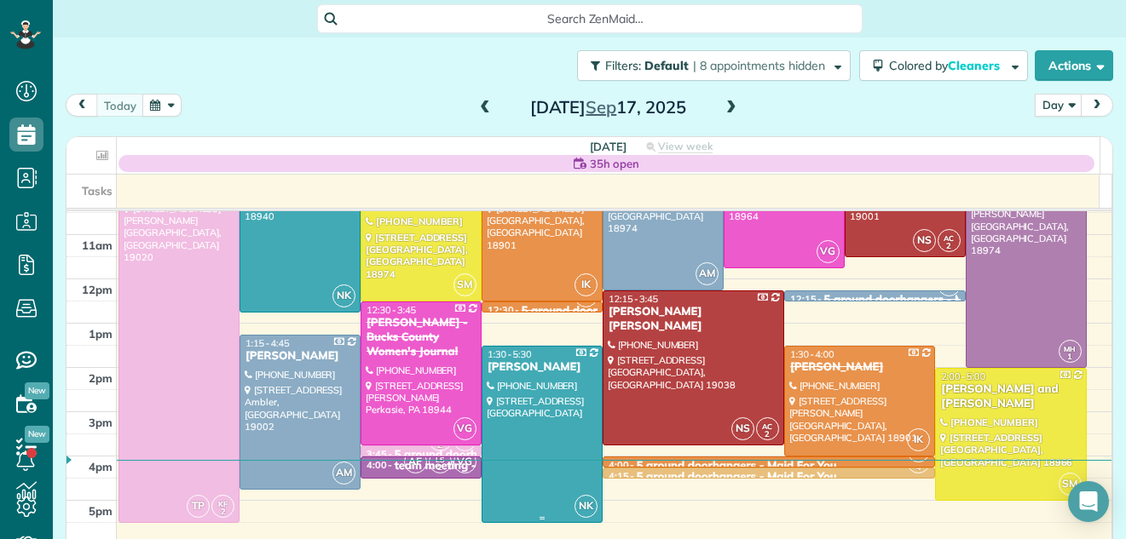
click at [493, 400] on div at bounding box center [541, 435] width 119 height 176
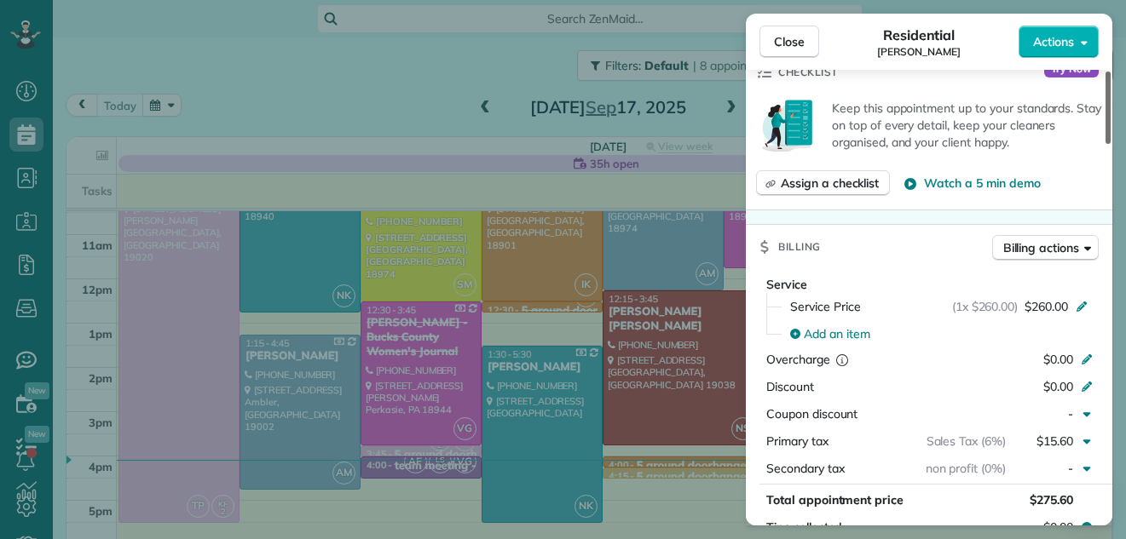
drag, startPoint x: 1105, startPoint y: 107, endPoint x: 1123, endPoint y: 207, distance: 101.3
click at [1111, 144] on div at bounding box center [1107, 108] width 5 height 72
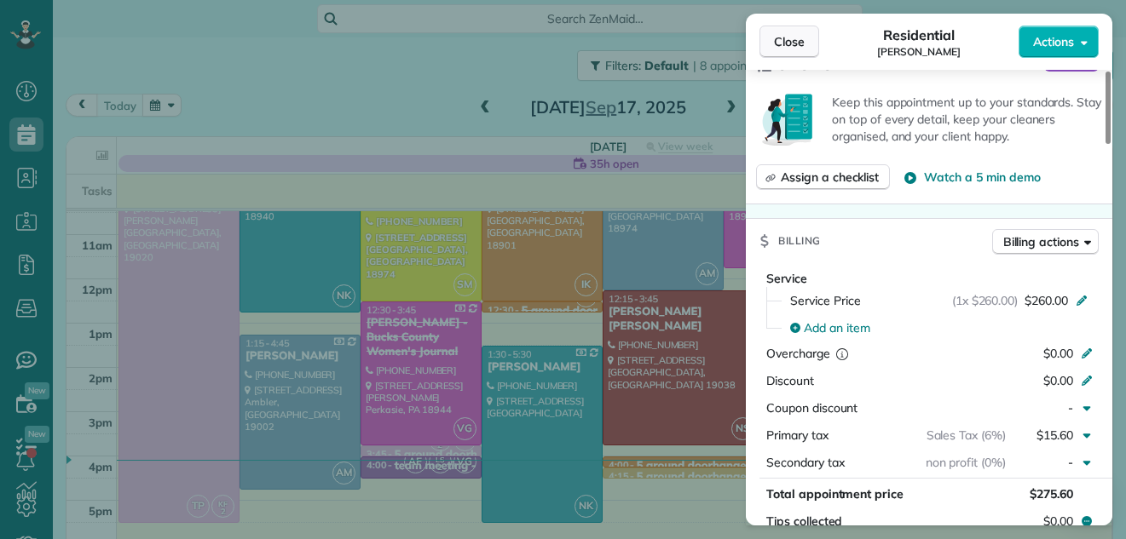
click at [801, 33] on span "Close" at bounding box center [789, 41] width 31 height 17
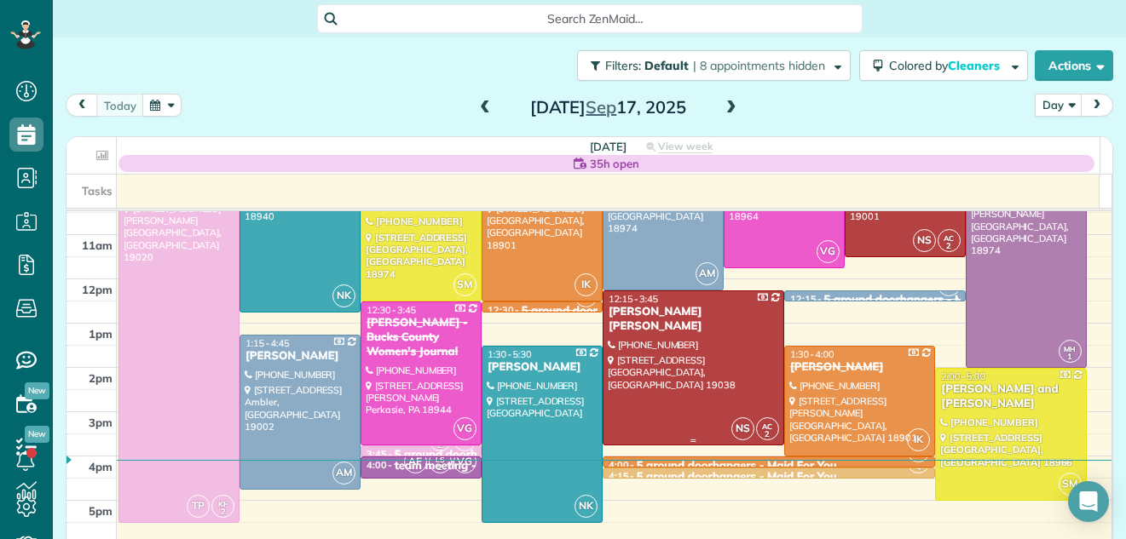
click at [647, 375] on div at bounding box center [693, 367] width 180 height 153
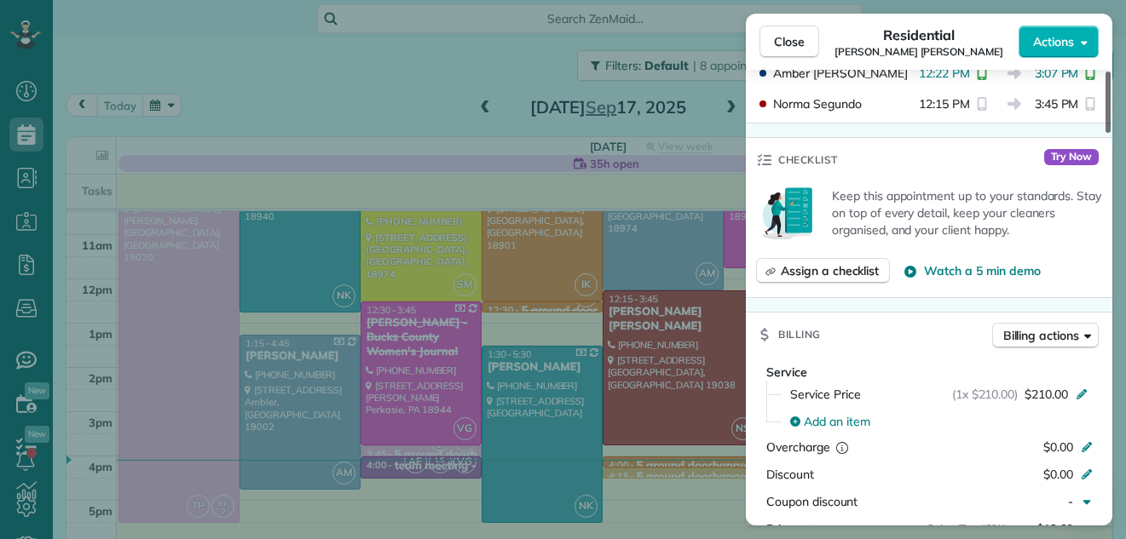
scroll to position [605, 0]
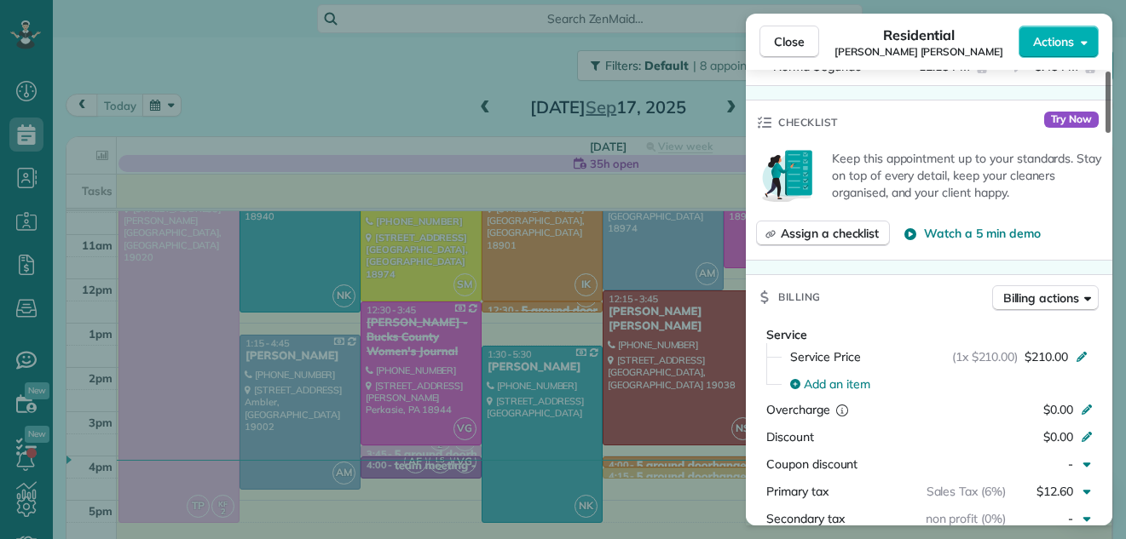
drag, startPoint x: 1107, startPoint y: 118, endPoint x: 1114, endPoint y: 199, distance: 82.1
click at [1111, 133] on div at bounding box center [1107, 102] width 5 height 61
click at [792, 38] on span "Close" at bounding box center [789, 41] width 31 height 17
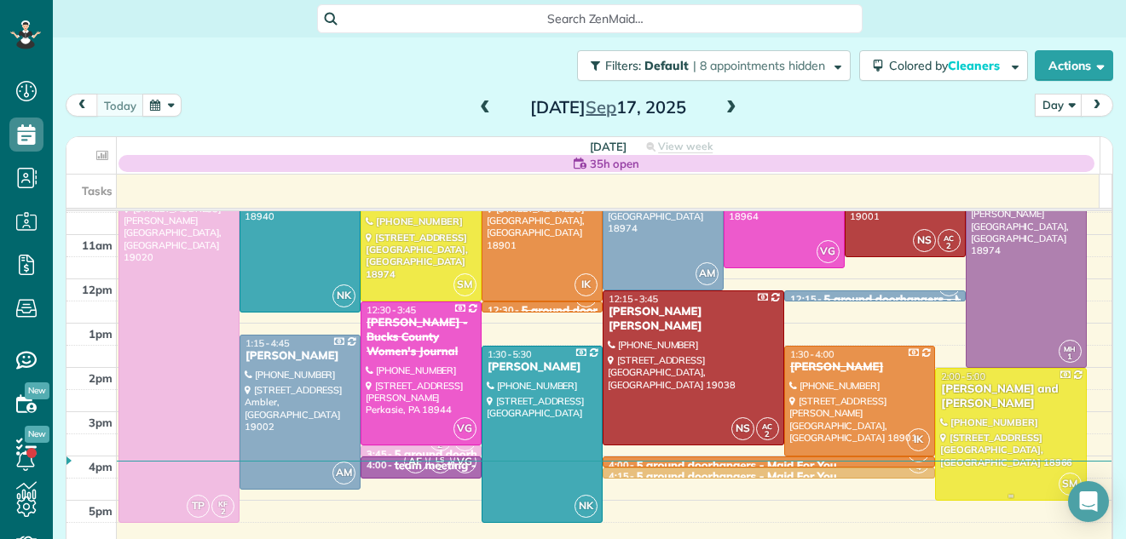
click at [962, 419] on div at bounding box center [1010, 434] width 149 height 131
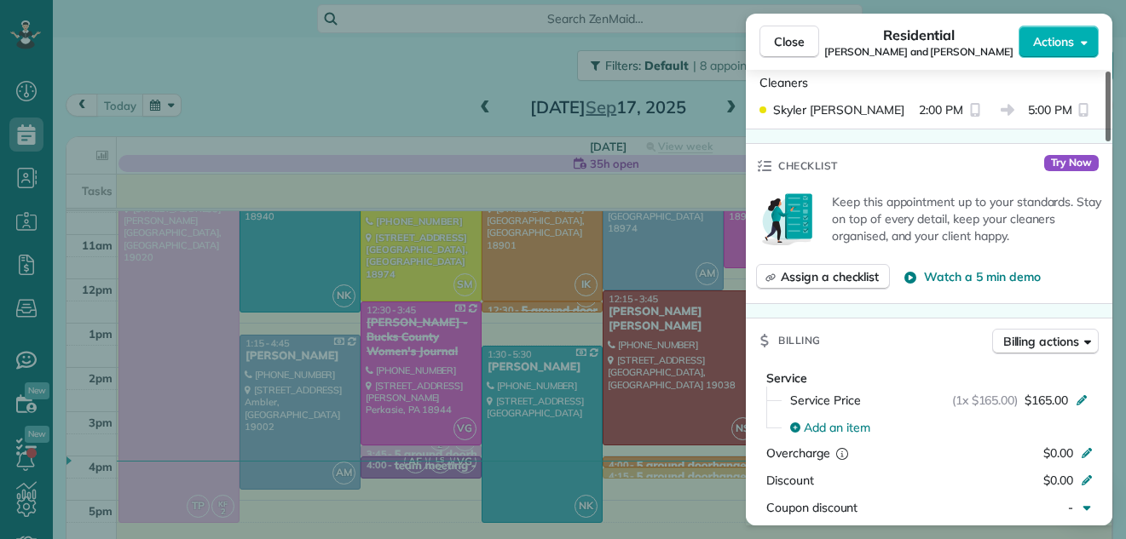
scroll to position [669, 0]
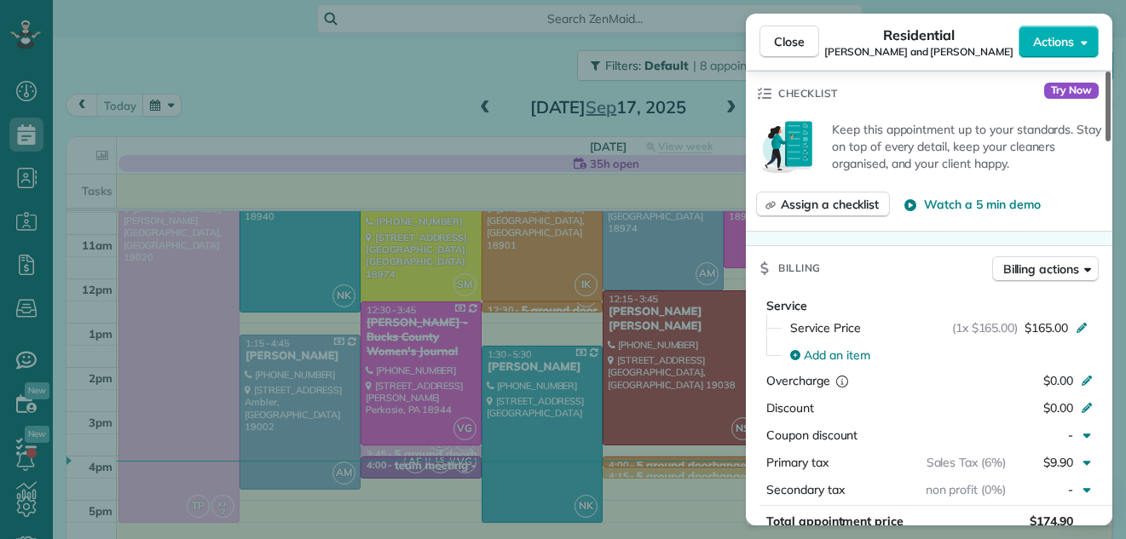
drag, startPoint x: 1108, startPoint y: 126, endPoint x: 1125, endPoint y: 228, distance: 103.7
click at [1111, 141] on div at bounding box center [1107, 107] width 5 height 70
click at [788, 38] on span "Close" at bounding box center [789, 41] width 31 height 17
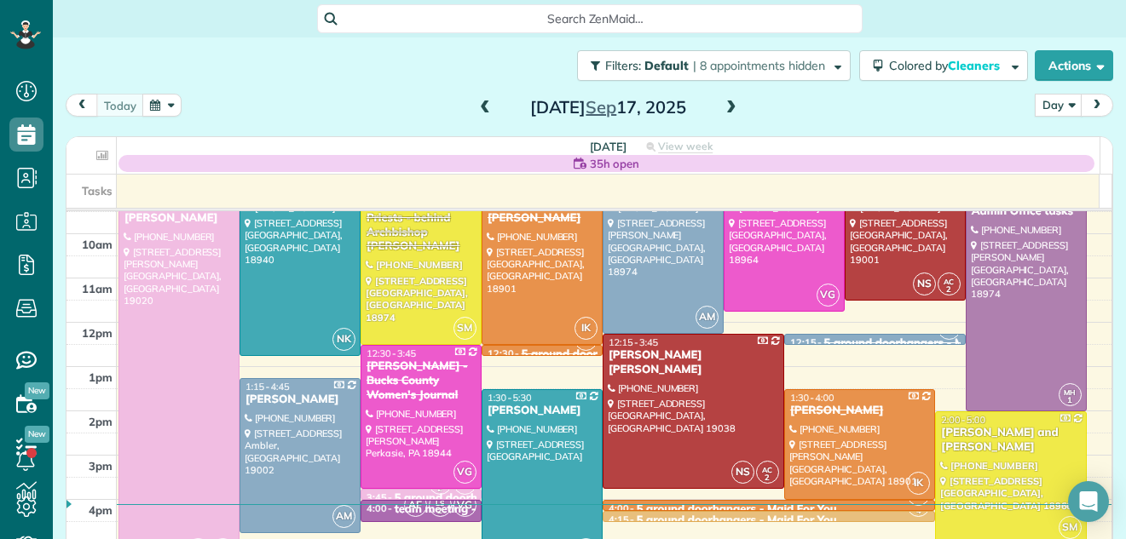
scroll to position [85, 0]
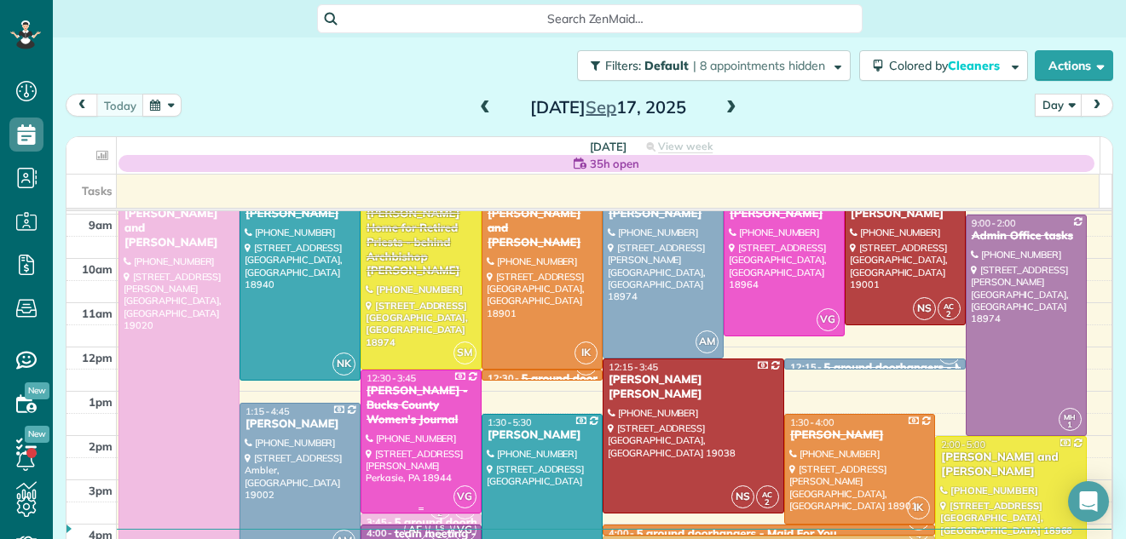
click at [410, 466] on div at bounding box center [420, 442] width 119 height 142
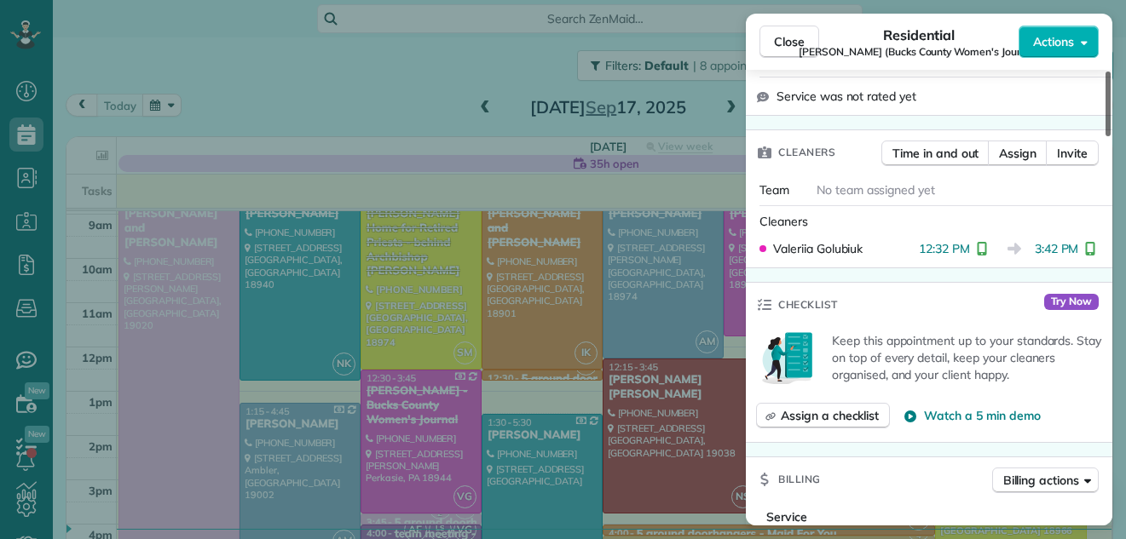
scroll to position [656, 0]
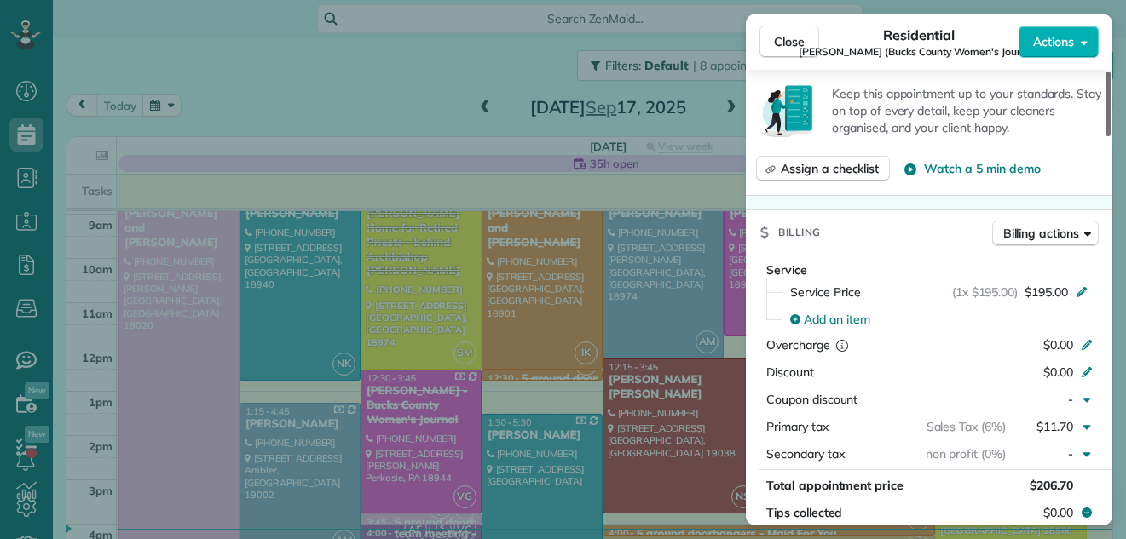
drag, startPoint x: 1105, startPoint y: 107, endPoint x: 1116, endPoint y: 199, distance: 93.7
click at [1111, 136] on div at bounding box center [1107, 104] width 5 height 65
click at [790, 47] on span "Close" at bounding box center [789, 41] width 31 height 17
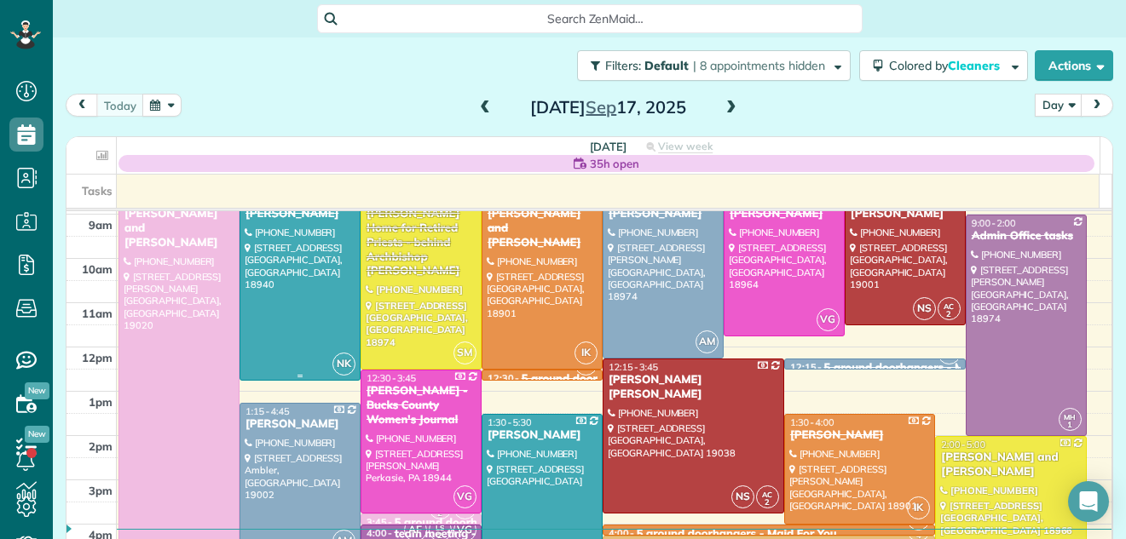
click at [291, 295] on div at bounding box center [299, 286] width 119 height 187
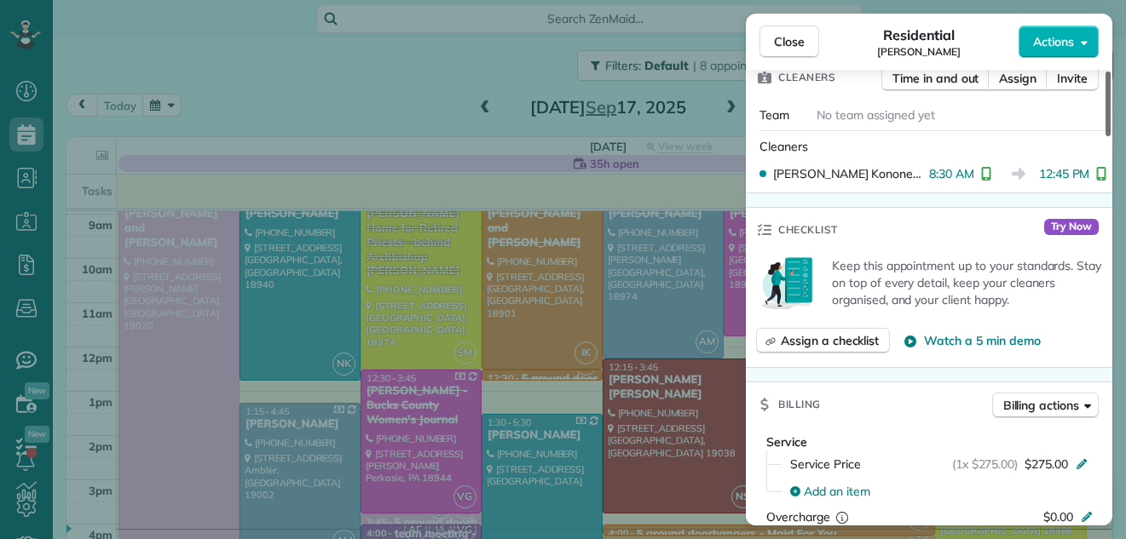
scroll to position [538, 0]
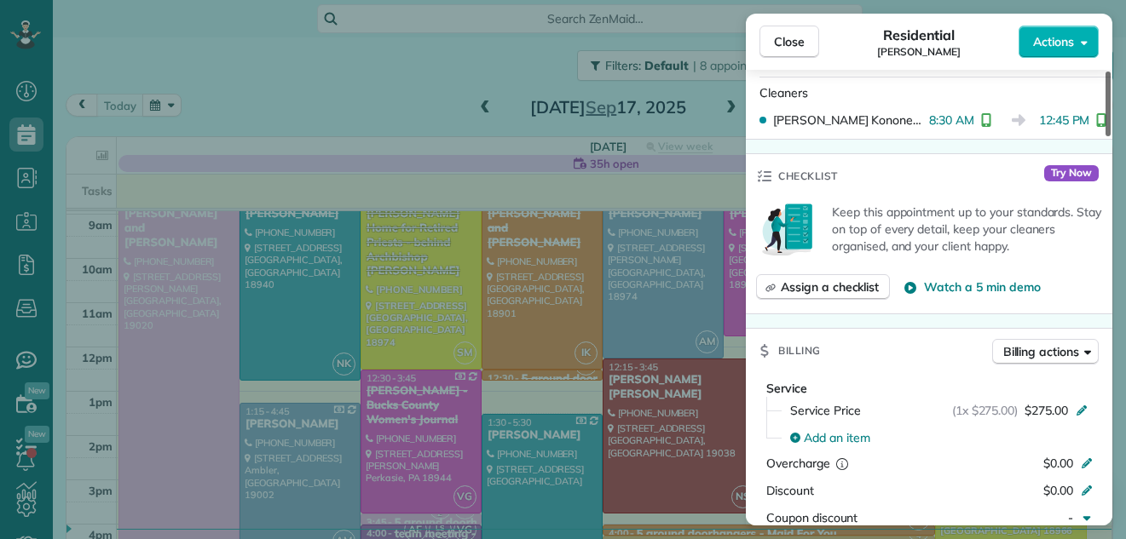
drag, startPoint x: 1105, startPoint y: 116, endPoint x: 1116, endPoint y: 193, distance: 77.5
click at [1111, 136] on div at bounding box center [1107, 104] width 5 height 65
click at [798, 44] on span "Close" at bounding box center [789, 41] width 31 height 17
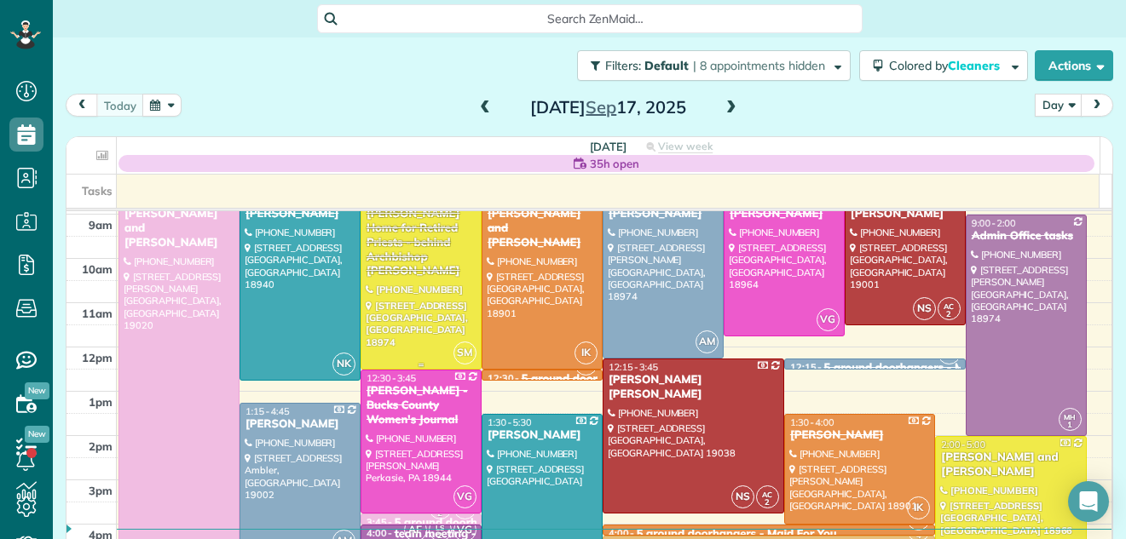
click at [434, 320] on div at bounding box center [420, 281] width 119 height 176
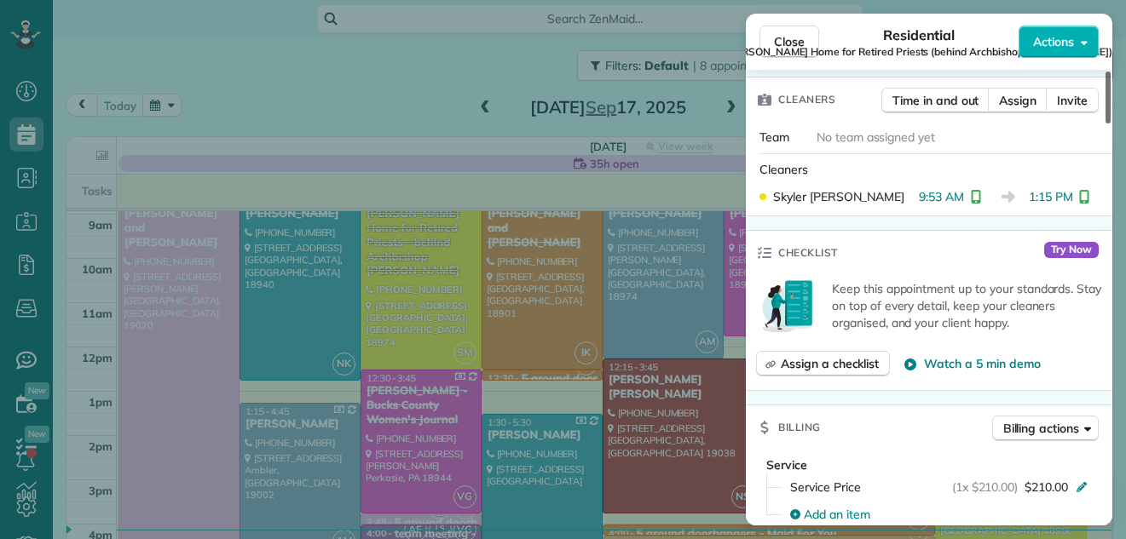
scroll to position [949, 0]
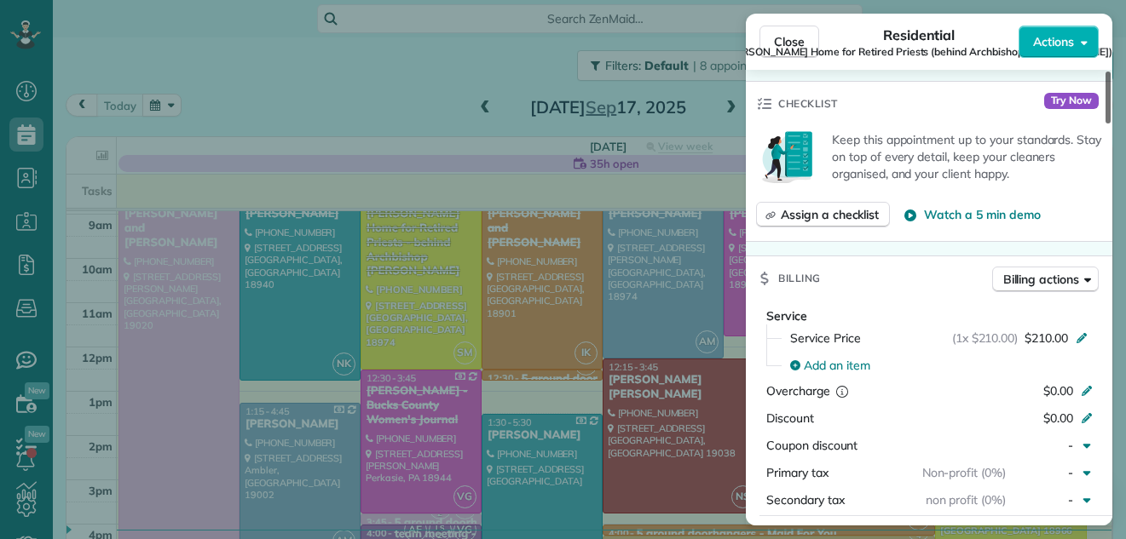
drag, startPoint x: 1108, startPoint y: 107, endPoint x: 1134, endPoint y: 216, distance: 111.2
click at [1111, 124] on div at bounding box center [1107, 98] width 5 height 52
click at [795, 39] on span "Close" at bounding box center [789, 41] width 31 height 17
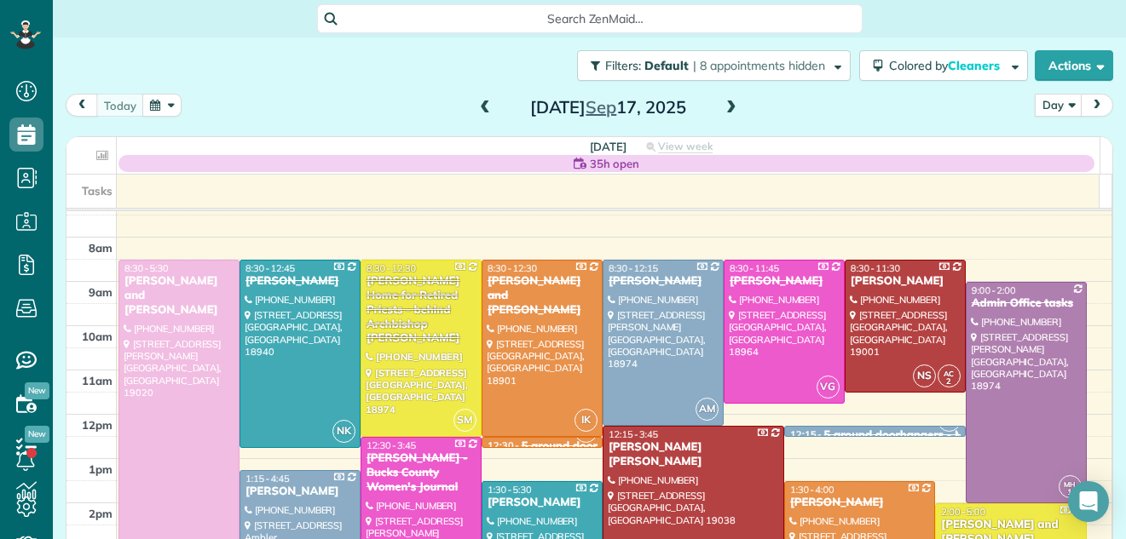
scroll to position [49, 0]
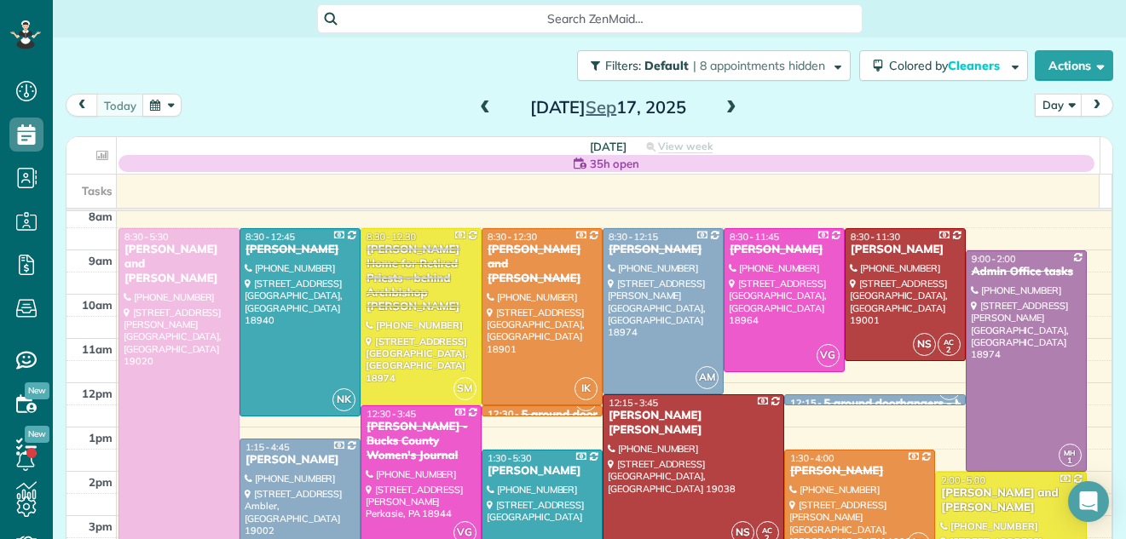
click at [725, 103] on span at bounding box center [731, 108] width 19 height 15
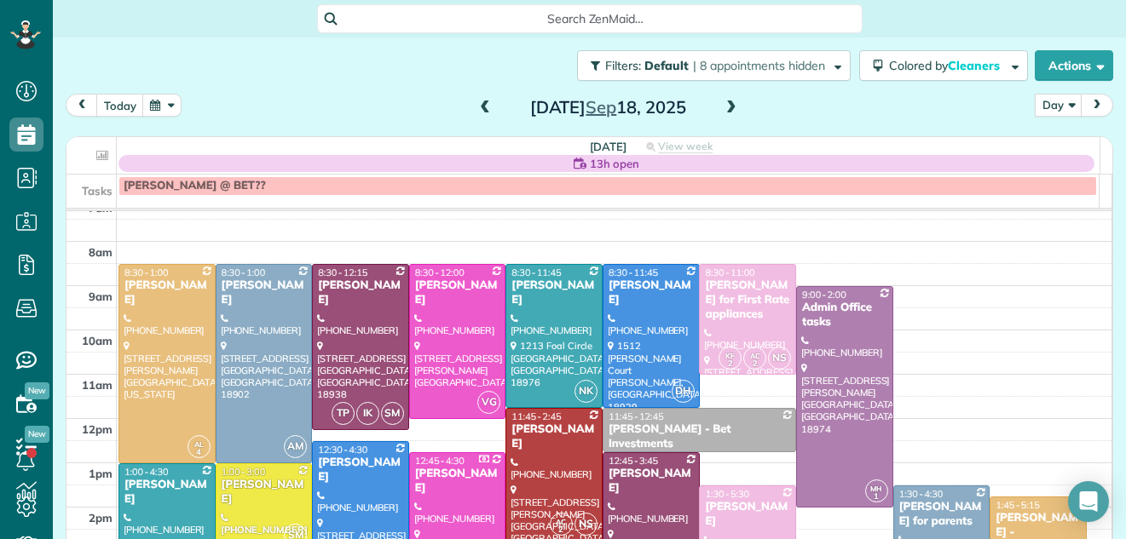
scroll to position [56, 0]
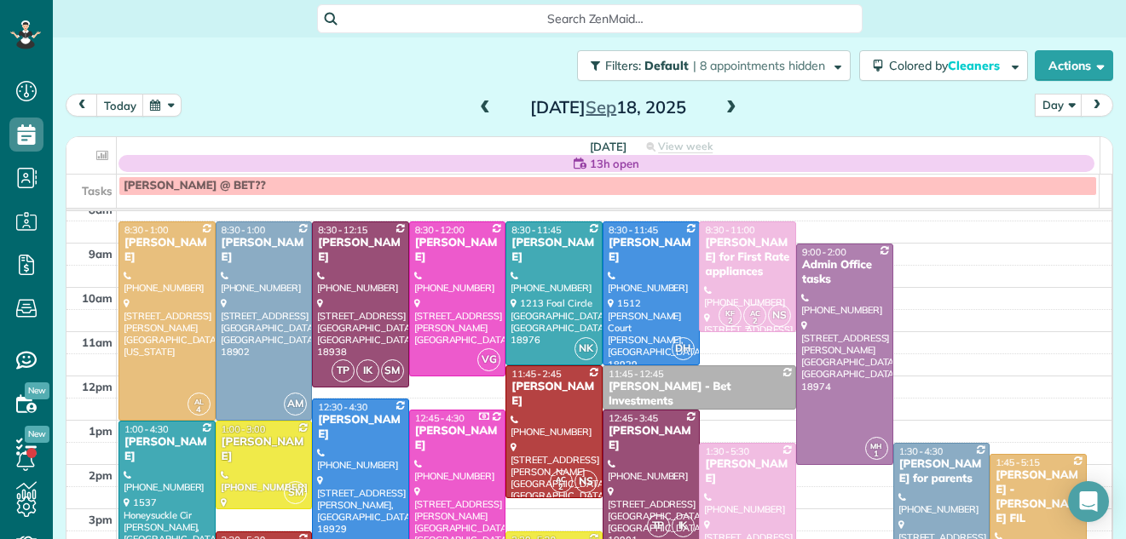
click at [735, 284] on div at bounding box center [747, 276] width 95 height 109
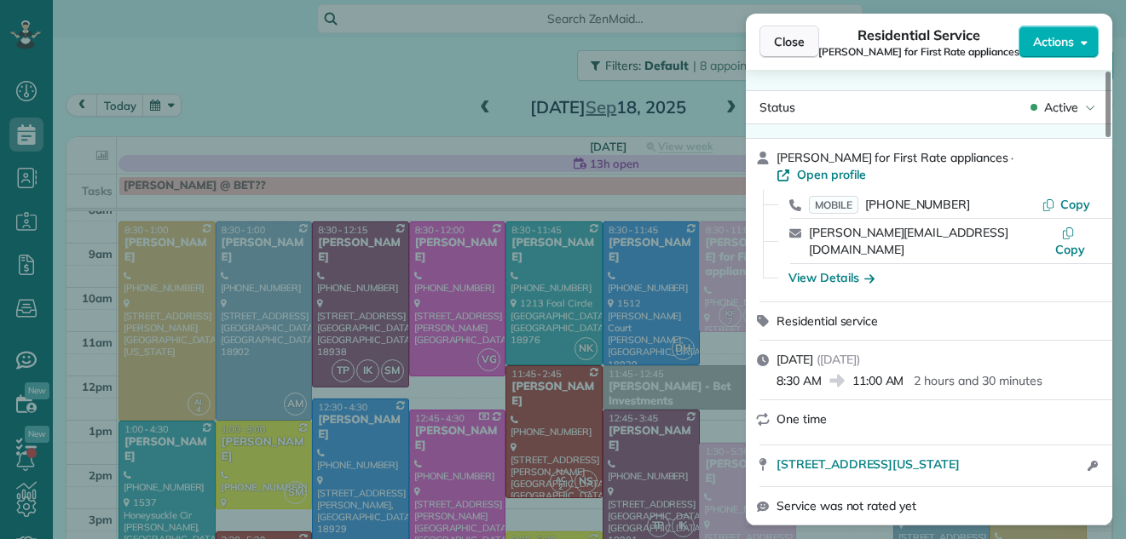
click at [791, 39] on span "Close" at bounding box center [789, 41] width 31 height 17
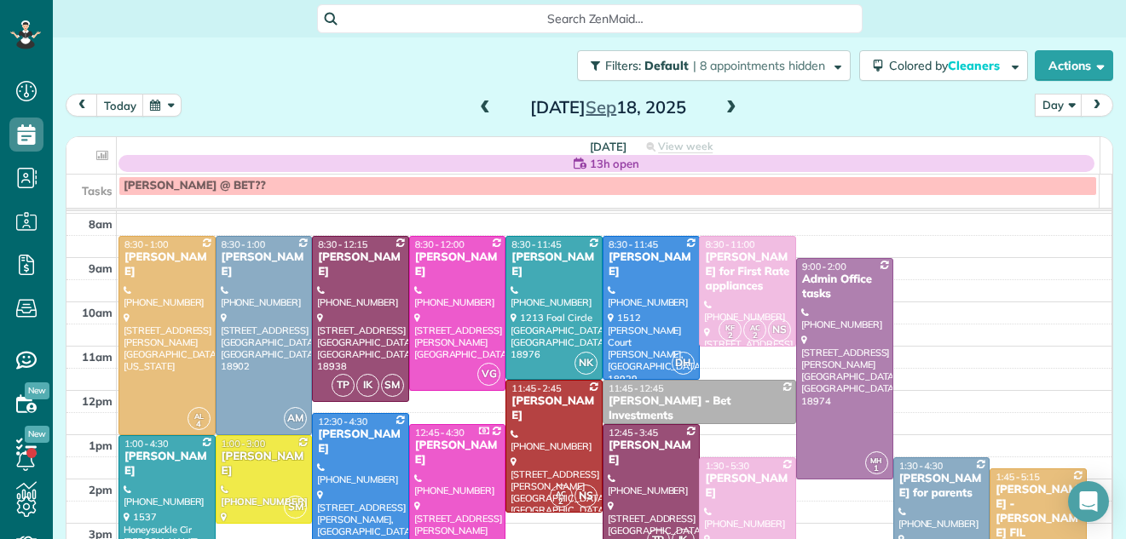
scroll to position [15, 0]
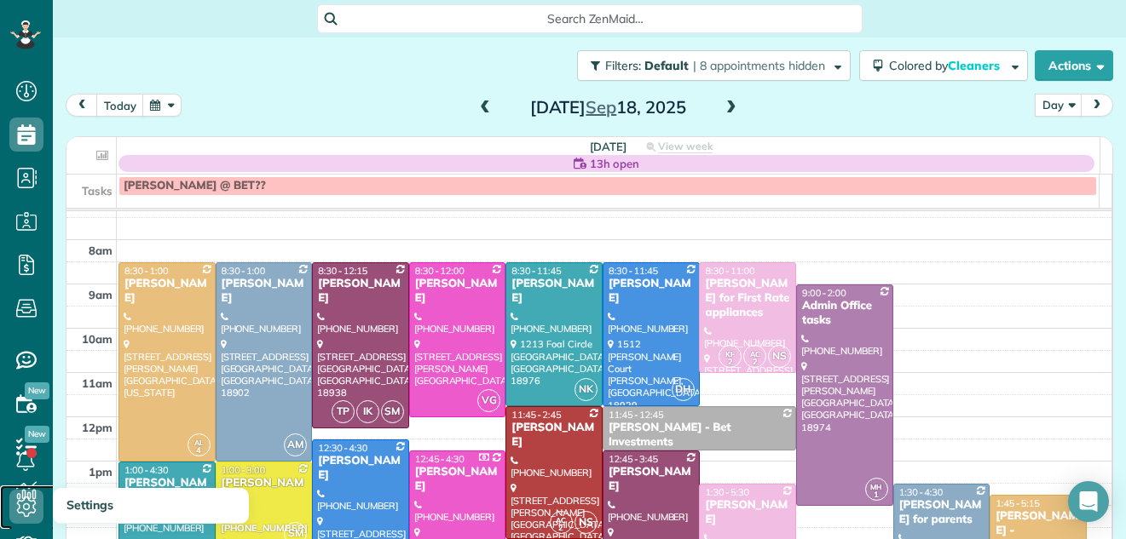
click at [28, 505] on use at bounding box center [27, 507] width 20 height 20
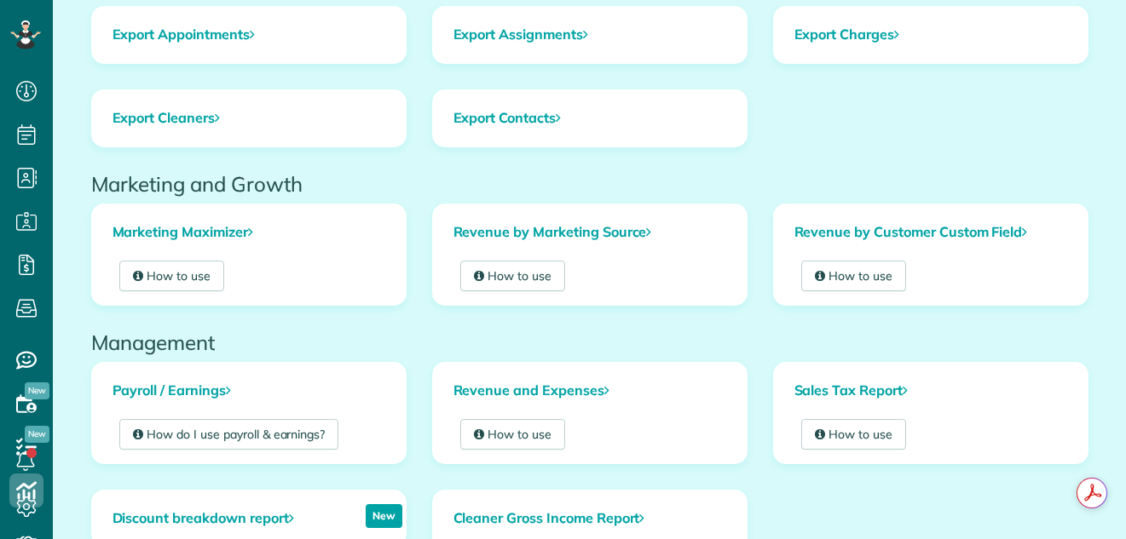
scroll to position [183, 0]
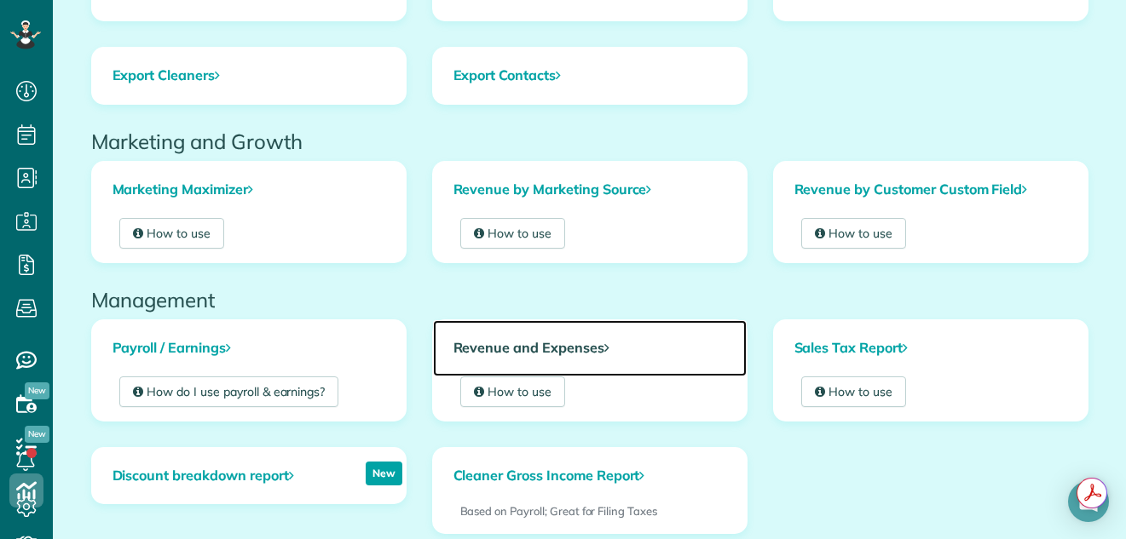
click at [516, 346] on link "Revenue and Expenses" at bounding box center [590, 348] width 314 height 56
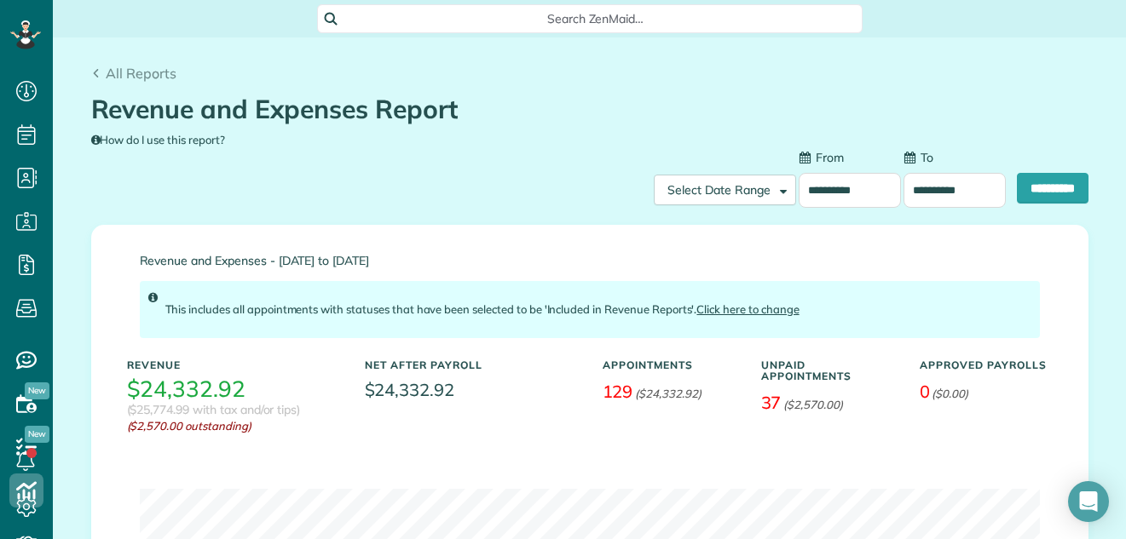
scroll to position [8, 8]
click at [824, 188] on input "**********" at bounding box center [850, 190] width 102 height 35
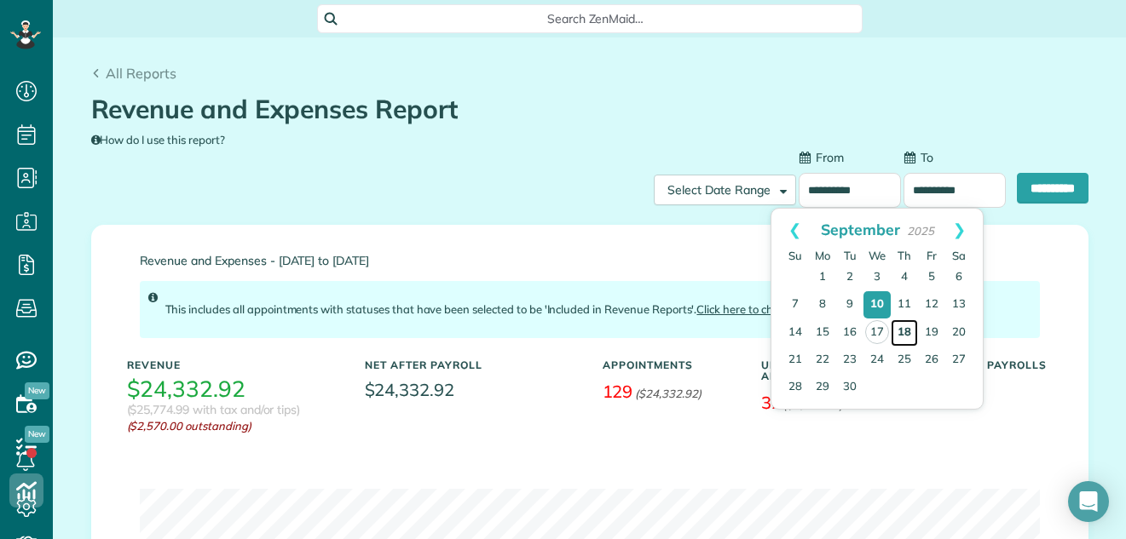
click at [903, 330] on link "18" at bounding box center [904, 333] width 27 height 27
type input "**********"
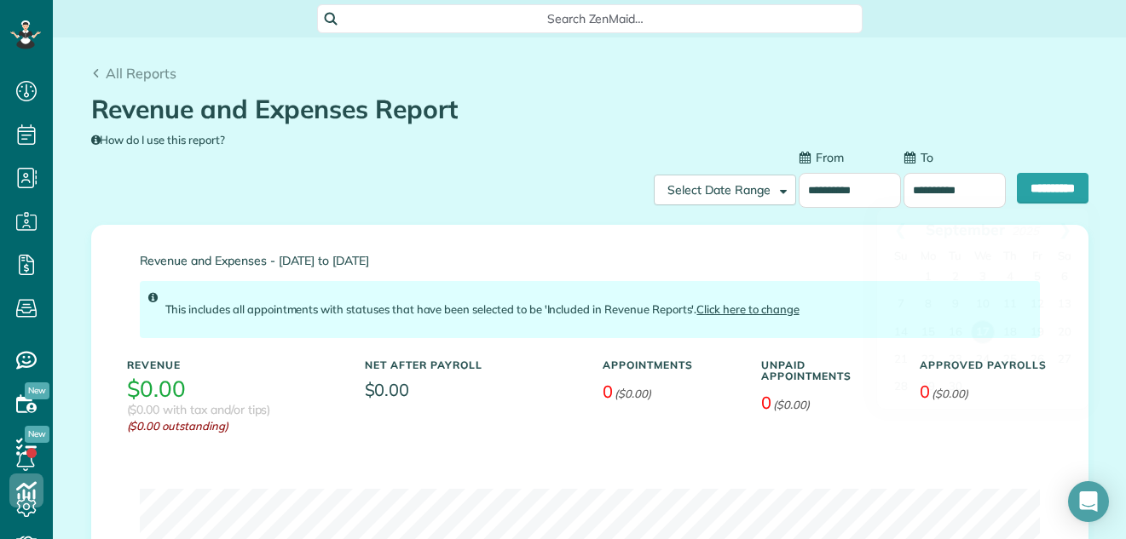
click at [919, 193] on input "**********" at bounding box center [954, 190] width 102 height 35
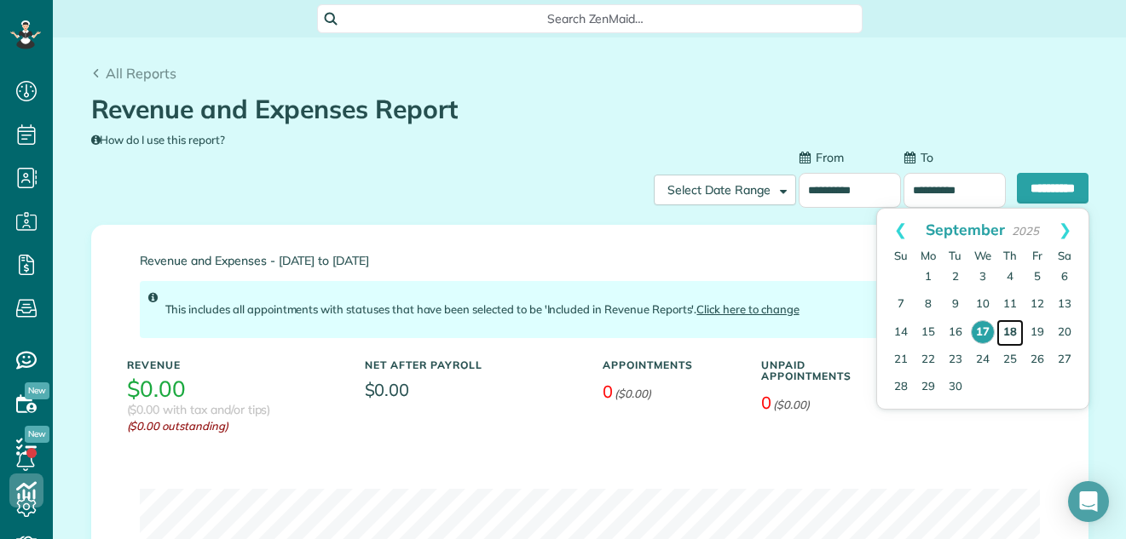
click at [1009, 334] on link "18" at bounding box center [1009, 333] width 27 height 27
type input "**********"
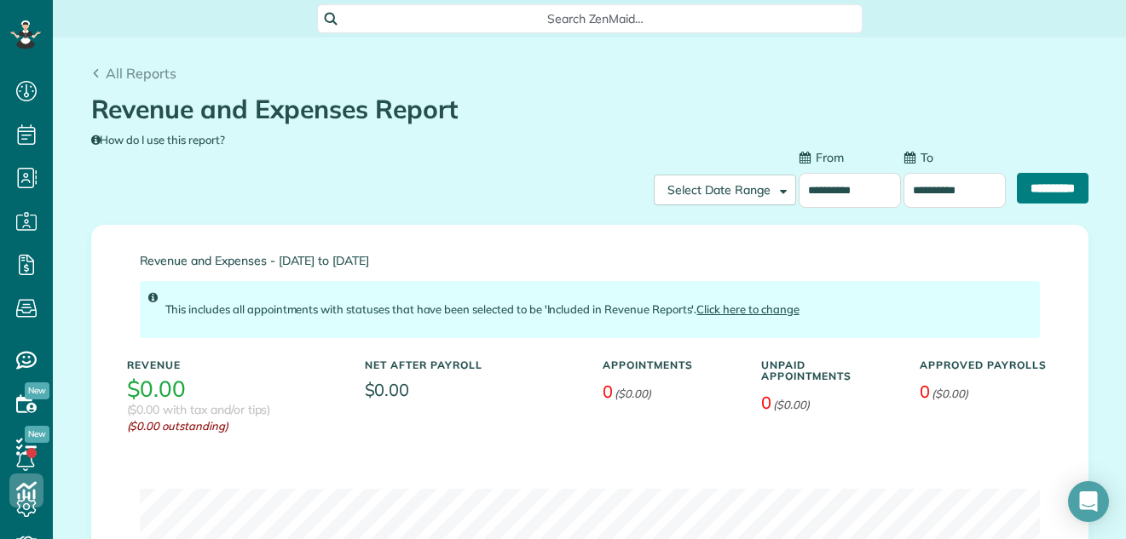
click at [1017, 186] on input "**********" at bounding box center [1053, 188] width 72 height 31
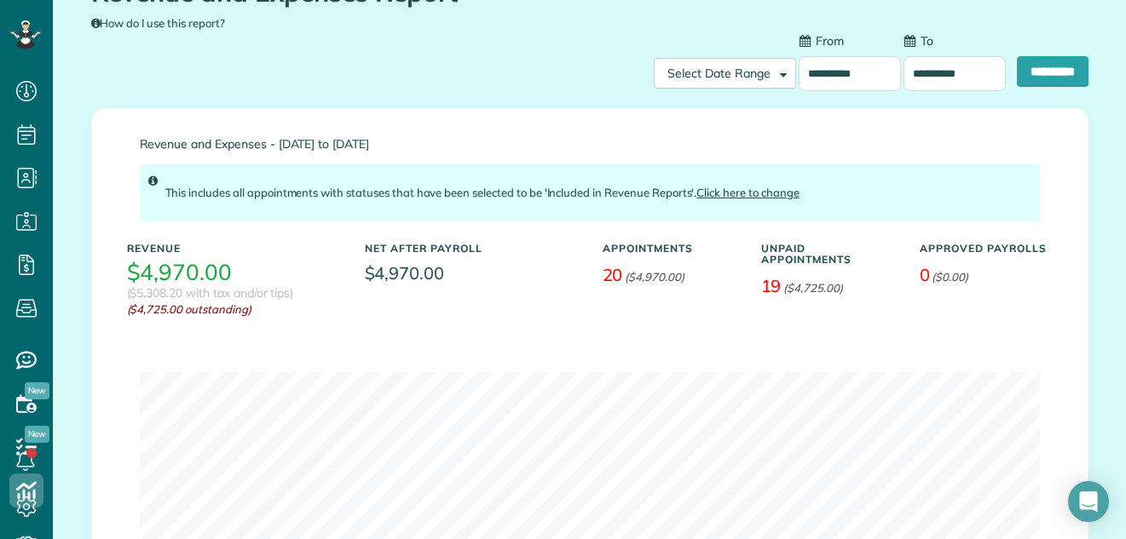
scroll to position [101, 0]
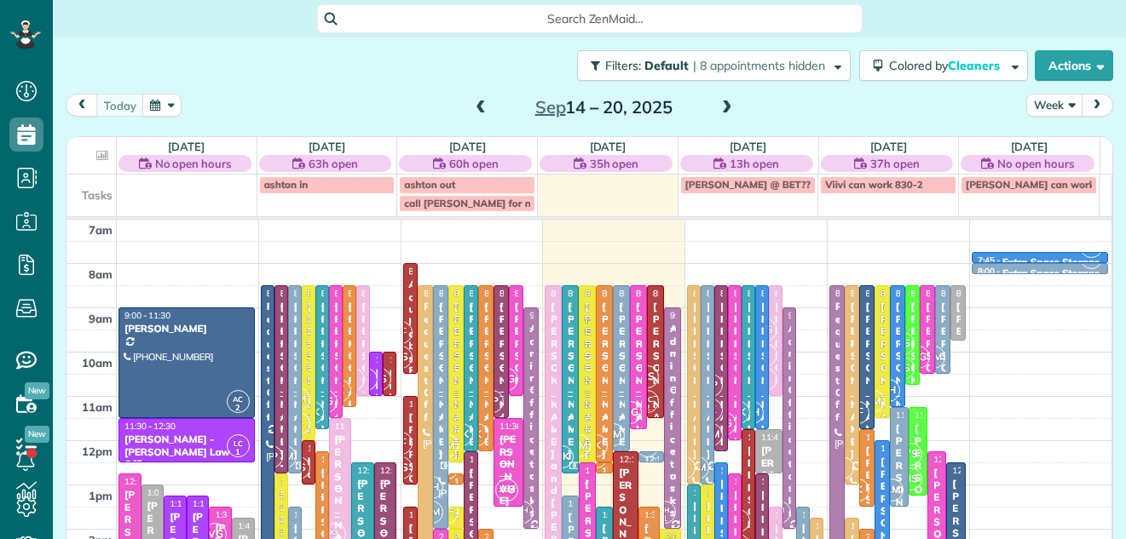
scroll to position [8, 8]
click at [1035, 106] on button "Week" at bounding box center [1054, 105] width 56 height 23
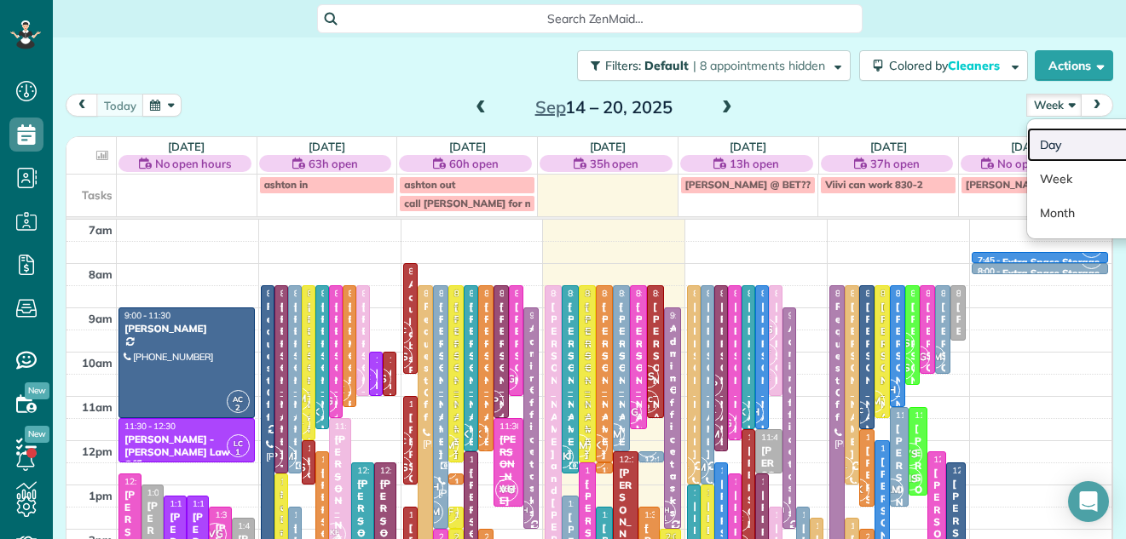
click at [1036, 142] on link "Day" at bounding box center [1094, 145] width 135 height 34
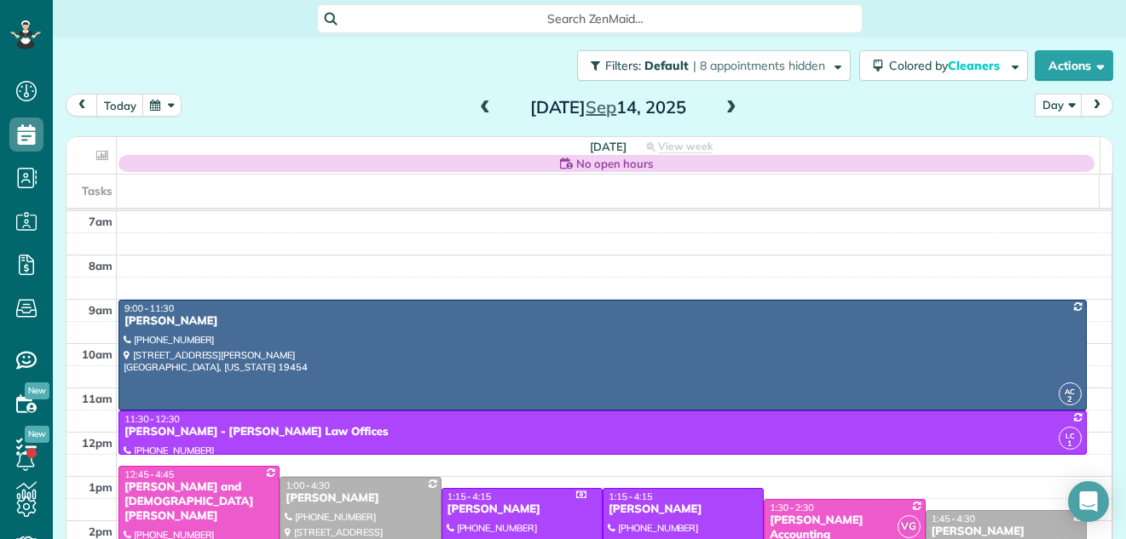
click at [724, 103] on span at bounding box center [731, 108] width 19 height 15
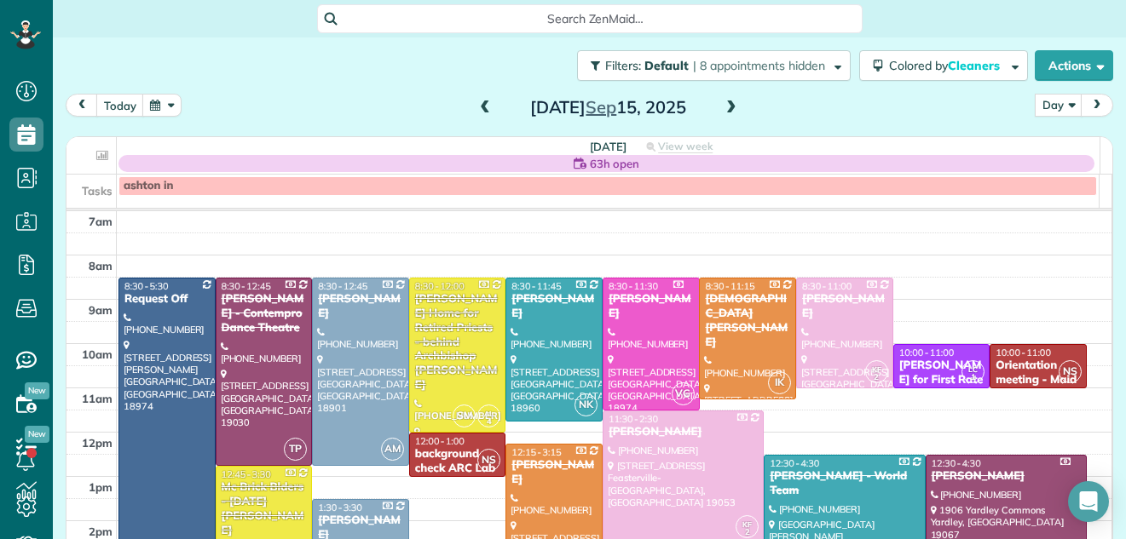
click at [724, 103] on span at bounding box center [731, 108] width 19 height 15
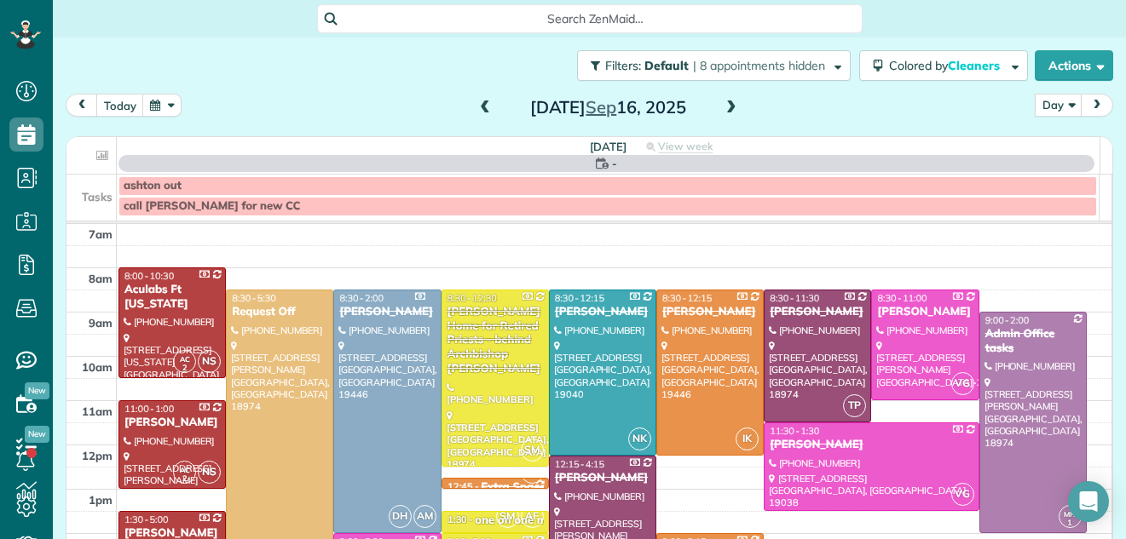
click at [724, 103] on span at bounding box center [731, 108] width 19 height 15
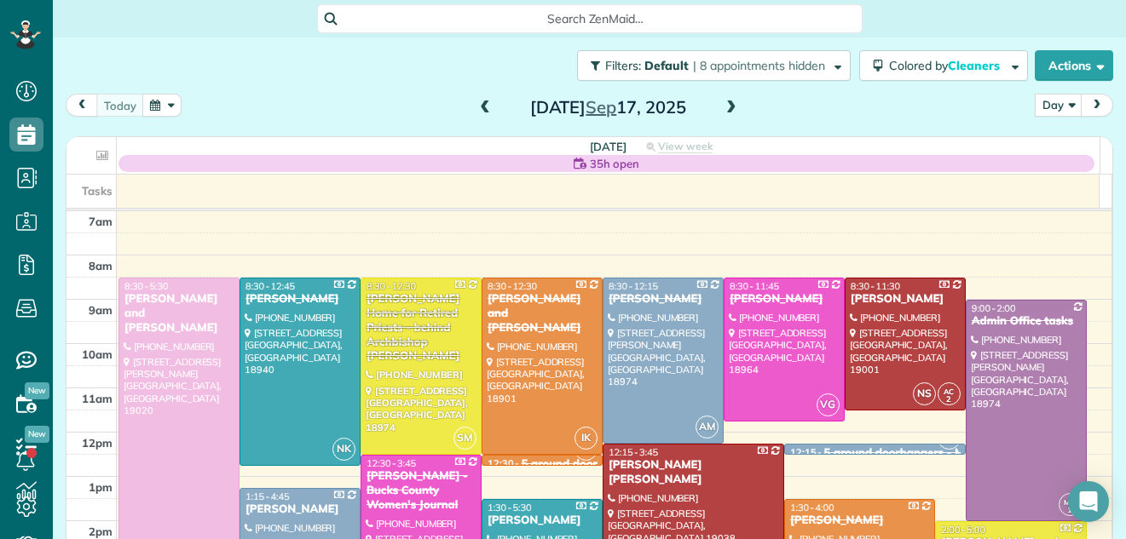
click at [724, 103] on span at bounding box center [731, 108] width 19 height 15
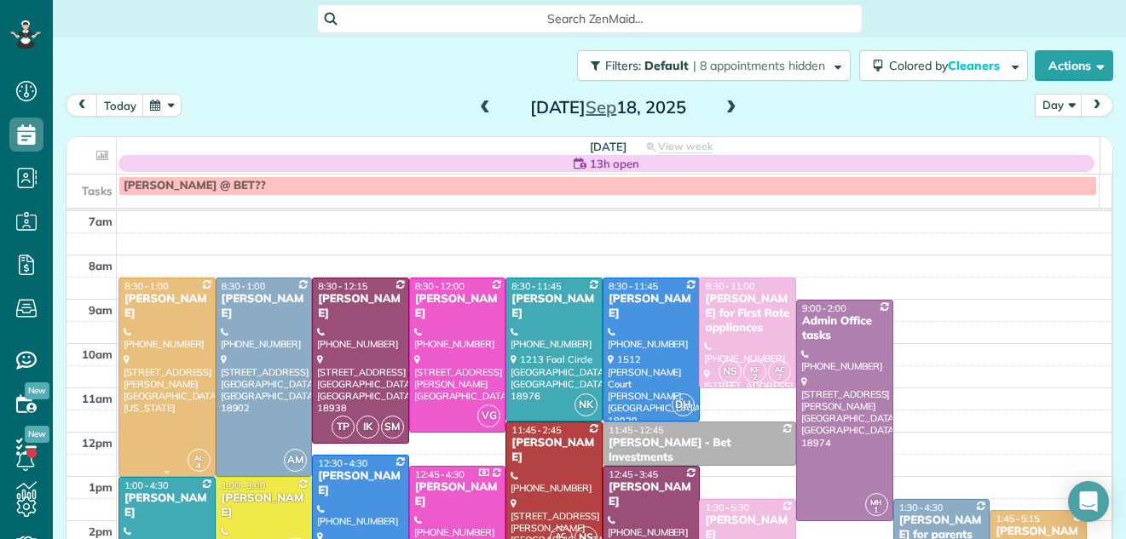
click at [161, 349] on div at bounding box center [166, 378] width 95 height 198
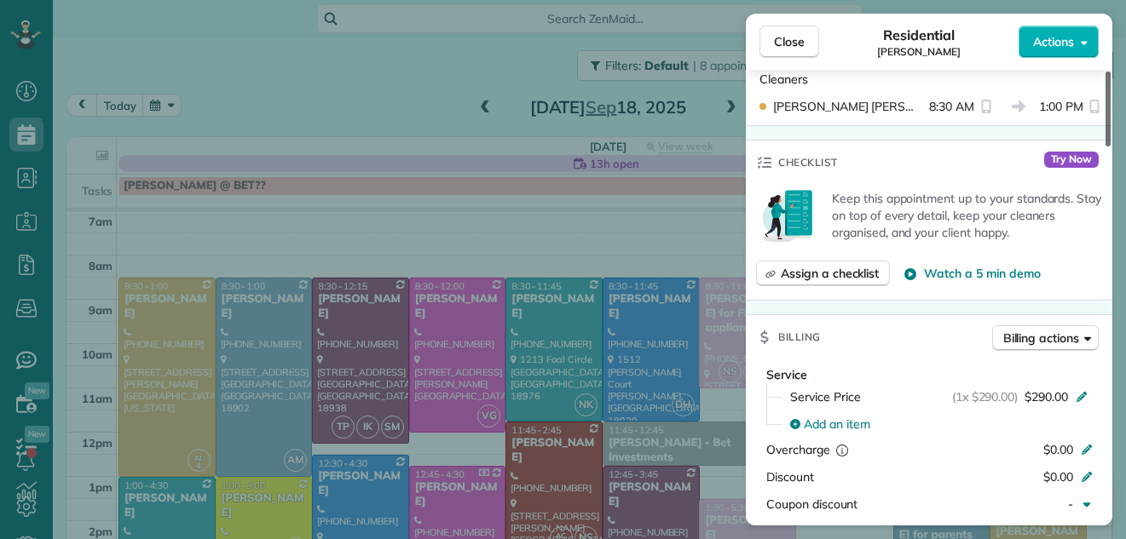
scroll to position [584, 0]
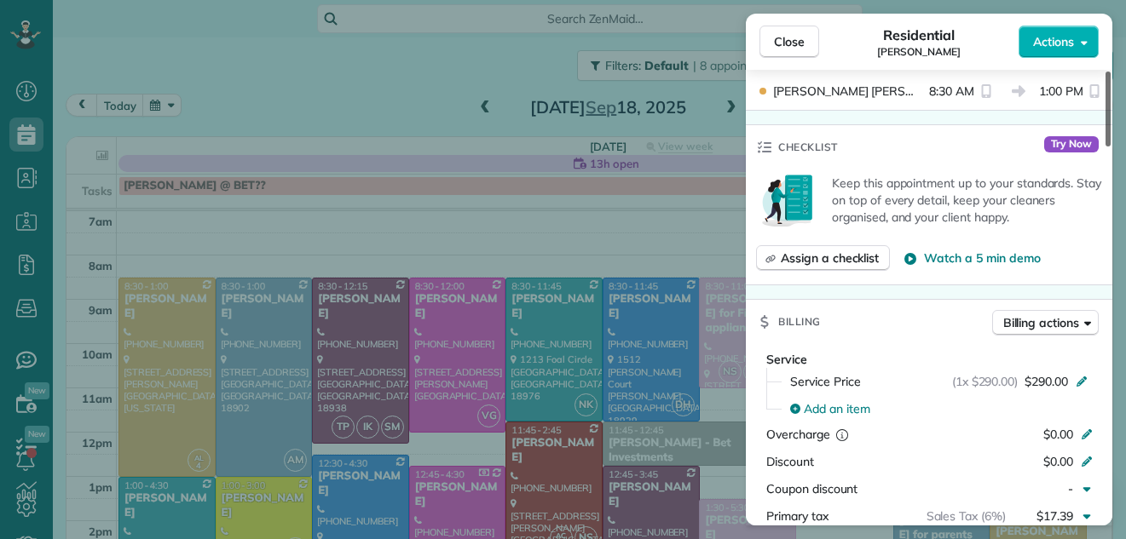
drag, startPoint x: 1108, startPoint y: 95, endPoint x: 1086, endPoint y: 191, distance: 98.0
click at [1105, 147] on div at bounding box center [1107, 109] width 5 height 75
click at [789, 43] on span "Close" at bounding box center [789, 41] width 31 height 17
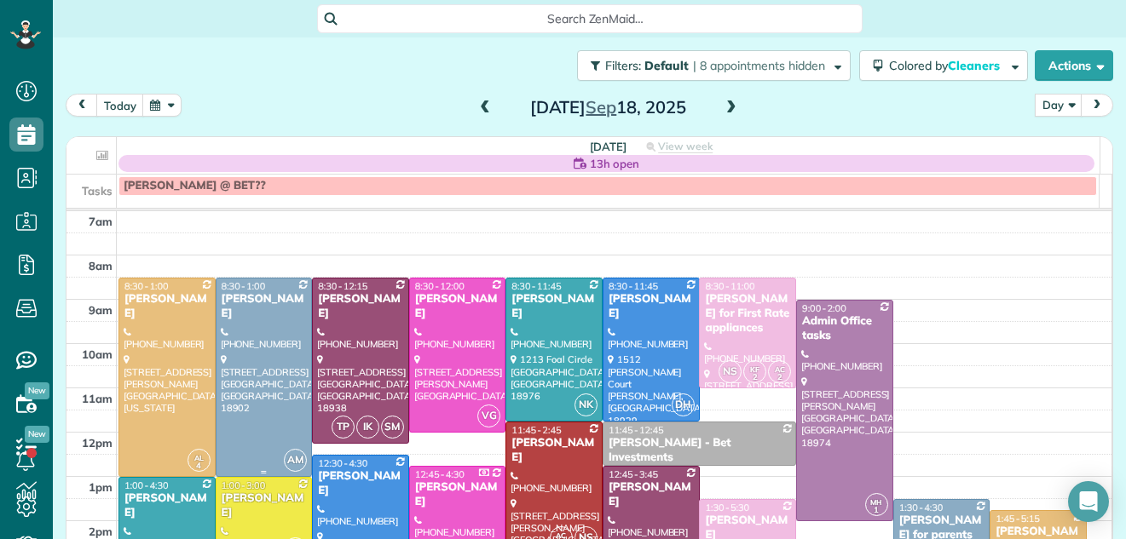
click at [258, 350] on div at bounding box center [263, 378] width 95 height 198
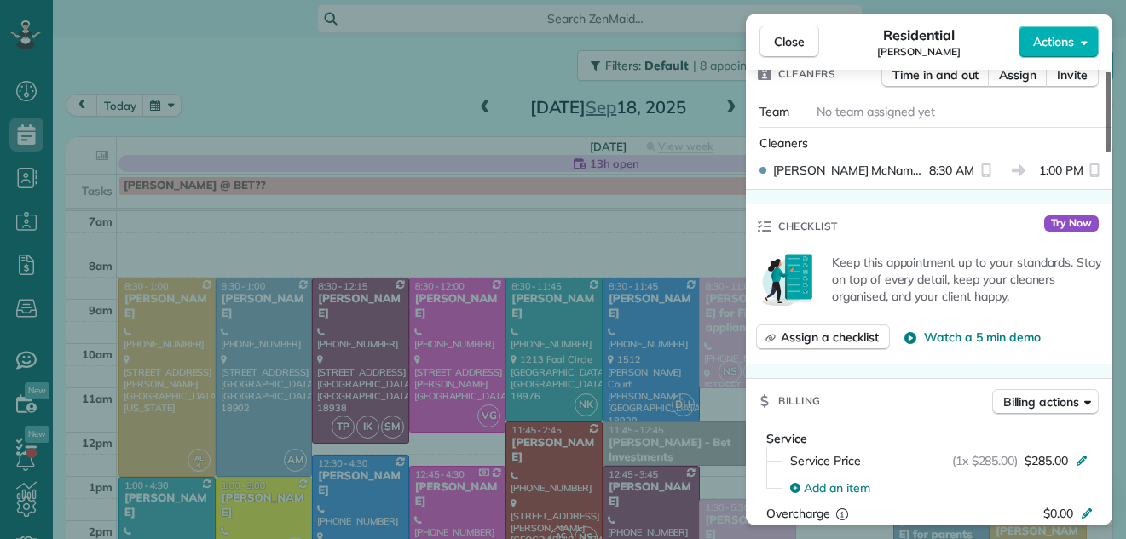
scroll to position [576, 0]
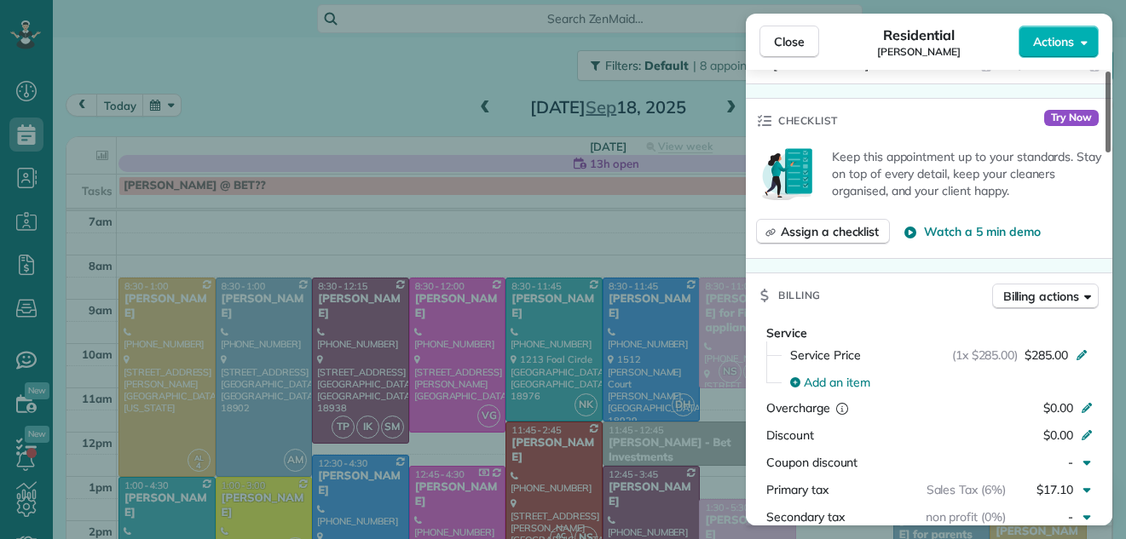
drag, startPoint x: 1108, startPoint y: 118, endPoint x: 1084, endPoint y: 220, distance: 105.0
click at [1105, 153] on div at bounding box center [1107, 112] width 5 height 81
click at [795, 38] on span "Close" at bounding box center [789, 41] width 31 height 17
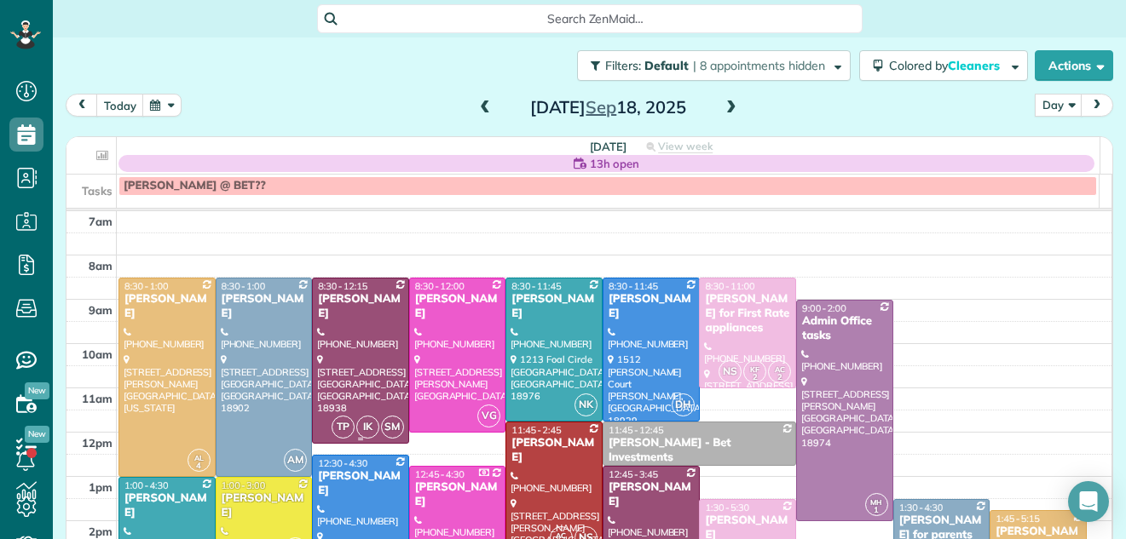
click at [372, 323] on div at bounding box center [360, 361] width 95 height 164
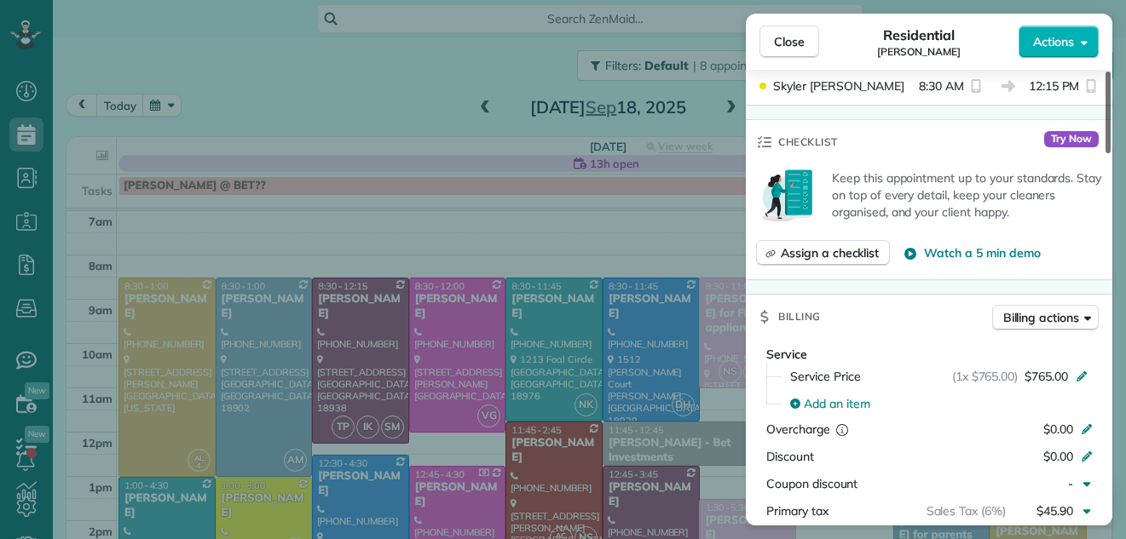
scroll to position [668, 0]
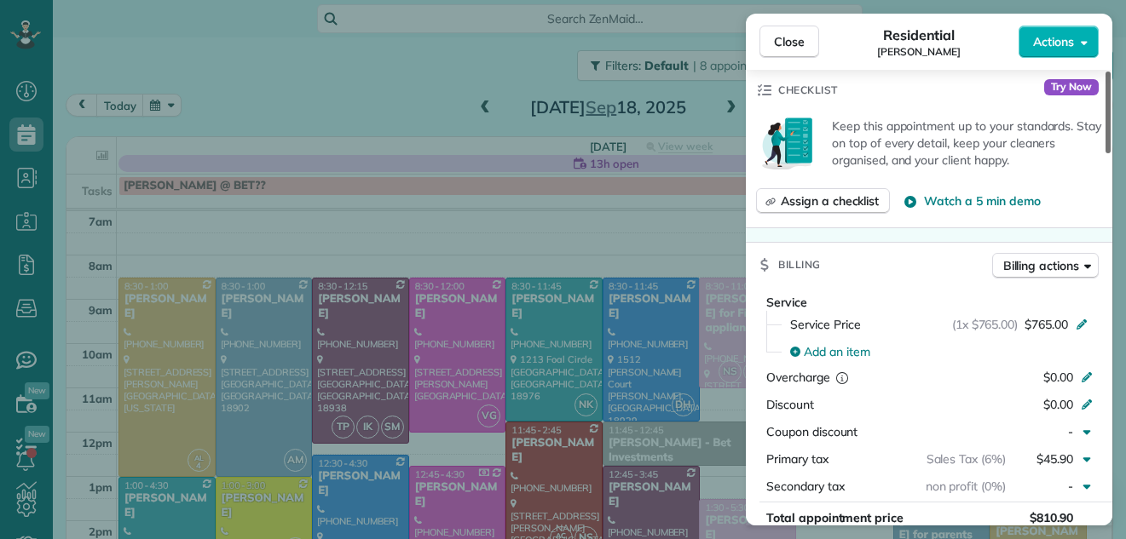
drag, startPoint x: 1107, startPoint y: 116, endPoint x: 1093, endPoint y: 236, distance: 121.0
click at [1105, 153] on div at bounding box center [1107, 113] width 5 height 82
click at [792, 38] on span "Close" at bounding box center [789, 41] width 31 height 17
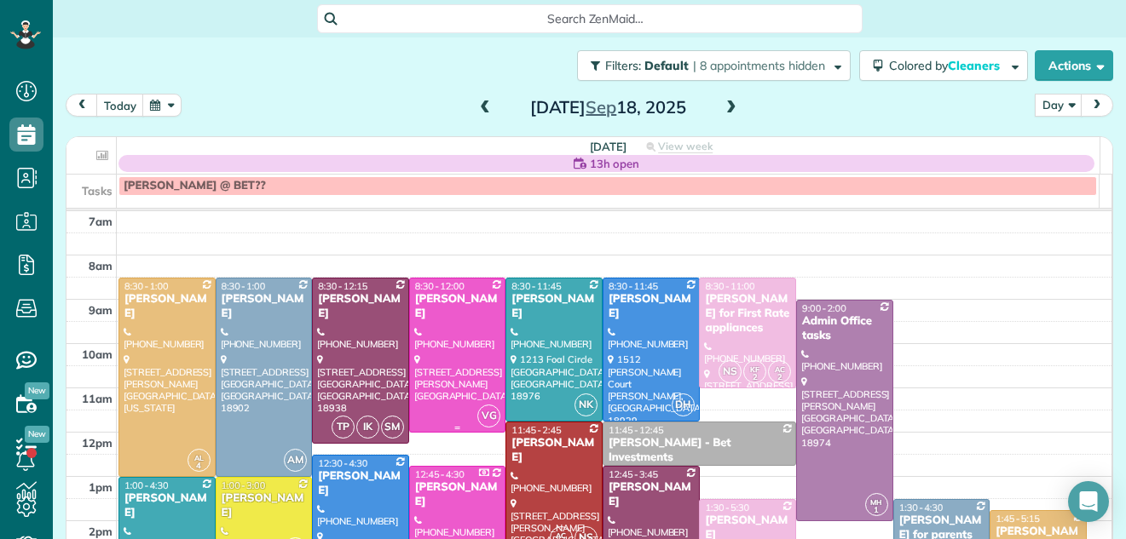
click at [464, 353] on div at bounding box center [457, 355] width 95 height 153
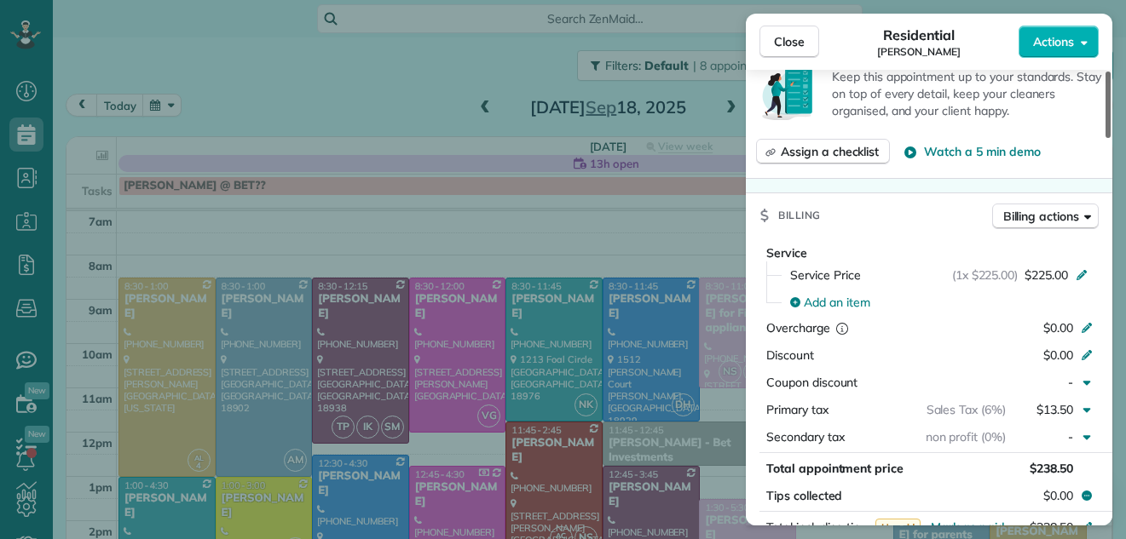
scroll to position [662, 0]
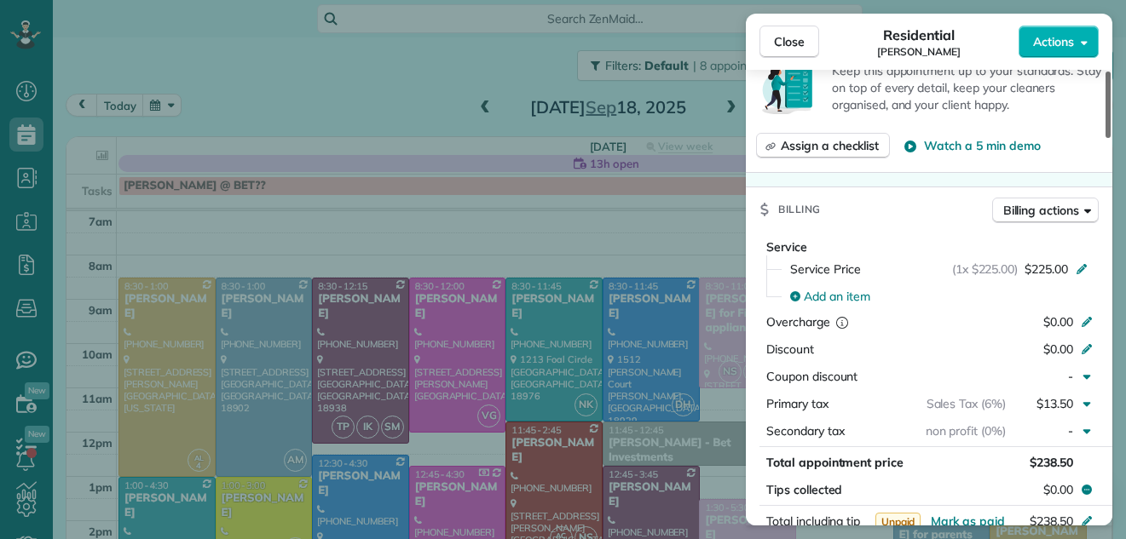
drag, startPoint x: 1105, startPoint y: 114, endPoint x: 1083, endPoint y: 211, distance: 98.8
click at [1105, 138] on div at bounding box center [1107, 105] width 5 height 66
click at [787, 33] on span "Close" at bounding box center [789, 41] width 31 height 17
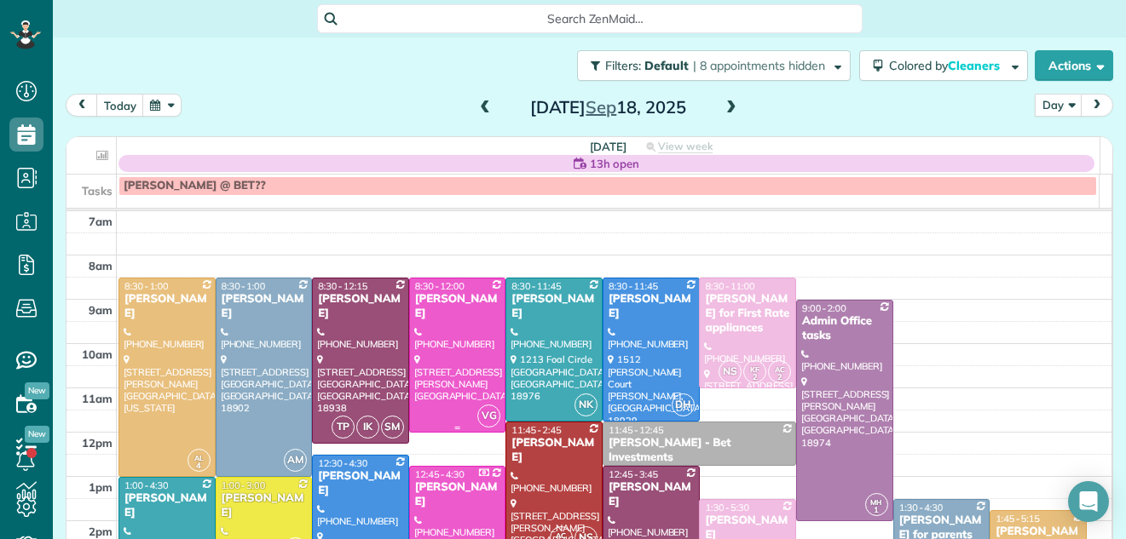
click at [450, 308] on div at bounding box center [457, 355] width 95 height 153
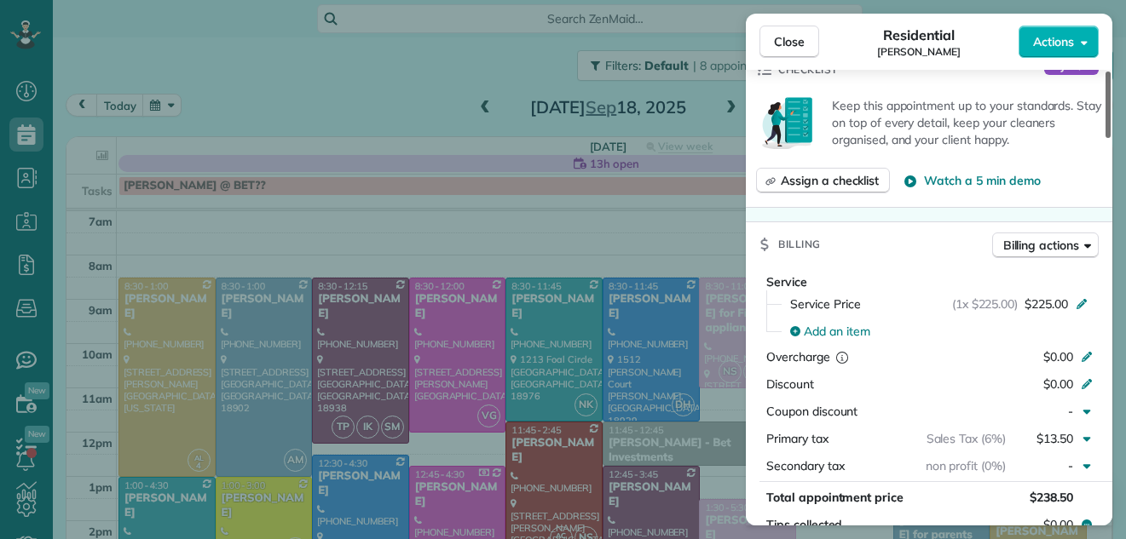
scroll to position [498, 0]
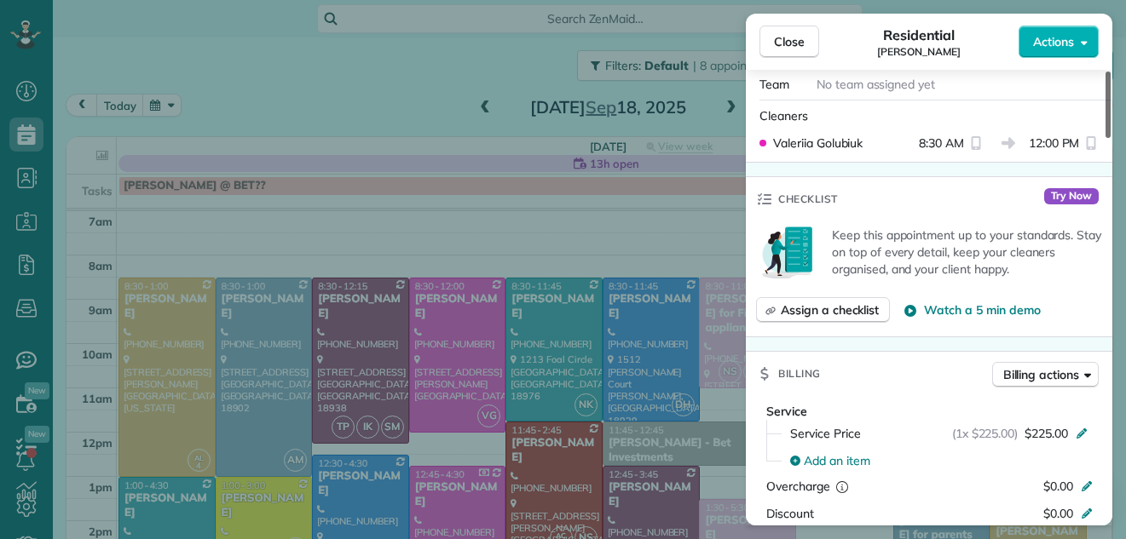
drag, startPoint x: 1108, startPoint y: 120, endPoint x: 1088, endPoint y: 193, distance: 75.3
click at [1105, 138] on div at bounding box center [1107, 105] width 5 height 66
click at [787, 35] on span "Close" at bounding box center [789, 41] width 31 height 17
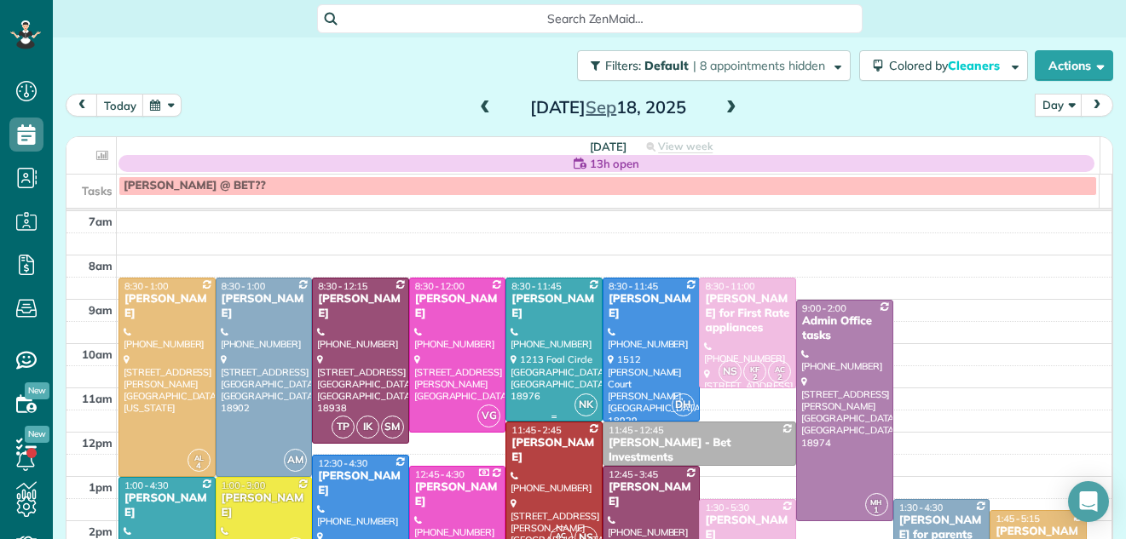
click at [522, 326] on div at bounding box center [553, 350] width 95 height 142
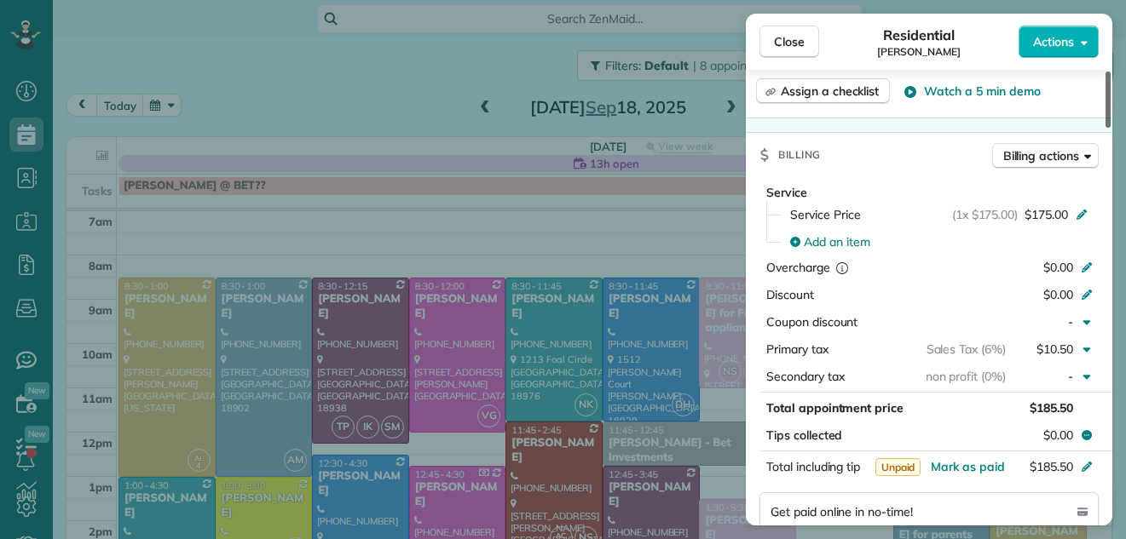
drag, startPoint x: 1110, startPoint y: 107, endPoint x: 1088, endPoint y: 199, distance: 93.8
click at [1105, 128] on div at bounding box center [1107, 100] width 5 height 56
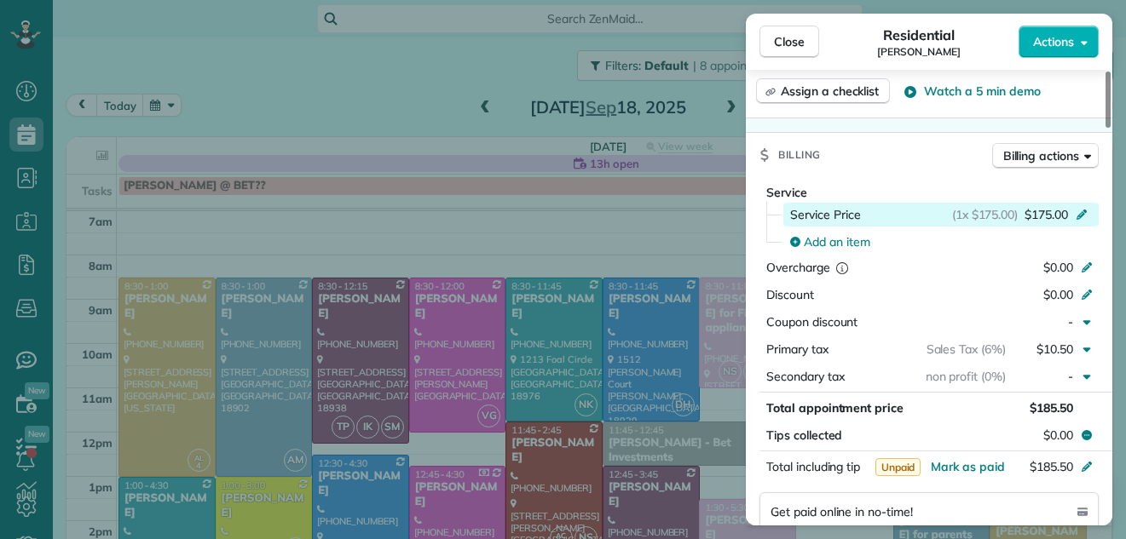
scroll to position [737, 0]
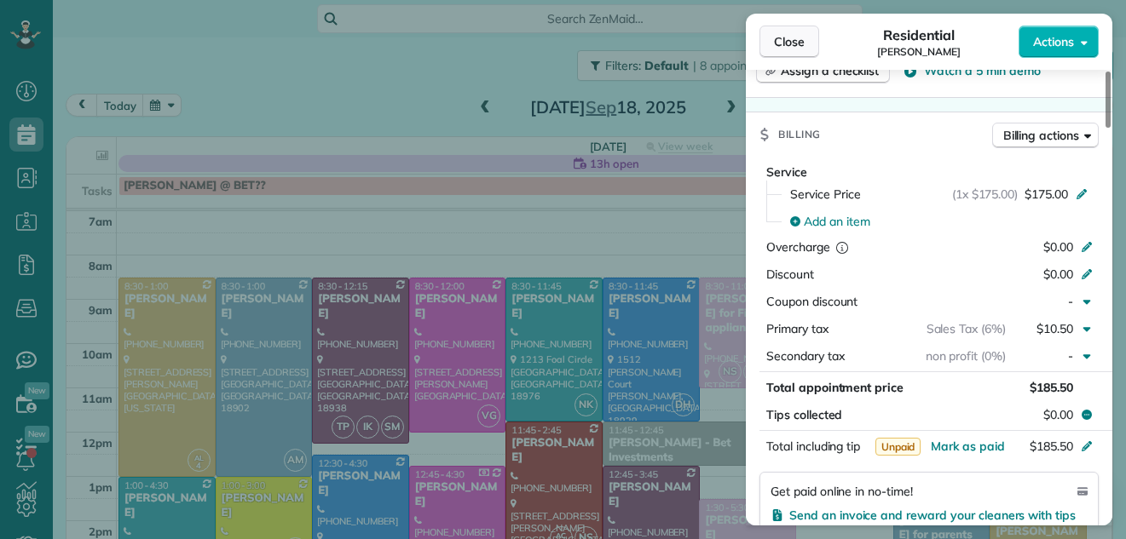
click at [790, 35] on span "Close" at bounding box center [789, 41] width 31 height 17
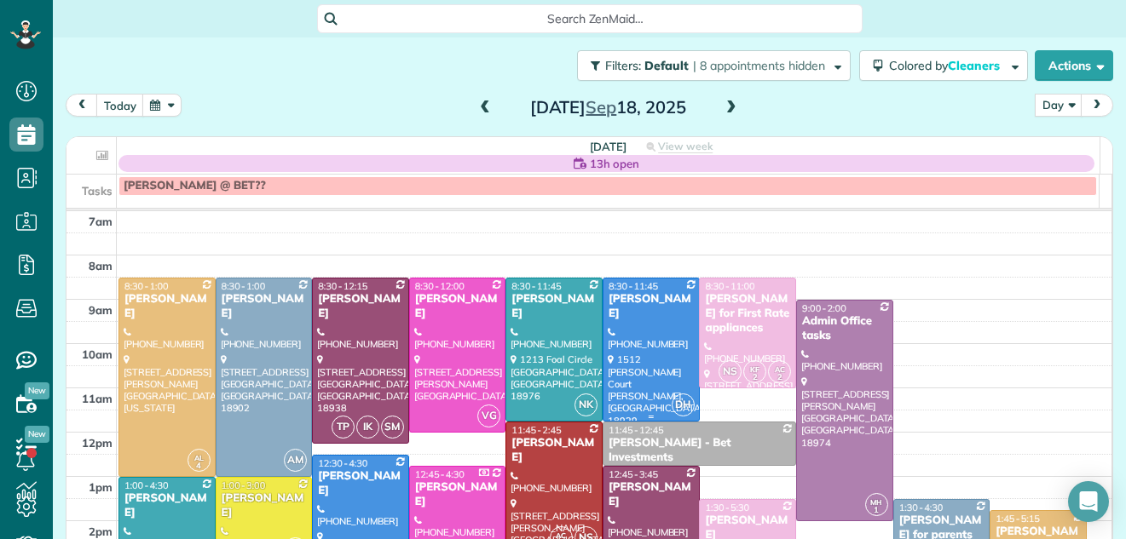
click at [619, 346] on div at bounding box center [650, 350] width 95 height 142
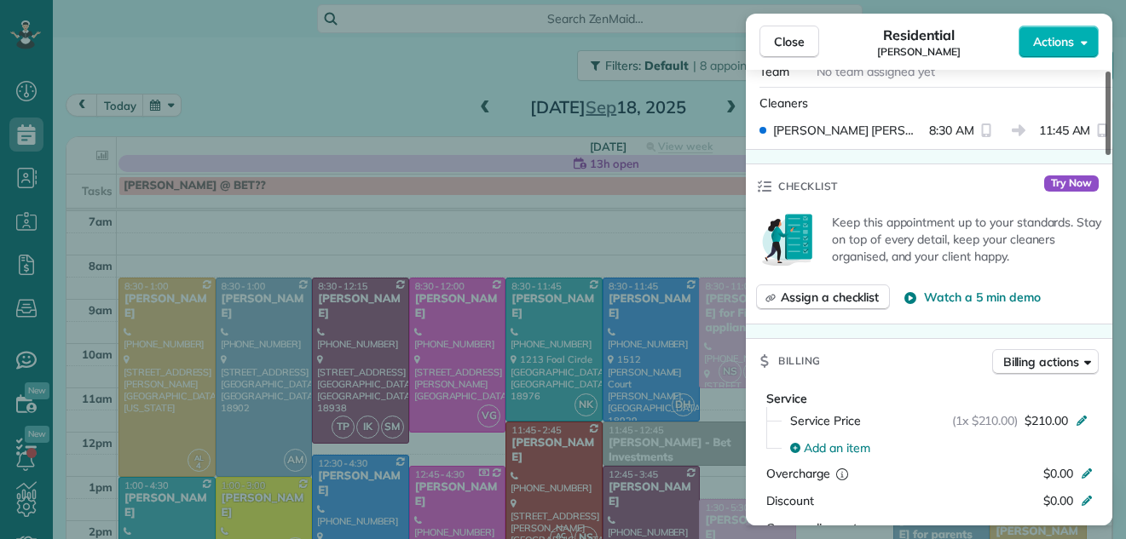
scroll to position [551, 0]
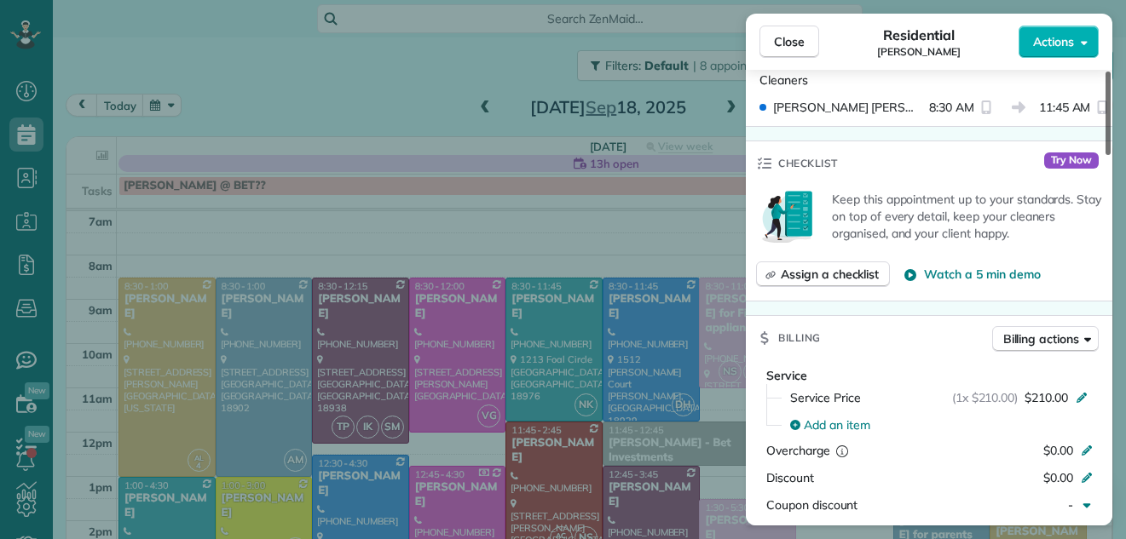
drag, startPoint x: 1107, startPoint y: 95, endPoint x: 1093, endPoint y: 197, distance: 102.3
click at [1105, 155] on div at bounding box center [1107, 114] width 5 height 84
click at [784, 31] on button "Close" at bounding box center [789, 42] width 60 height 32
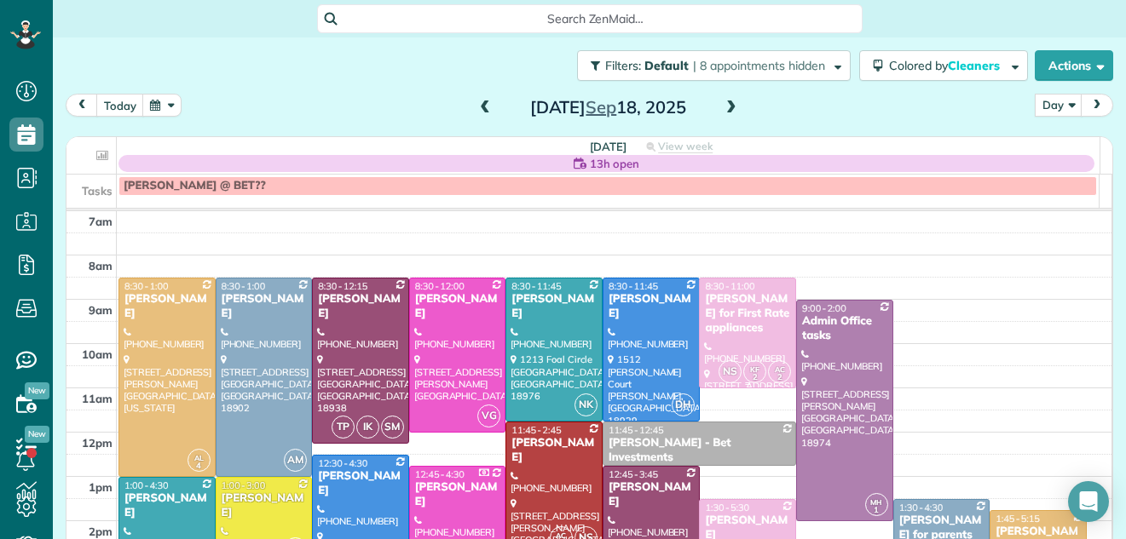
click at [730, 313] on div "Shawn Lolk for First Rate appliances" at bounding box center [747, 313] width 87 height 43
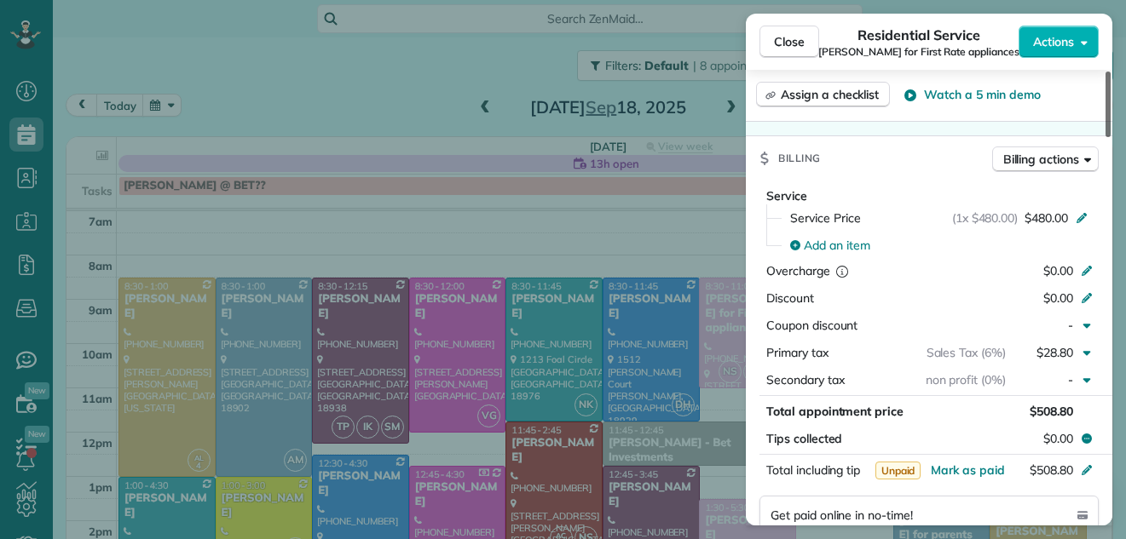
drag, startPoint x: 1109, startPoint y: 116, endPoint x: 1086, endPoint y: 231, distance: 117.3
click at [1105, 137] on div at bounding box center [1107, 105] width 5 height 66
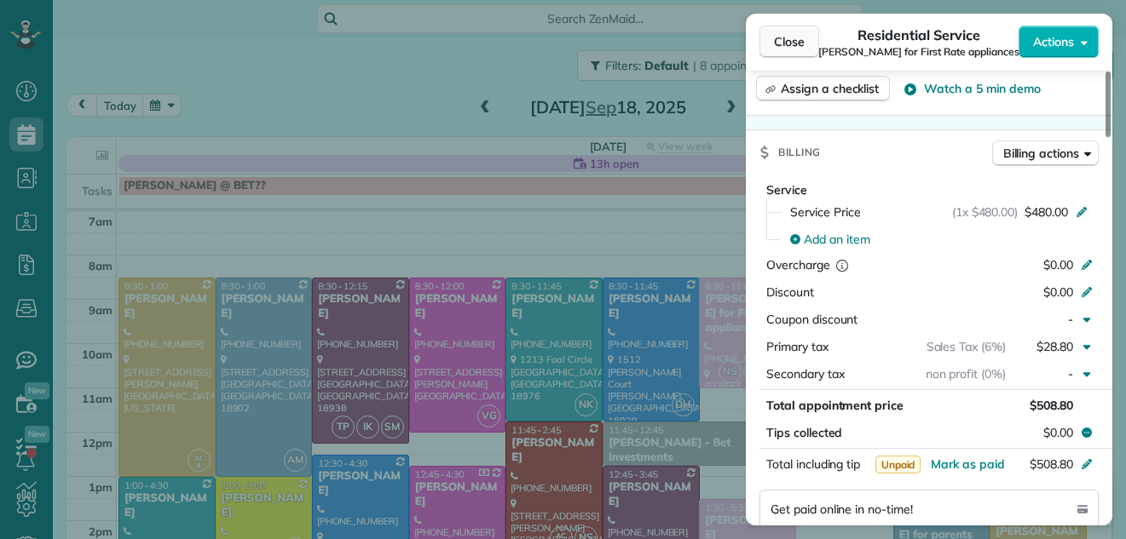
click at [791, 40] on span "Close" at bounding box center [789, 41] width 31 height 17
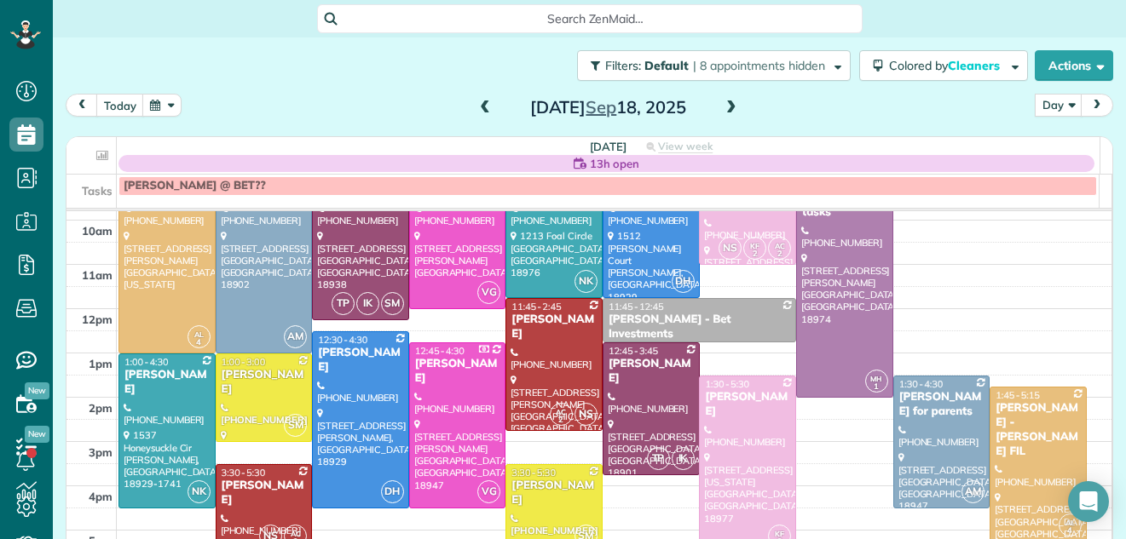
scroll to position [159, 0]
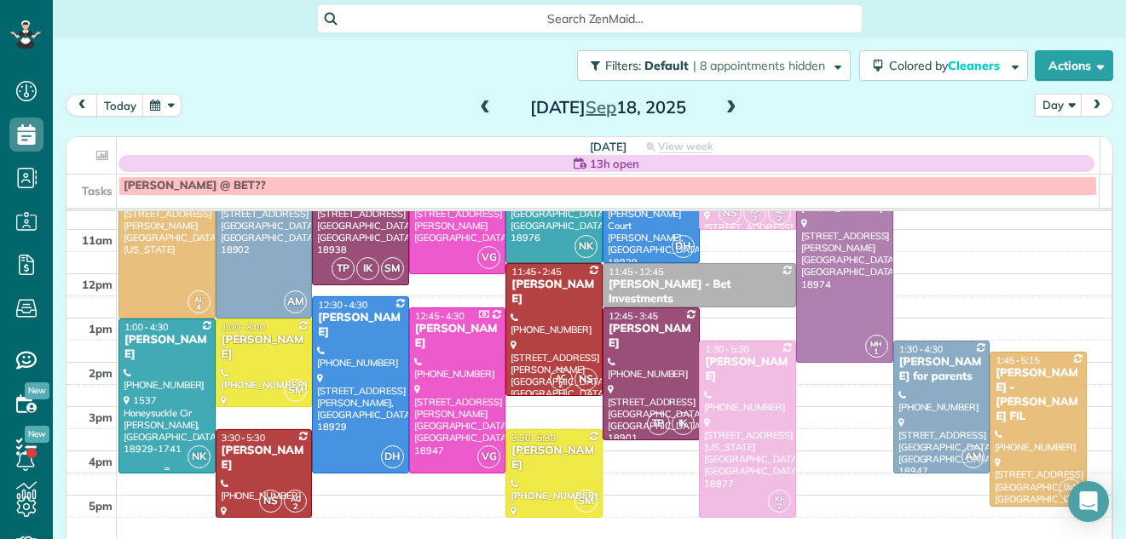
click at [164, 379] on div at bounding box center [166, 396] width 95 height 153
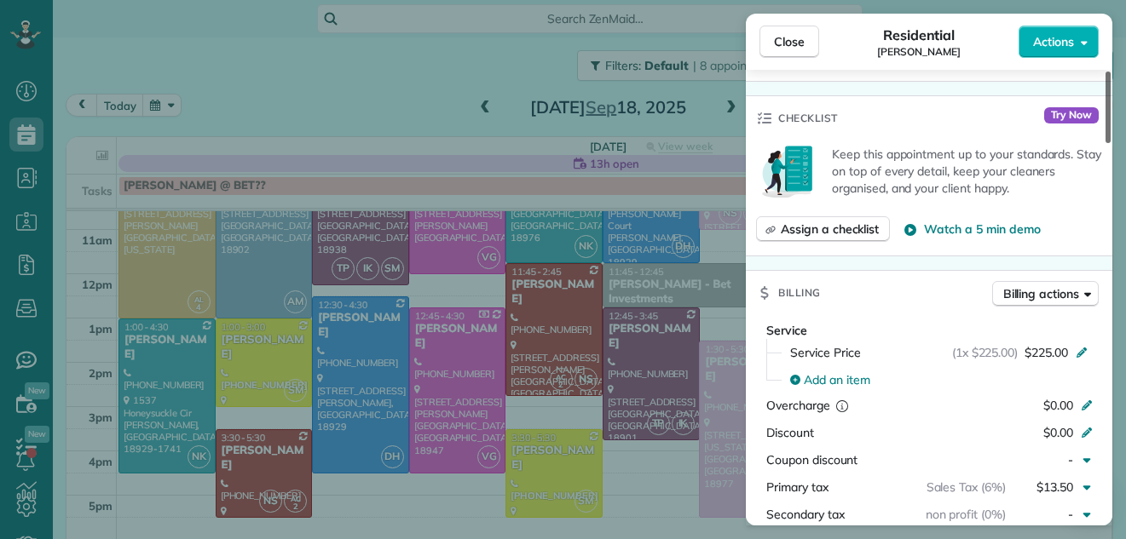
scroll to position [584, 0]
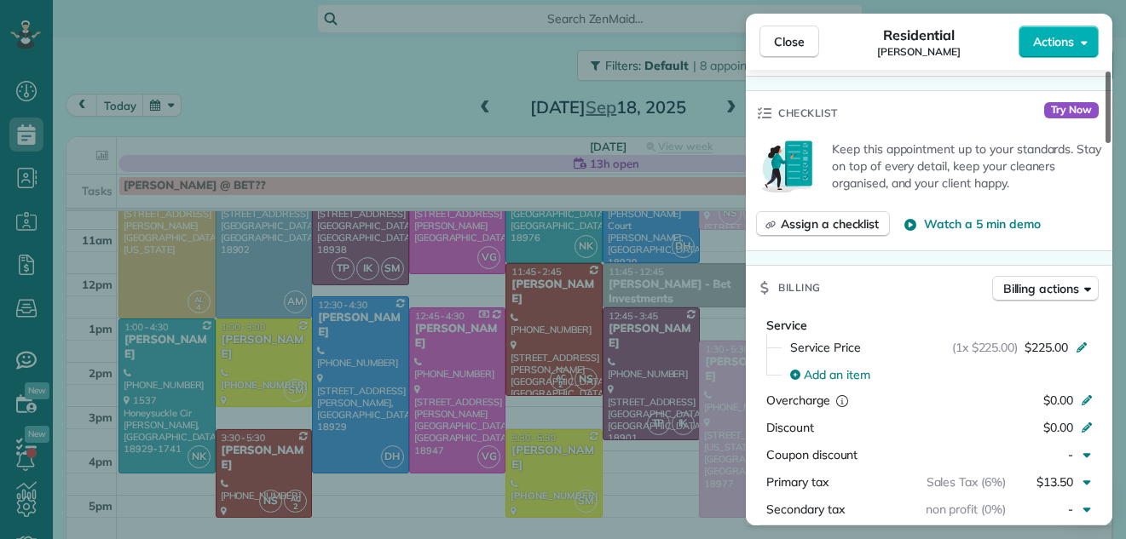
drag, startPoint x: 1107, startPoint y: 124, endPoint x: 1077, endPoint y: 215, distance: 95.9
click at [1105, 143] on div at bounding box center [1107, 108] width 5 height 72
click at [802, 37] on span "Close" at bounding box center [789, 41] width 31 height 17
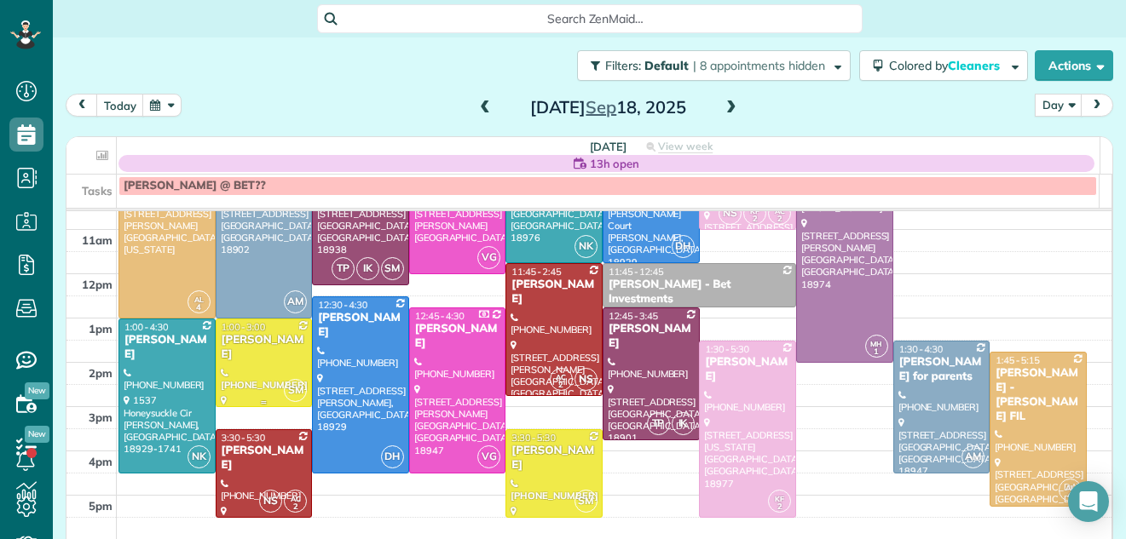
click at [271, 345] on div "Pat McGrogan" at bounding box center [264, 347] width 87 height 29
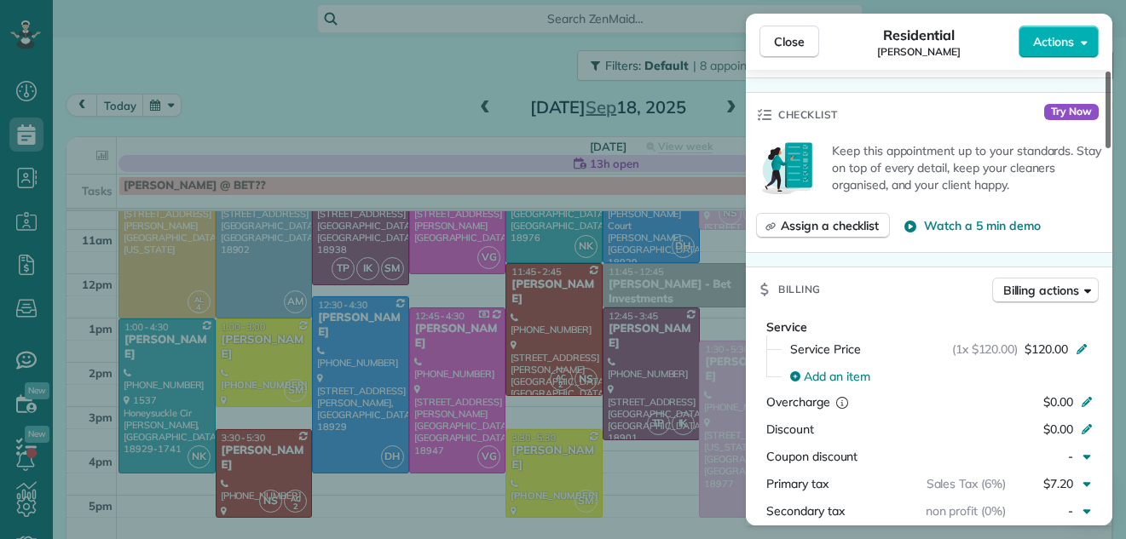
scroll to position [628, 0]
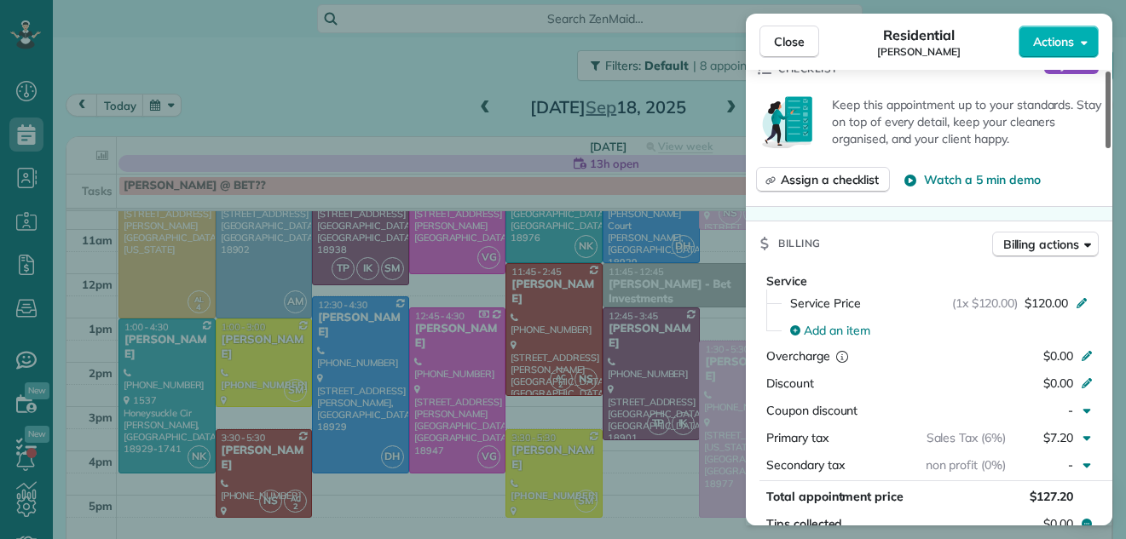
drag, startPoint x: 1105, startPoint y: 120, endPoint x: 1085, endPoint y: 226, distance: 107.6
click at [1105, 148] on div at bounding box center [1107, 110] width 5 height 77
click at [795, 34] on span "Close" at bounding box center [789, 41] width 31 height 17
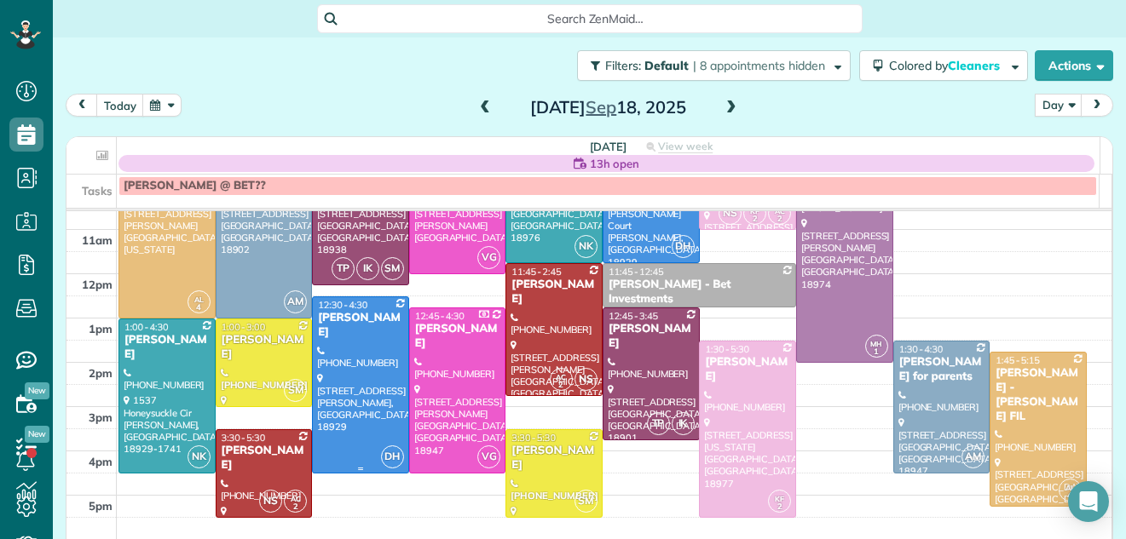
click at [370, 357] on div at bounding box center [360, 385] width 95 height 176
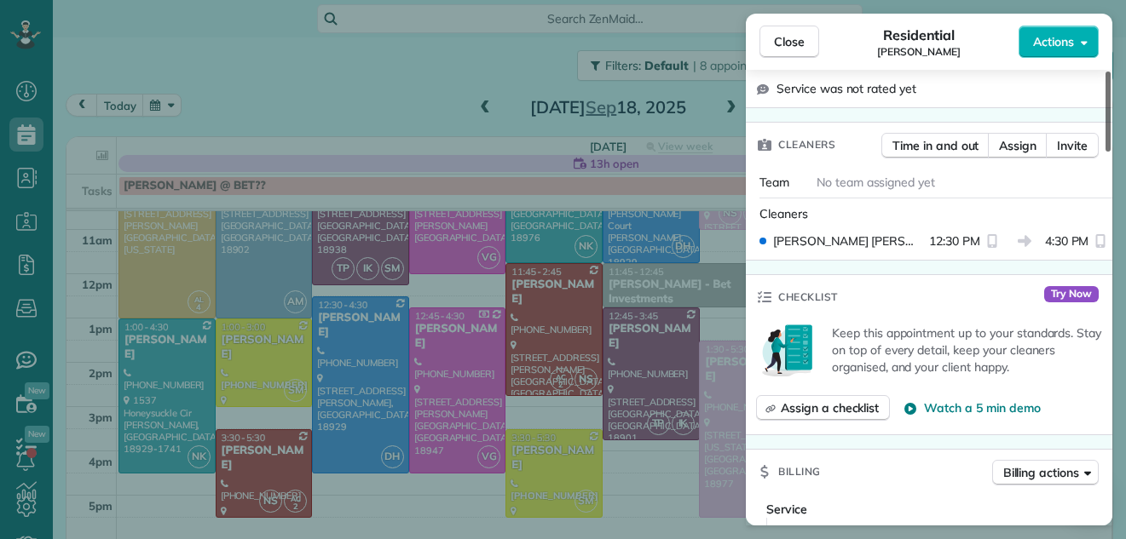
scroll to position [649, 0]
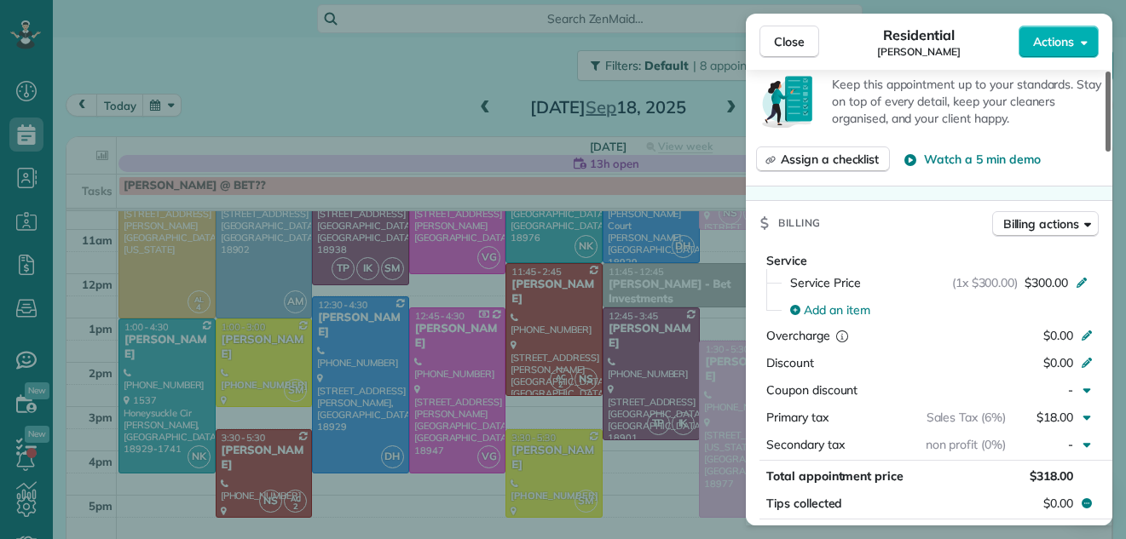
drag, startPoint x: 1107, startPoint y: 131, endPoint x: 1090, endPoint y: 245, distance: 114.6
click at [1105, 152] on div at bounding box center [1107, 112] width 5 height 80
click at [793, 34] on span "Close" at bounding box center [789, 41] width 31 height 17
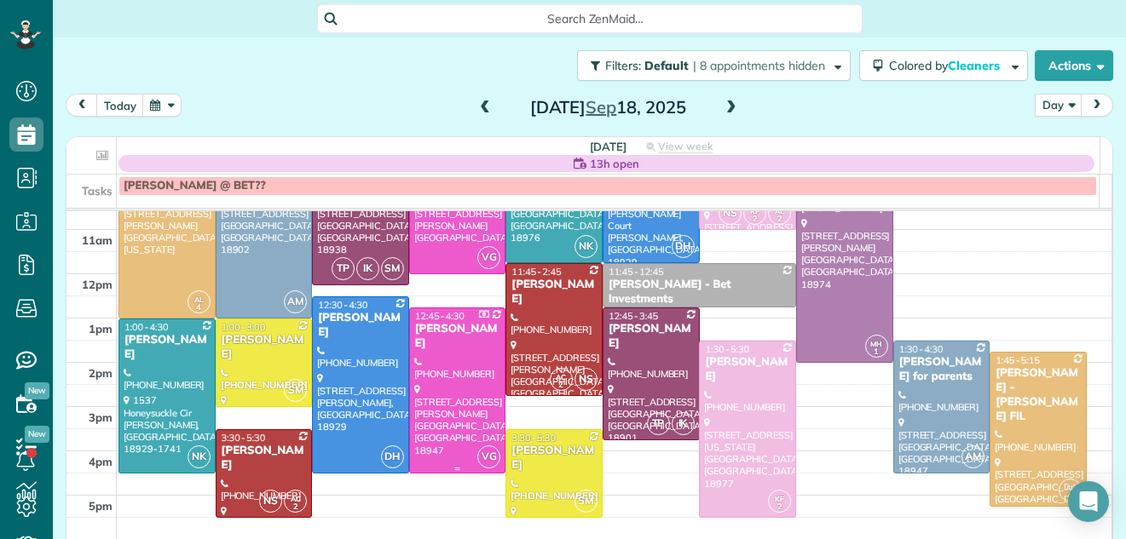
click at [436, 334] on div "Tracy Stunja" at bounding box center [457, 336] width 87 height 29
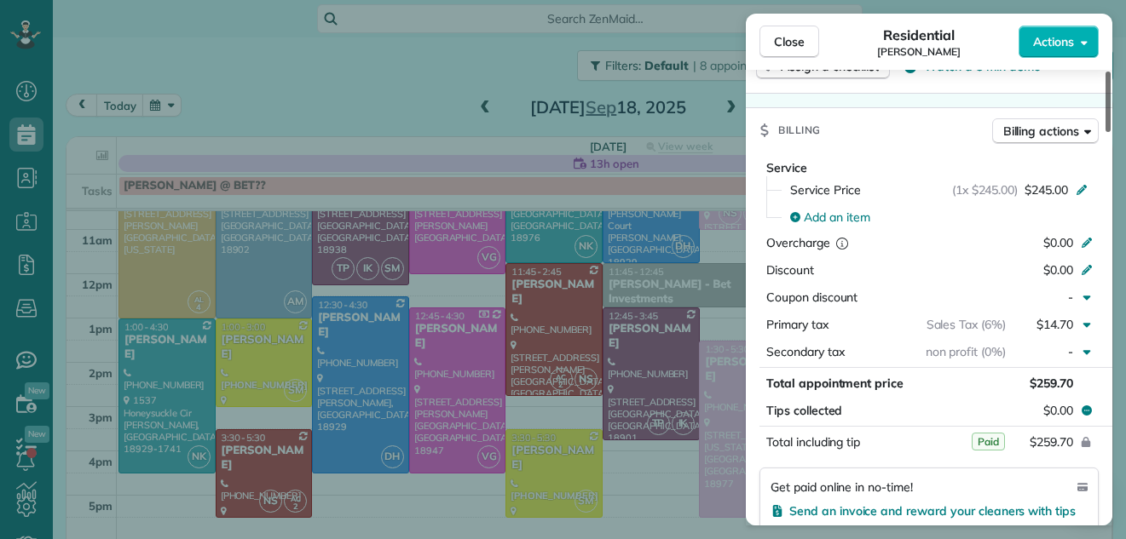
drag, startPoint x: 1106, startPoint y: 107, endPoint x: 1087, endPoint y: 206, distance: 101.6
click at [1105, 132] on div at bounding box center [1107, 102] width 5 height 61
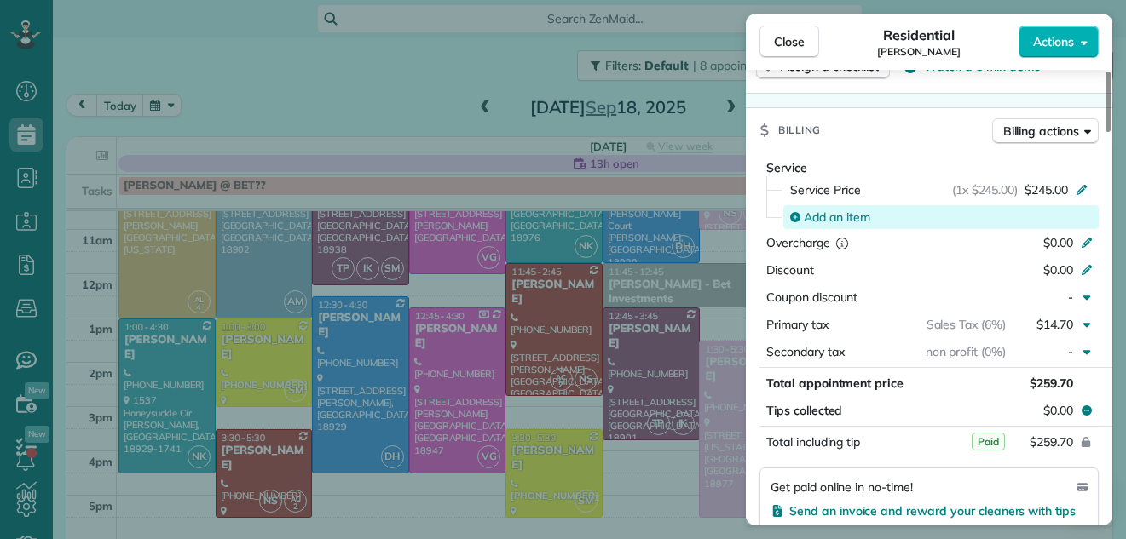
scroll to position [754, 0]
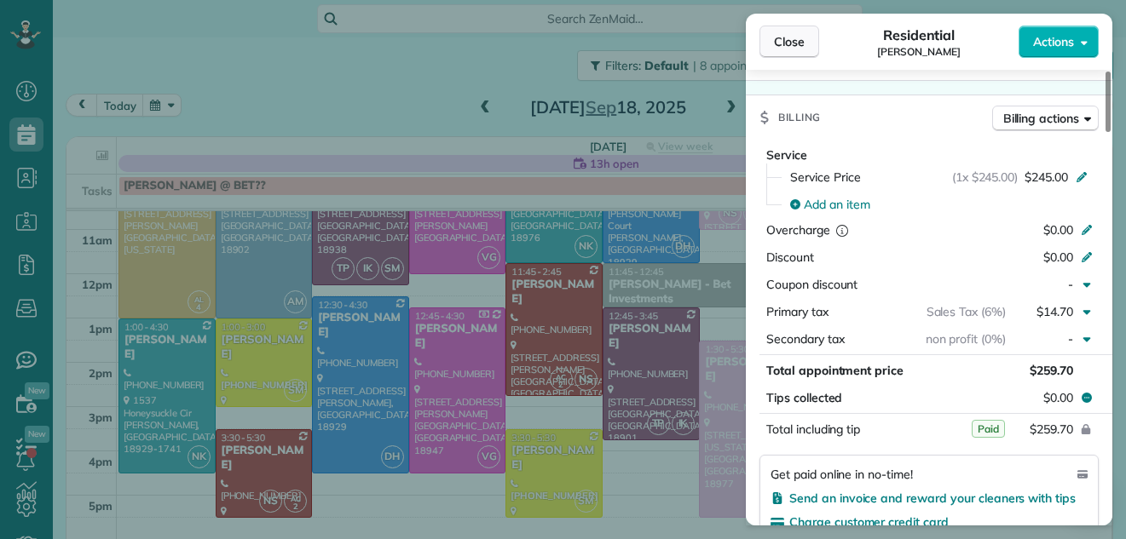
click at [771, 40] on button "Close" at bounding box center [789, 42] width 60 height 32
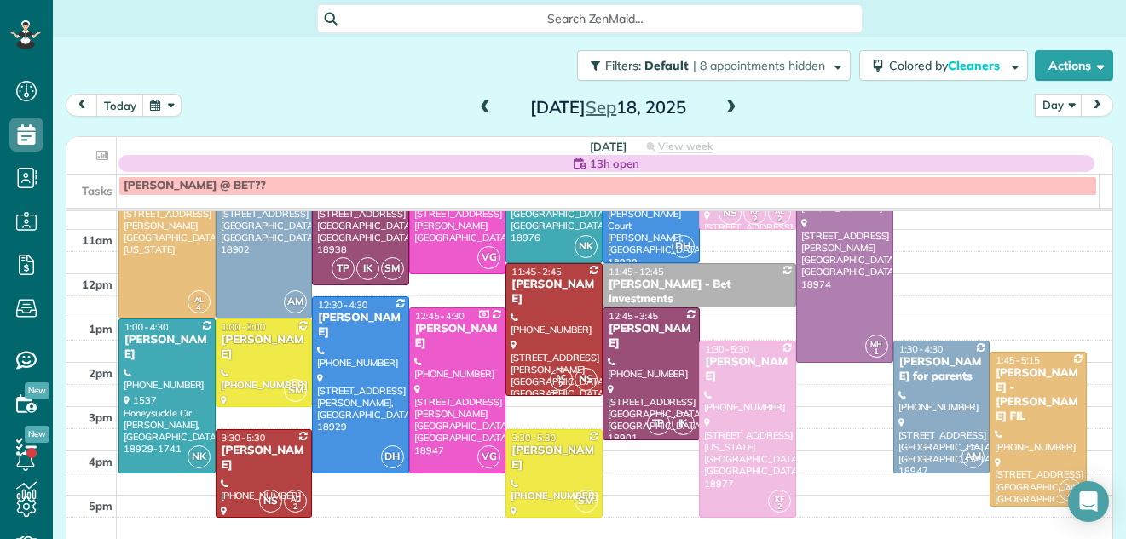
click at [538, 311] on div at bounding box center [553, 329] width 95 height 131
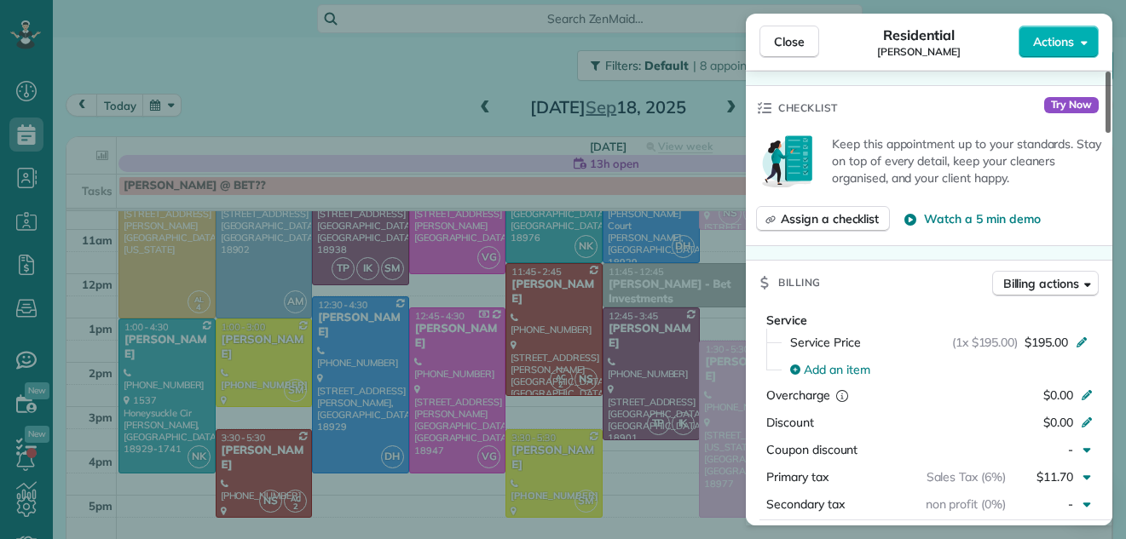
scroll to position [776, 0]
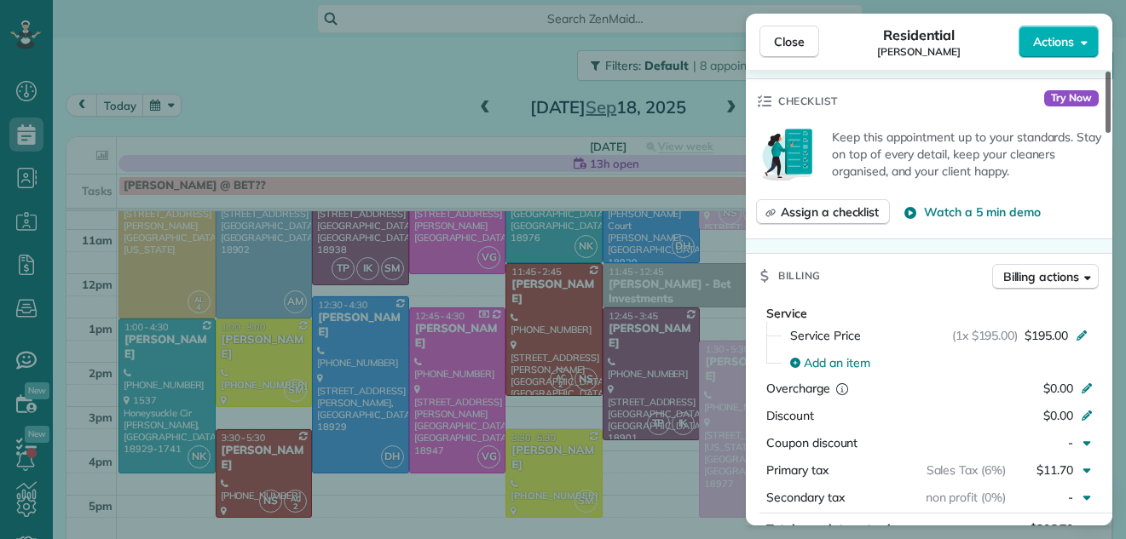
drag, startPoint x: 1109, startPoint y: 118, endPoint x: 1096, endPoint y: 223, distance: 105.6
click at [1105, 133] on div at bounding box center [1107, 102] width 5 height 61
click at [795, 36] on span "Close" at bounding box center [789, 41] width 31 height 17
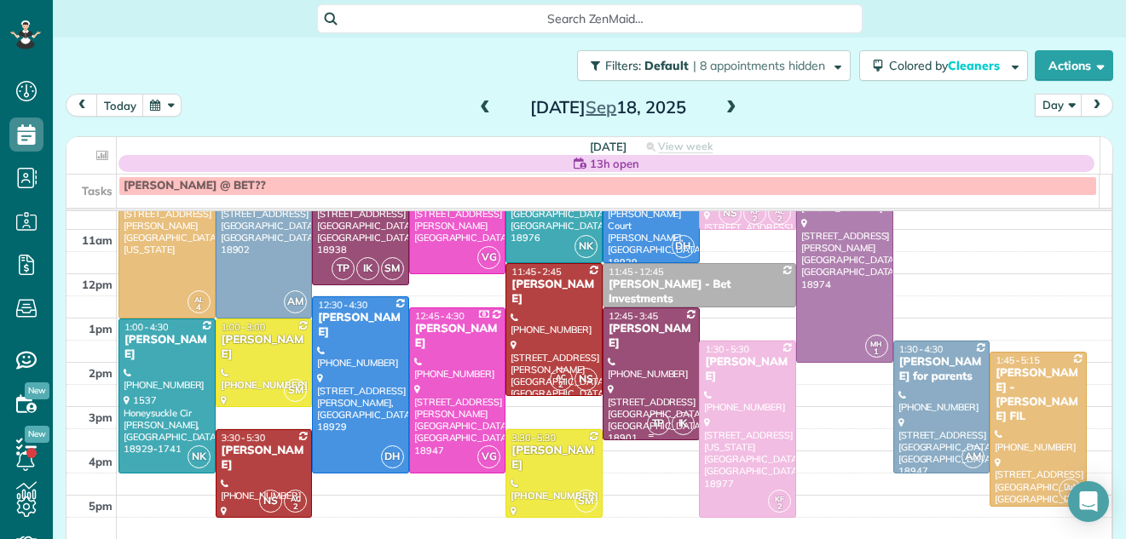
click at [646, 337] on div at bounding box center [650, 374] width 95 height 131
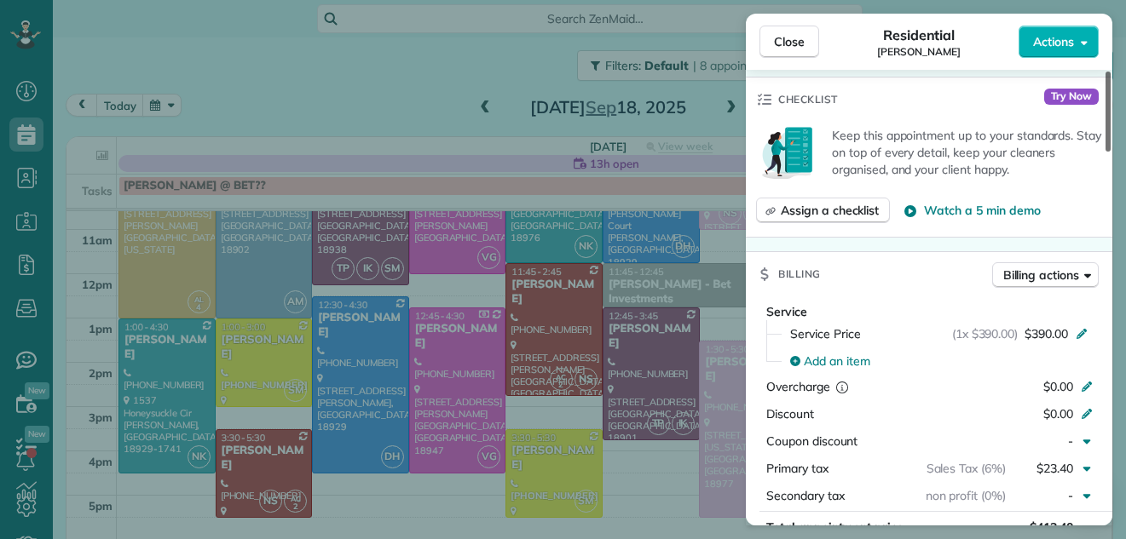
scroll to position [648, 0]
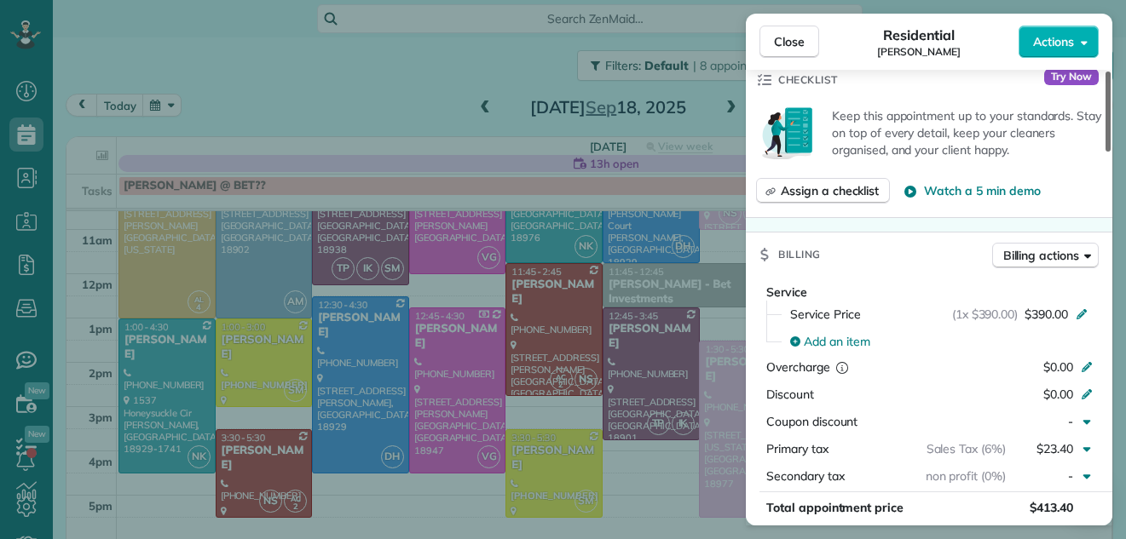
drag, startPoint x: 1108, startPoint y: 123, endPoint x: 1087, endPoint y: 236, distance: 115.3
click at [1105, 152] on div at bounding box center [1107, 112] width 5 height 80
click at [796, 30] on button "Close" at bounding box center [789, 42] width 60 height 32
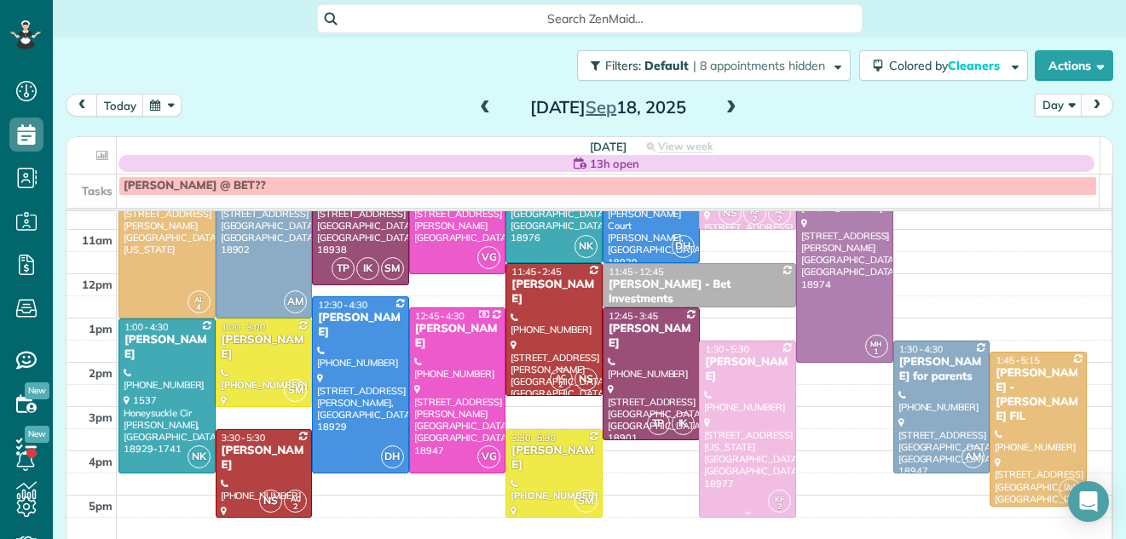
click at [718, 393] on div at bounding box center [747, 430] width 95 height 176
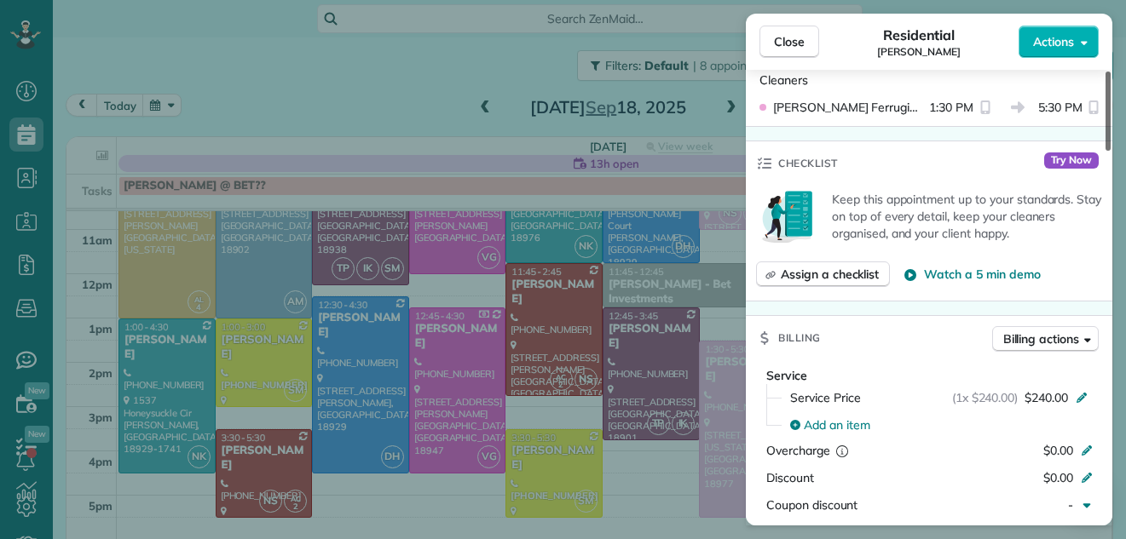
scroll to position [724, 0]
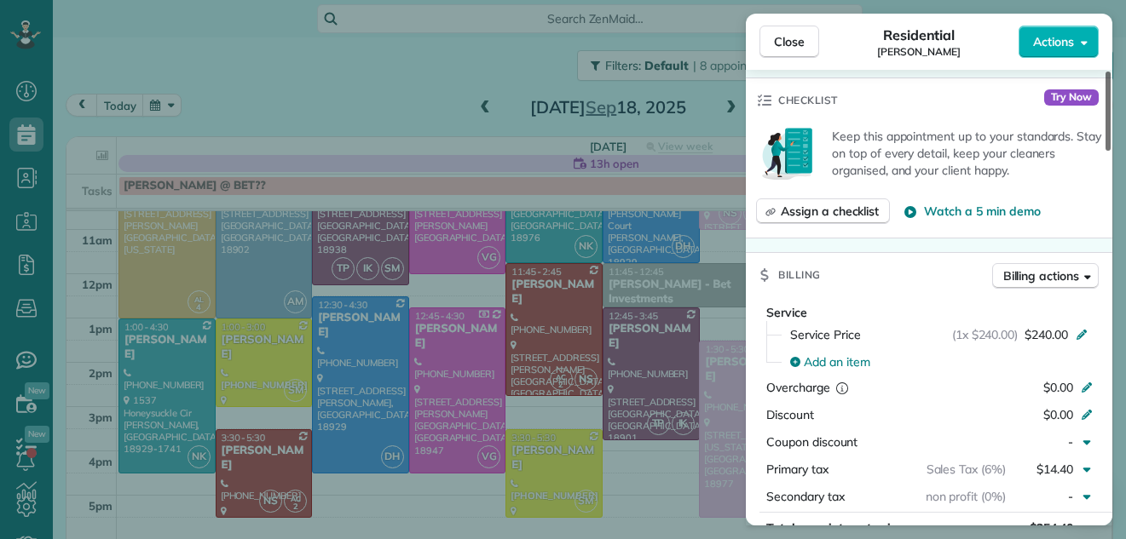
drag, startPoint x: 1108, startPoint y: 125, endPoint x: 1087, endPoint y: 251, distance: 127.9
click at [1105, 151] on div at bounding box center [1107, 111] width 5 height 79
click at [805, 39] on button "Close" at bounding box center [789, 42] width 60 height 32
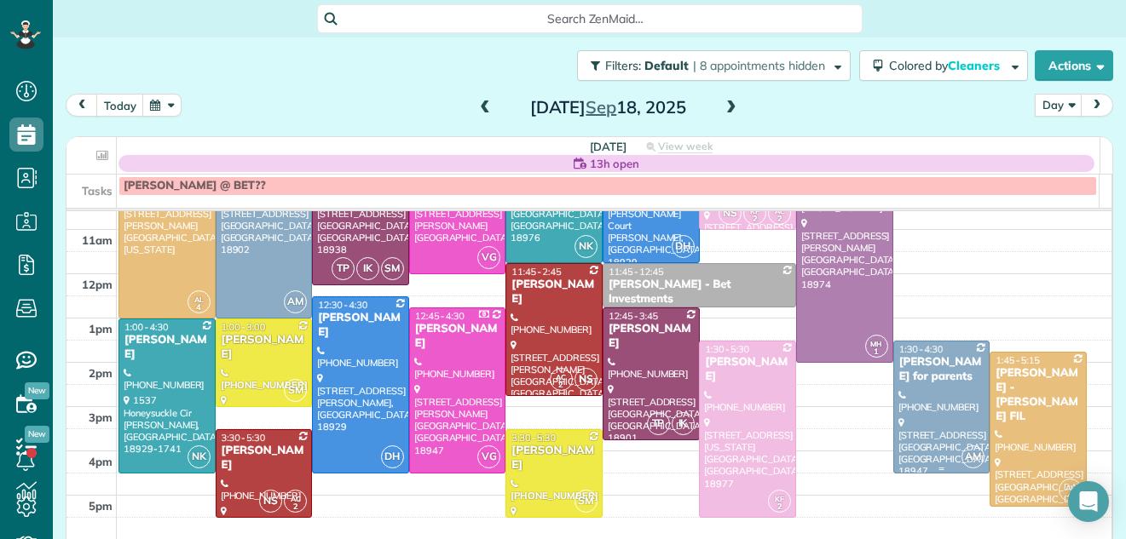
click at [899, 389] on div at bounding box center [941, 407] width 95 height 131
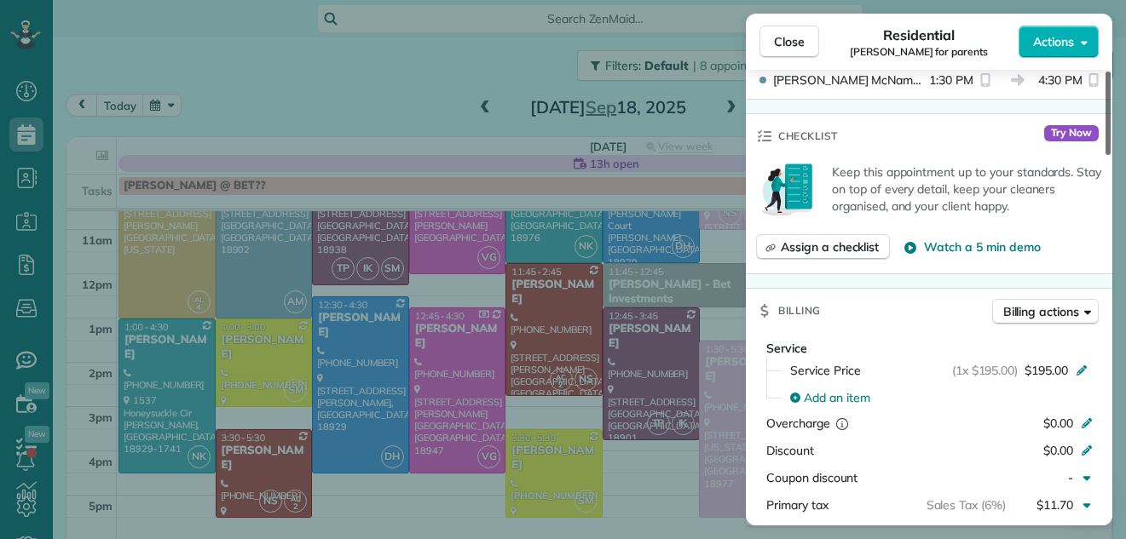
scroll to position [579, 0]
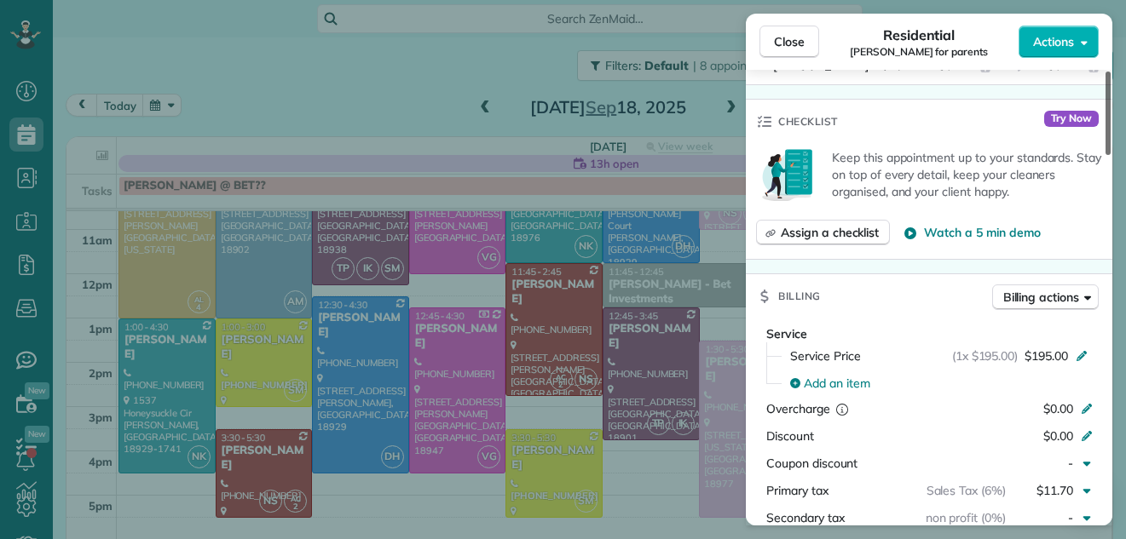
drag, startPoint x: 1109, startPoint y: 144, endPoint x: 1095, endPoint y: 251, distance: 107.4
click at [1105, 155] on div at bounding box center [1107, 114] width 5 height 84
click at [800, 37] on span "Close" at bounding box center [789, 41] width 31 height 17
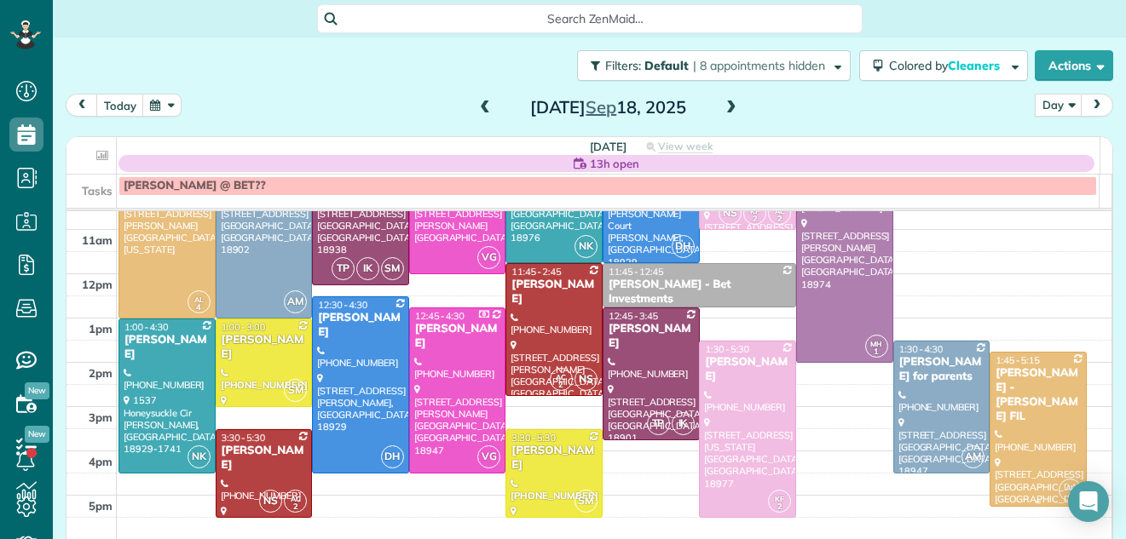
click at [1001, 401] on div at bounding box center [1037, 429] width 95 height 153
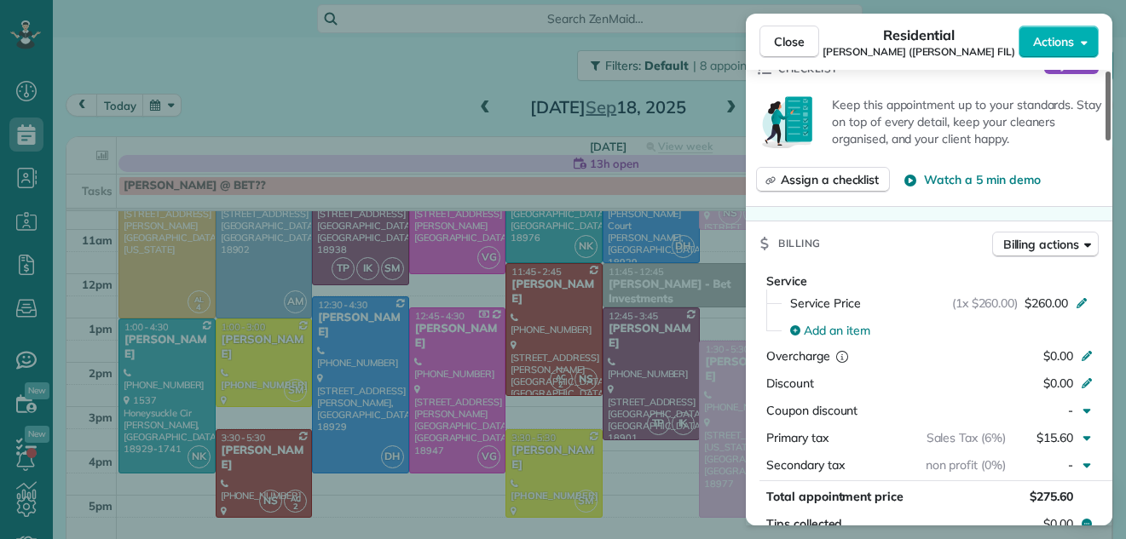
scroll to position [678, 0]
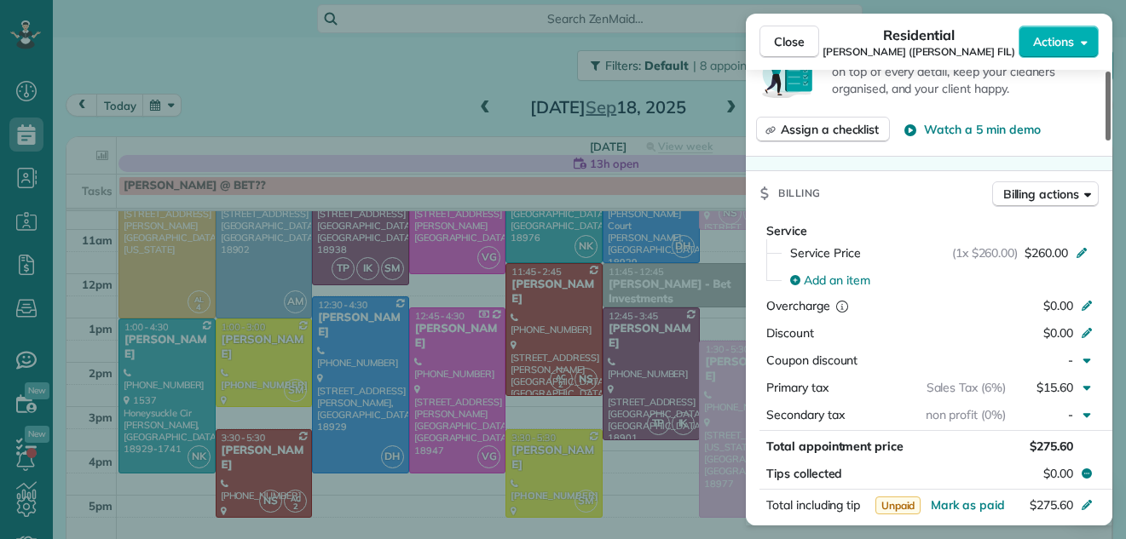
drag, startPoint x: 1108, startPoint y: 110, endPoint x: 1097, endPoint y: 213, distance: 103.7
click at [1105, 141] on div at bounding box center [1107, 106] width 5 height 69
click at [793, 32] on button "Close" at bounding box center [789, 42] width 60 height 32
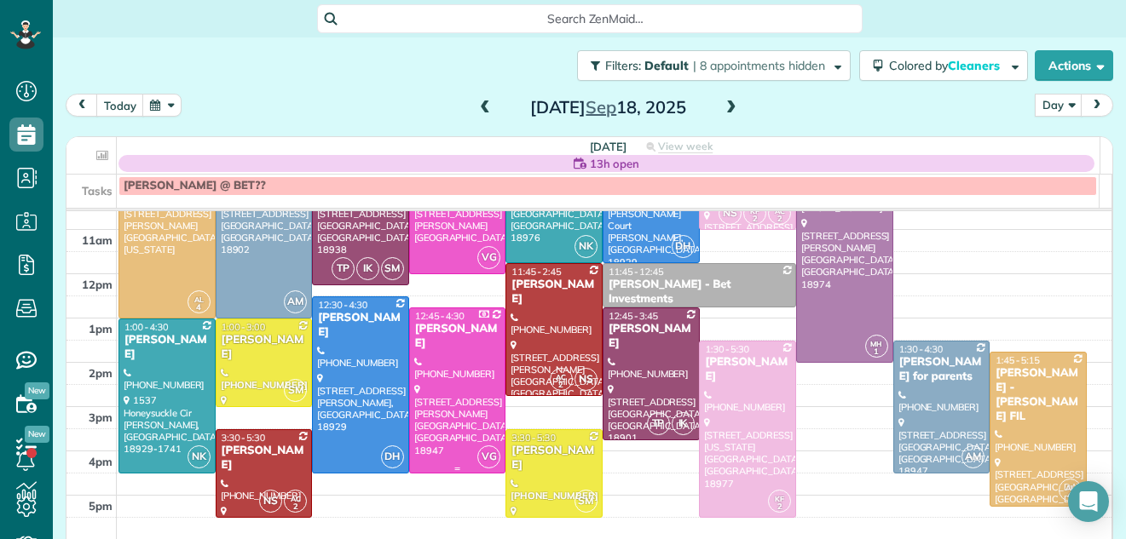
click at [449, 368] on div at bounding box center [457, 391] width 95 height 164
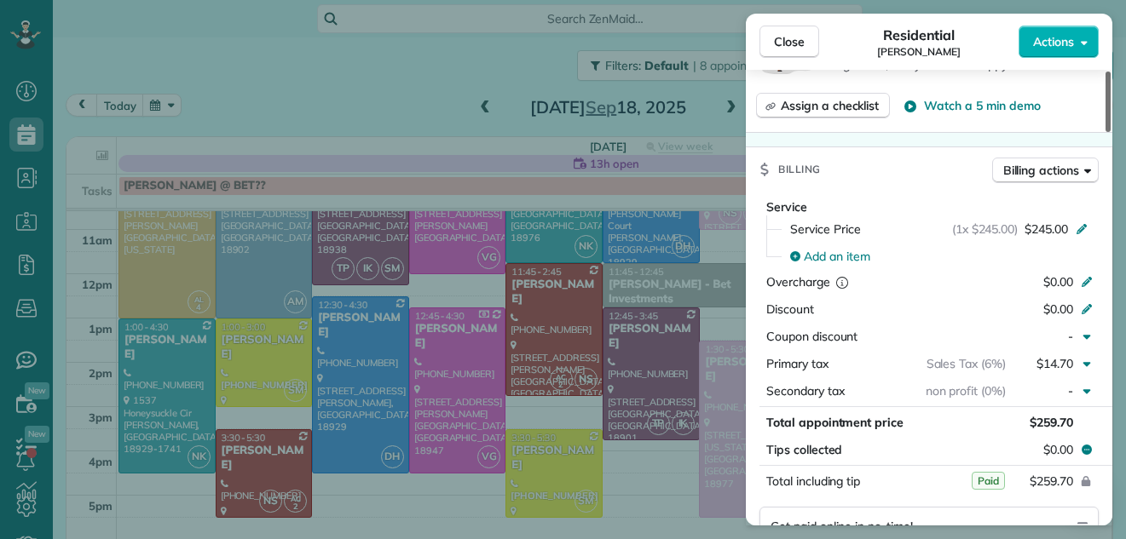
scroll to position [709, 0]
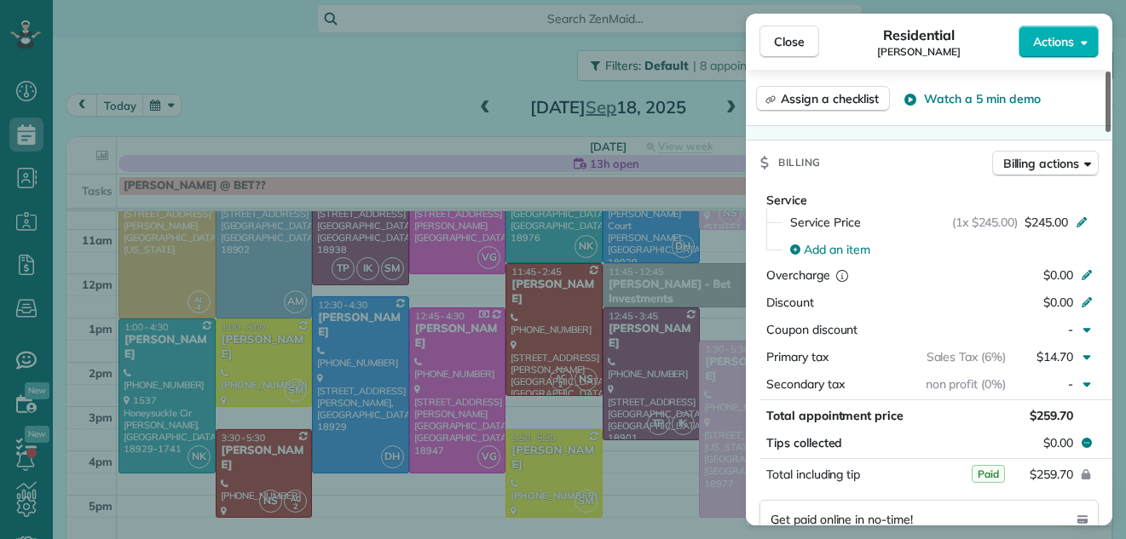
drag, startPoint x: 1106, startPoint y: 112, endPoint x: 1093, endPoint y: 205, distance: 94.6
click at [1105, 132] on div at bounding box center [1107, 102] width 5 height 61
click at [793, 36] on span "Close" at bounding box center [789, 41] width 31 height 17
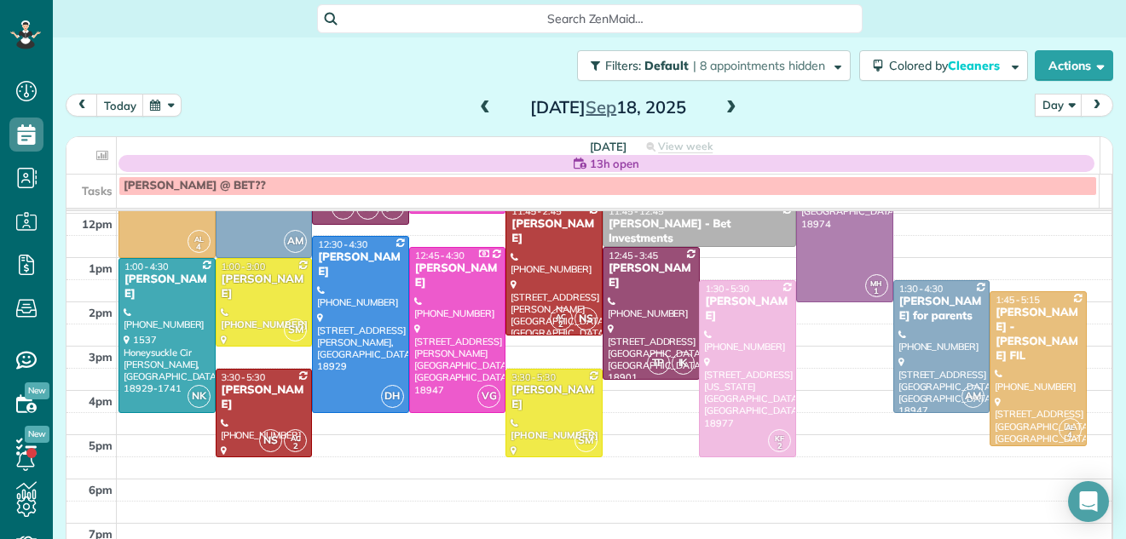
scroll to position [234, 0]
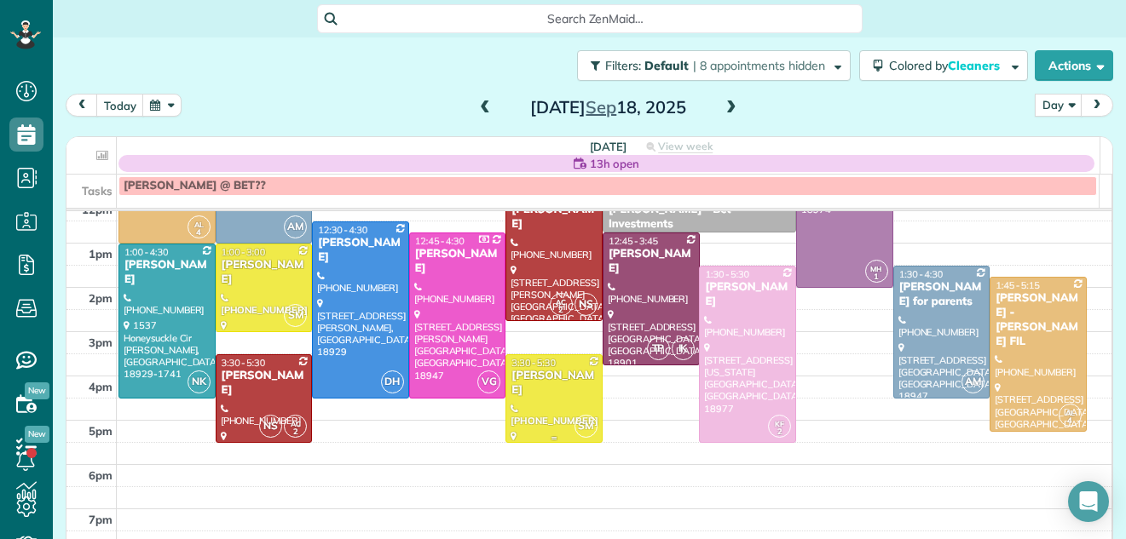
click at [530, 378] on div "Barbara Tomeo" at bounding box center [554, 383] width 87 height 29
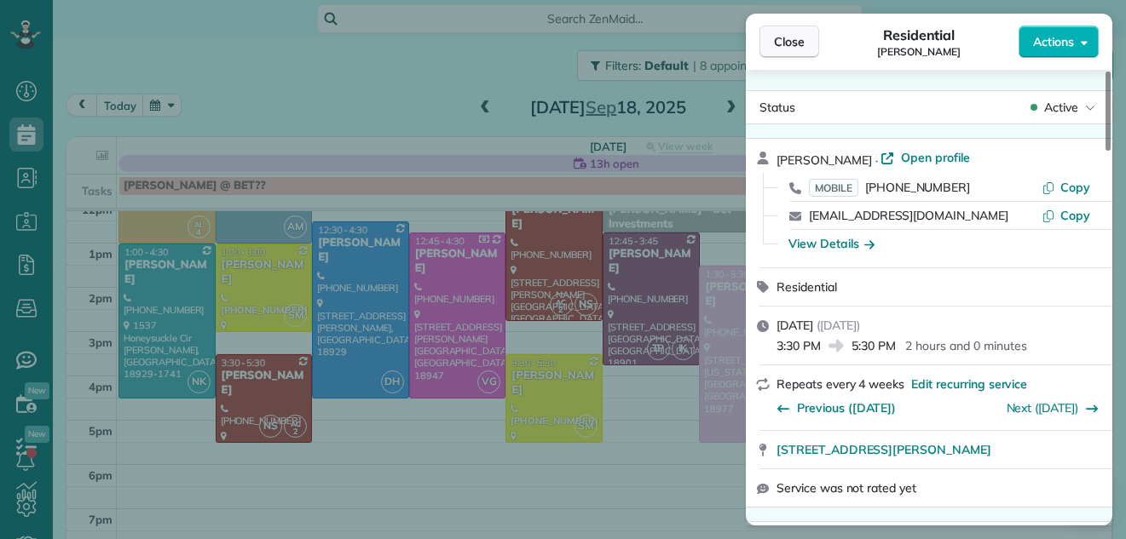
click at [799, 38] on span "Close" at bounding box center [789, 41] width 31 height 17
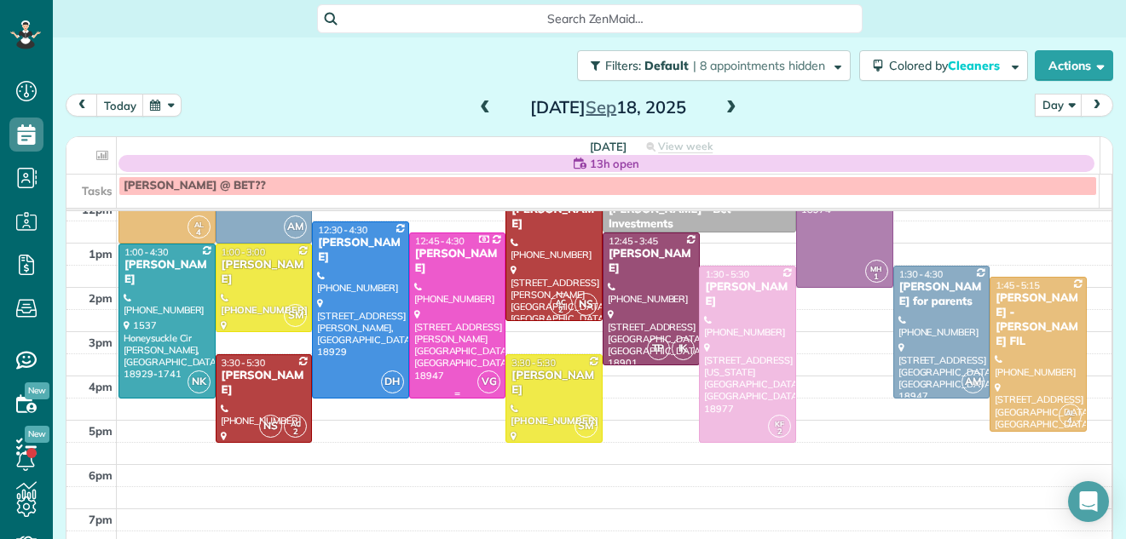
click at [459, 306] on div at bounding box center [457, 316] width 95 height 164
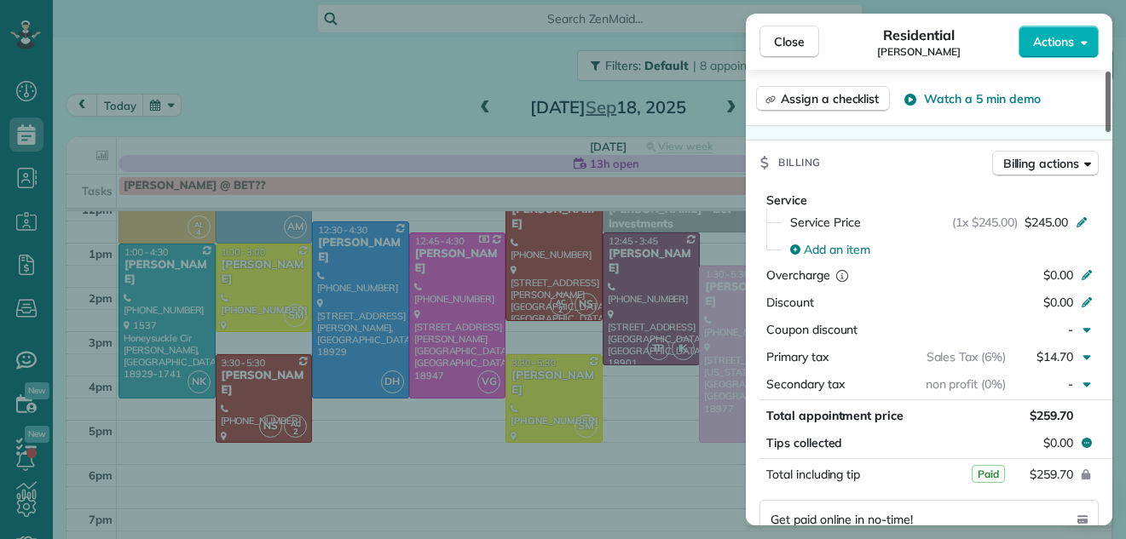
scroll to position [715, 0]
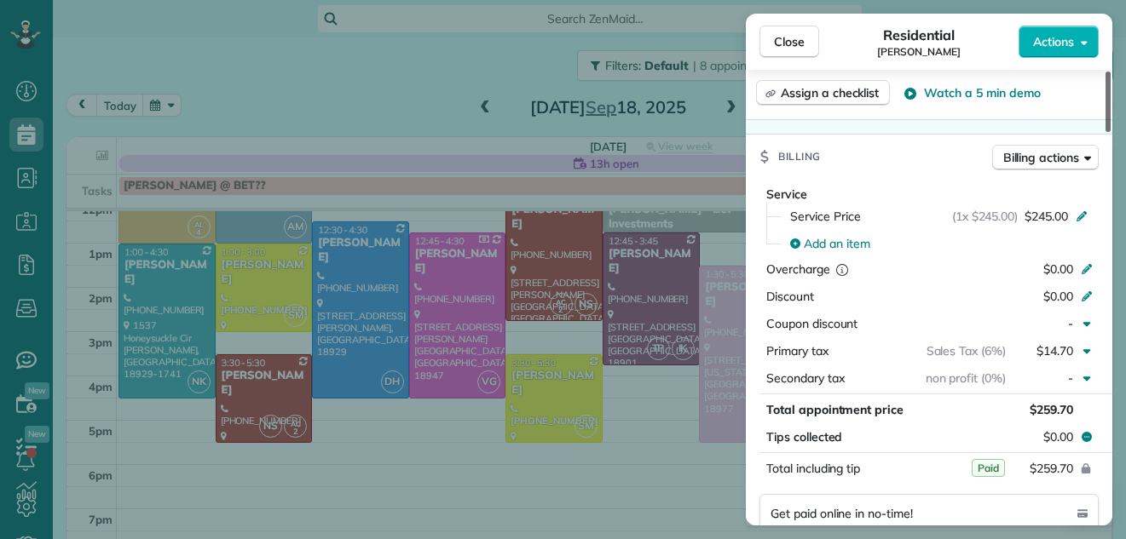
drag, startPoint x: 1105, startPoint y: 115, endPoint x: 1088, endPoint y: 210, distance: 96.1
click at [1105, 132] on div at bounding box center [1107, 102] width 5 height 61
click at [777, 35] on span "Close" at bounding box center [789, 41] width 31 height 17
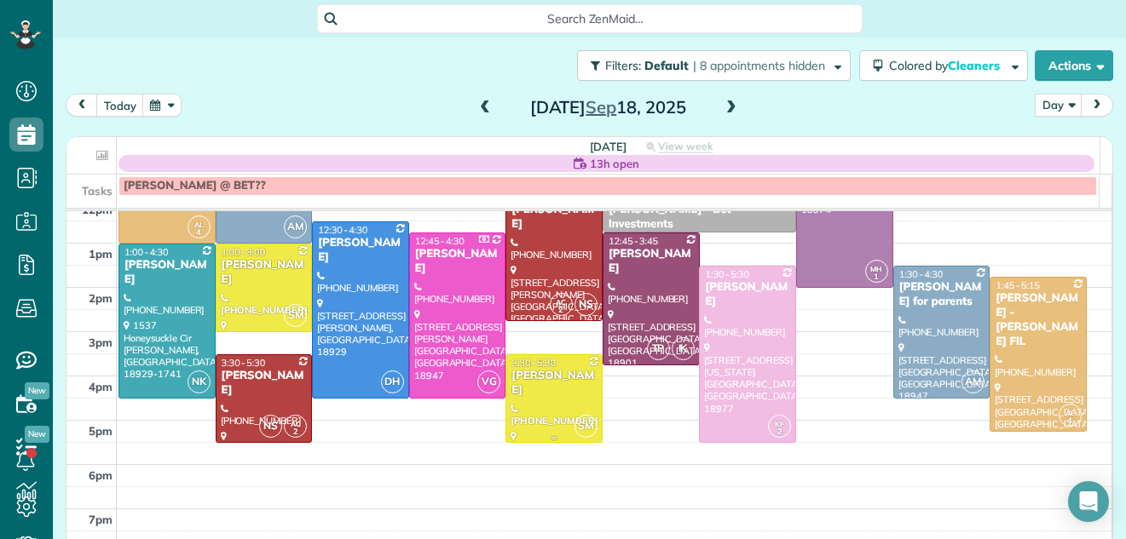
click at [528, 393] on div "Barbara Tomeo" at bounding box center [554, 383] width 87 height 29
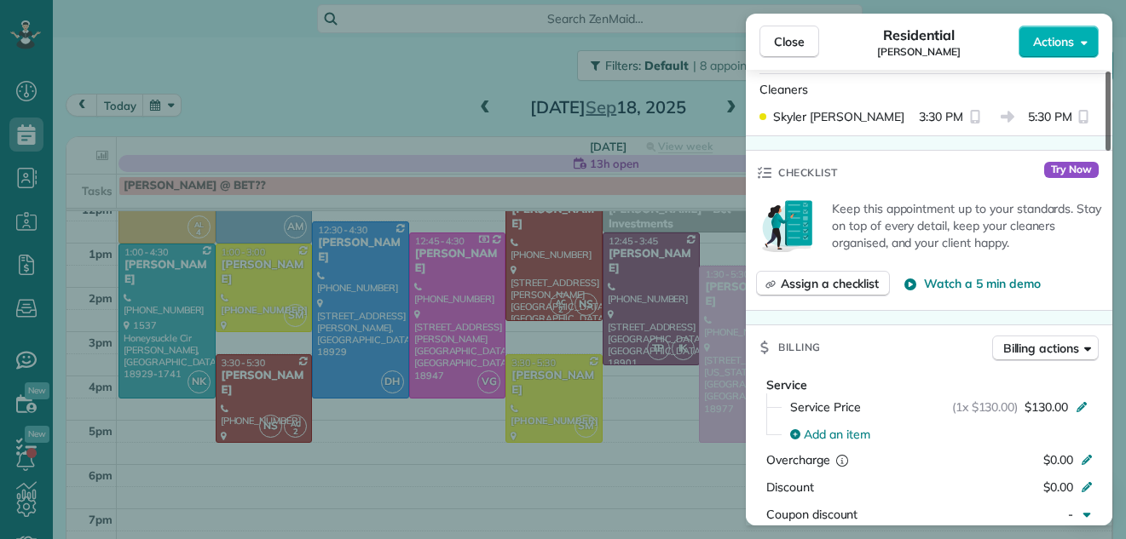
scroll to position [612, 0]
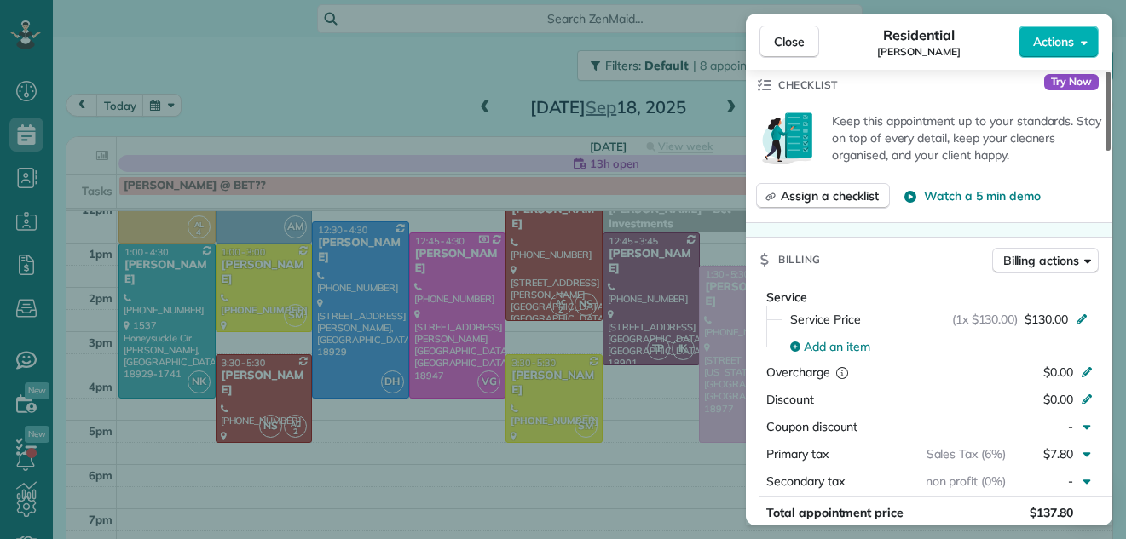
drag, startPoint x: 1107, startPoint y: 129, endPoint x: 1090, endPoint y: 235, distance: 107.9
click at [1105, 151] on div at bounding box center [1107, 111] width 5 height 79
drag, startPoint x: 1088, startPoint y: 224, endPoint x: 985, endPoint y: 65, distance: 189.8
click at [985, 65] on div "Close Residential Barbara Tomeo Actions Status Active Barbara Tomeo · Open prof…" at bounding box center [929, 270] width 366 height 512
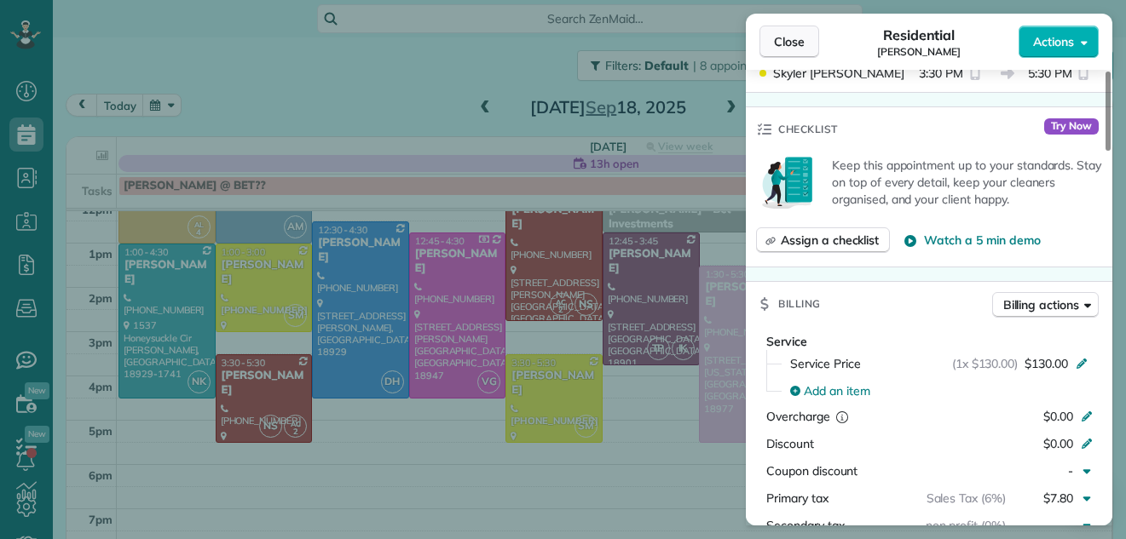
click at [780, 28] on button "Close" at bounding box center [789, 42] width 60 height 32
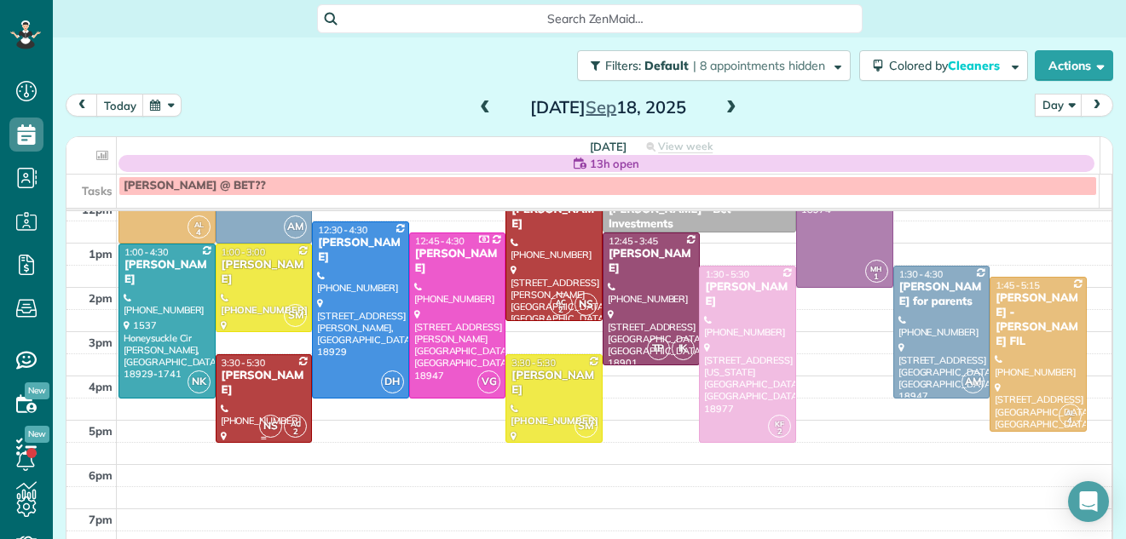
click at [267, 360] on div "3:30 - 5:30" at bounding box center [264, 363] width 87 height 12
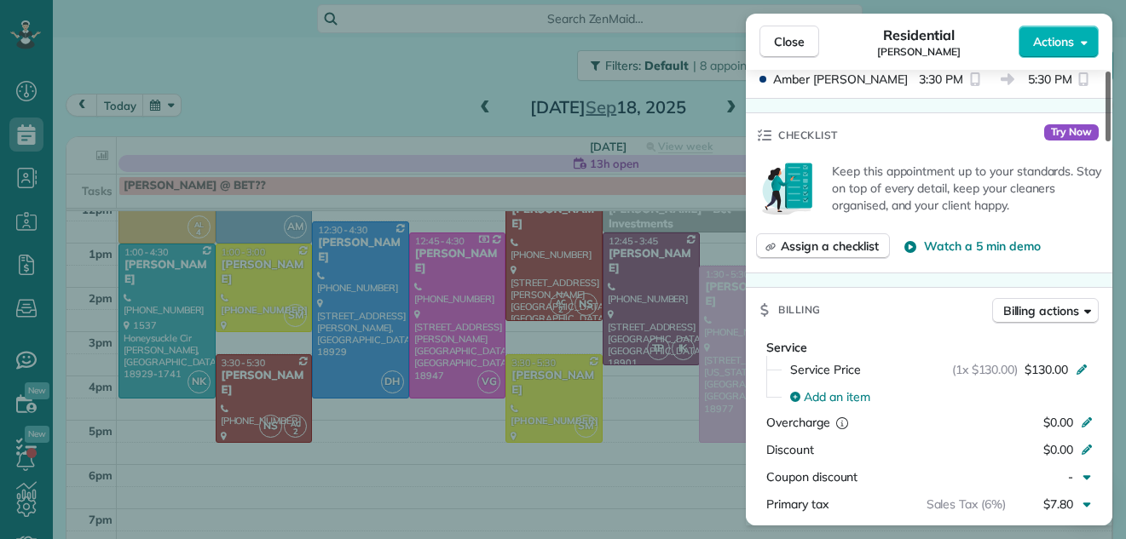
scroll to position [793, 0]
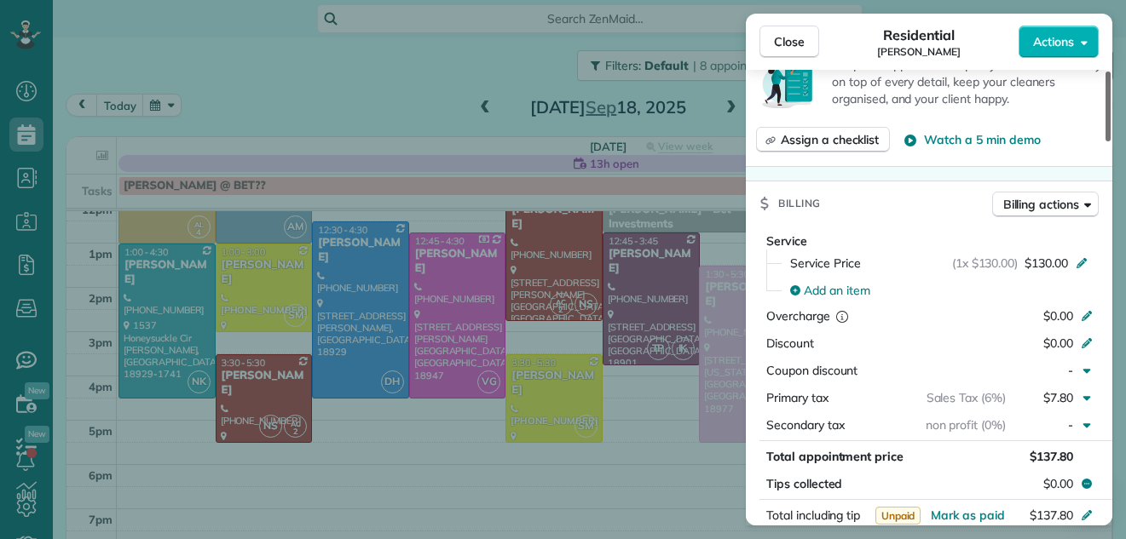
drag, startPoint x: 1106, startPoint y: 126, endPoint x: 1087, endPoint y: 247, distance: 122.6
click at [1105, 141] on div at bounding box center [1107, 107] width 5 height 70
click at [451, 316] on div "Close Residential Lia BenYishay Actions Status Active Lia BenYishay · Open prof…" at bounding box center [563, 269] width 1126 height 539
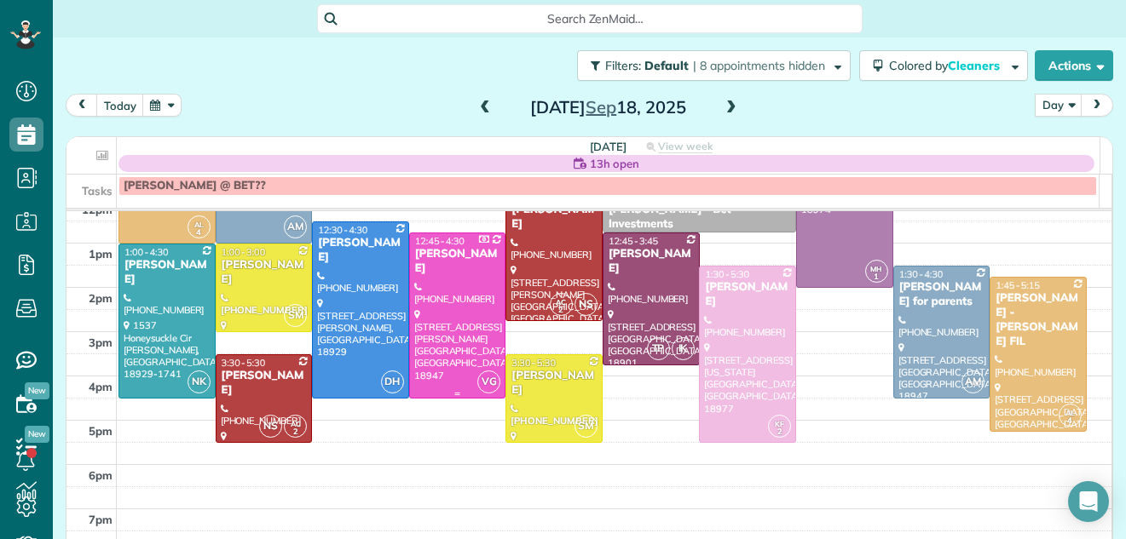
click at [465, 331] on div at bounding box center [457, 316] width 95 height 164
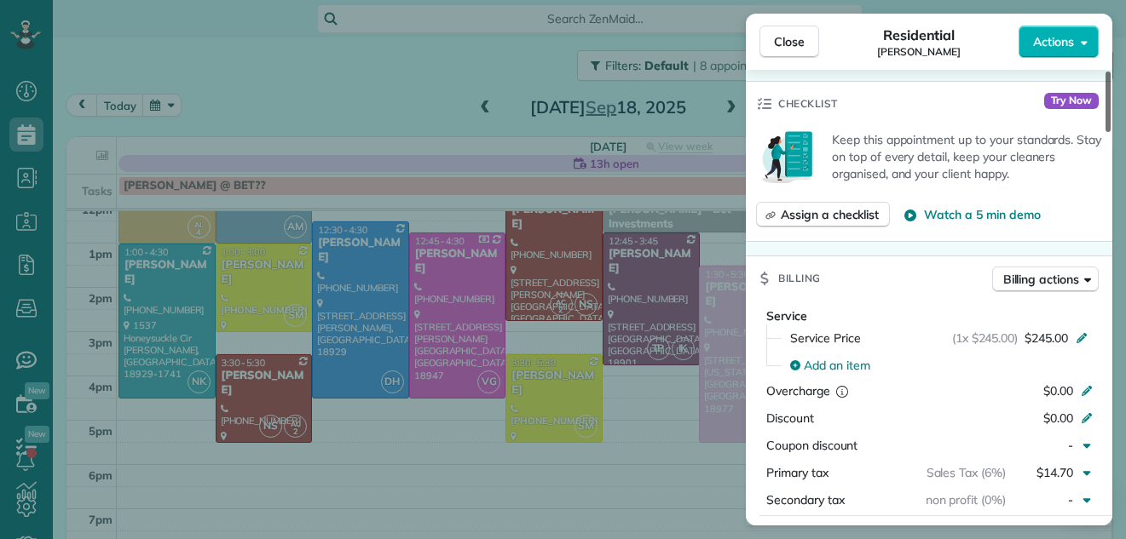
scroll to position [644, 0]
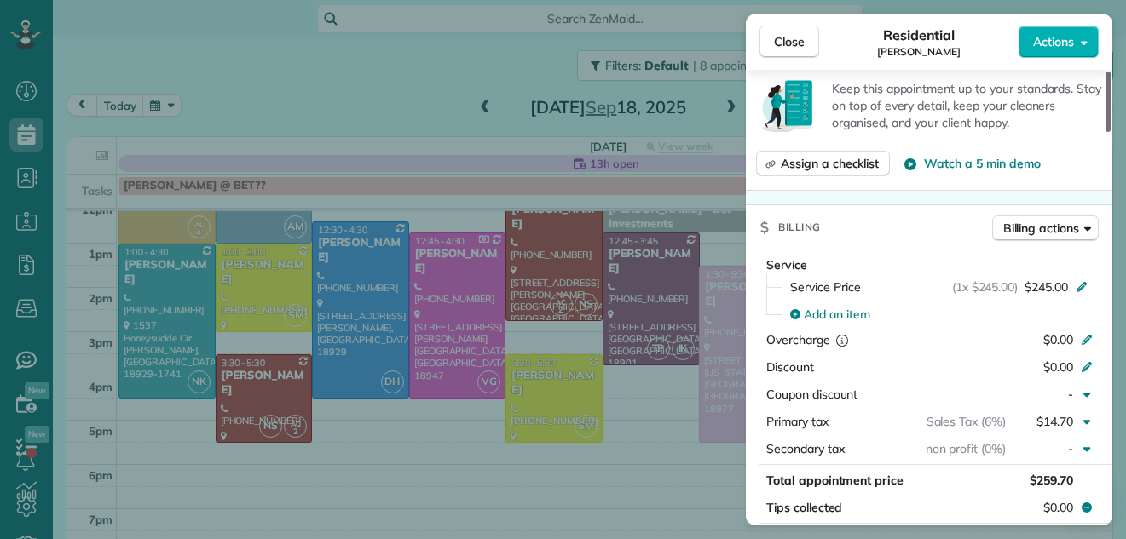
drag, startPoint x: 1110, startPoint y: 120, endPoint x: 1086, endPoint y: 205, distance: 88.5
click at [1105, 132] on div at bounding box center [1107, 102] width 5 height 61
click at [778, 38] on span "Close" at bounding box center [789, 41] width 31 height 17
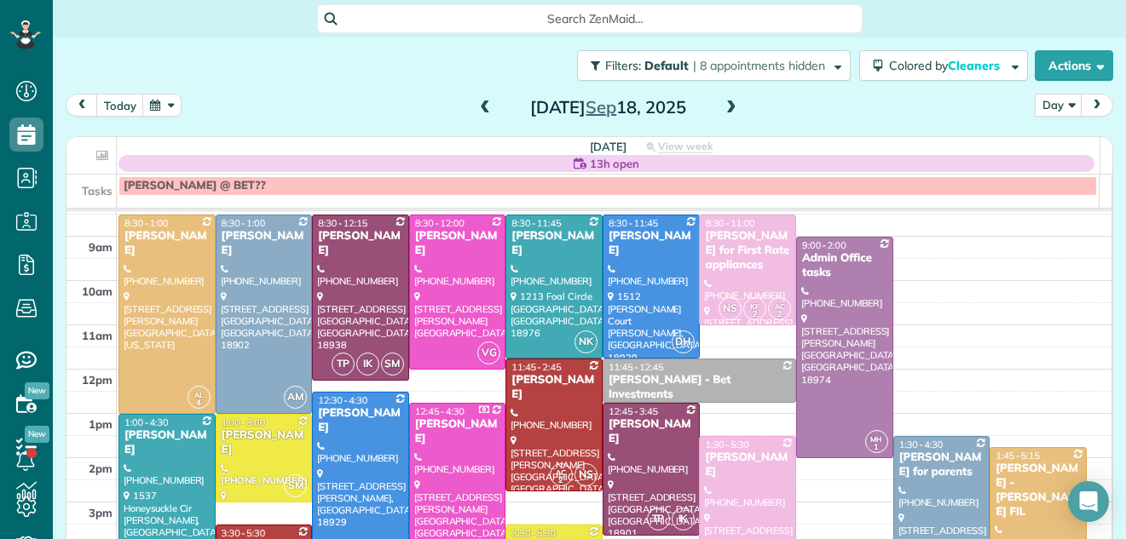
scroll to position [29, 0]
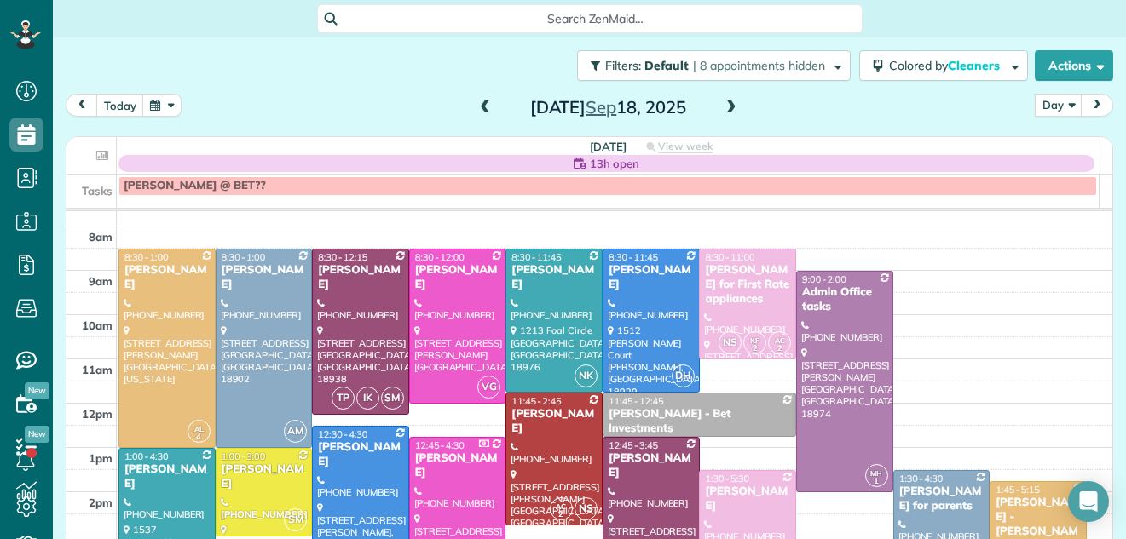
click at [476, 113] on span at bounding box center [485, 108] width 19 height 15
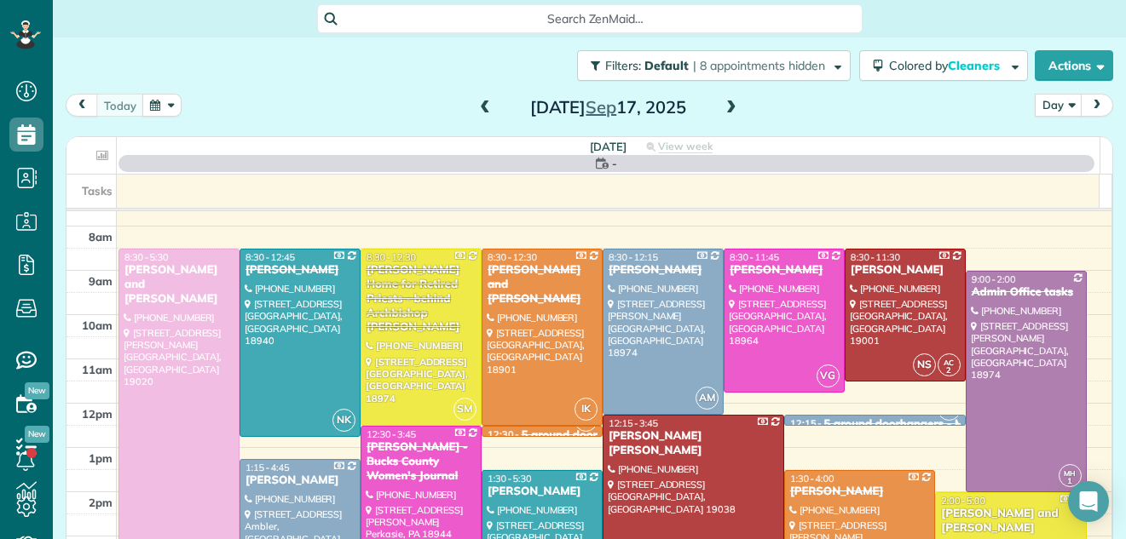
scroll to position [0, 0]
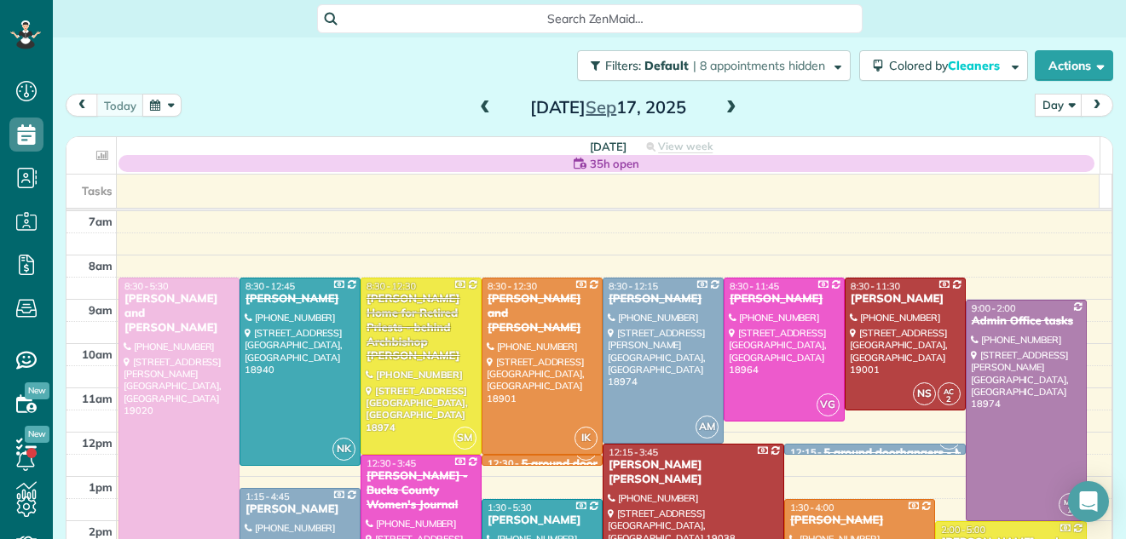
click at [181, 477] on div at bounding box center [178, 477] width 119 height 397
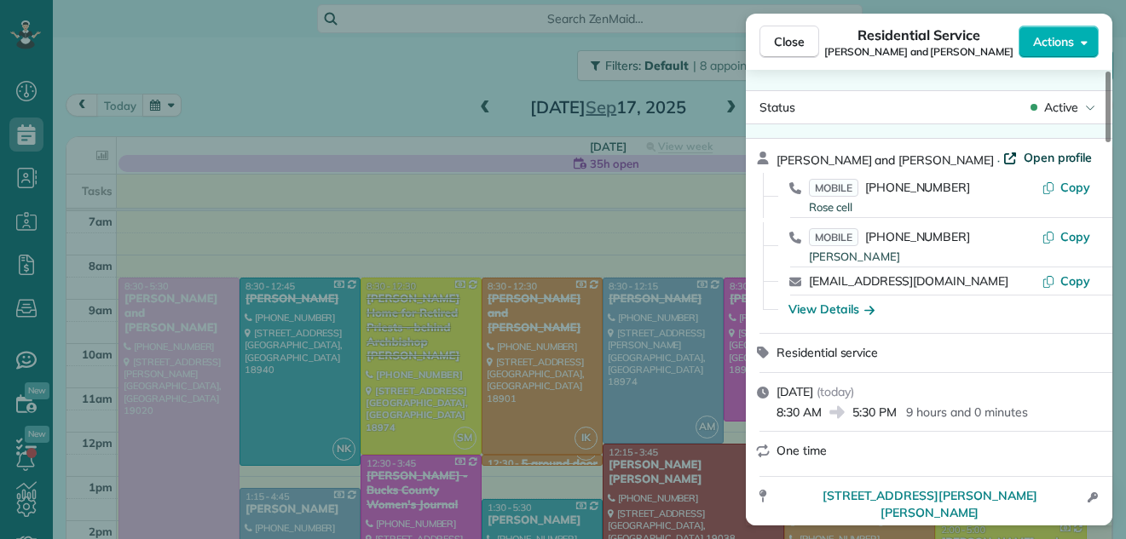
click at [1024, 157] on span "Open profile" at bounding box center [1058, 157] width 69 height 17
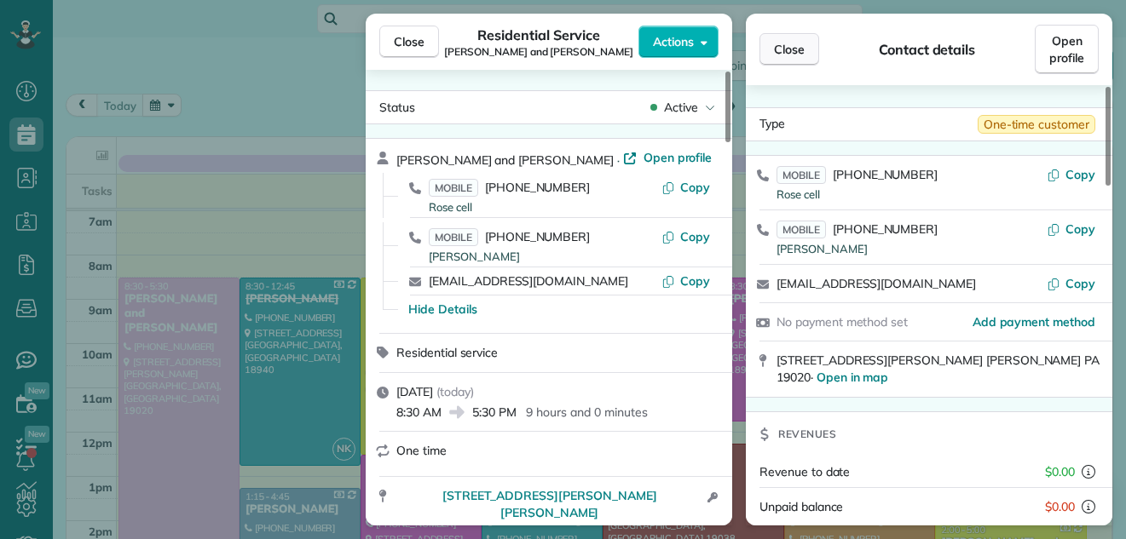
click at [793, 43] on span "Close" at bounding box center [789, 49] width 31 height 17
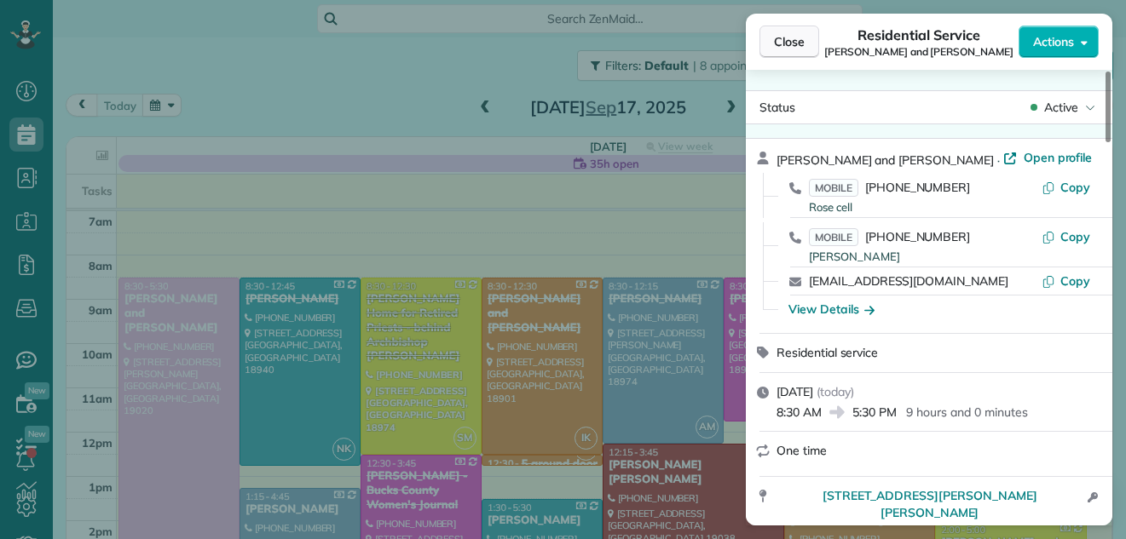
click at [785, 35] on span "Close" at bounding box center [789, 41] width 31 height 17
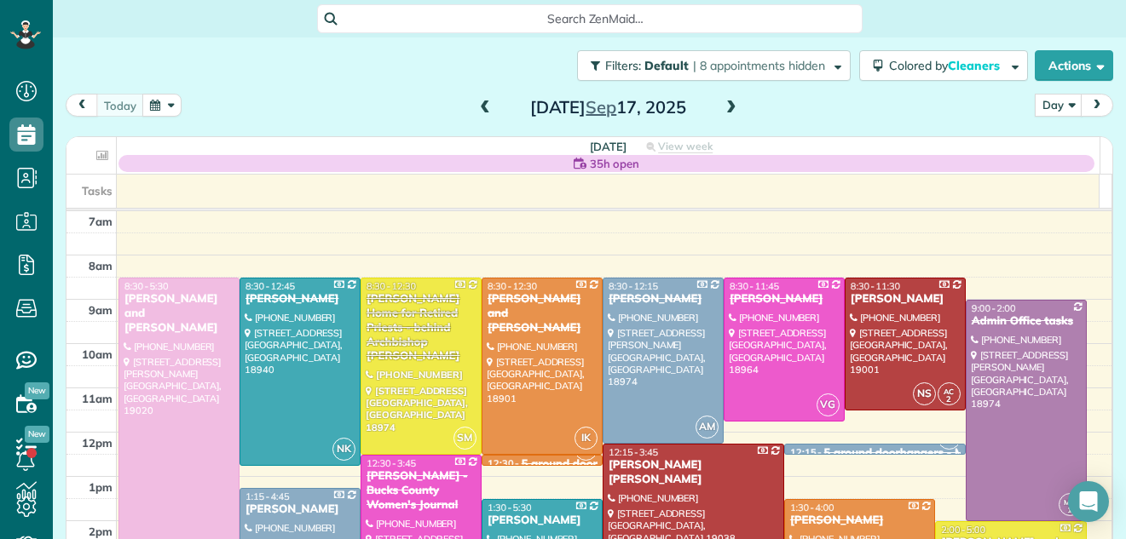
click at [722, 107] on span at bounding box center [731, 108] width 19 height 15
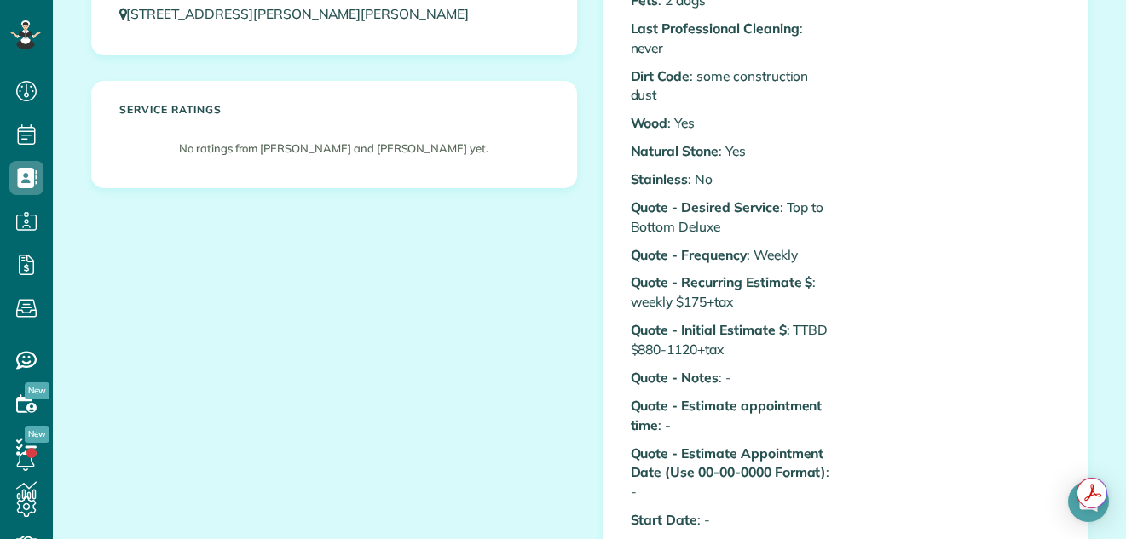
scroll to position [527, 0]
